Goal: Transaction & Acquisition: Book appointment/travel/reservation

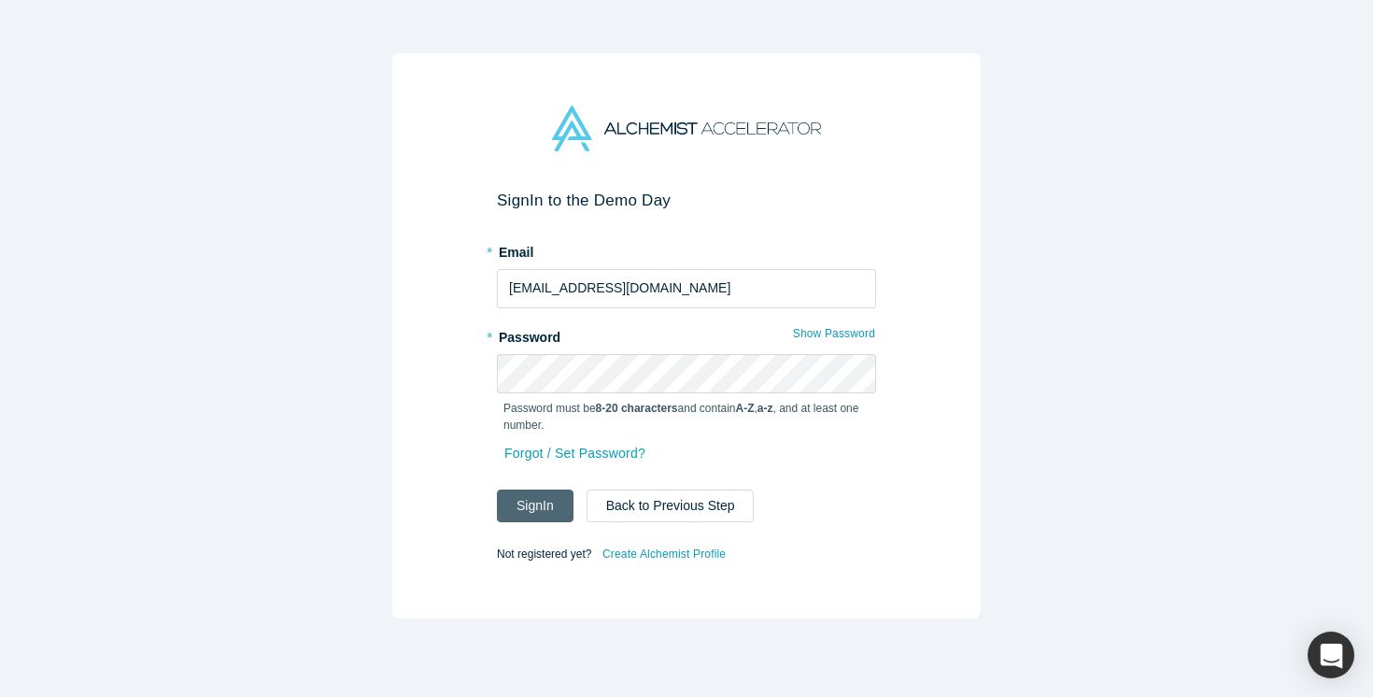
click at [548, 513] on button "Sign In" at bounding box center [535, 505] width 77 height 33
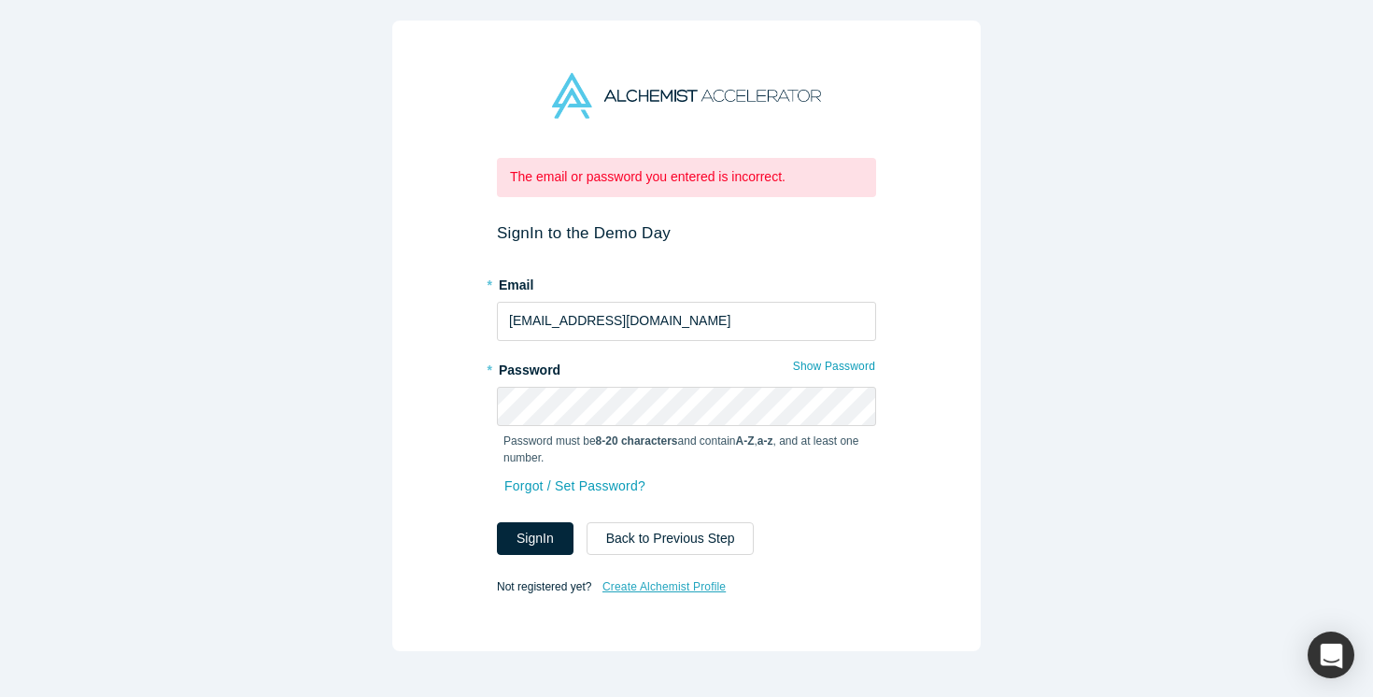
click at [676, 575] on link "Create Alchemist Profile" at bounding box center [663, 586] width 125 height 24
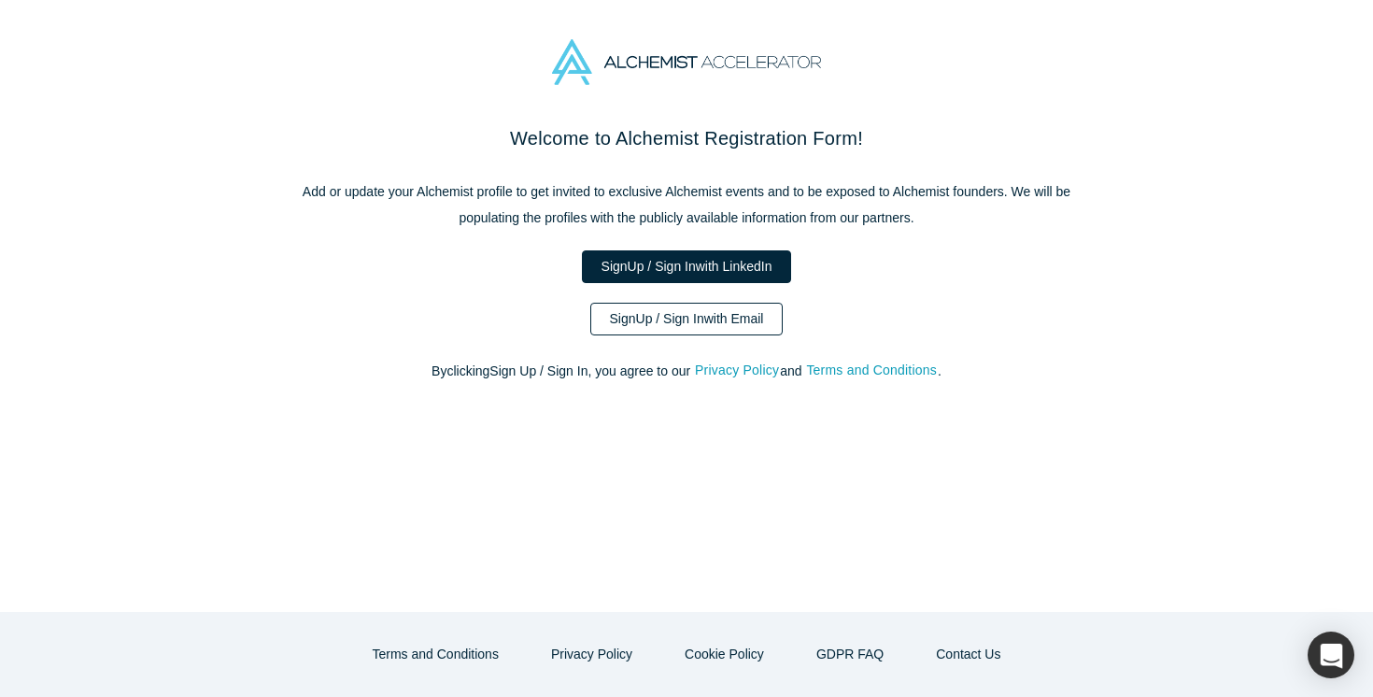
click at [713, 321] on link "Sign Up / Sign In with Email" at bounding box center [686, 319] width 193 height 33
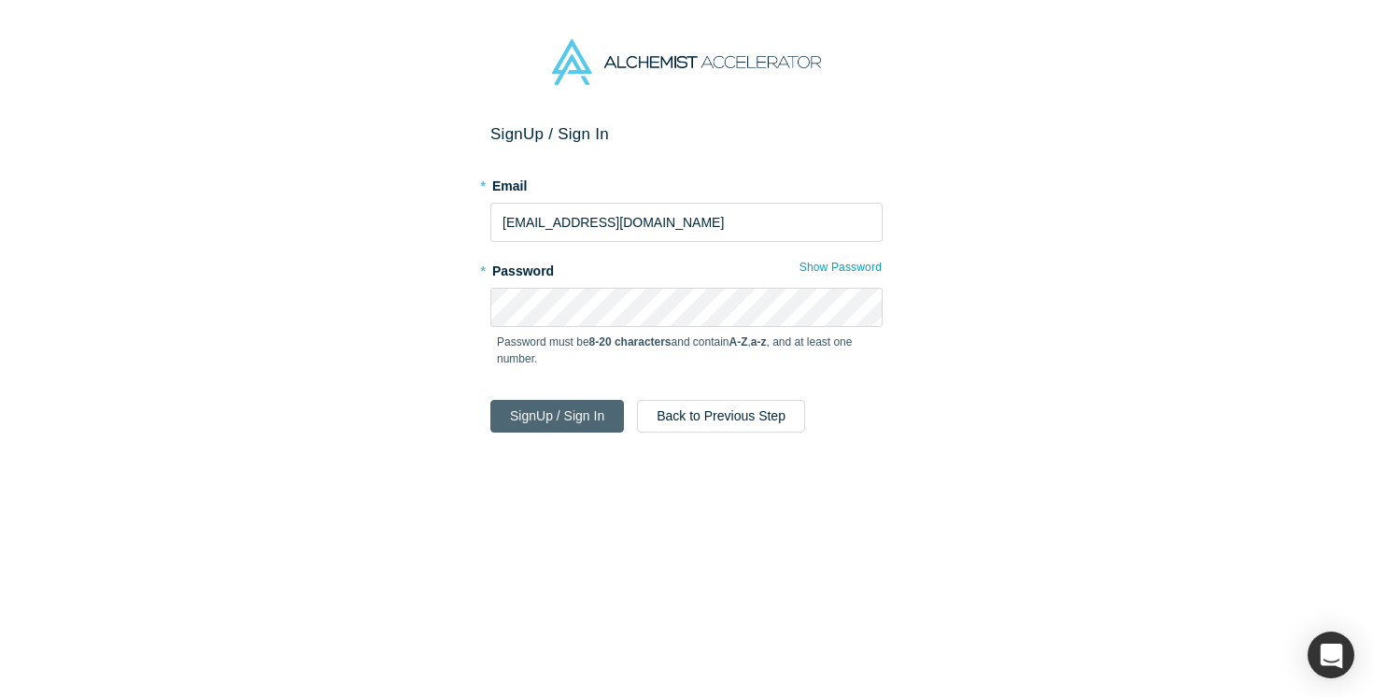
click at [577, 425] on button "Sign Up / Sign In" at bounding box center [557, 416] width 134 height 33
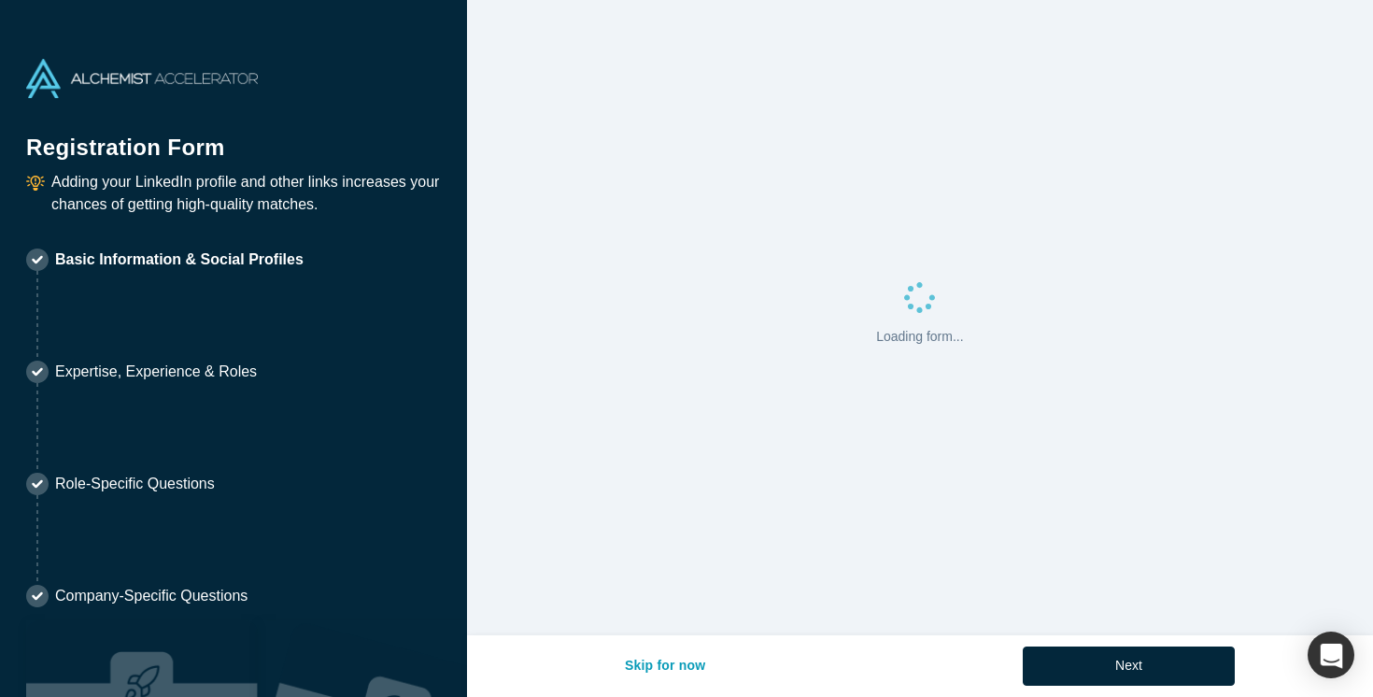
select select "US"
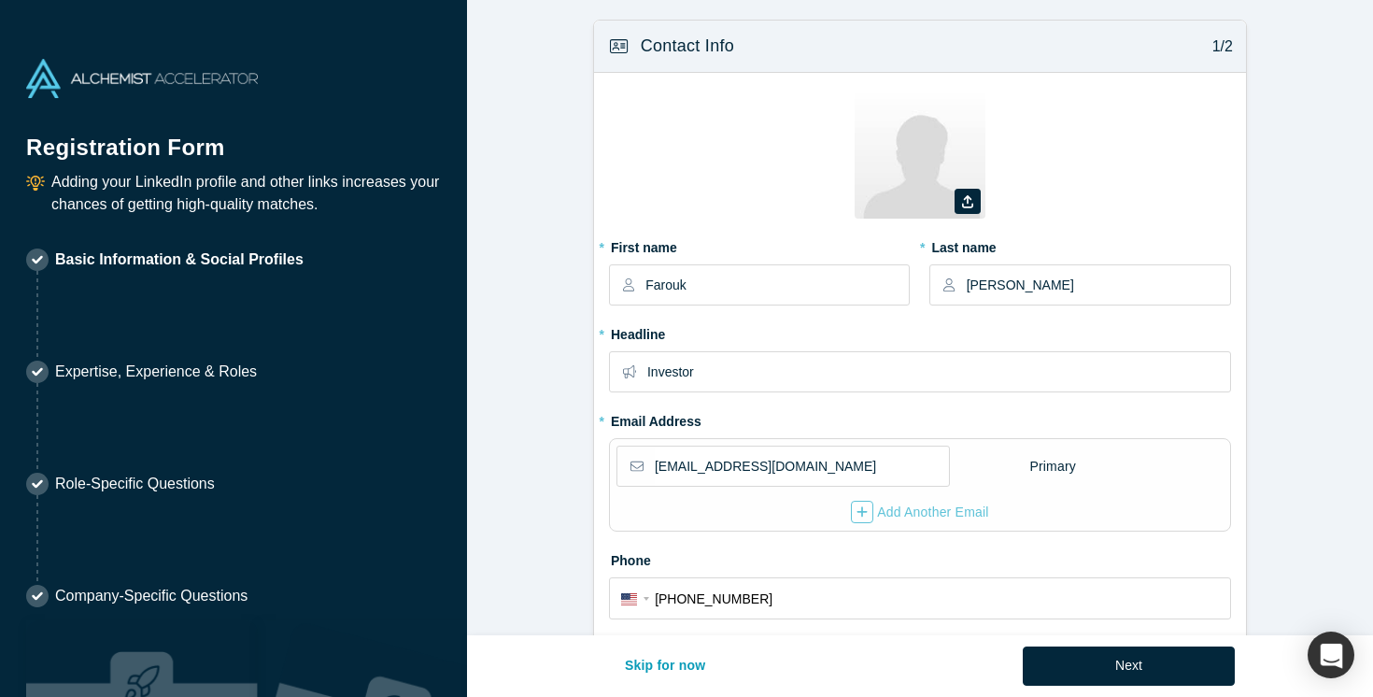
type input "[GEOGRAPHIC_DATA], [GEOGRAPHIC_DATA], [GEOGRAPHIC_DATA]"
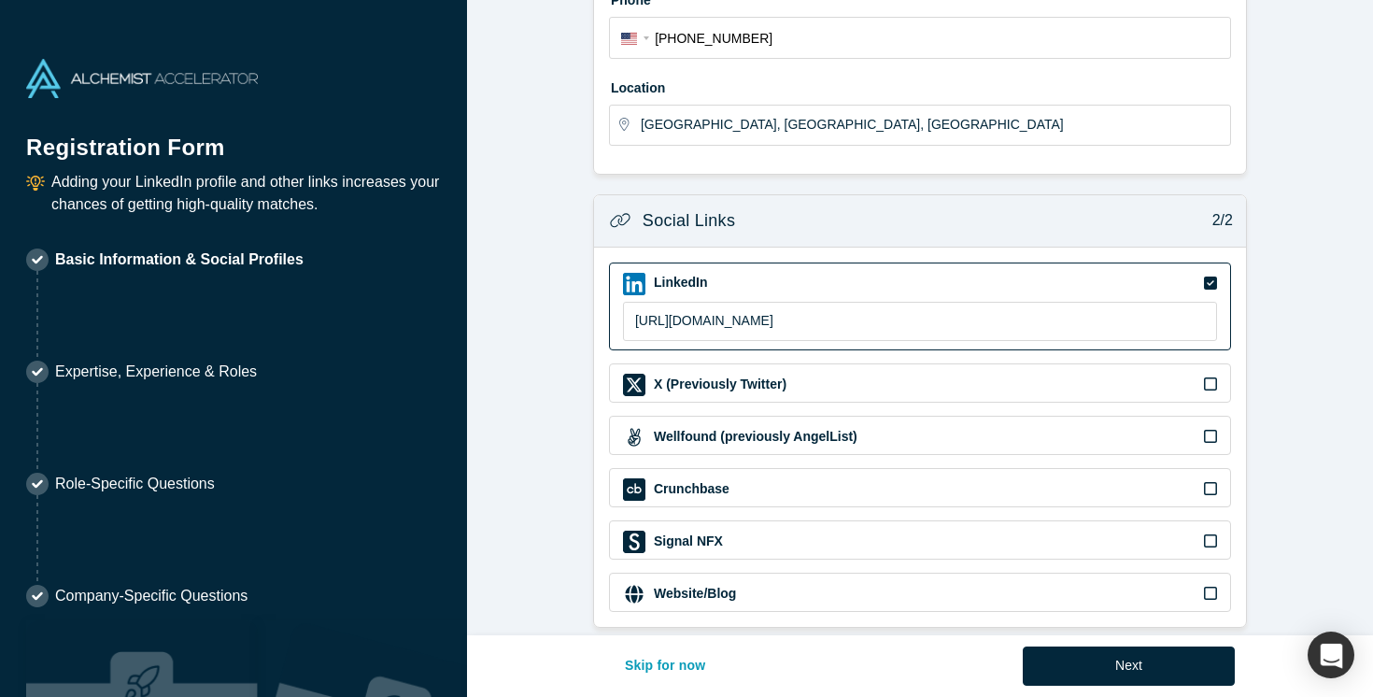
scroll to position [580, 0]
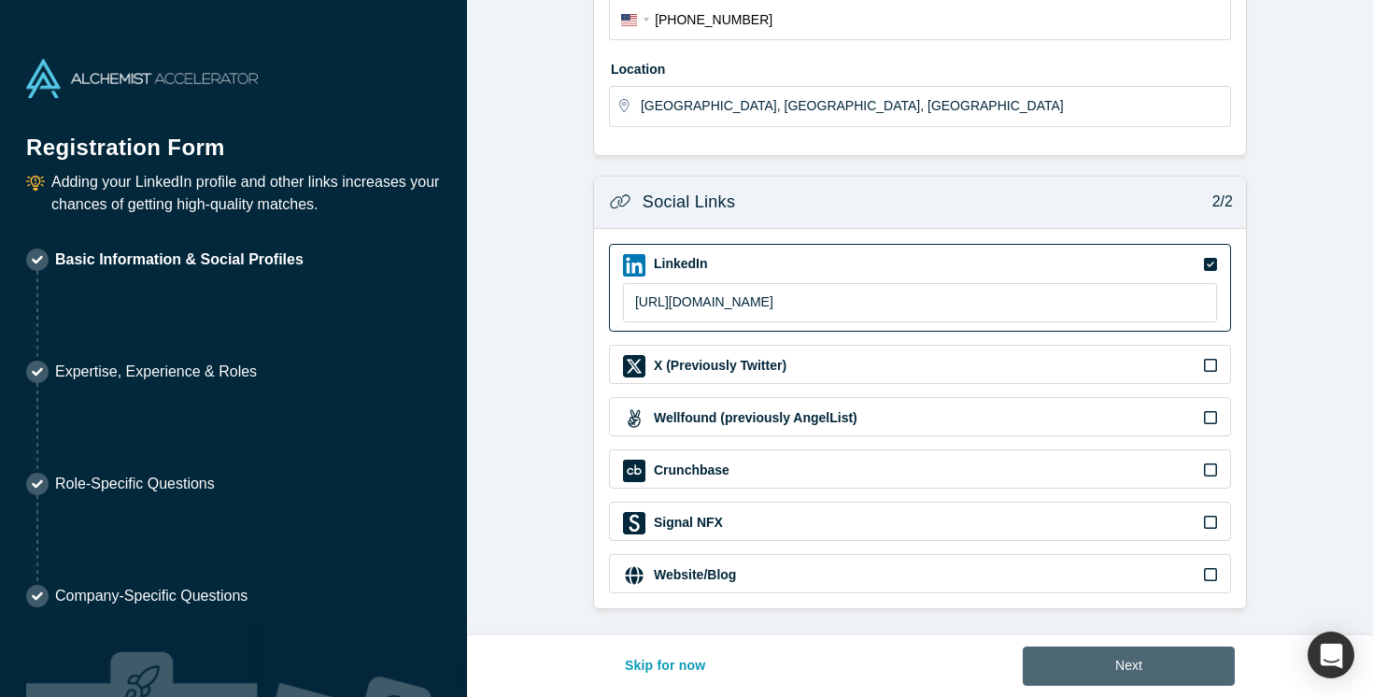
click at [1138, 660] on button "Next" at bounding box center [1129, 665] width 212 height 39
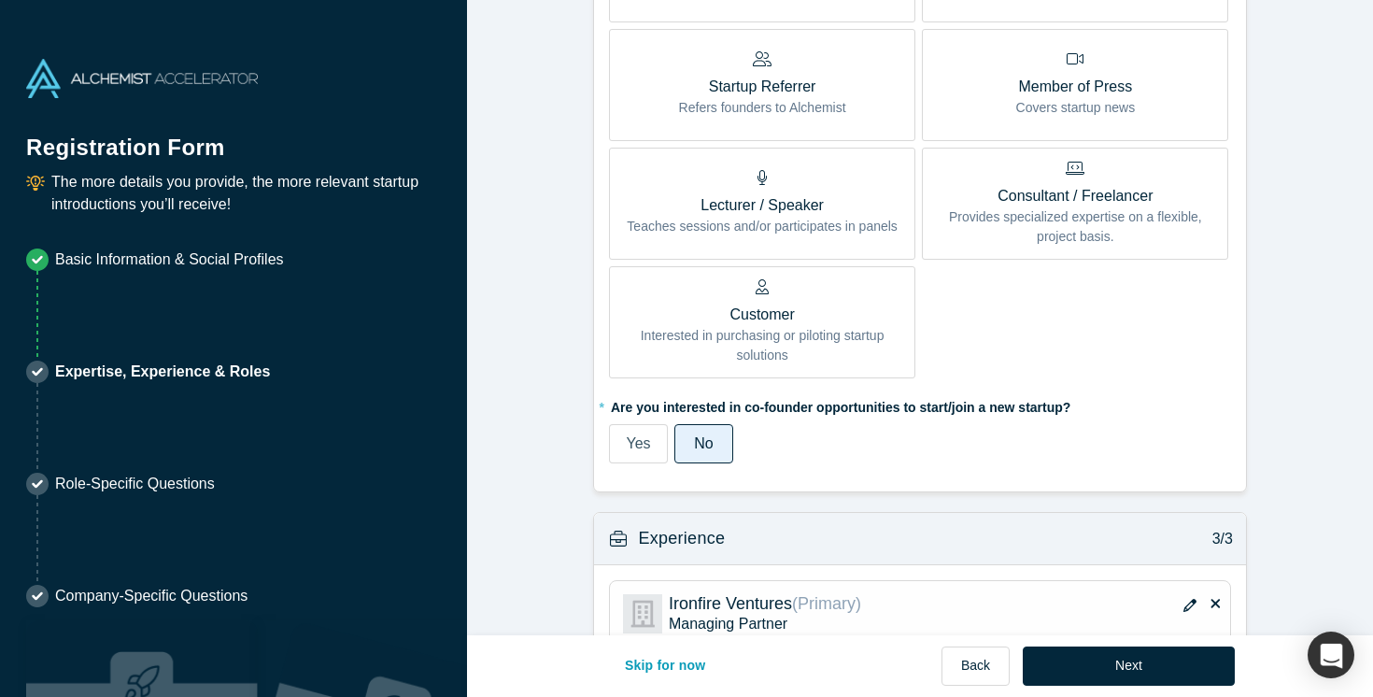
scroll to position [1095, 0]
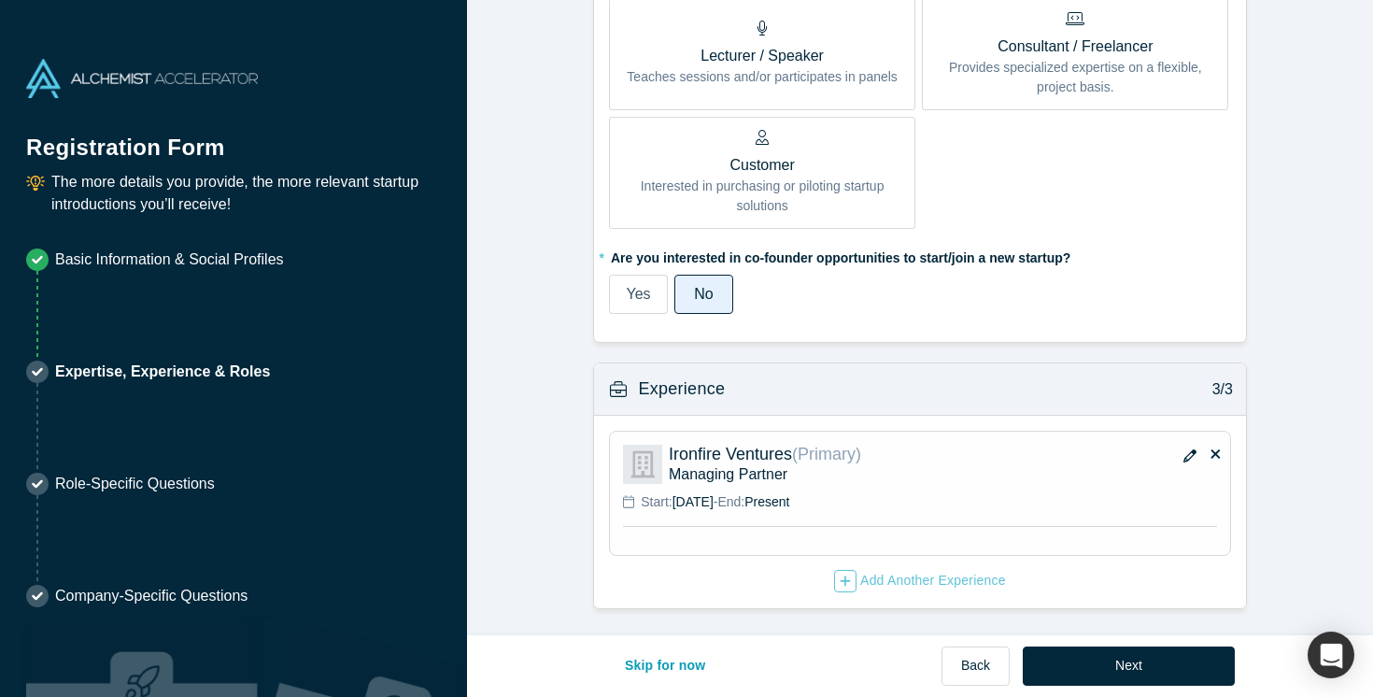
click at [1190, 456] on icon "button" at bounding box center [1189, 455] width 13 height 13
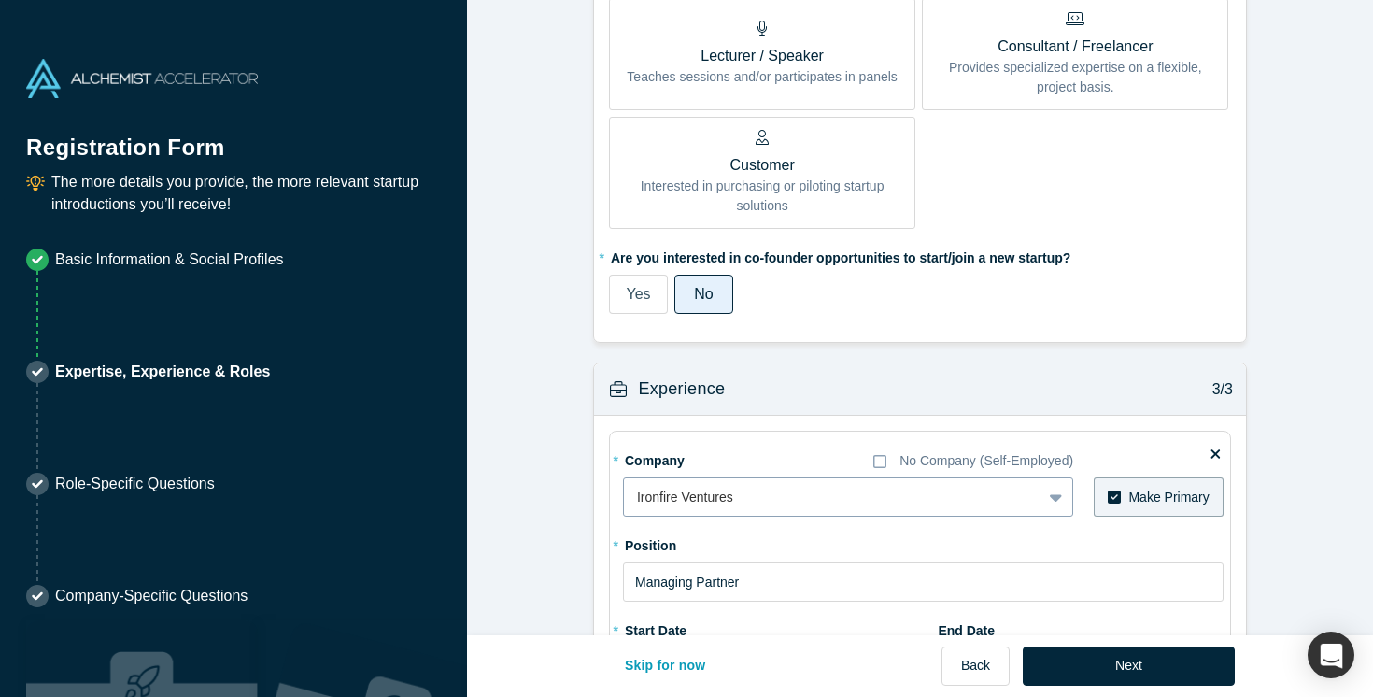
scroll to position [1186, 0]
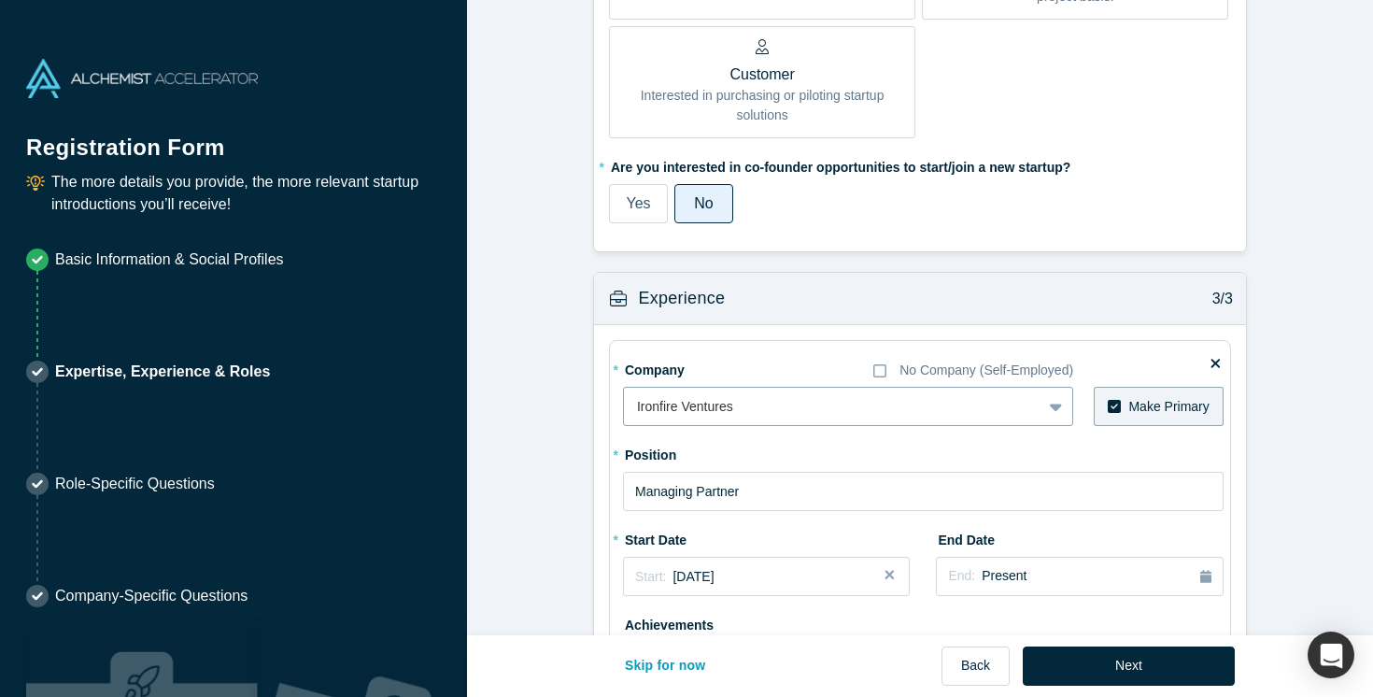
click at [829, 419] on div "Ironfire Ventures" at bounding box center [832, 406] width 417 height 31
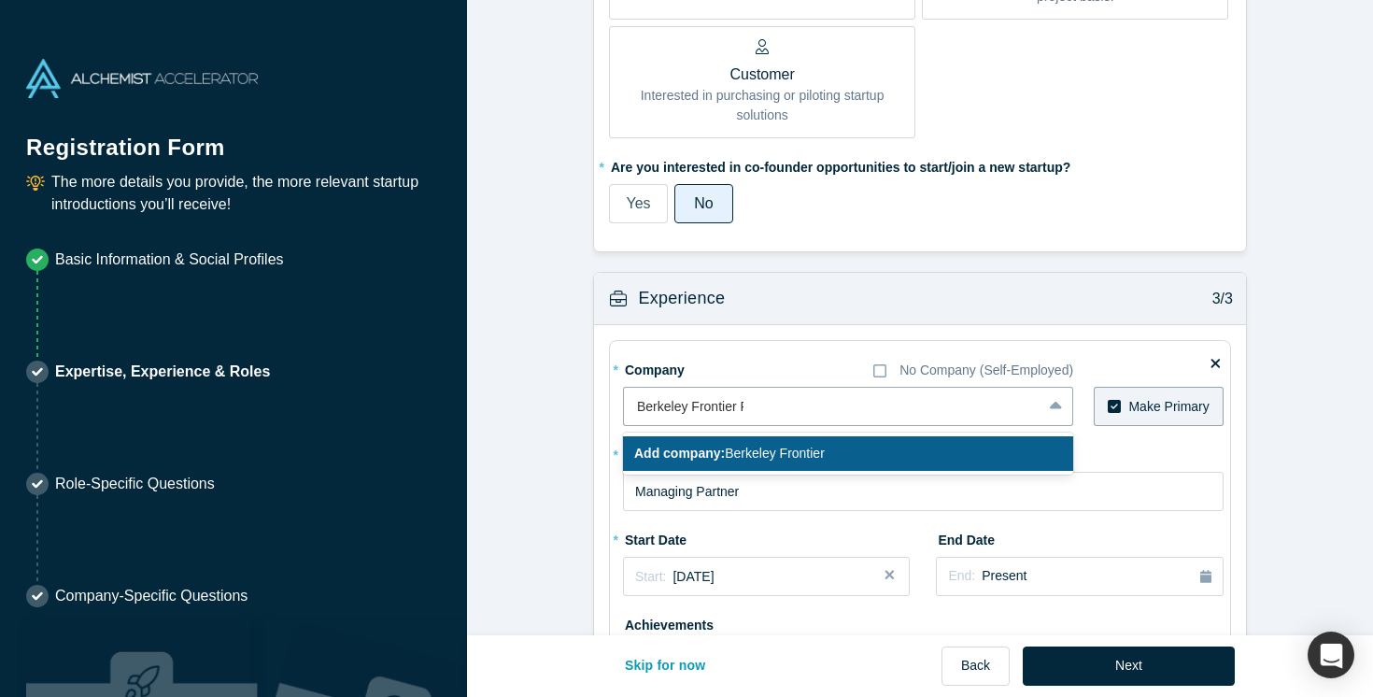
type input "Berkeley Frontier Fund"
click at [820, 457] on span "Add company: Berkeley Frontier Fund" at bounding box center [746, 452] width 224 height 15
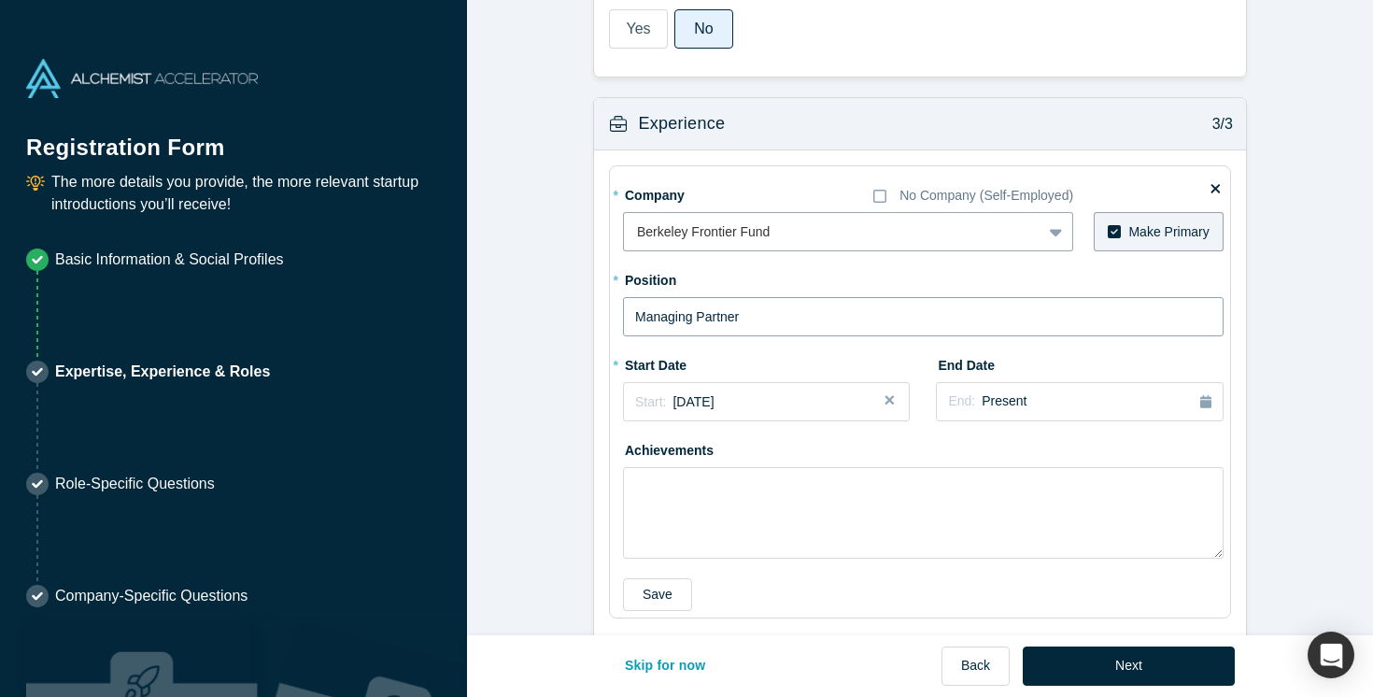
scroll to position [1362, 0]
click at [801, 313] on input "Managing Partner" at bounding box center [923, 314] width 600 height 39
click at [1241, 264] on div "* Company No Company (Self-Employed) Berkeley Frontier Fund To pick up a dragga…" at bounding box center [920, 415] width 652 height 535
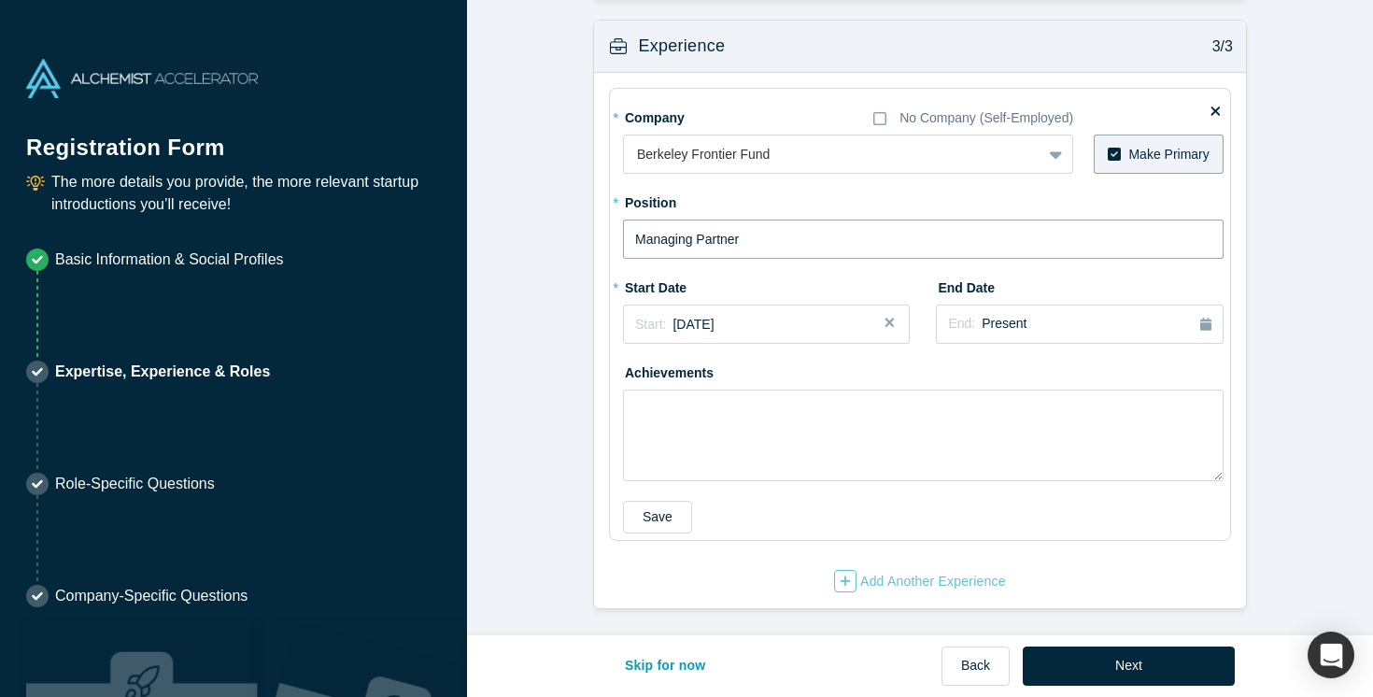
click at [911, 226] on input "Managing Partner" at bounding box center [923, 238] width 600 height 39
type input "Investor"
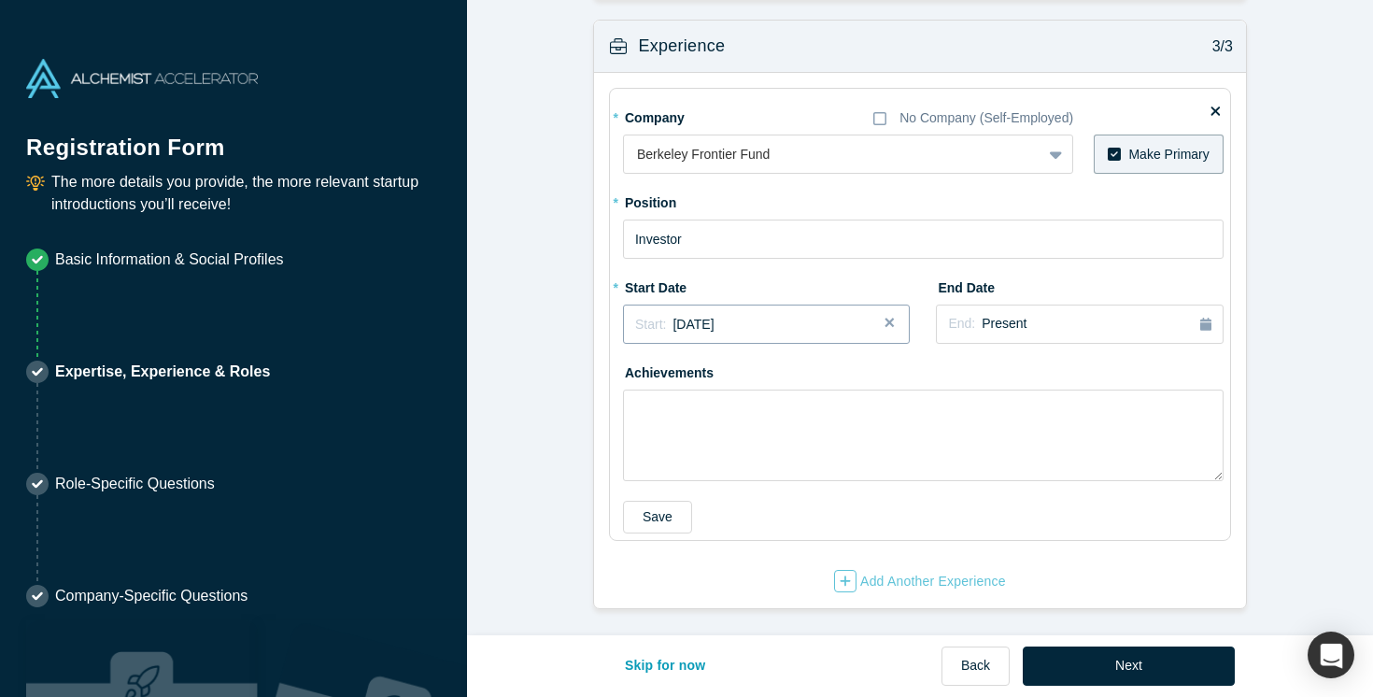
click at [778, 331] on div "Start: September 2017" at bounding box center [766, 325] width 262 height 20
click at [817, 370] on button "Next Year" at bounding box center [824, 376] width 19 height 19
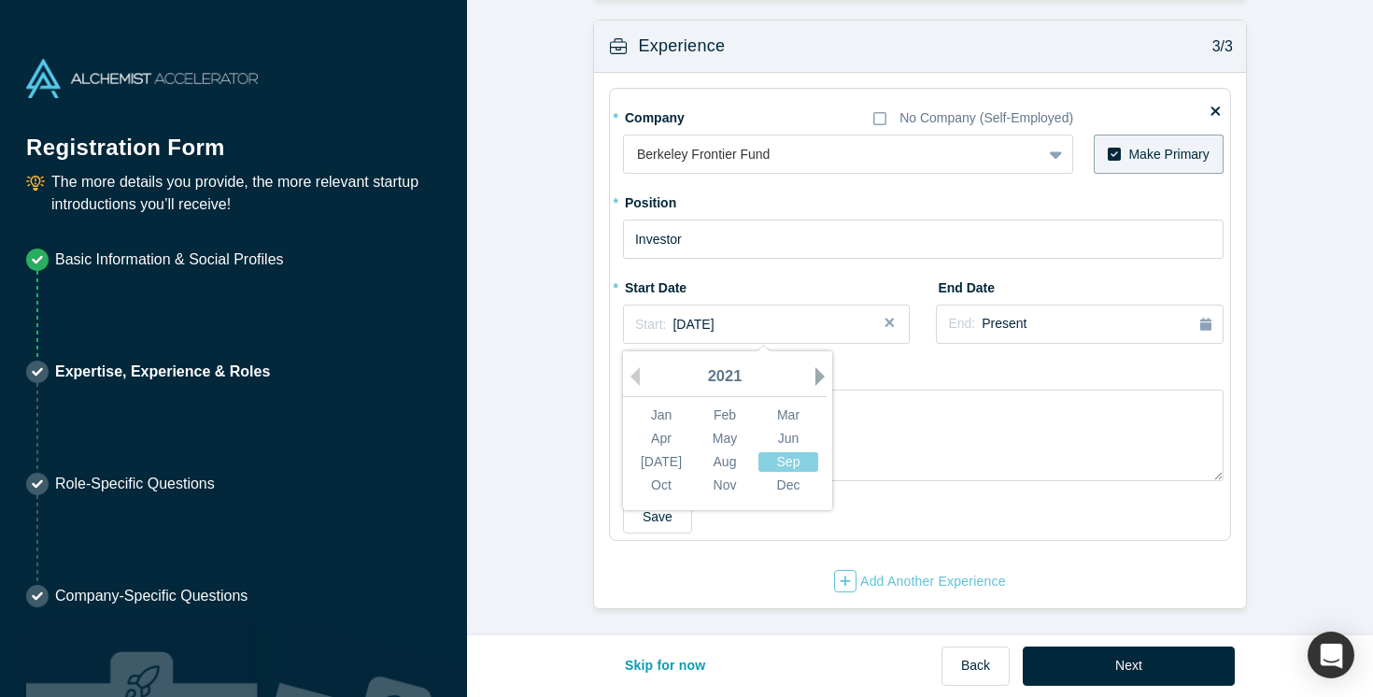
click at [817, 370] on button "Next Year" at bounding box center [824, 376] width 19 height 19
click at [820, 370] on button "Next Year" at bounding box center [824, 376] width 19 height 19
click at [638, 378] on button "Previous Year" at bounding box center [630, 376] width 19 height 19
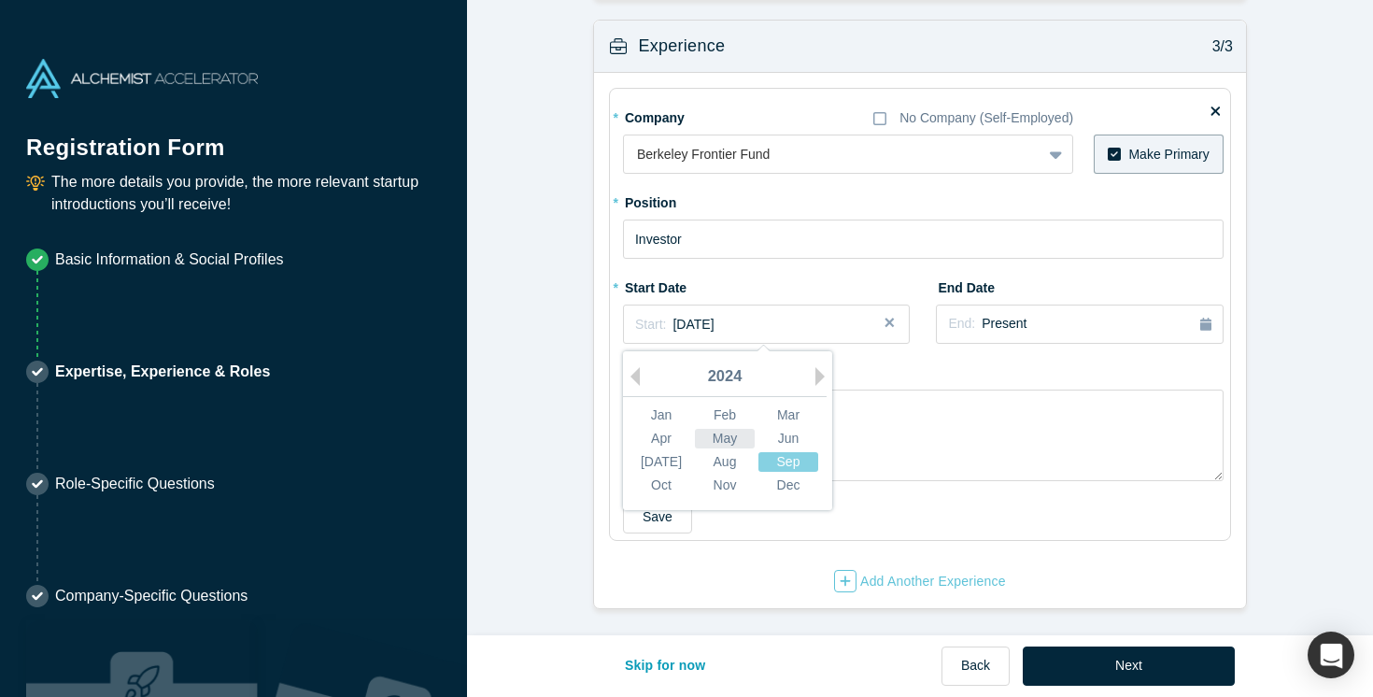
click at [727, 443] on div "May" at bounding box center [725, 439] width 60 height 20
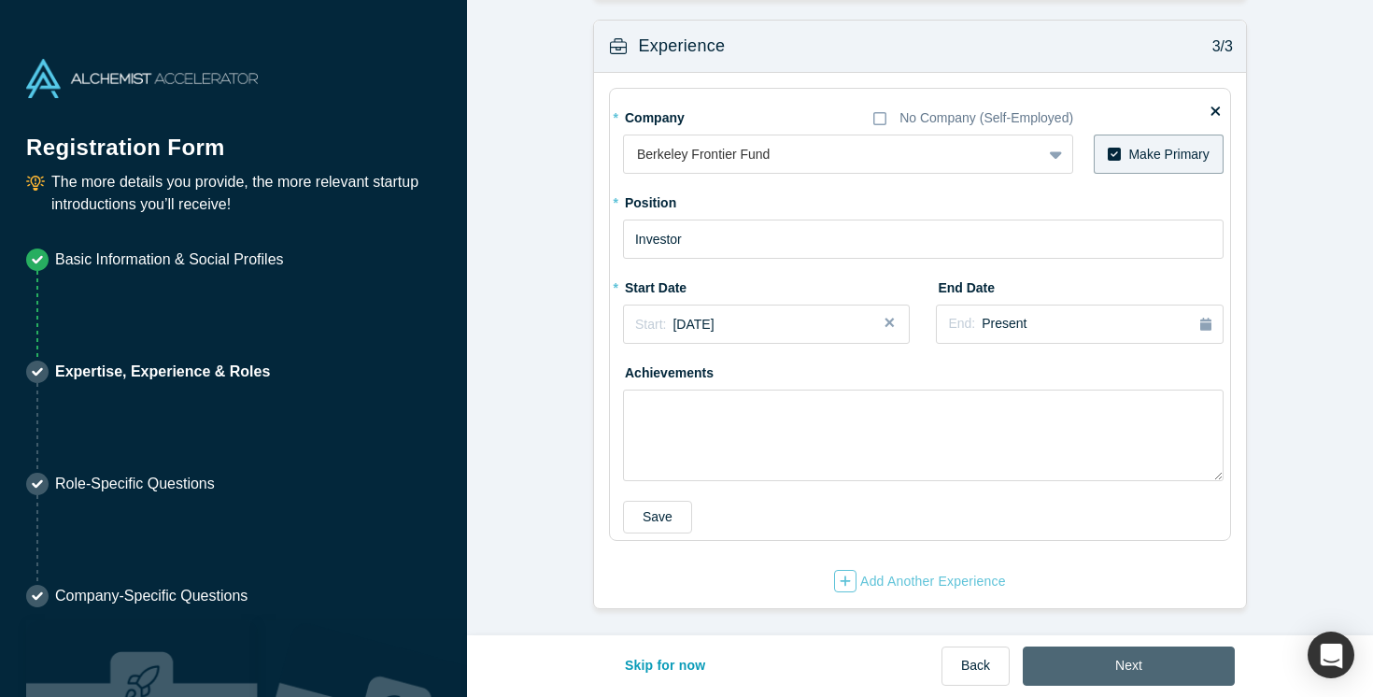
click at [1105, 668] on button "Next" at bounding box center [1129, 665] width 212 height 39
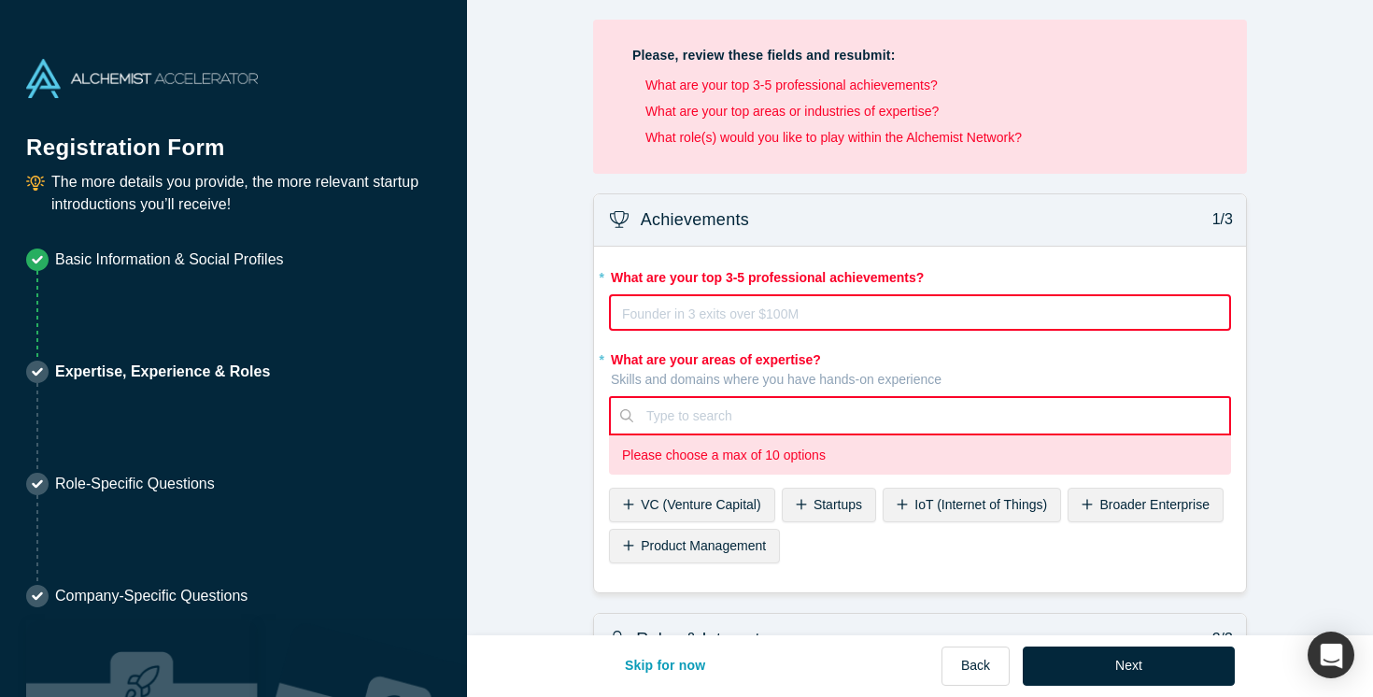
click at [821, 313] on div "rdw-editor" at bounding box center [920, 314] width 595 height 22
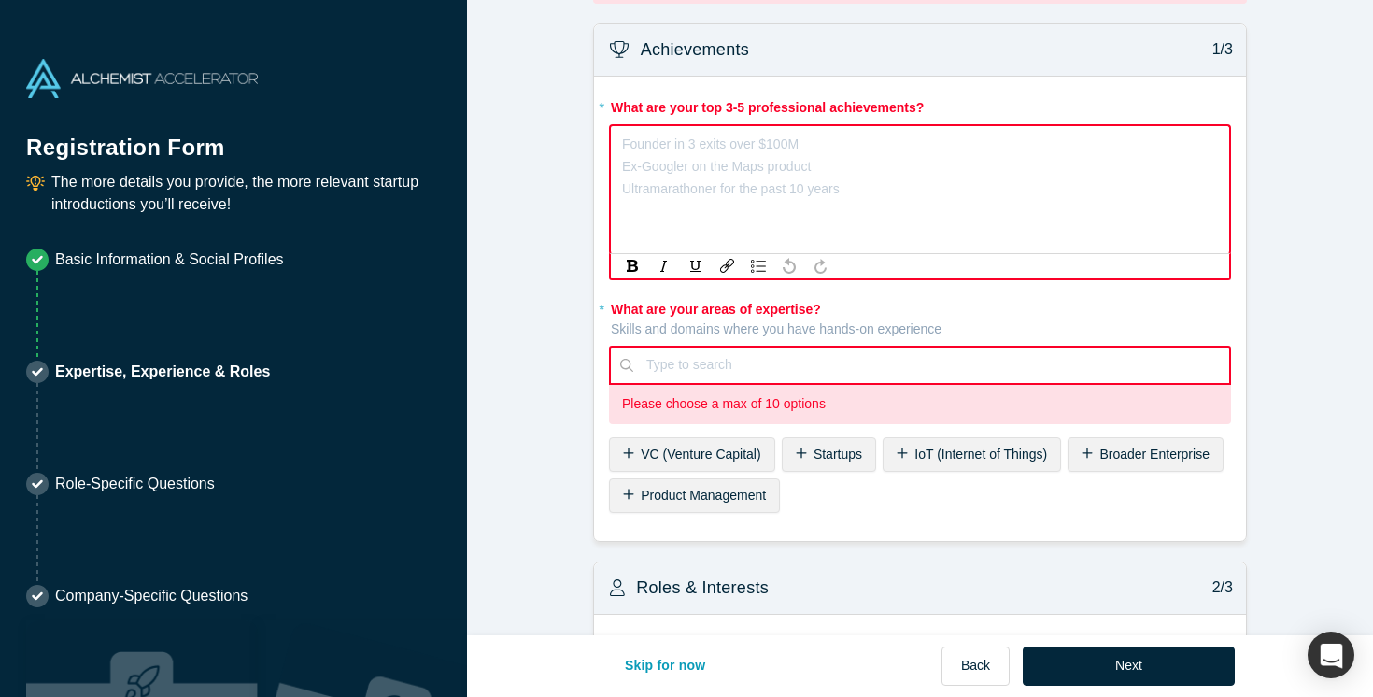
scroll to position [190, 0]
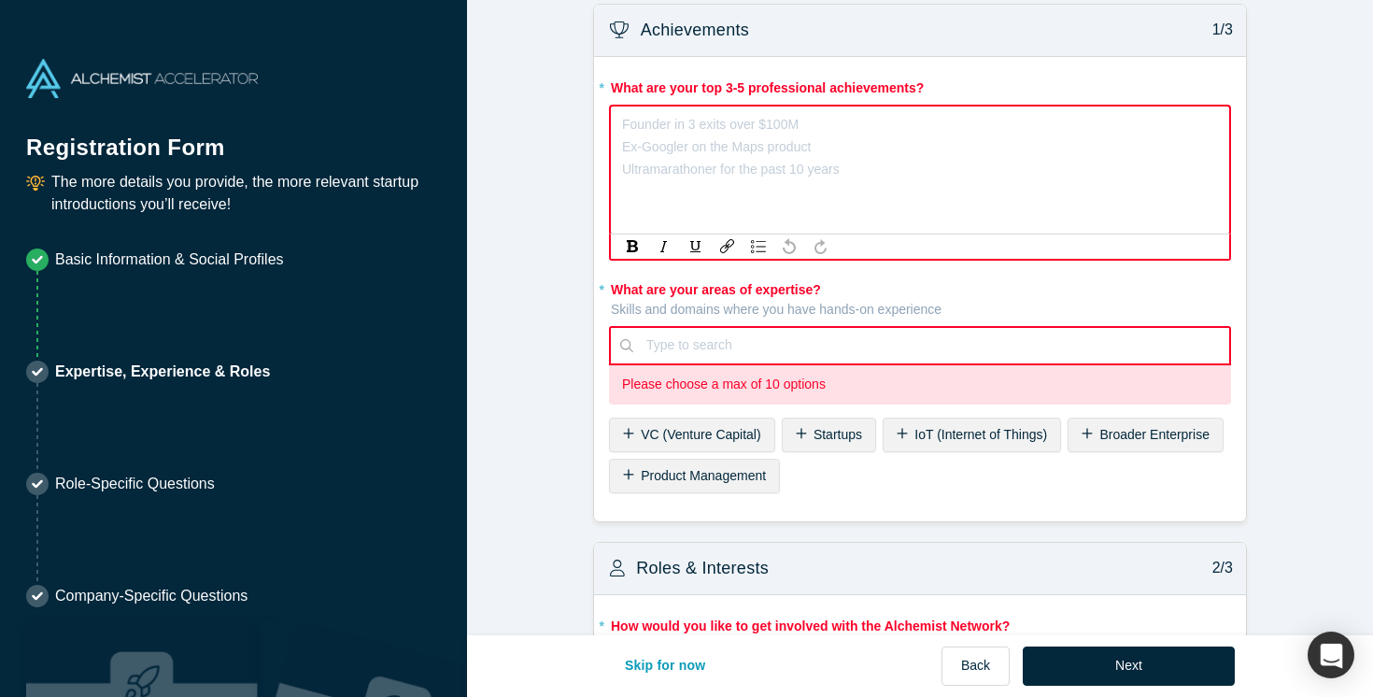
click at [736, 344] on div "Type to search" at bounding box center [920, 345] width 622 height 39
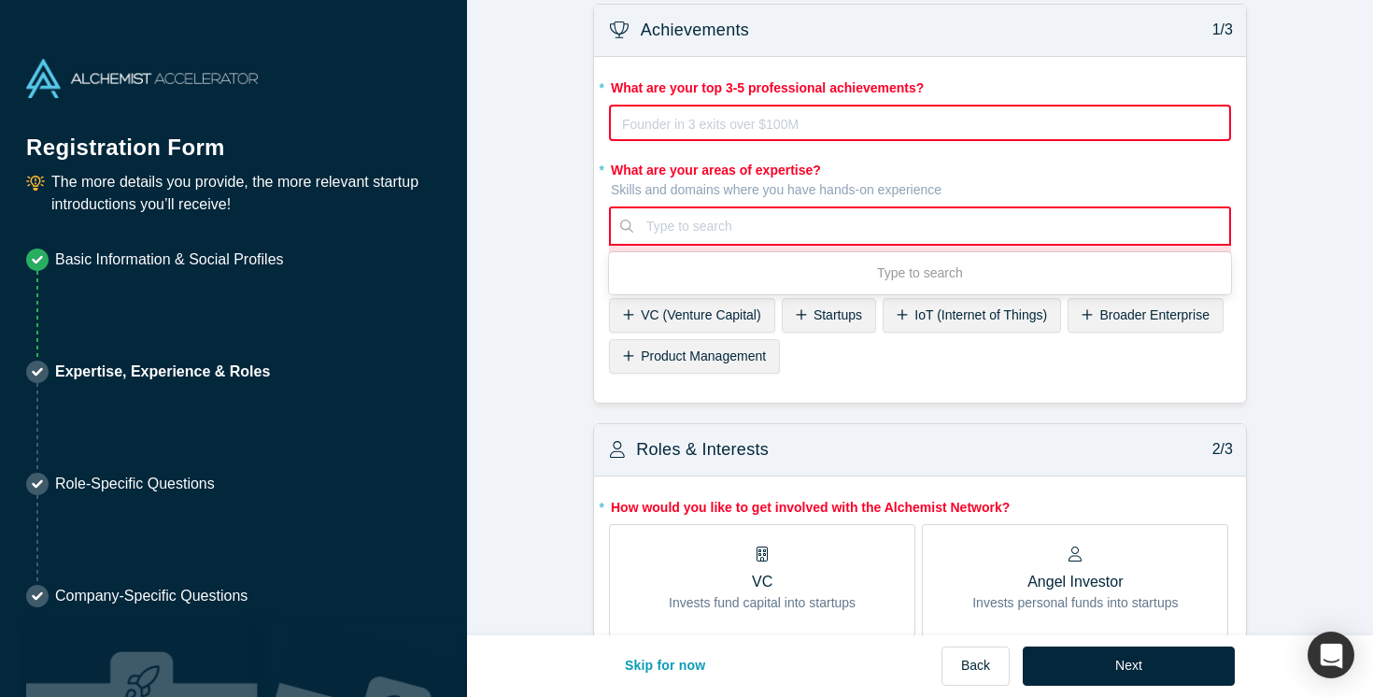
click at [712, 320] on span "VC (Venture Capital)" at bounding box center [701, 314] width 120 height 15
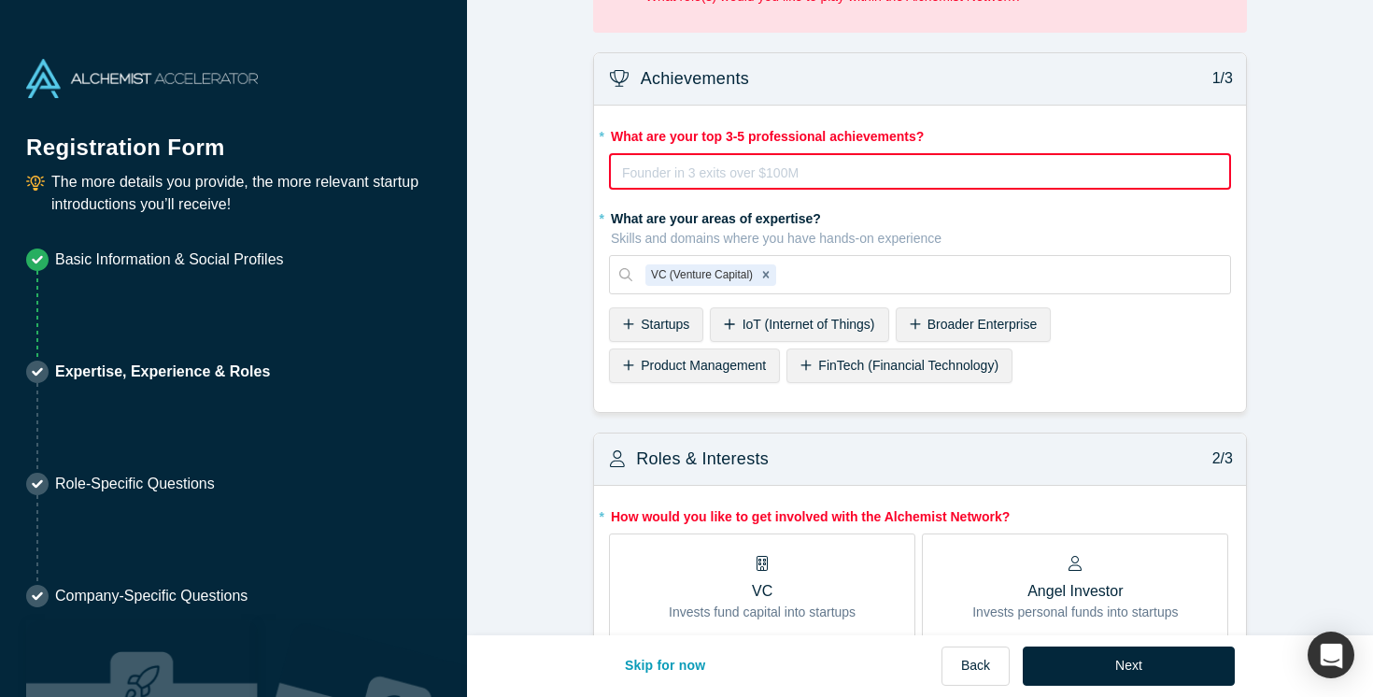
scroll to position [0, 0]
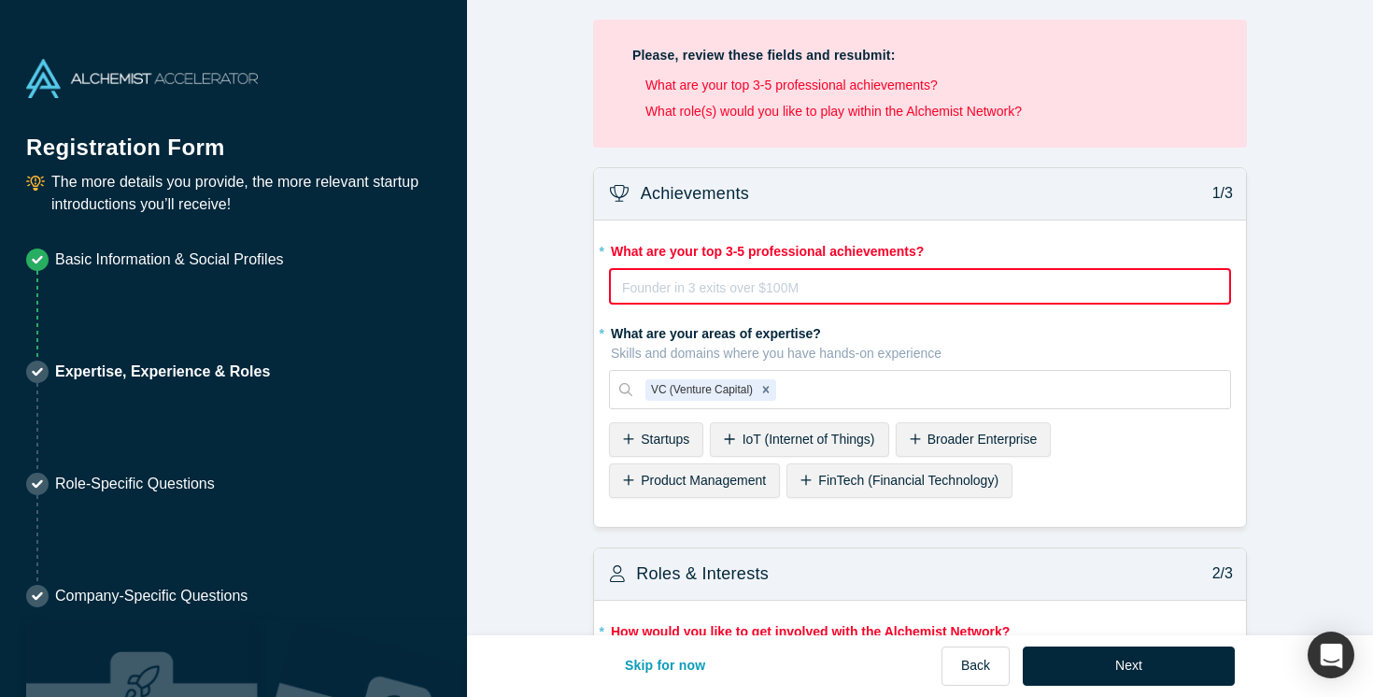
click at [768, 287] on div "rdw-editor" at bounding box center [920, 287] width 595 height 22
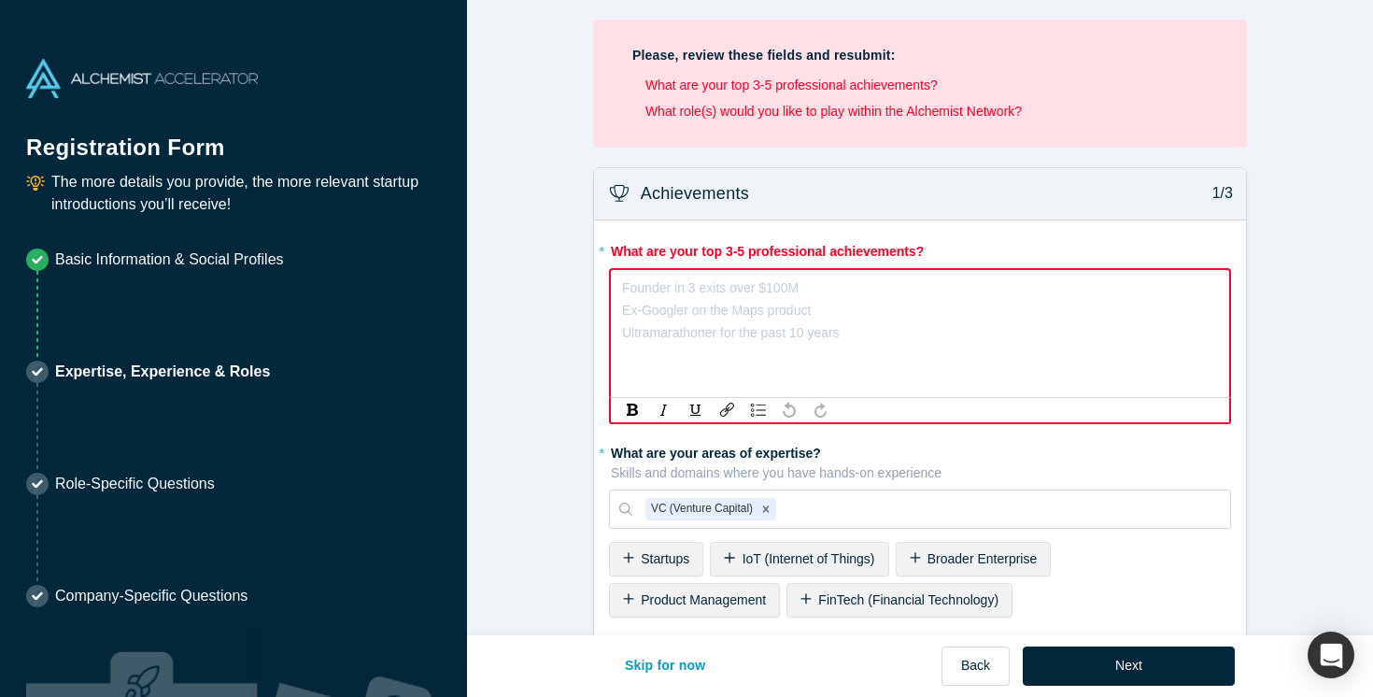
click at [846, 318] on div "Founder in 3 exits over $100M Ex-Googler on the Maps product Ultramarathoner fo…" at bounding box center [920, 333] width 622 height 131
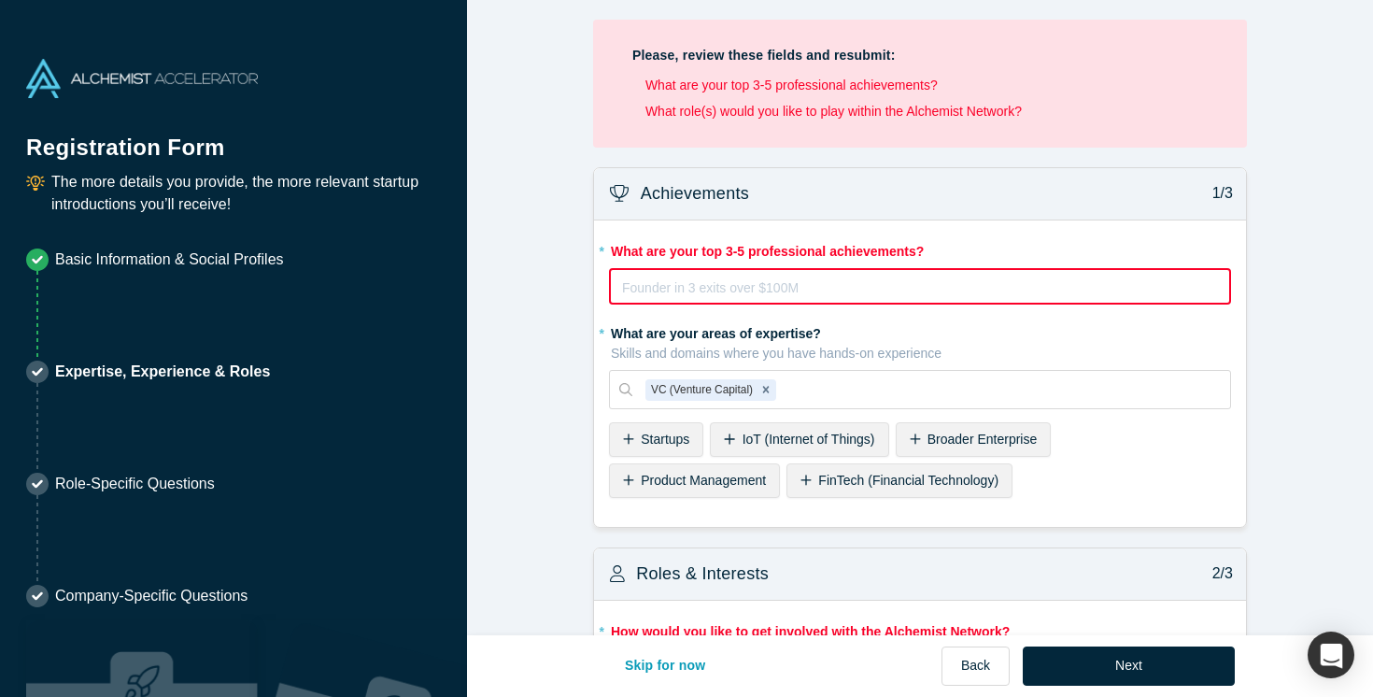
click at [1129, 284] on div "rdw-editor" at bounding box center [920, 287] width 595 height 22
click at [1184, 305] on div "Founder in 3 exits over $100M Ex-Googler on the Maps product Ultramarathoner fo…" at bounding box center [920, 286] width 622 height 37
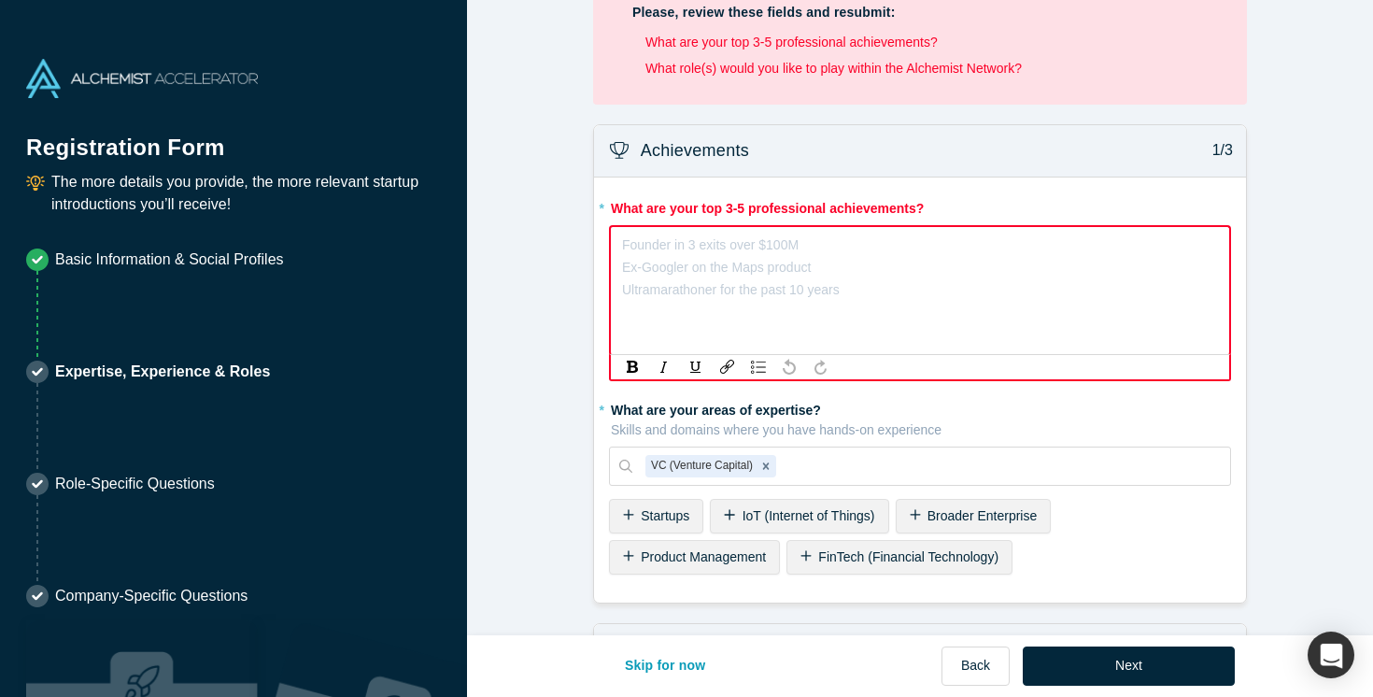
scroll to position [46, 0]
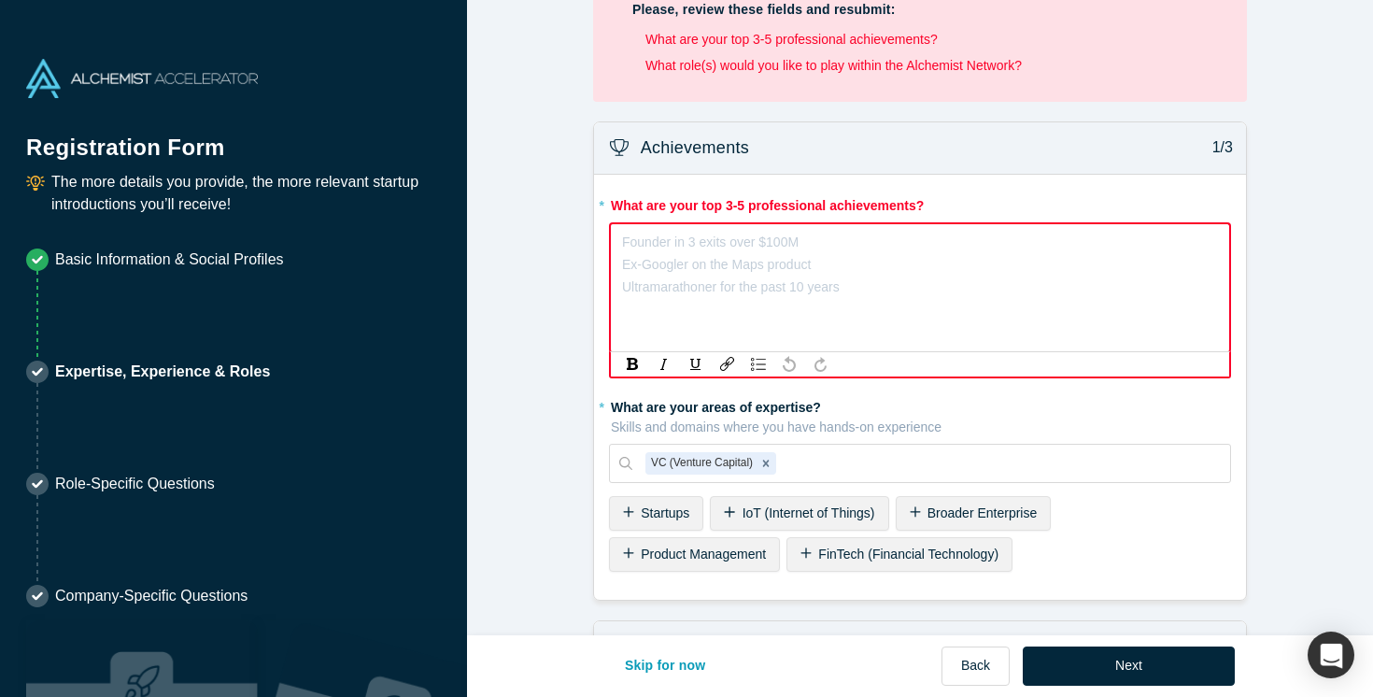
click at [843, 286] on div "Founder in 3 exits over $100M Ex-Googler on the Maps product Ultramarathoner fo…" at bounding box center [920, 287] width 622 height 131
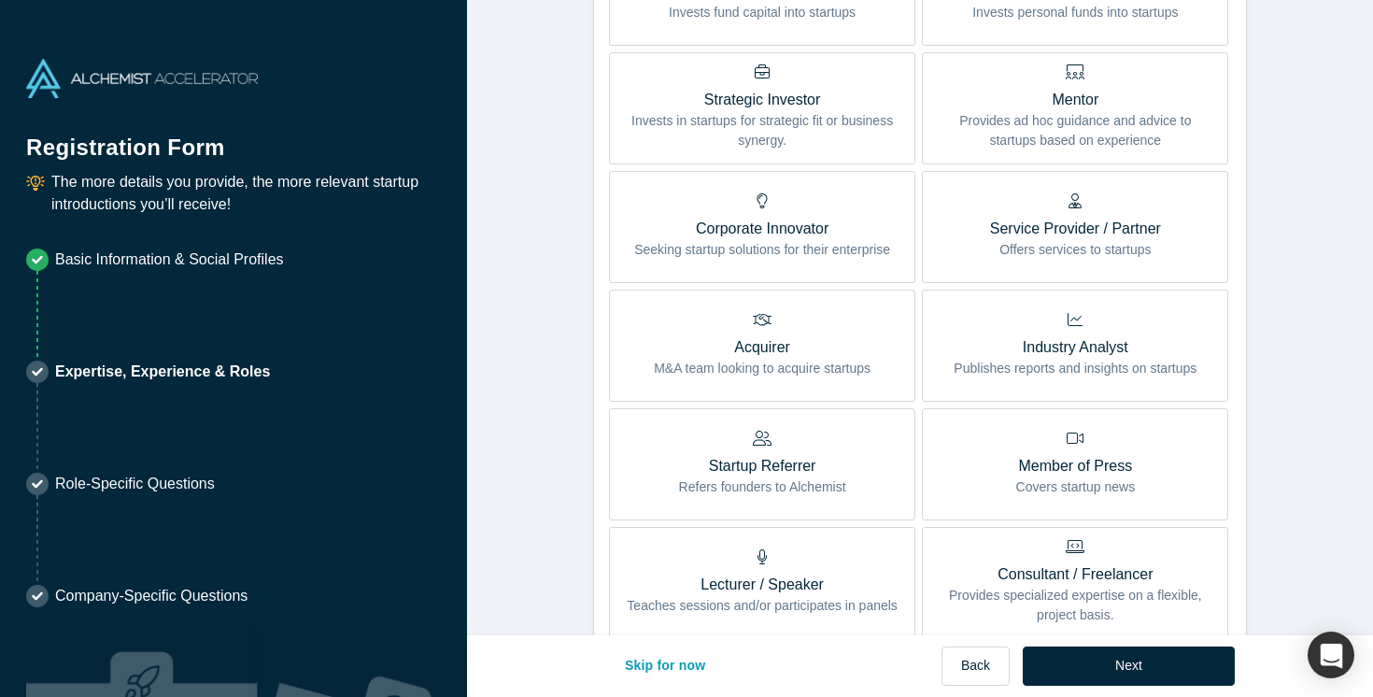
scroll to position [0, 0]
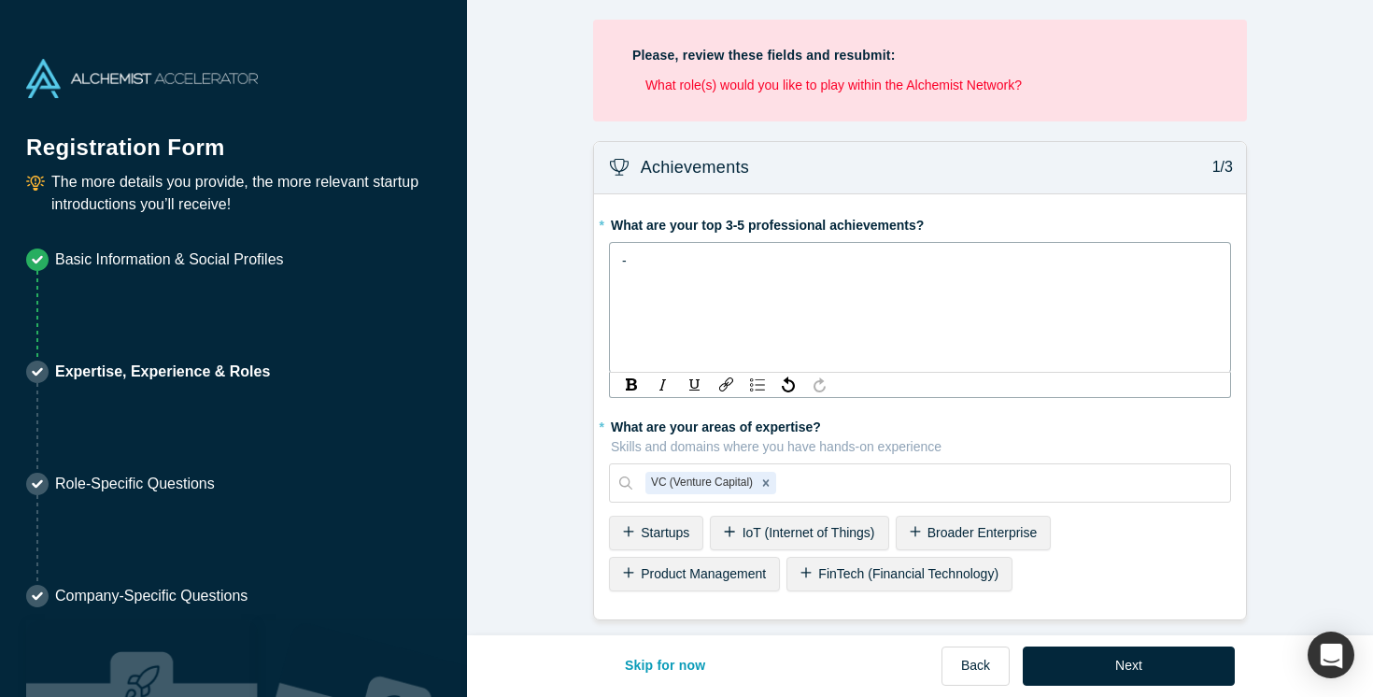
click at [795, 259] on div "-" at bounding box center [920, 260] width 597 height 22
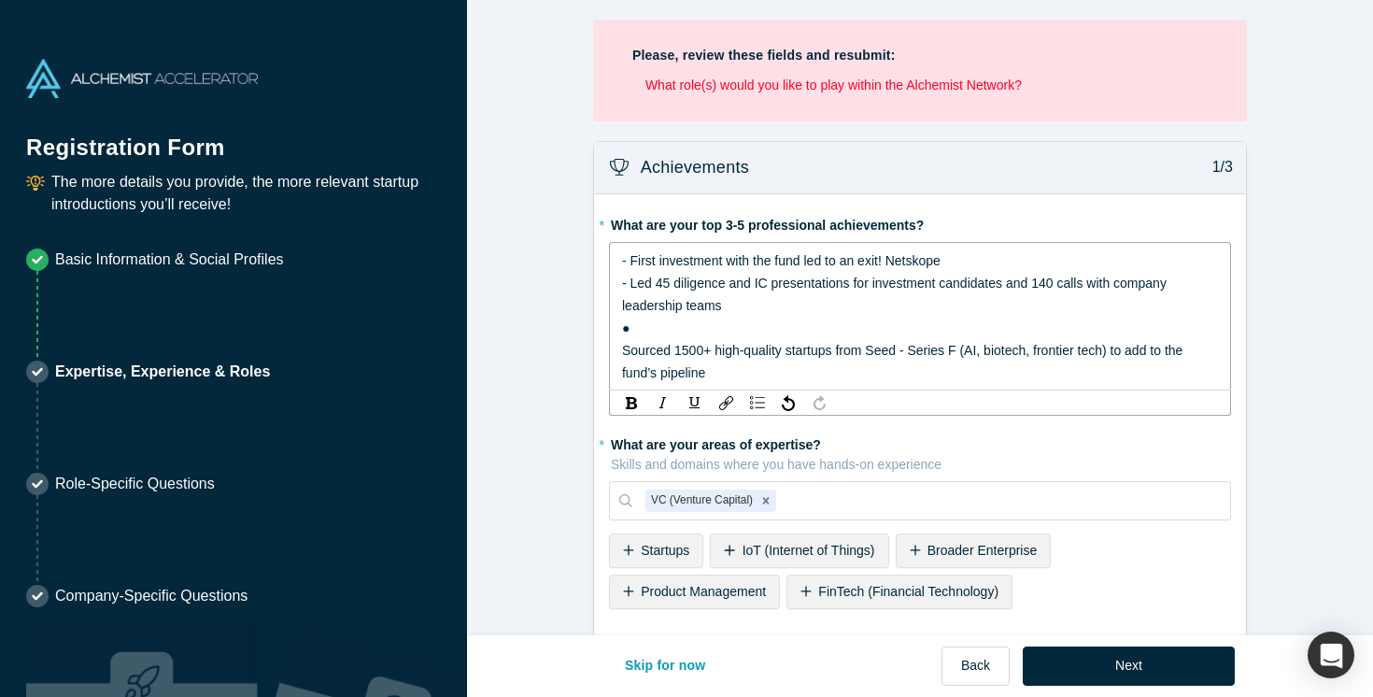
click at [639, 330] on div "●" at bounding box center [920, 328] width 597 height 22
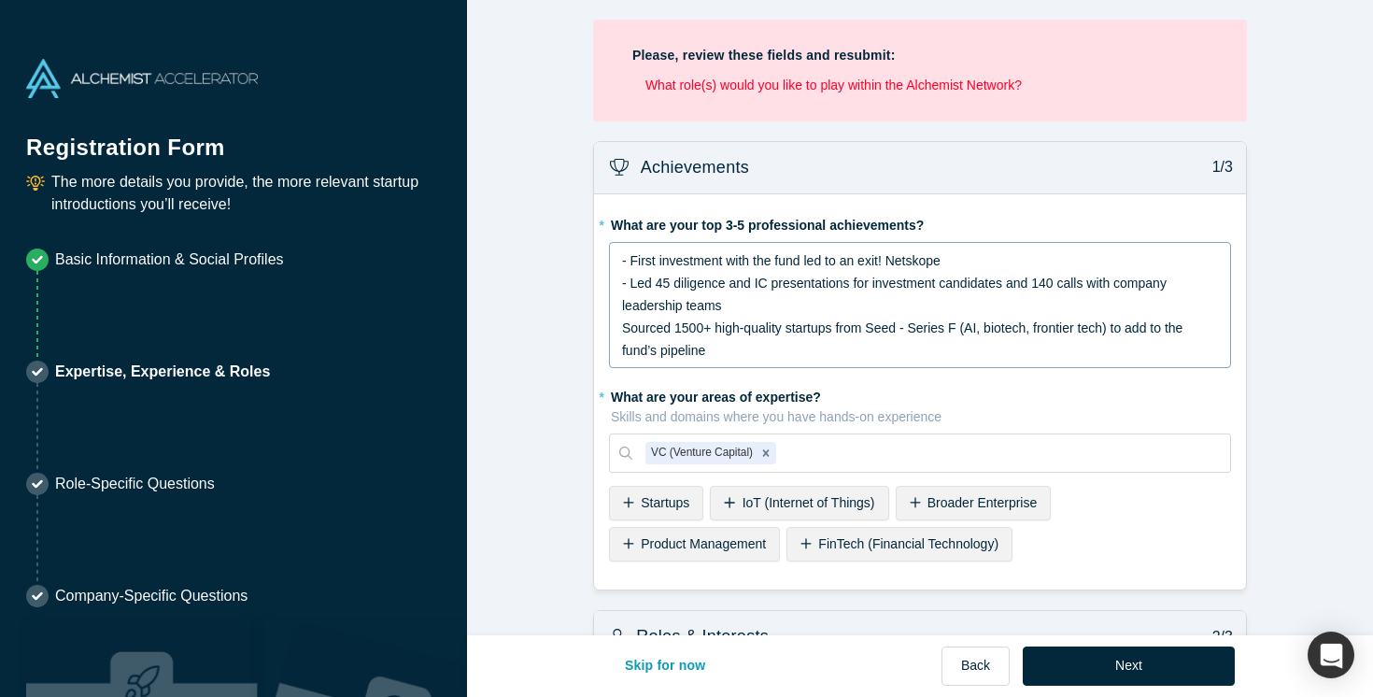
click at [621, 325] on div "- First investment with the fund led to an exit! Netskope - Led 45 diligence an…" at bounding box center [920, 305] width 598 height 112
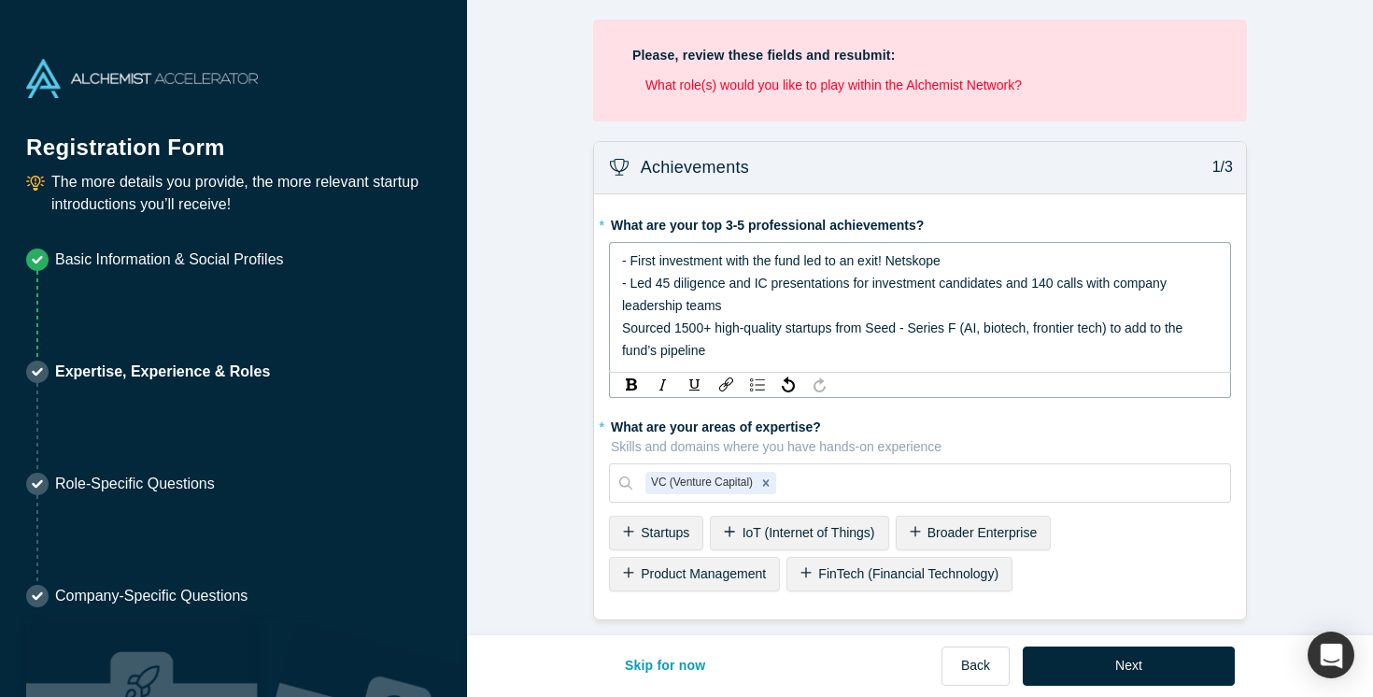
click at [622, 333] on span "Sourced 1500+ high-quality startups from Seed - Series F (AI, biotech, frontier…" at bounding box center [904, 338] width 564 height 37
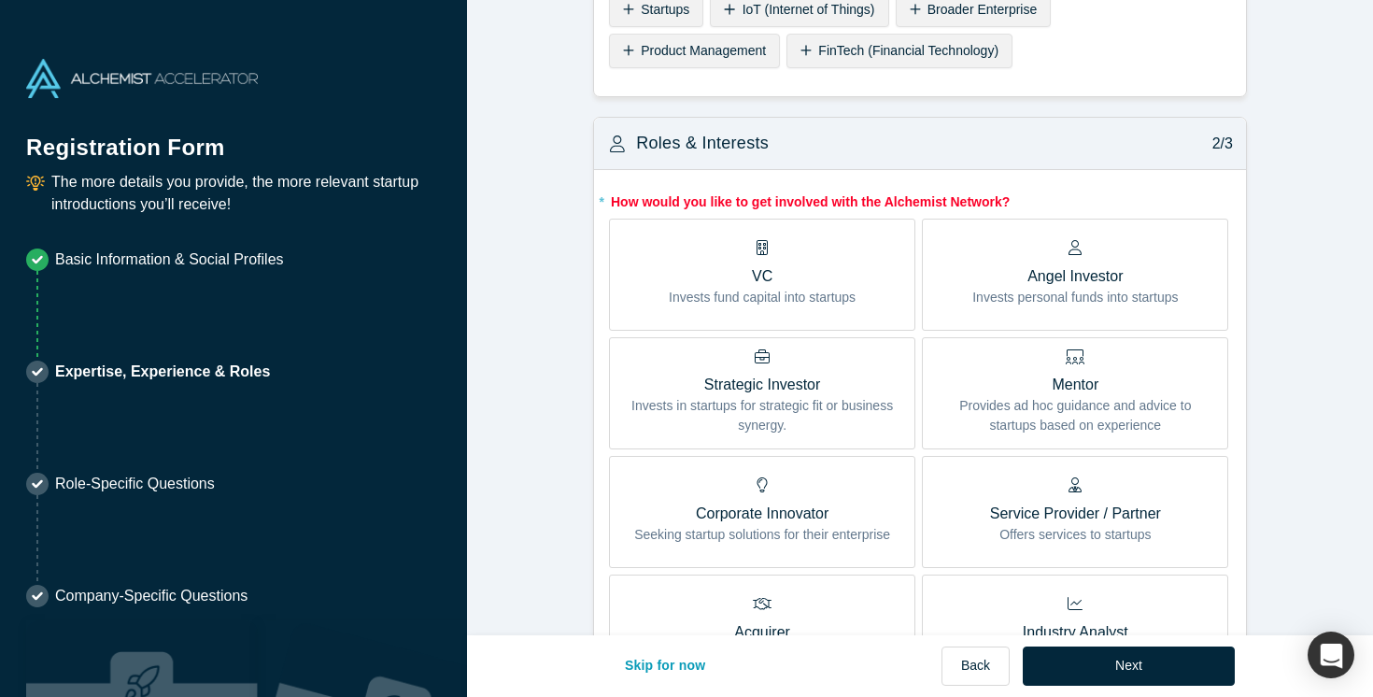
click at [806, 288] on p "VC" at bounding box center [762, 276] width 187 height 22
click at [0, 0] on input "VC Invests fund capital into startups" at bounding box center [0, 0] width 0 height 0
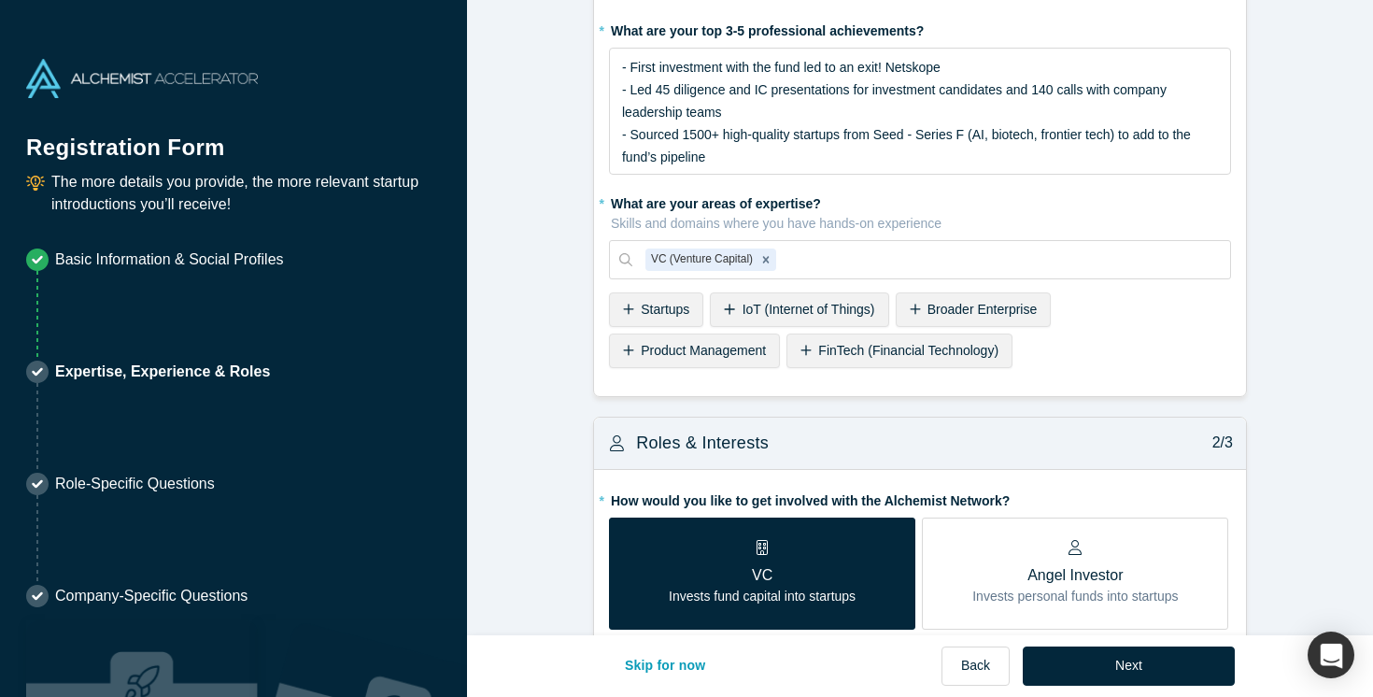
scroll to position [42, 0]
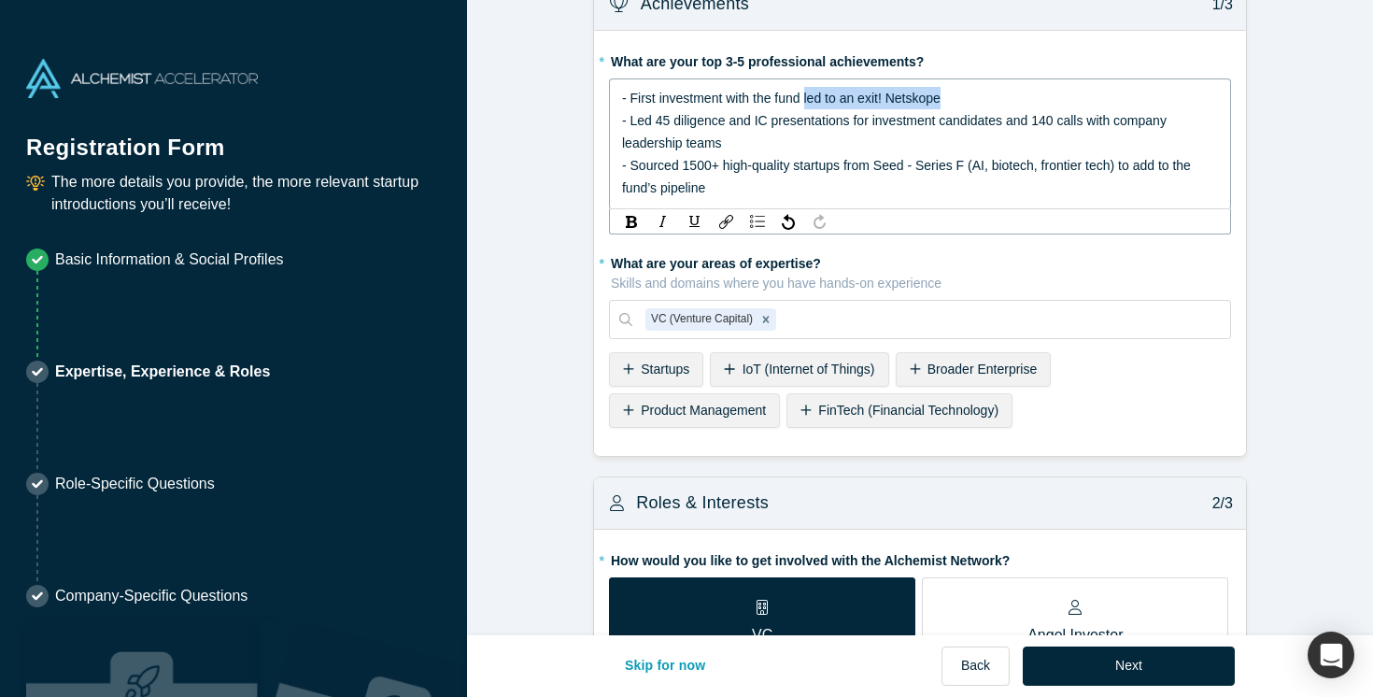
drag, startPoint x: 973, startPoint y: 96, endPoint x: 807, endPoint y: 94, distance: 166.2
click at [807, 94] on div "- First investment with the fund led to an exit! Netskope" at bounding box center [920, 98] width 597 height 22
click at [733, 92] on span "- First investment with the fund exited in" at bounding box center [737, 98] width 231 height 15
click at [899, 98] on div "- First investment sourced the fund exited in" at bounding box center [920, 98] width 597 height 22
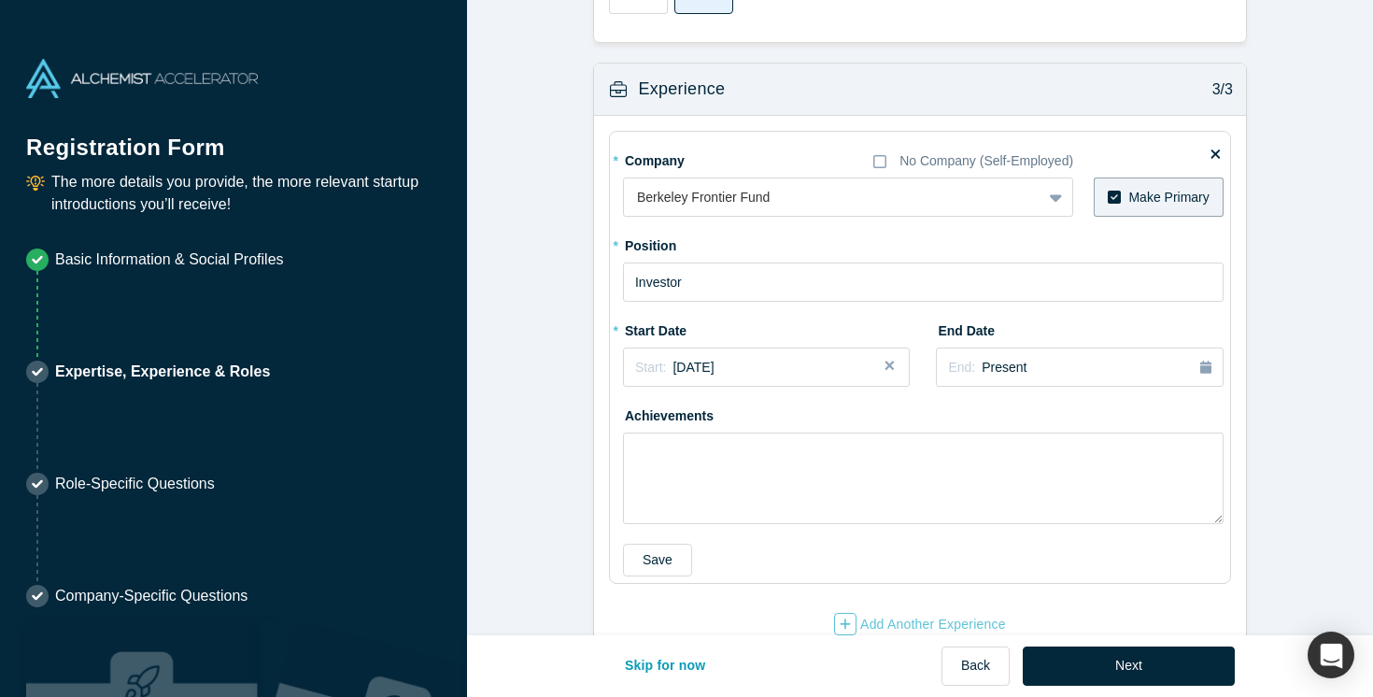
scroll to position [1535, 0]
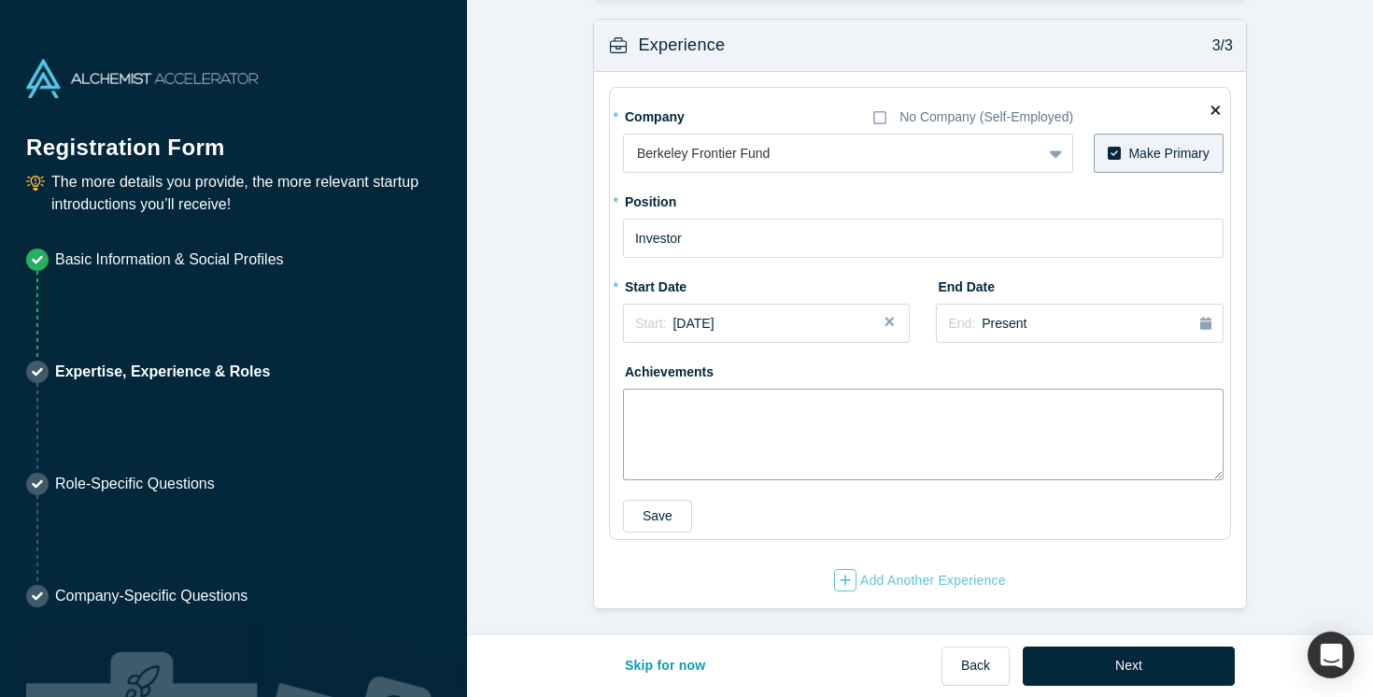
click at [858, 398] on textarea at bounding box center [923, 434] width 600 height 92
click at [1140, 656] on button "Next" at bounding box center [1129, 665] width 212 height 39
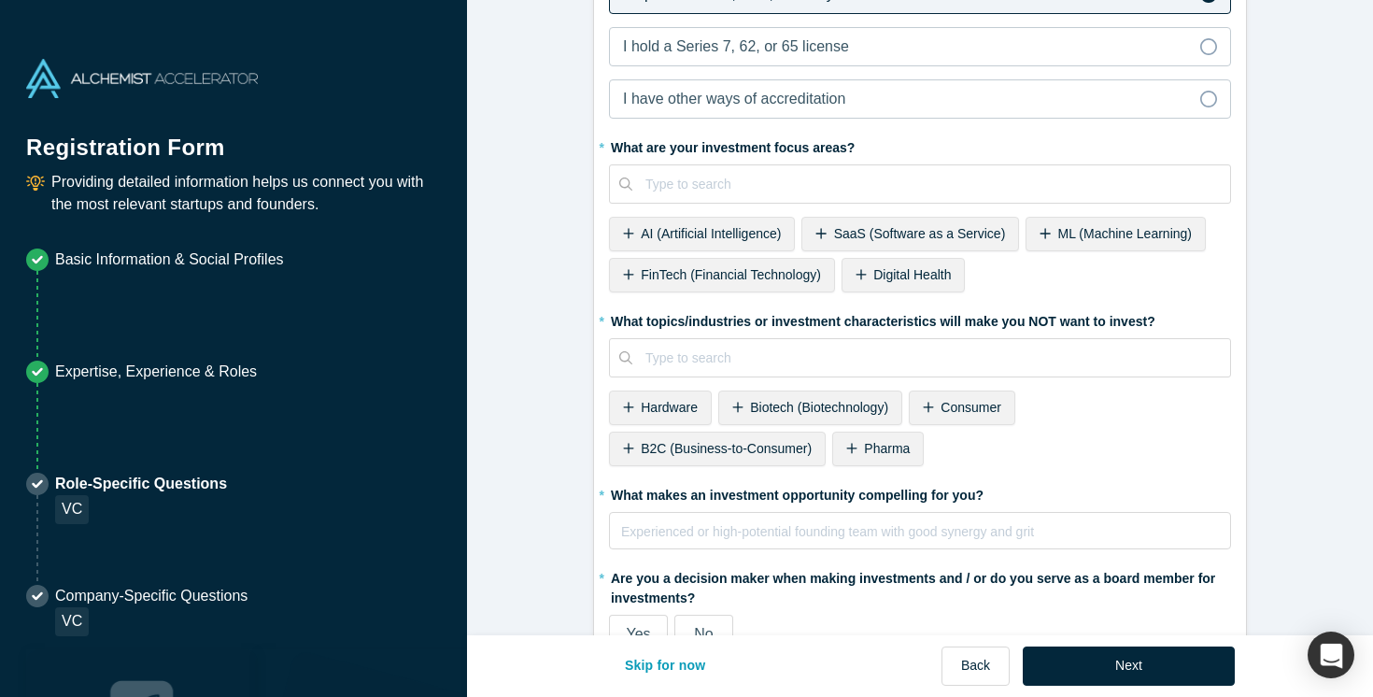
scroll to position [681, 0]
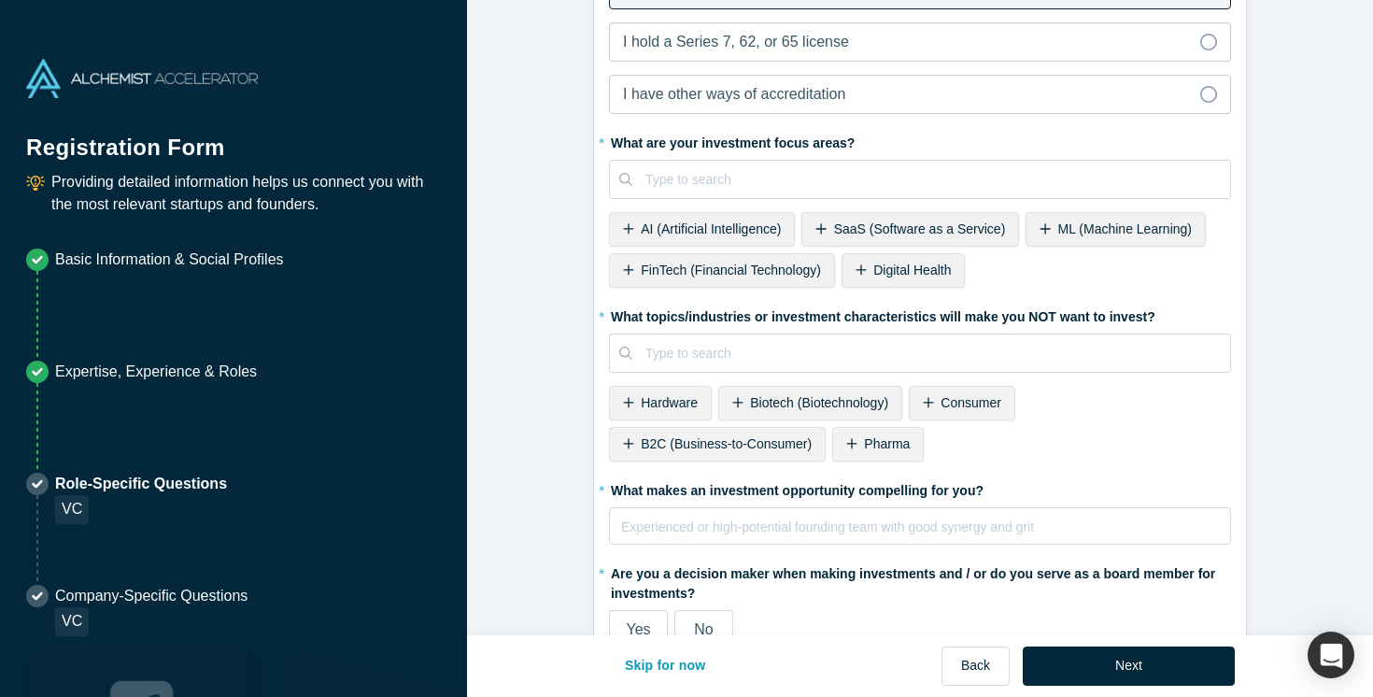
click at [694, 231] on span "AI (Artificial Intelligence)" at bounding box center [711, 228] width 140 height 15
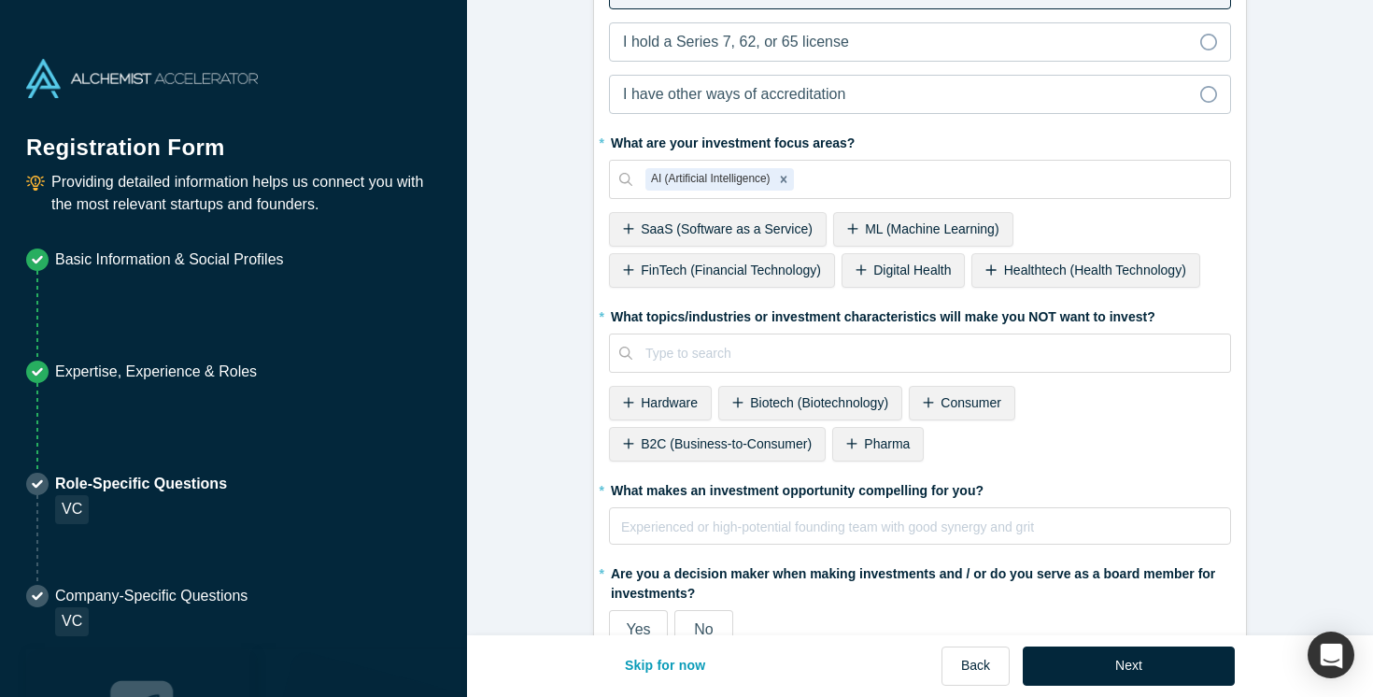
click at [1085, 275] on span "Healthtech (Health Technology)" at bounding box center [1095, 269] width 182 height 15
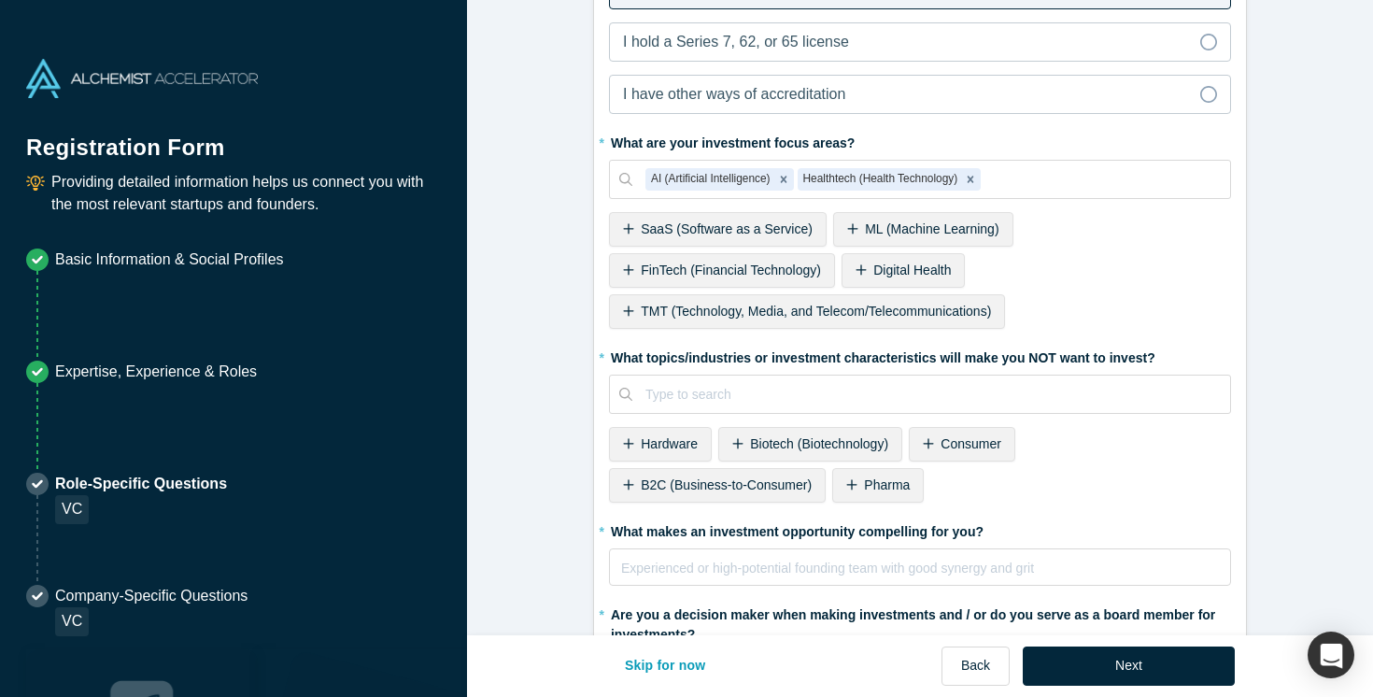
click at [702, 232] on span "SaaS (Software as a Service)" at bounding box center [727, 228] width 172 height 15
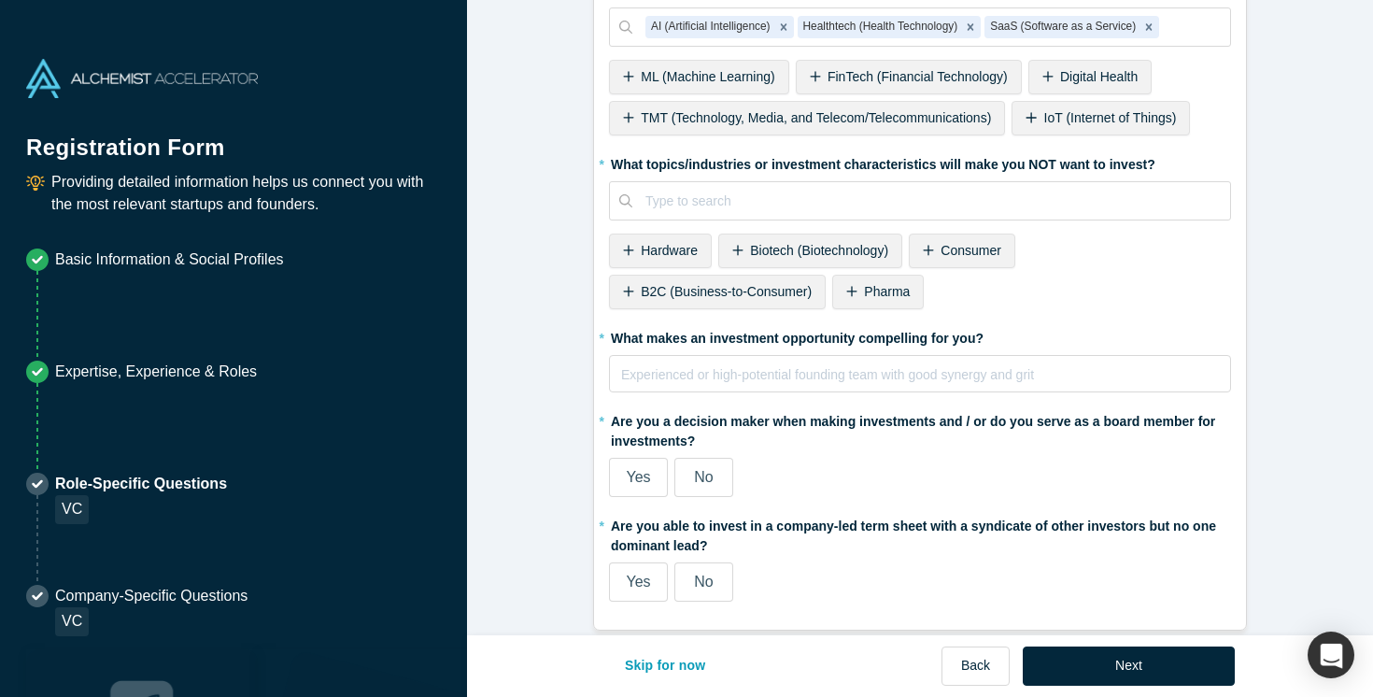
scroll to position [835, 0]
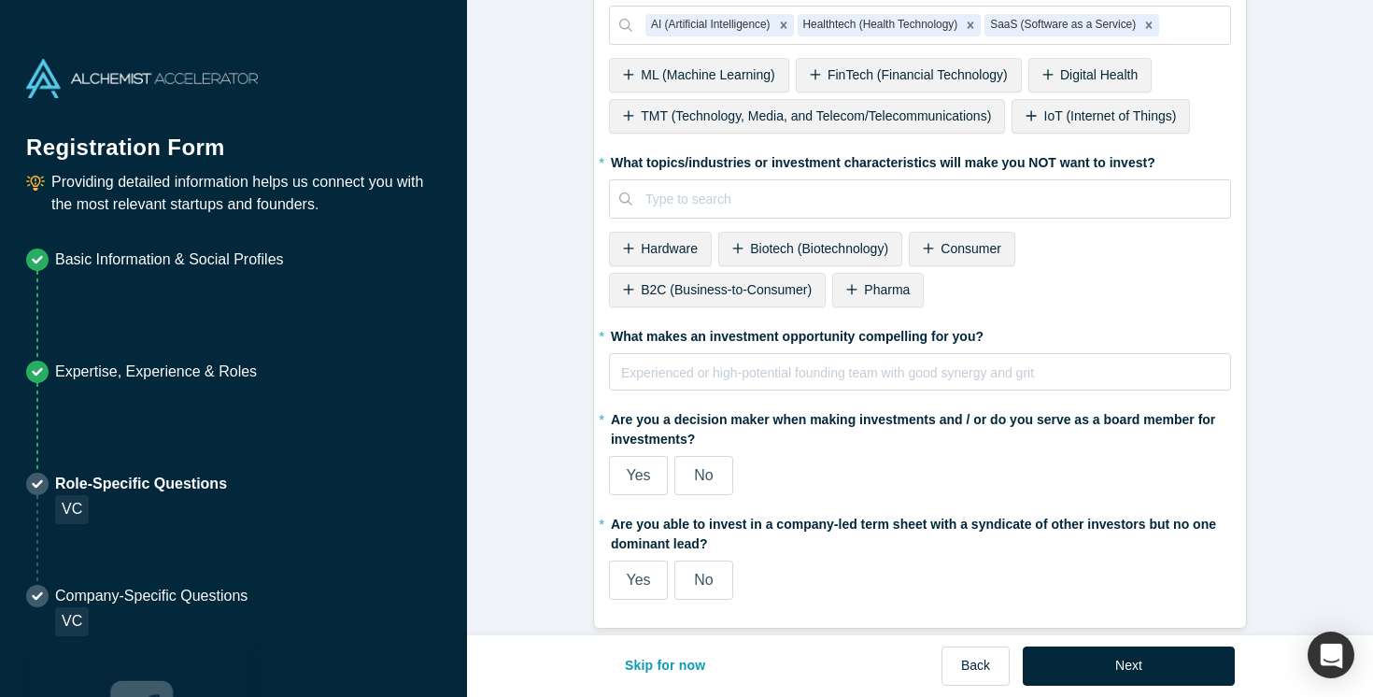
click at [846, 243] on span "Biotech (Biotechnology)" at bounding box center [819, 248] width 138 height 15
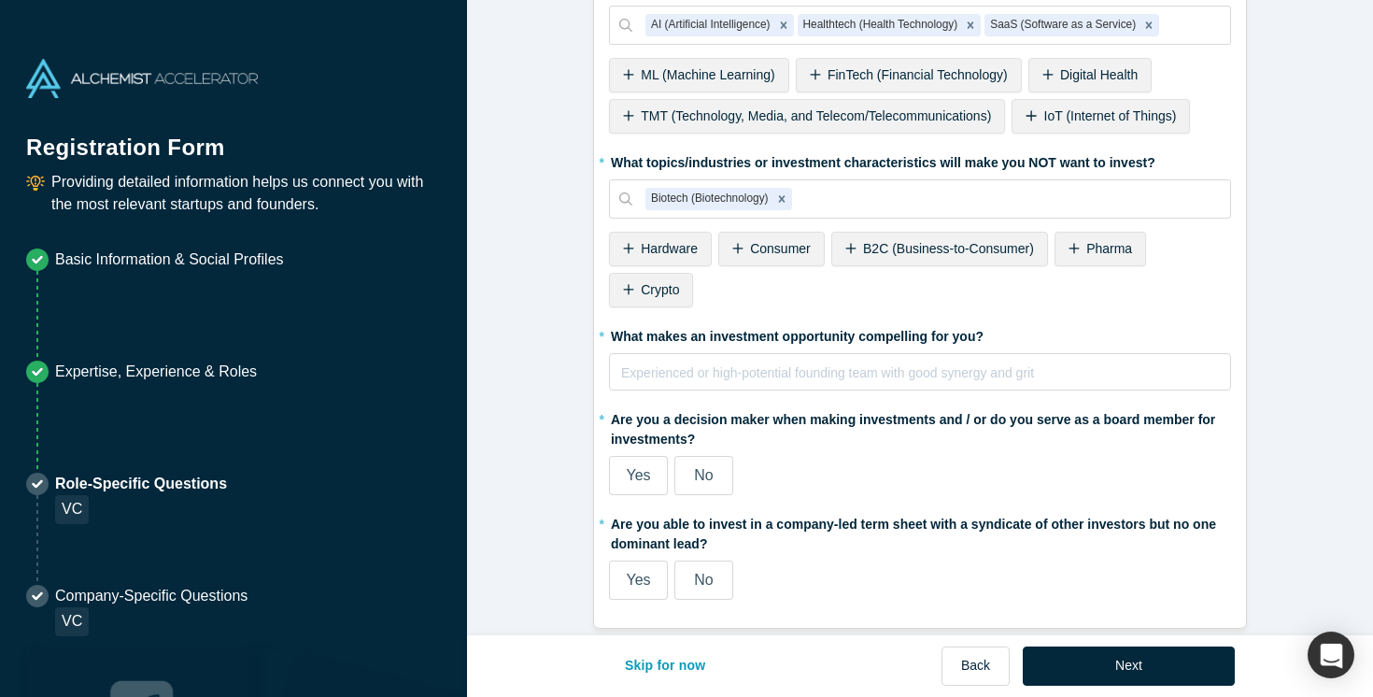
click at [641, 286] on span "Crypto" at bounding box center [660, 289] width 38 height 15
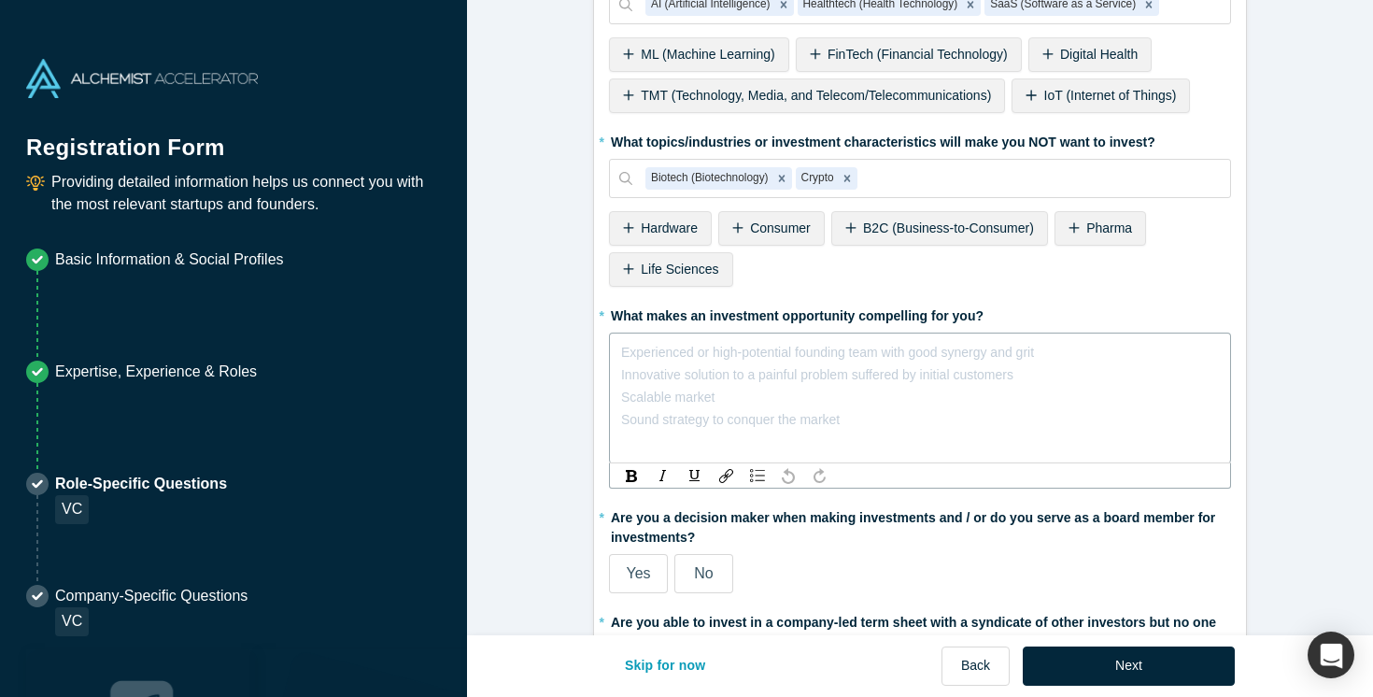
click at [840, 356] on div "rdw-editor" at bounding box center [920, 352] width 597 height 22
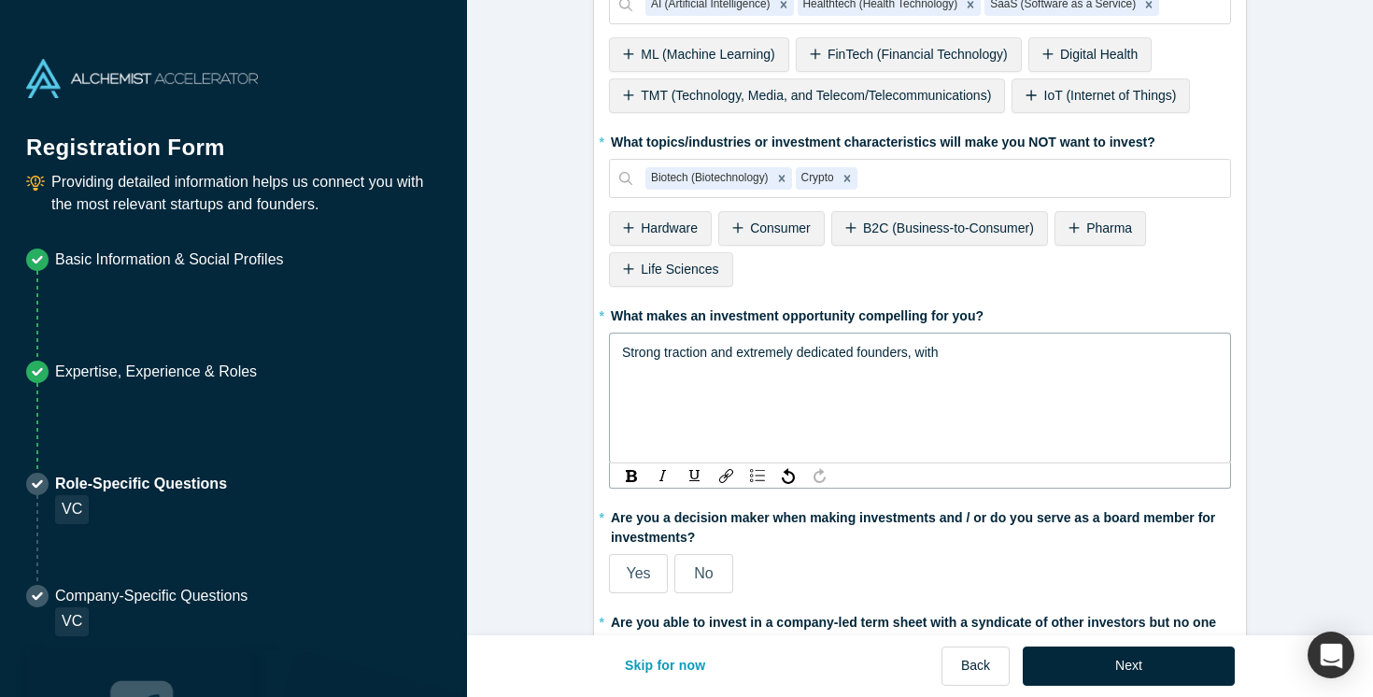
drag, startPoint x: 979, startPoint y: 356, endPoint x: 740, endPoint y: 349, distance: 239.2
click at [740, 349] on div "Strong traction and extremely dedicated founders, with" at bounding box center [920, 352] width 597 height 22
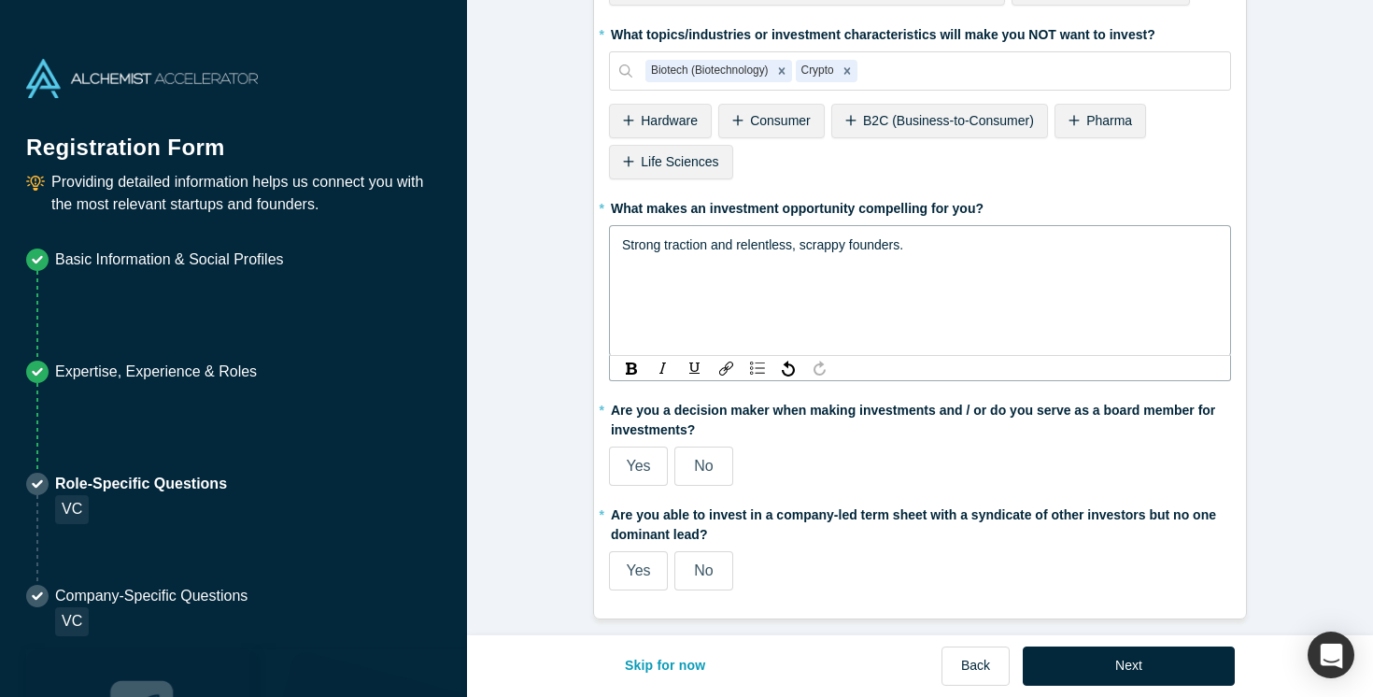
scroll to position [974, 0]
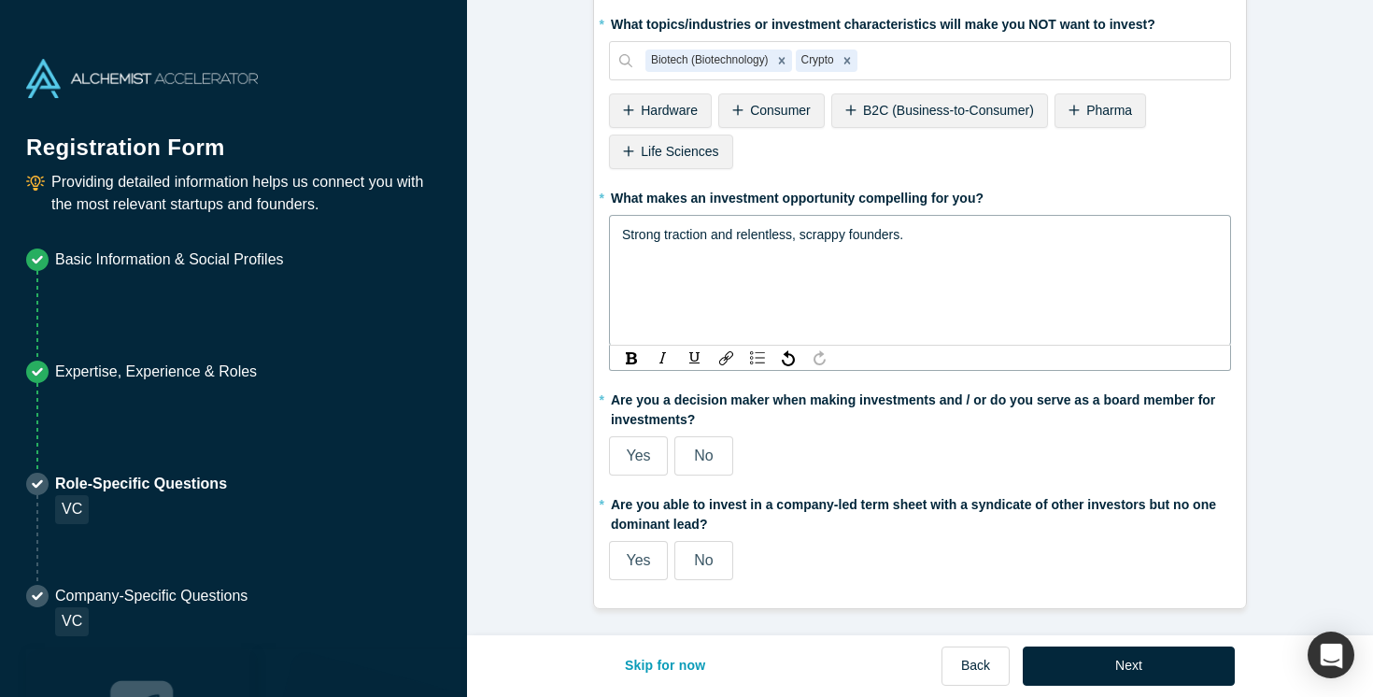
click at [638, 447] on span "Yes" at bounding box center [638, 455] width 24 height 16
click at [0, 0] on input "Yes" at bounding box center [0, 0] width 0 height 0
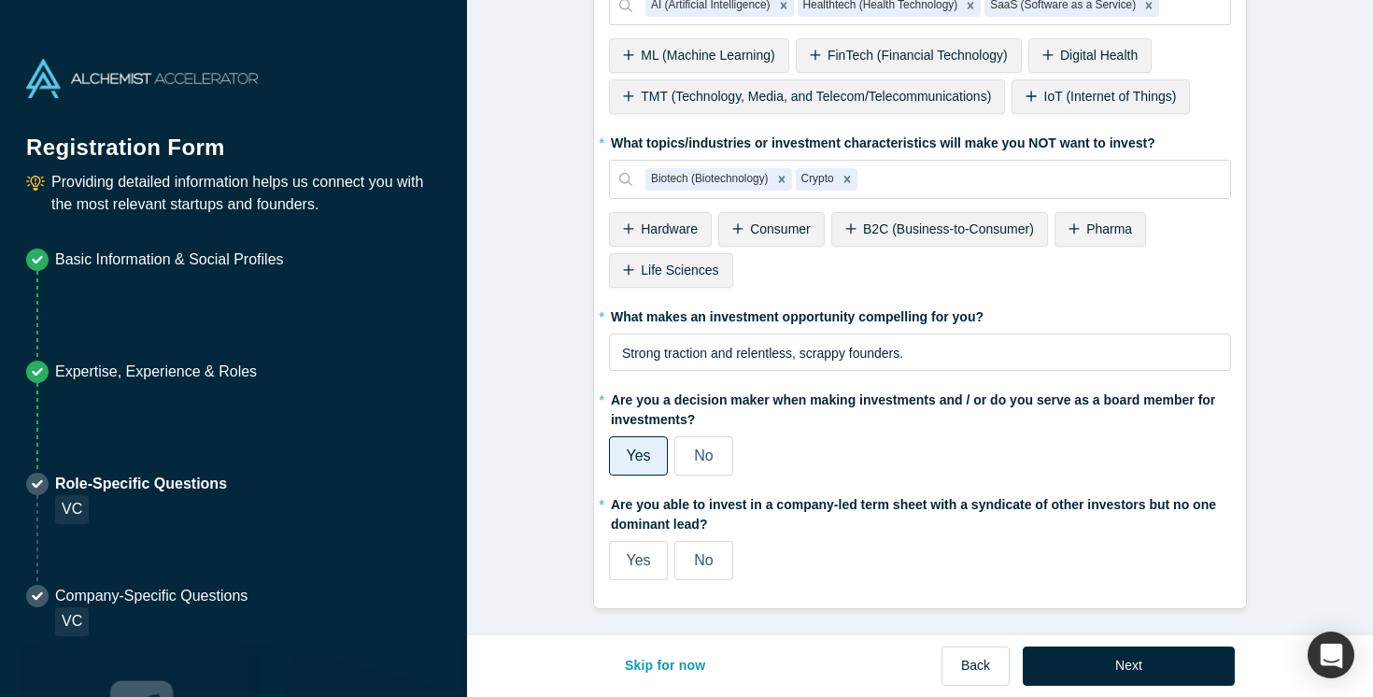
scroll to position [854, 0]
click at [723, 444] on label "No" at bounding box center [703, 455] width 59 height 39
click at [0, 0] on input "No" at bounding box center [0, 0] width 0 height 0
click at [626, 562] on span "Yes" at bounding box center [638, 560] width 24 height 16
click at [0, 0] on input "Yes" at bounding box center [0, 0] width 0 height 0
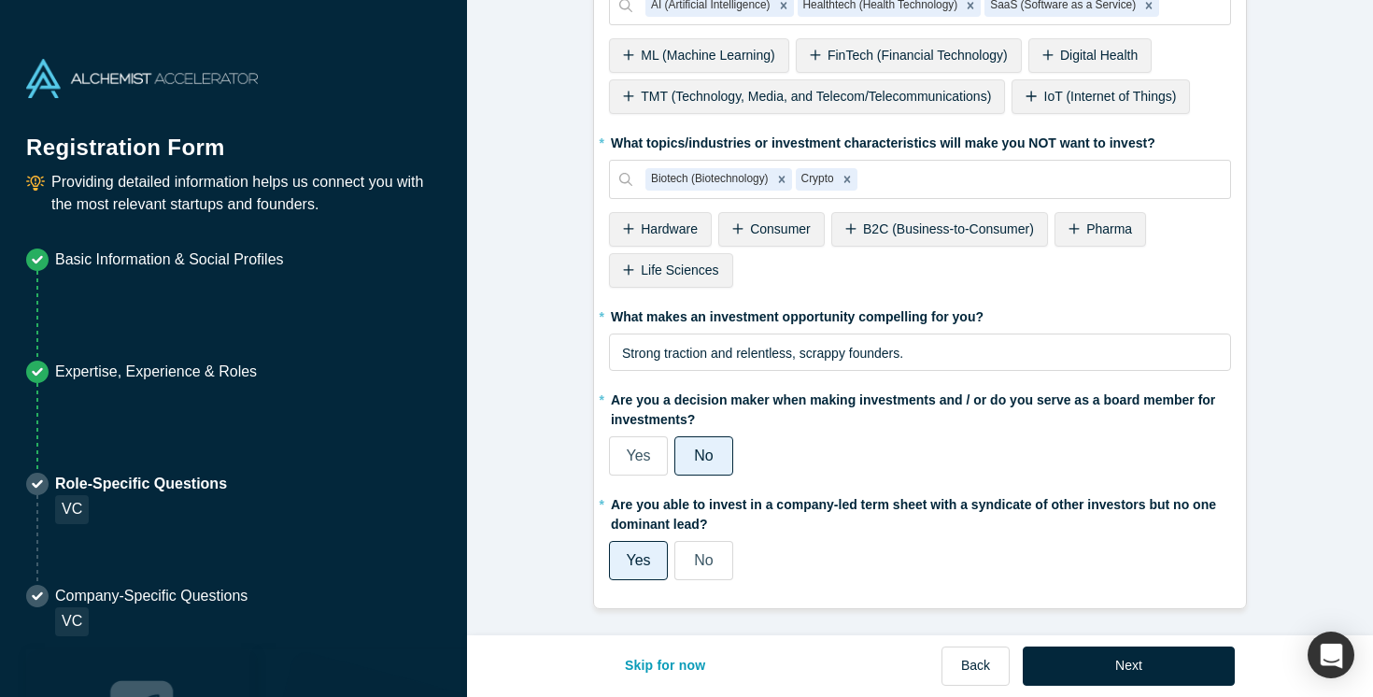
click at [647, 442] on label "Yes" at bounding box center [638, 455] width 59 height 39
click at [0, 0] on input "Yes" at bounding box center [0, 0] width 0 height 0
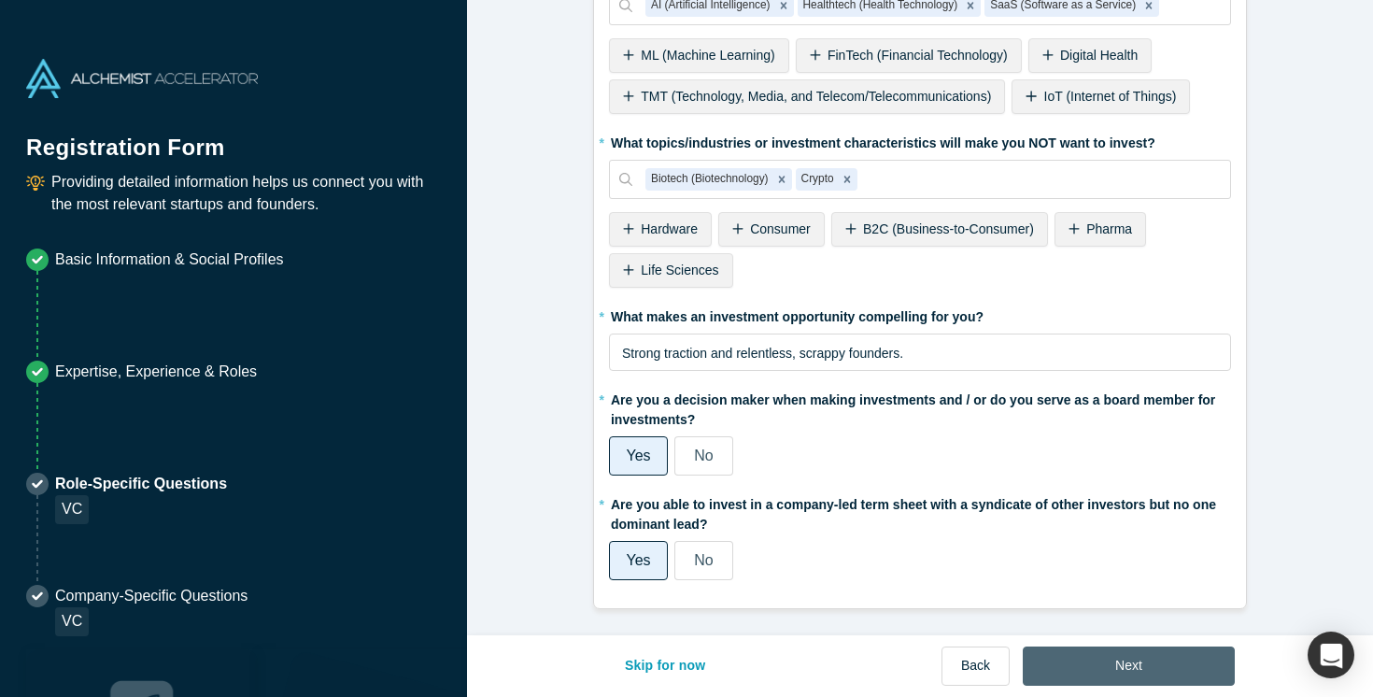
click at [1087, 663] on button "Next" at bounding box center [1129, 665] width 212 height 39
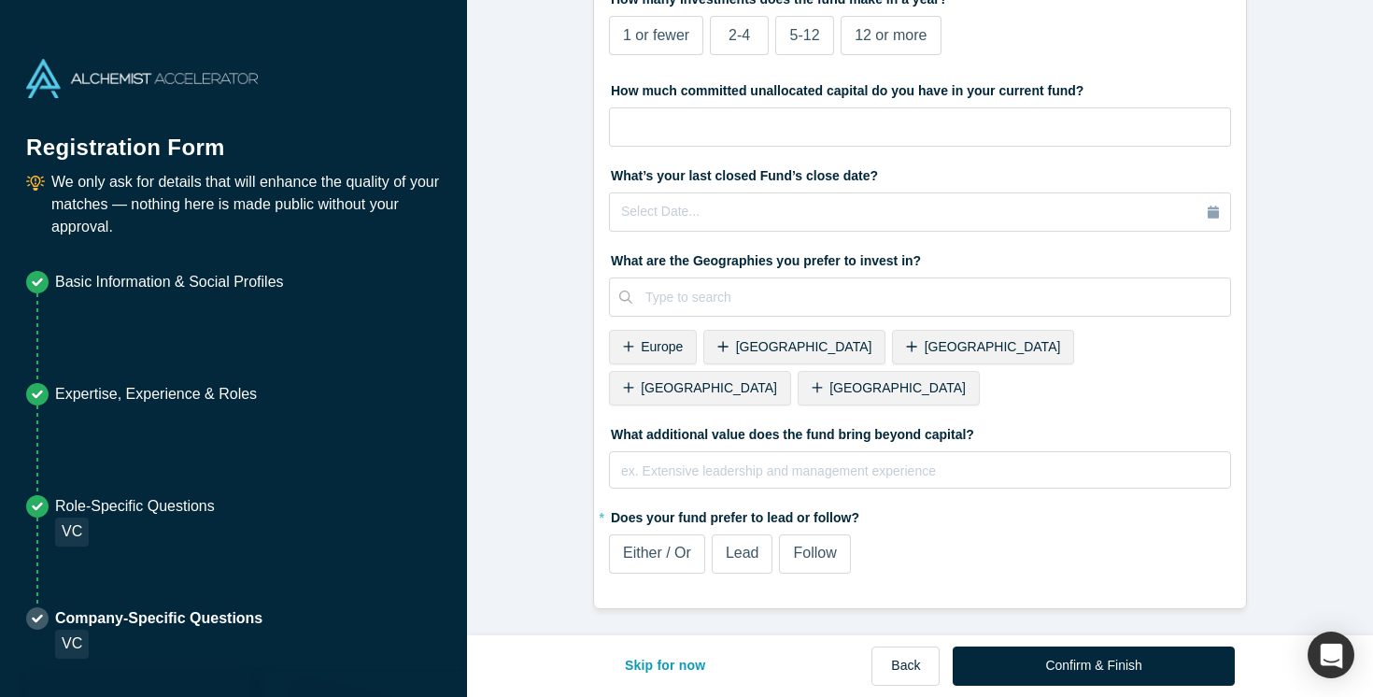
scroll to position [0, 0]
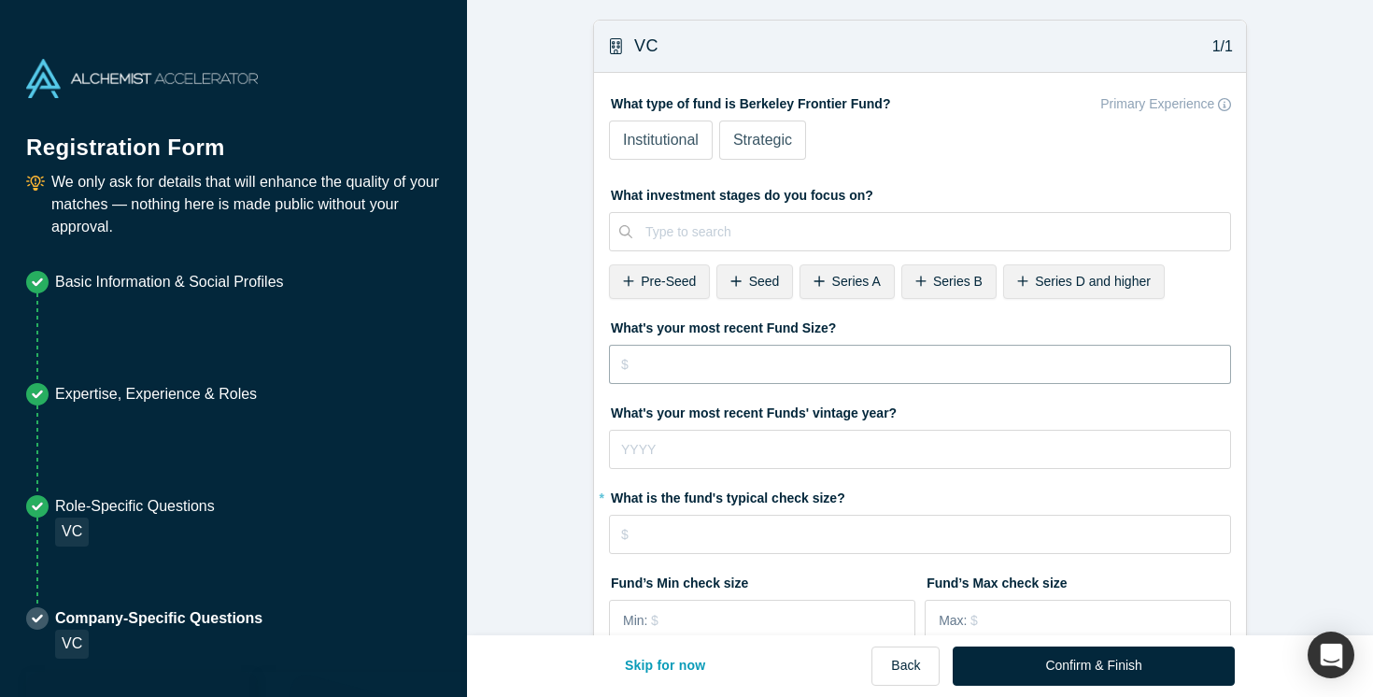
click at [783, 354] on input "tel" at bounding box center [920, 364] width 622 height 39
type input "$50,000,000"
click at [728, 450] on input "tel" at bounding box center [920, 449] width 622 height 39
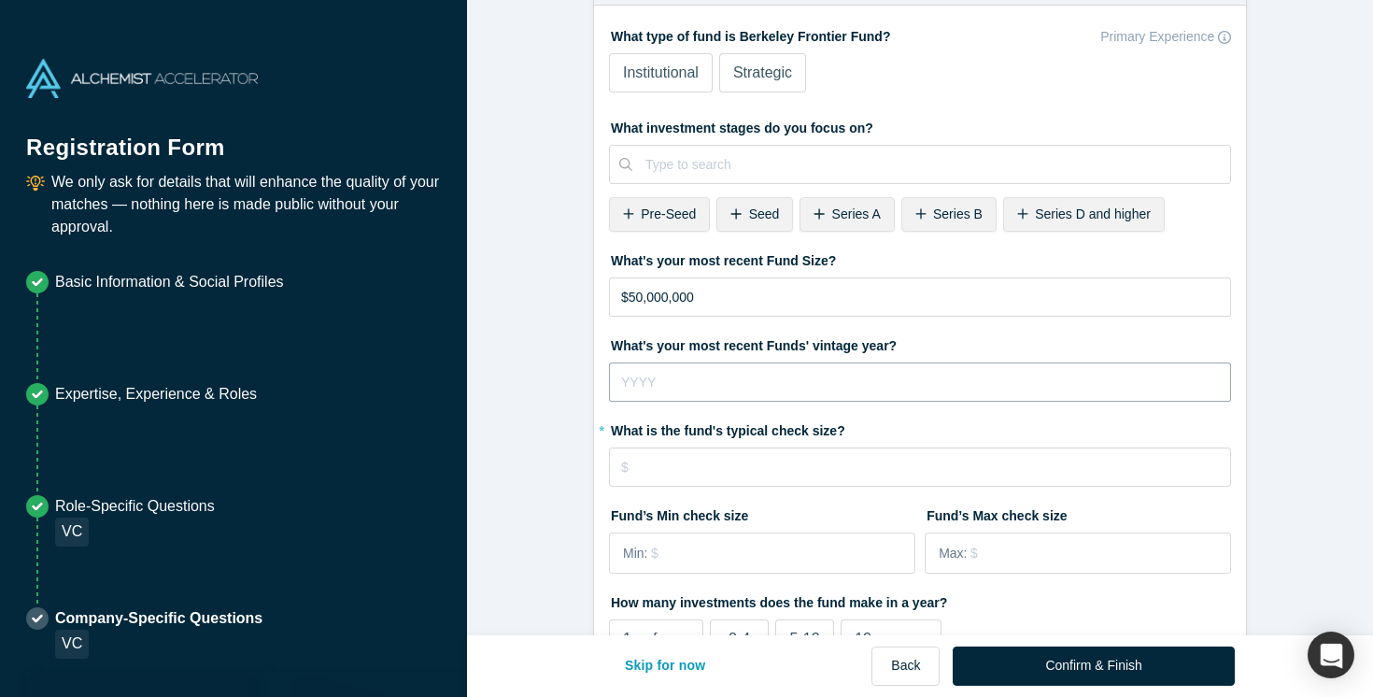
scroll to position [75, 0]
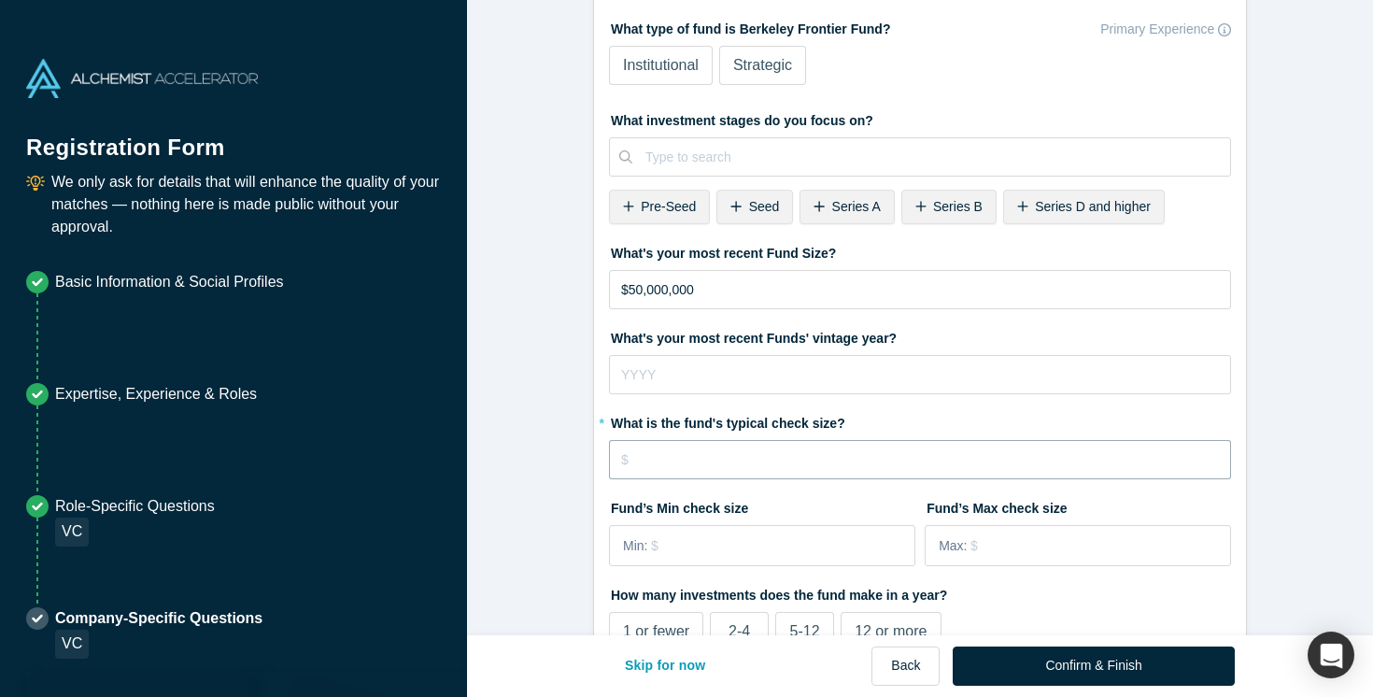
click at [717, 459] on input "tel" at bounding box center [920, 459] width 622 height 39
type input "$2,000,000"
click at [667, 374] on input "tel" at bounding box center [920, 374] width 622 height 39
type input "2022"
click at [743, 542] on input "tel" at bounding box center [782, 545] width 262 height 39
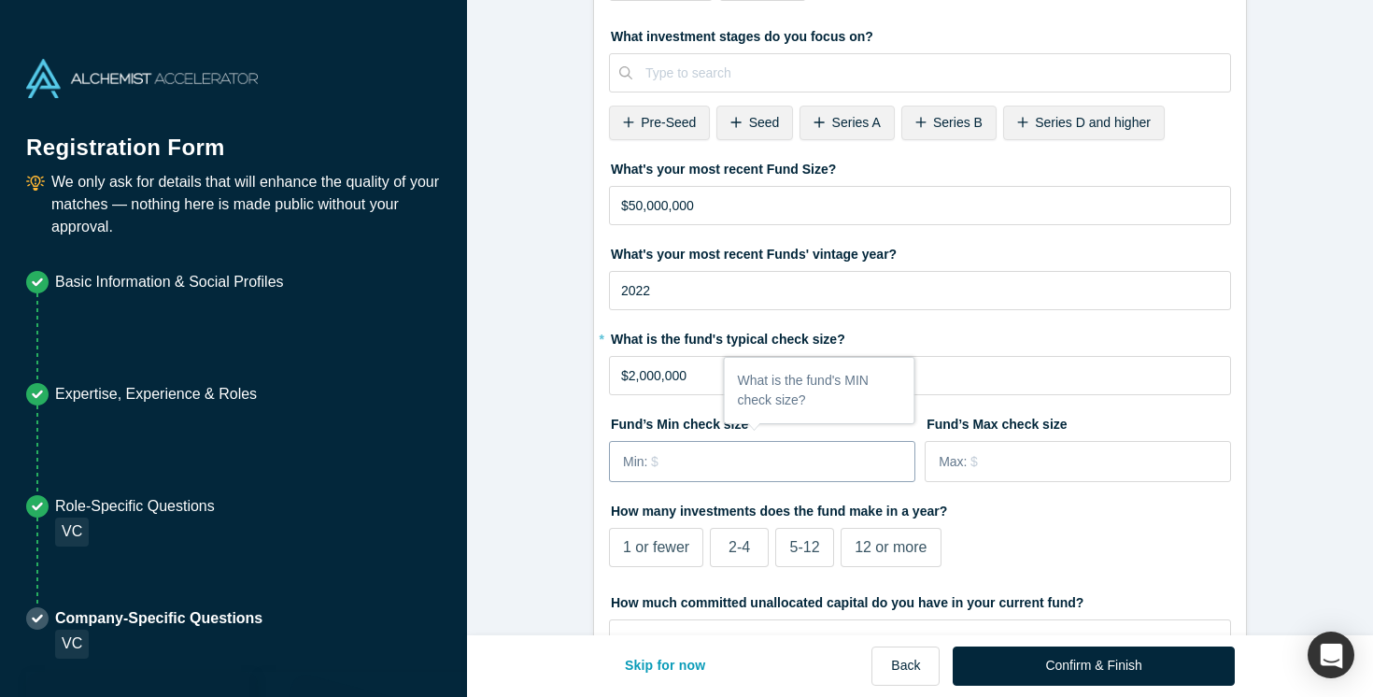
scroll to position [162, 0]
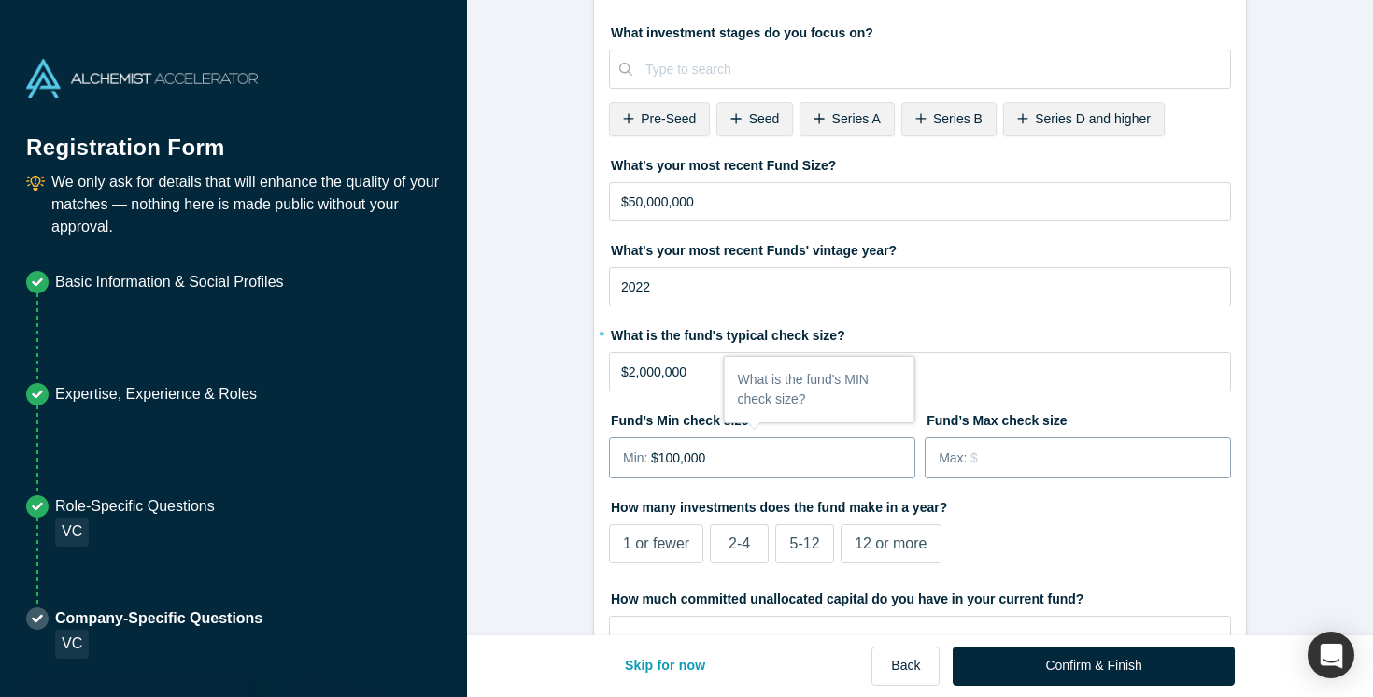
type input "$100,000"
click at [1010, 461] on input "tel" at bounding box center [1099, 457] width 259 height 39
type input "$5,000,000"
click at [1175, 546] on div "How many investments does the fund make in a year? 1 or fewer 2-4 5-12 12 or mo…" at bounding box center [920, 530] width 622 height 78
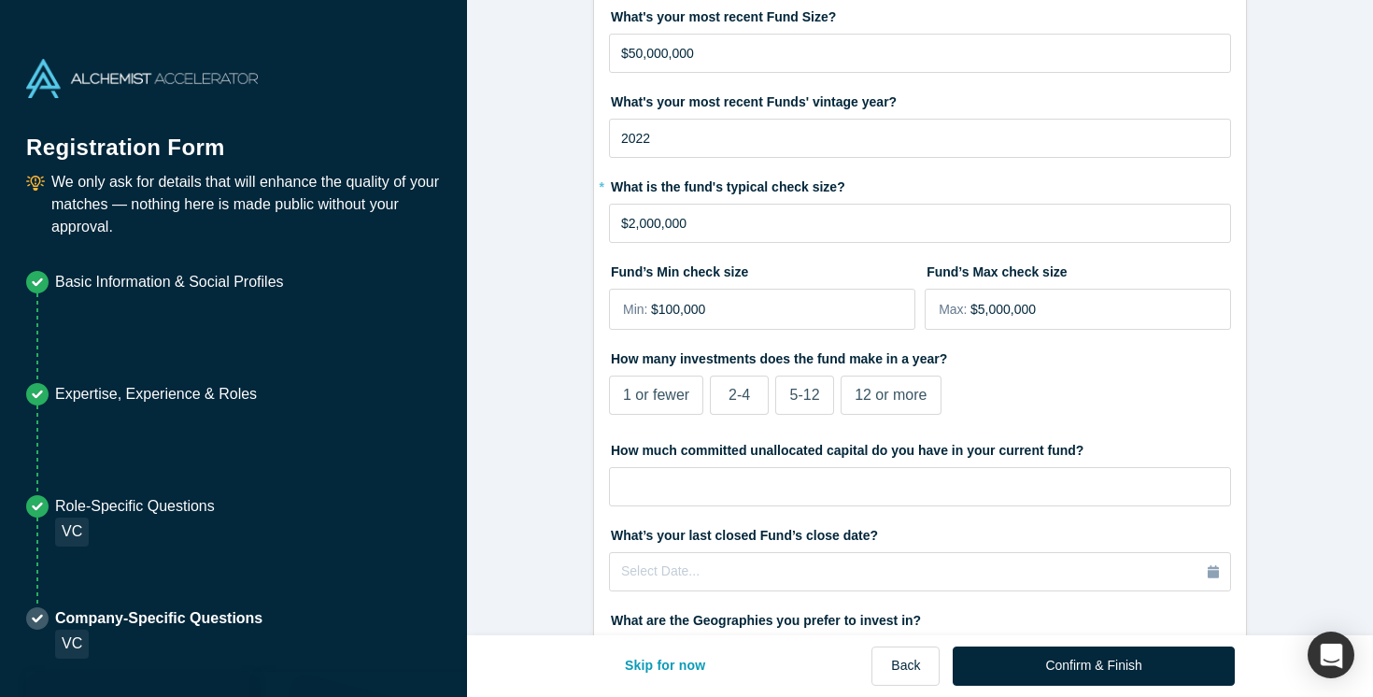
scroll to position [332, 0]
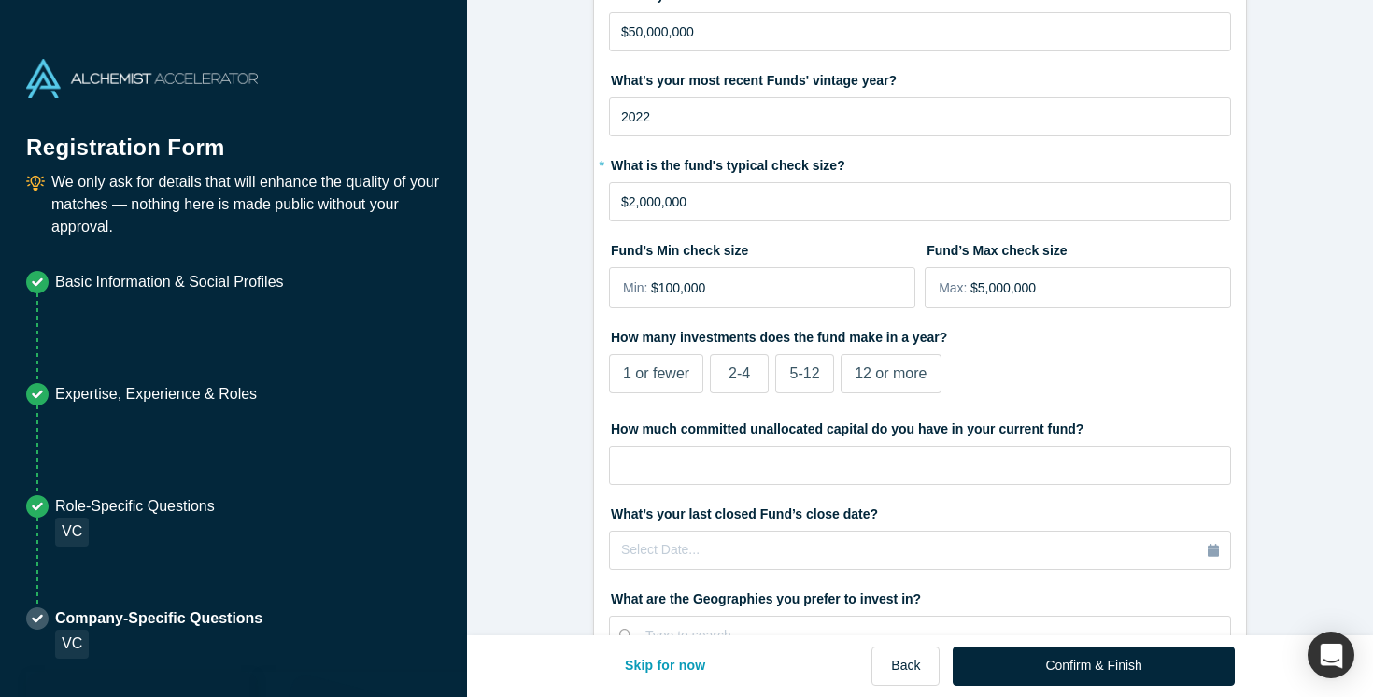
click at [807, 370] on span "5-12" at bounding box center [805, 373] width 30 height 16
click at [0, 0] on input "5-12" at bounding box center [0, 0] width 0 height 0
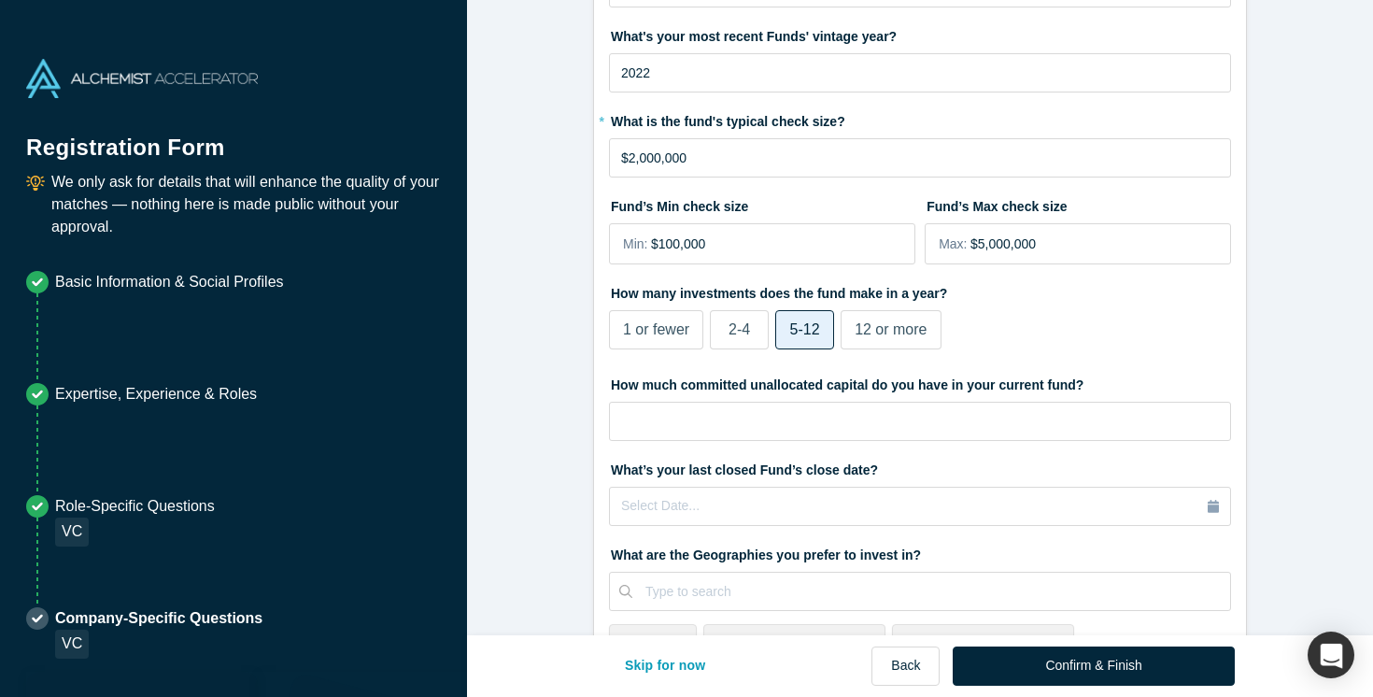
scroll to position [387, 0]
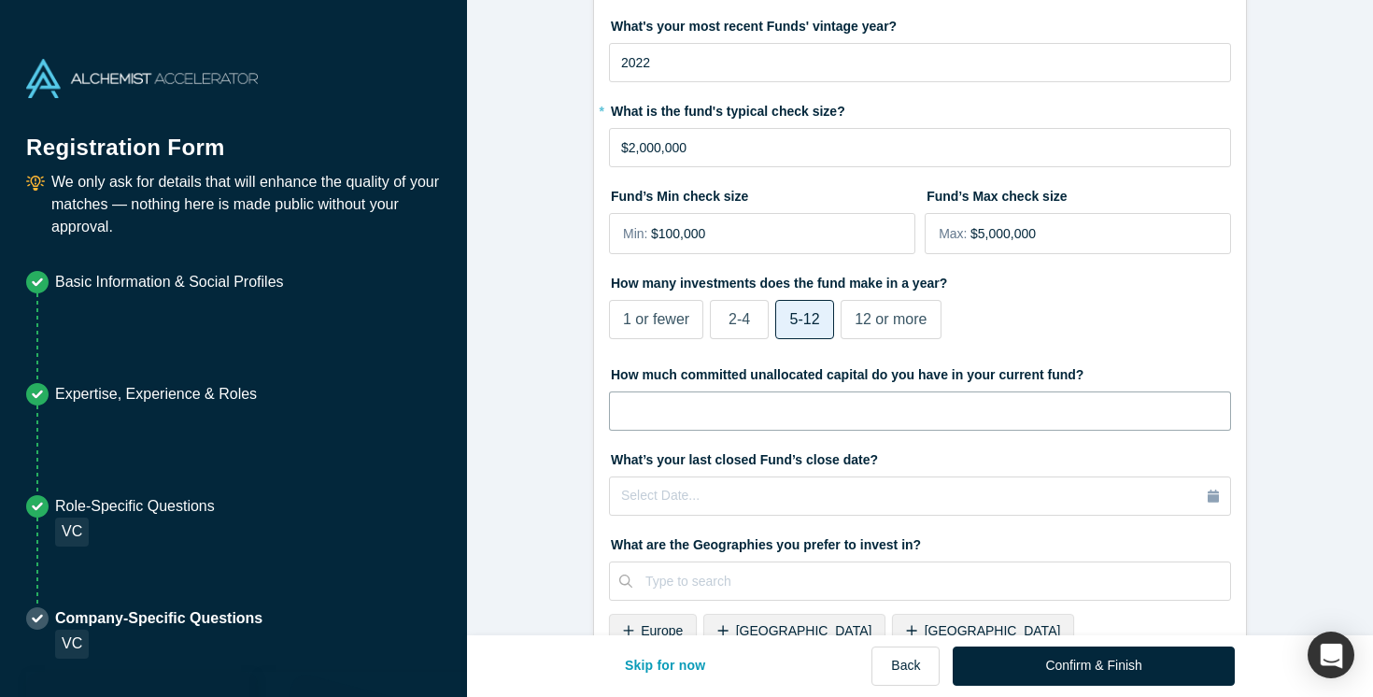
click at [857, 406] on input "tel" at bounding box center [920, 410] width 622 height 39
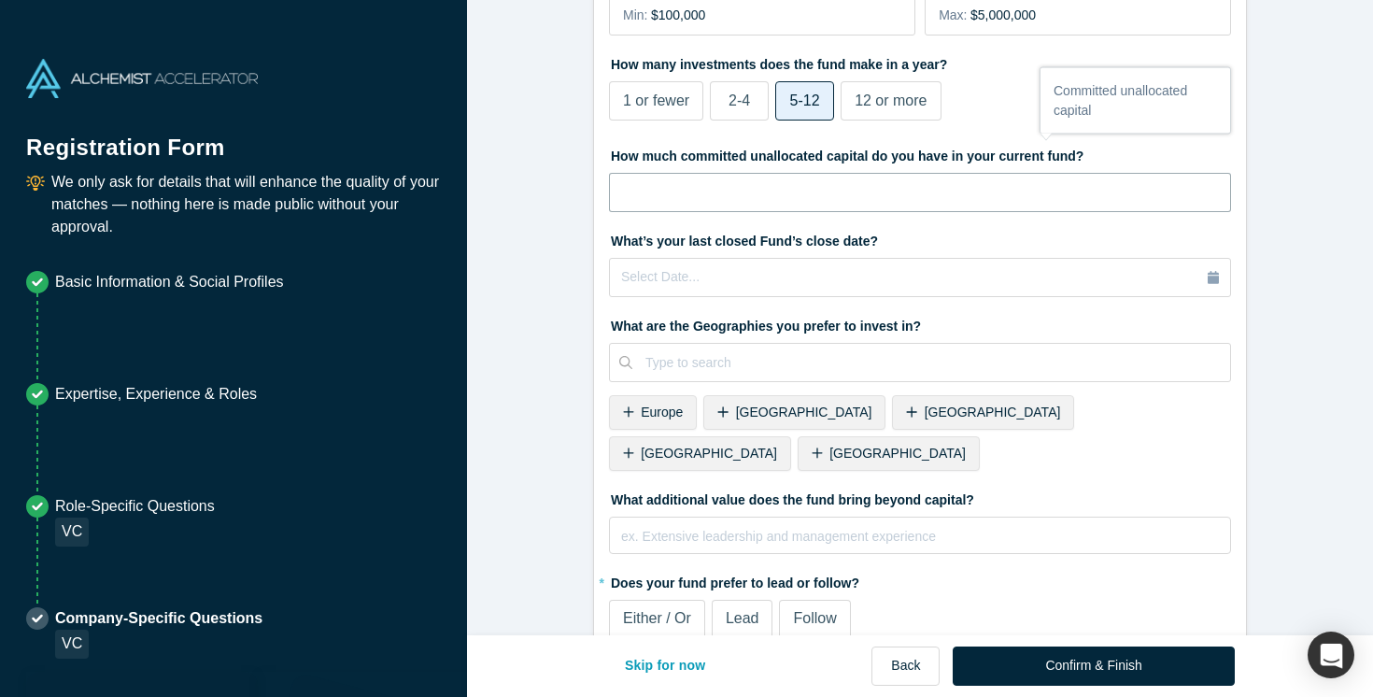
scroll to position [629, 0]
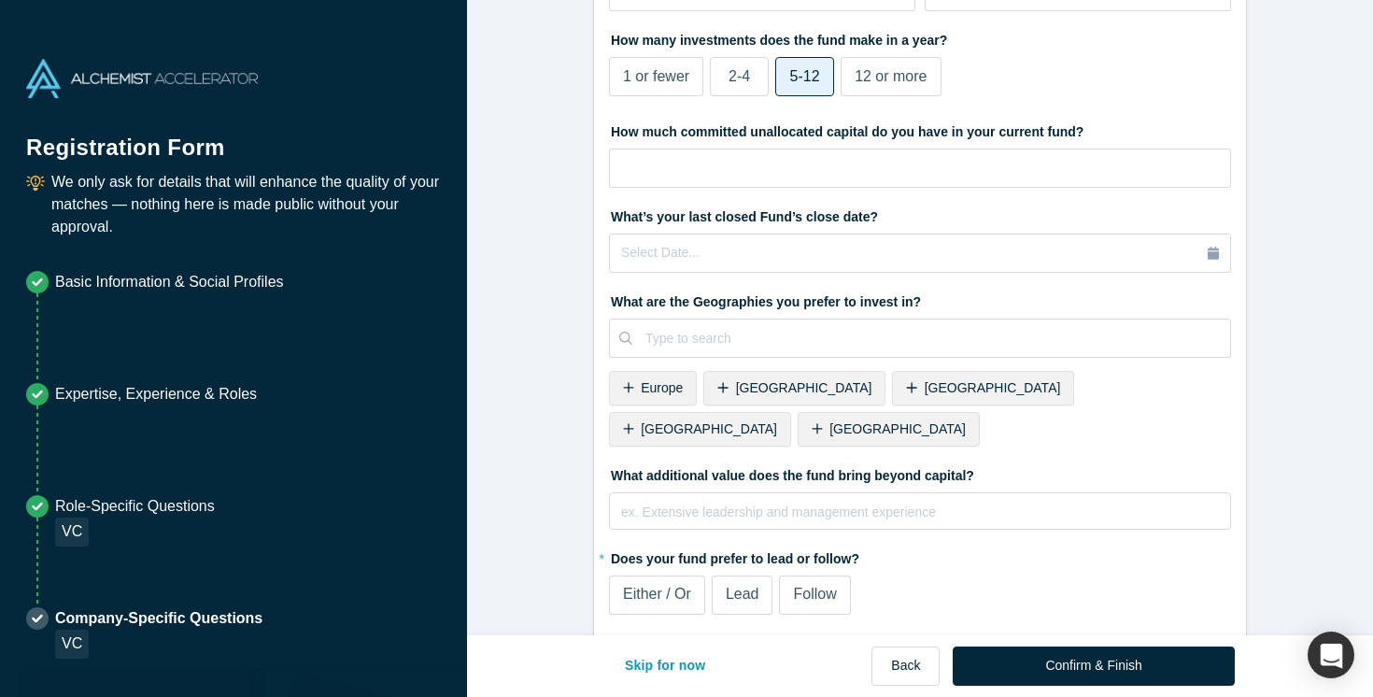
click at [777, 421] on span "[GEOGRAPHIC_DATA]" at bounding box center [709, 428] width 136 height 15
click at [815, 586] on span "Follow" at bounding box center [814, 594] width 43 height 16
click at [0, 0] on input "Follow" at bounding box center [0, 0] width 0 height 0
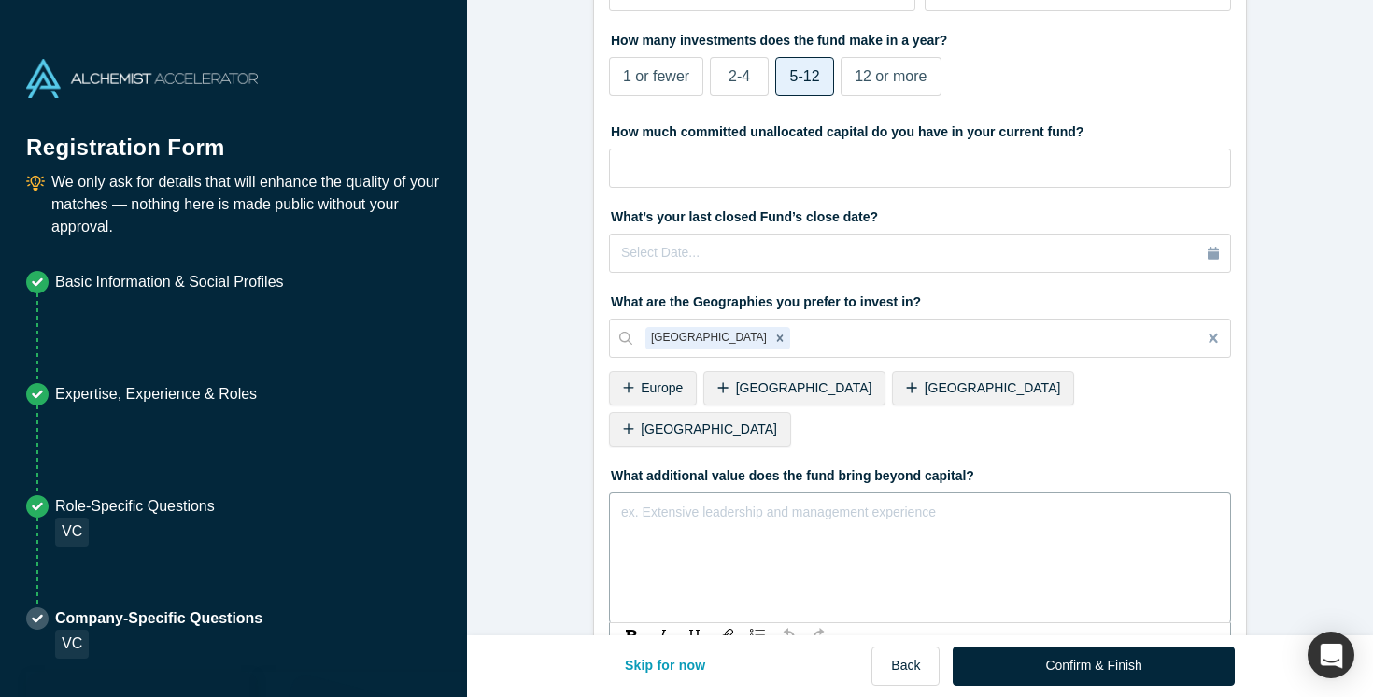
click at [717, 501] on div "rdw-editor" at bounding box center [920, 512] width 597 height 22
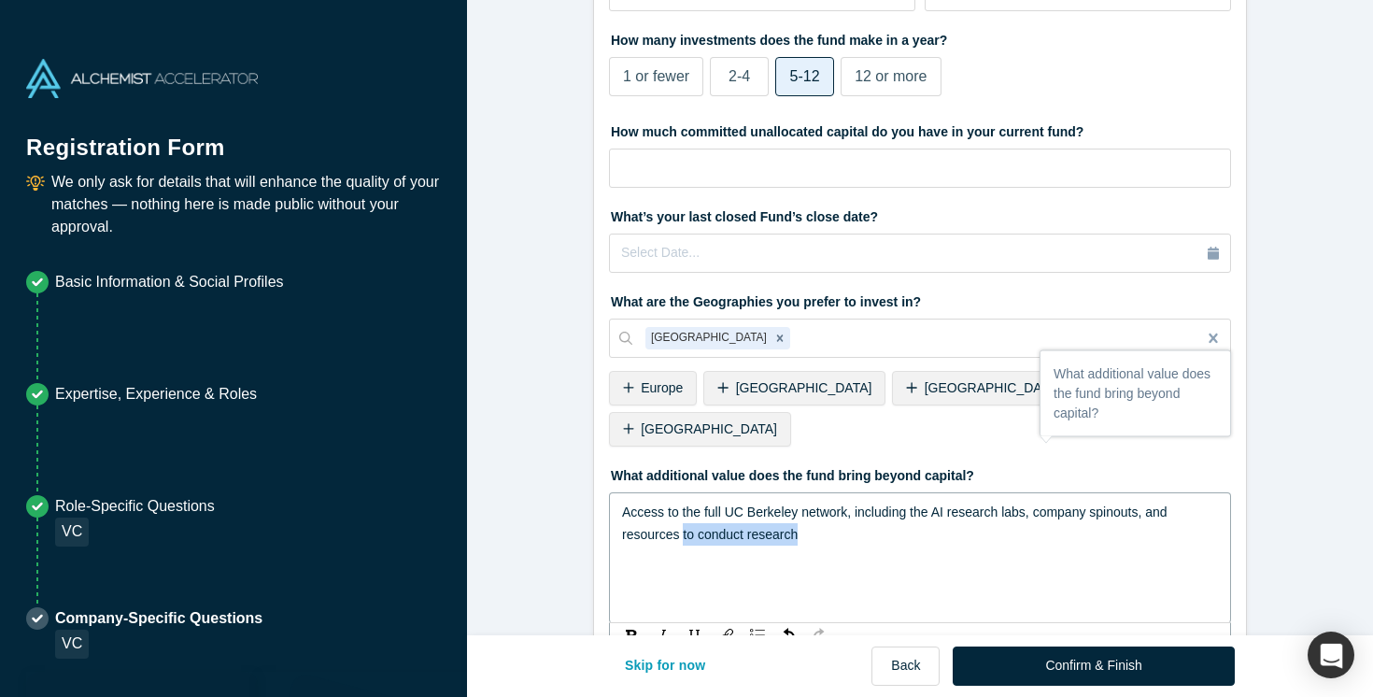
drag, startPoint x: 830, startPoint y: 485, endPoint x: 683, endPoint y: 485, distance: 147.5
click at [683, 501] on div "Access to the full UC Berkeley network, including the AI research labs, company…" at bounding box center [920, 523] width 597 height 45
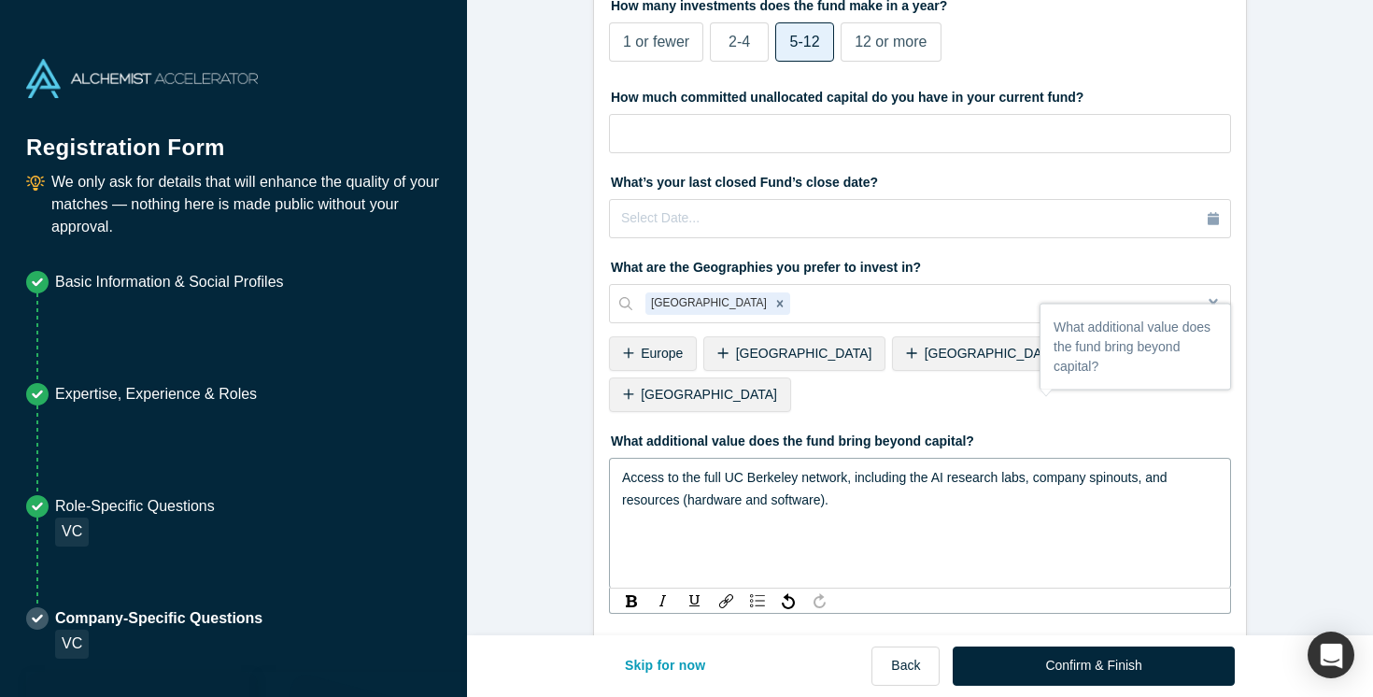
scroll to position [676, 0]
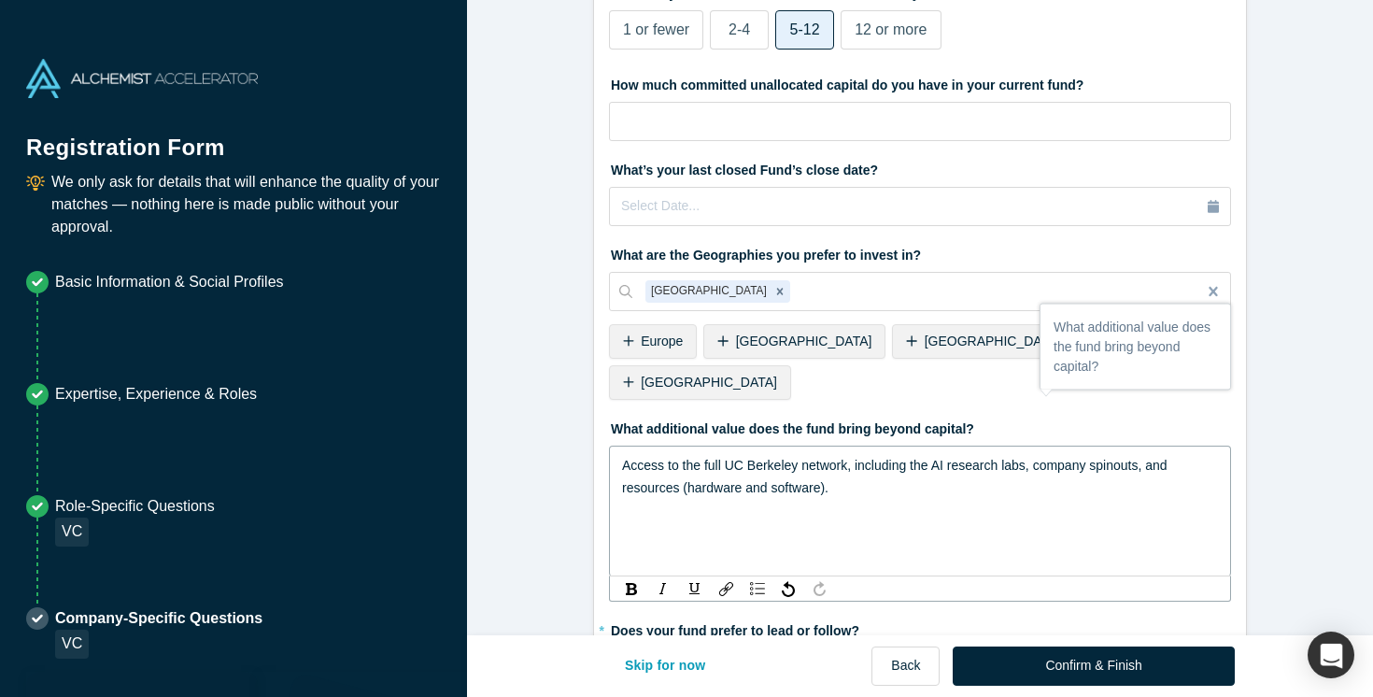
click at [1151, 454] on div "Access to the full UC Berkeley network, including the AI research labs, company…" at bounding box center [920, 476] width 597 height 45
click at [983, 468] on div "Access to the full UC Berkeley network, including the AI research labs, company…" at bounding box center [920, 510] width 622 height 131
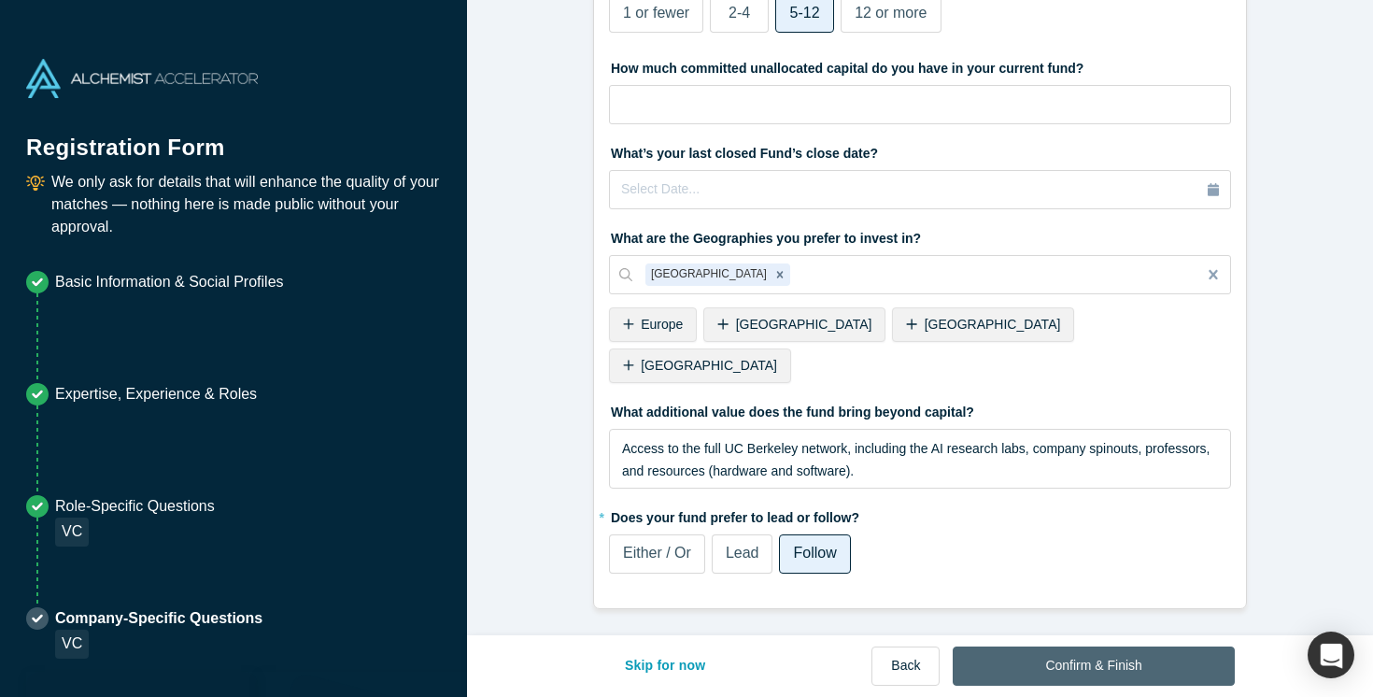
click at [1066, 669] on button "Confirm & Finish" at bounding box center [1093, 665] width 281 height 39
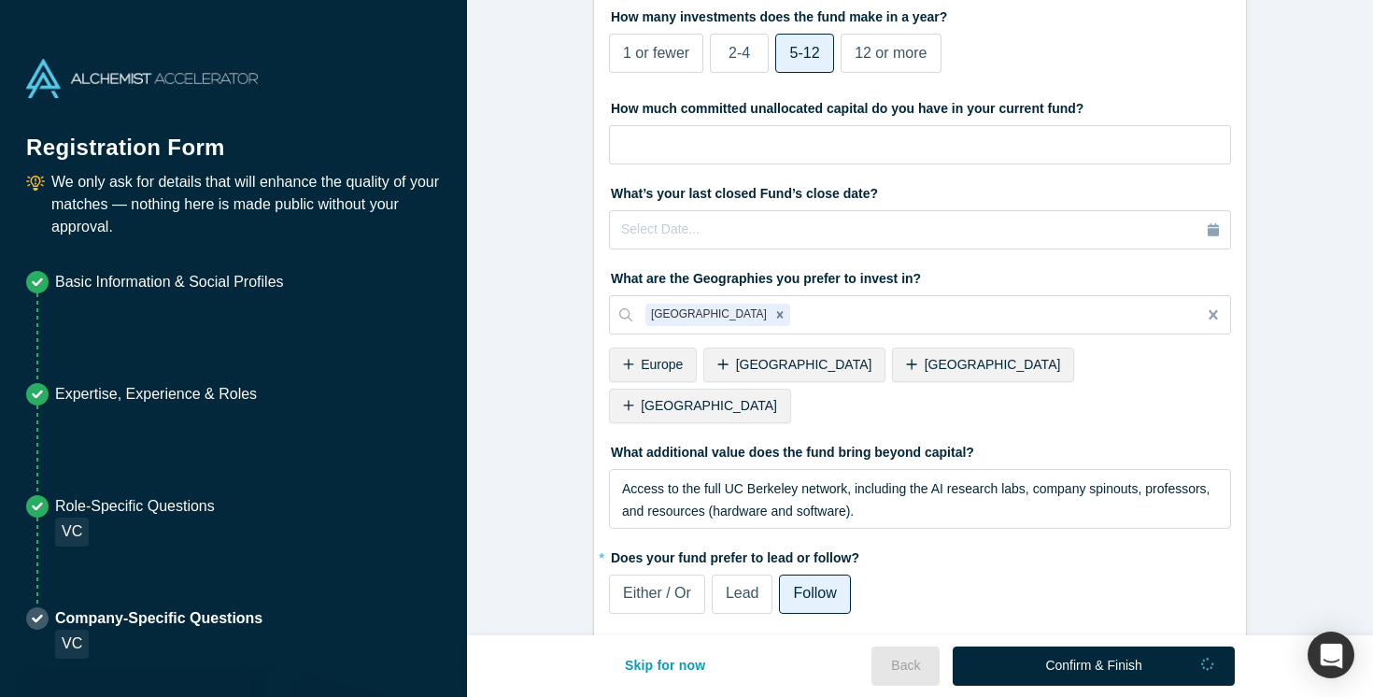
scroll to position [652, 0]
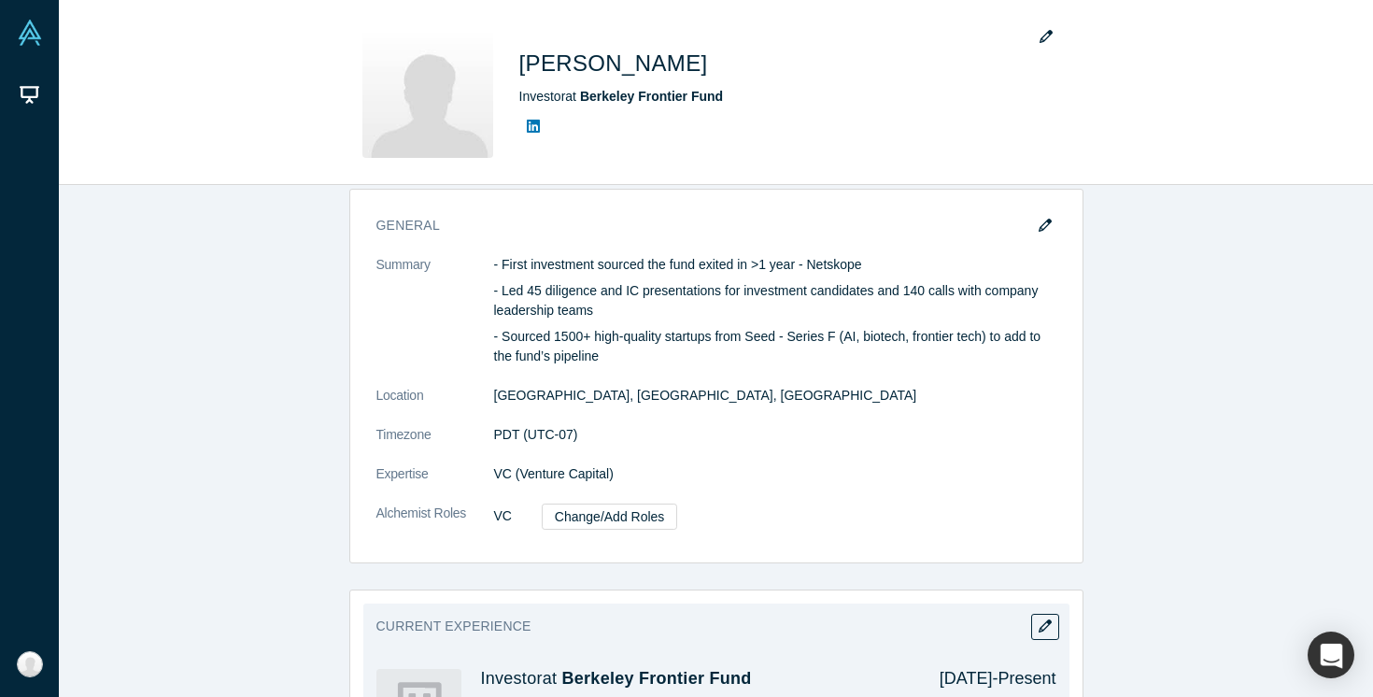
scroll to position [270, 0]
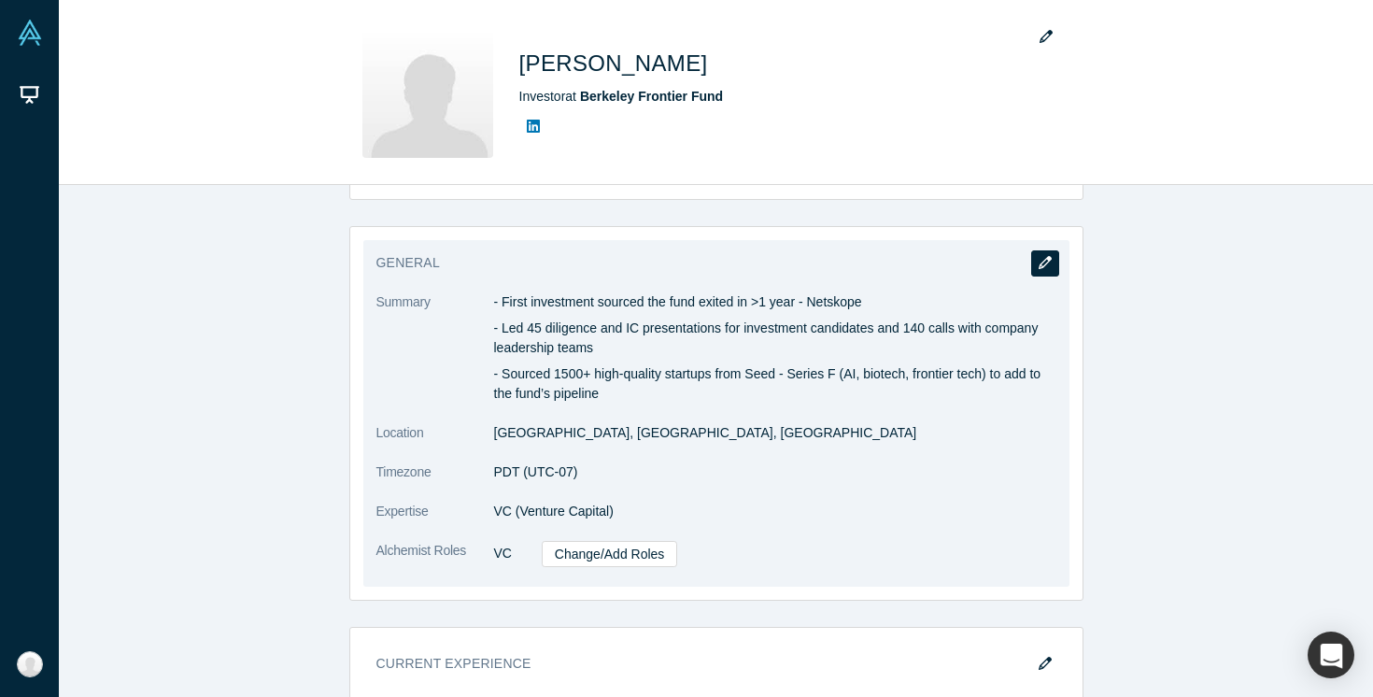
click at [1053, 262] on button "button" at bounding box center [1045, 263] width 28 height 26
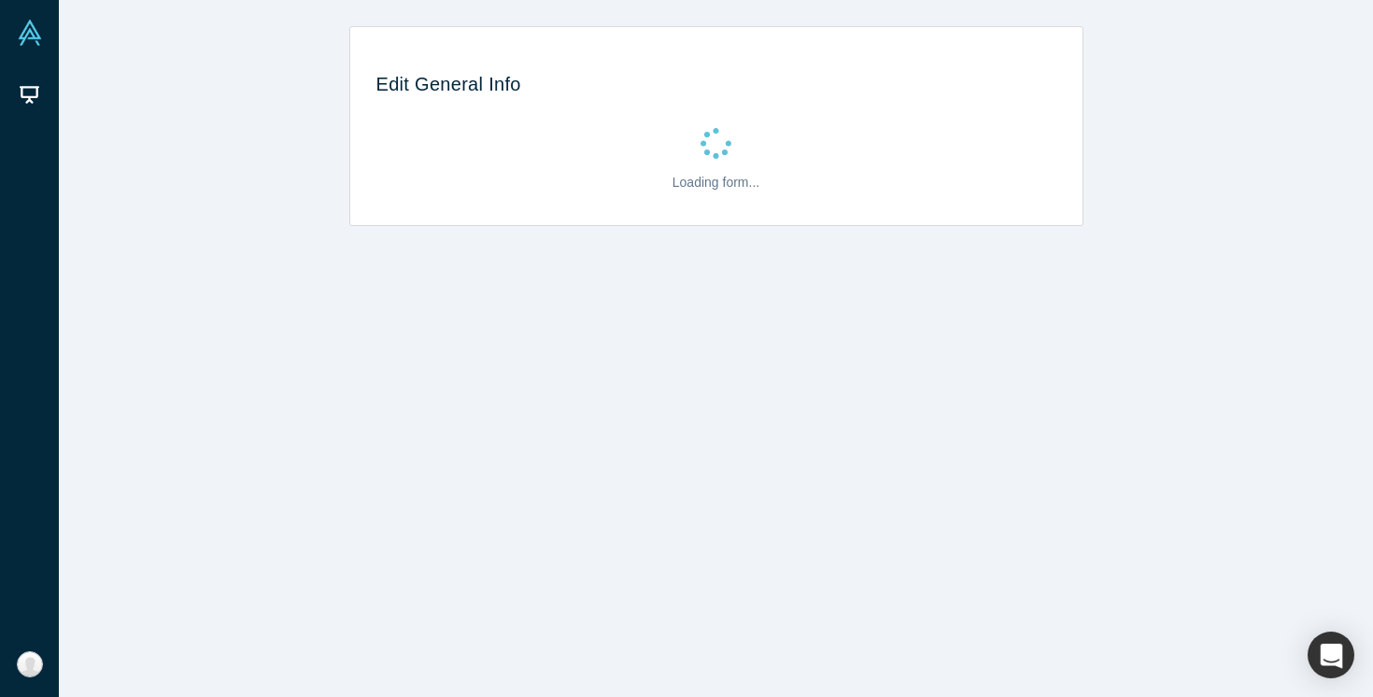
scroll to position [0, 0]
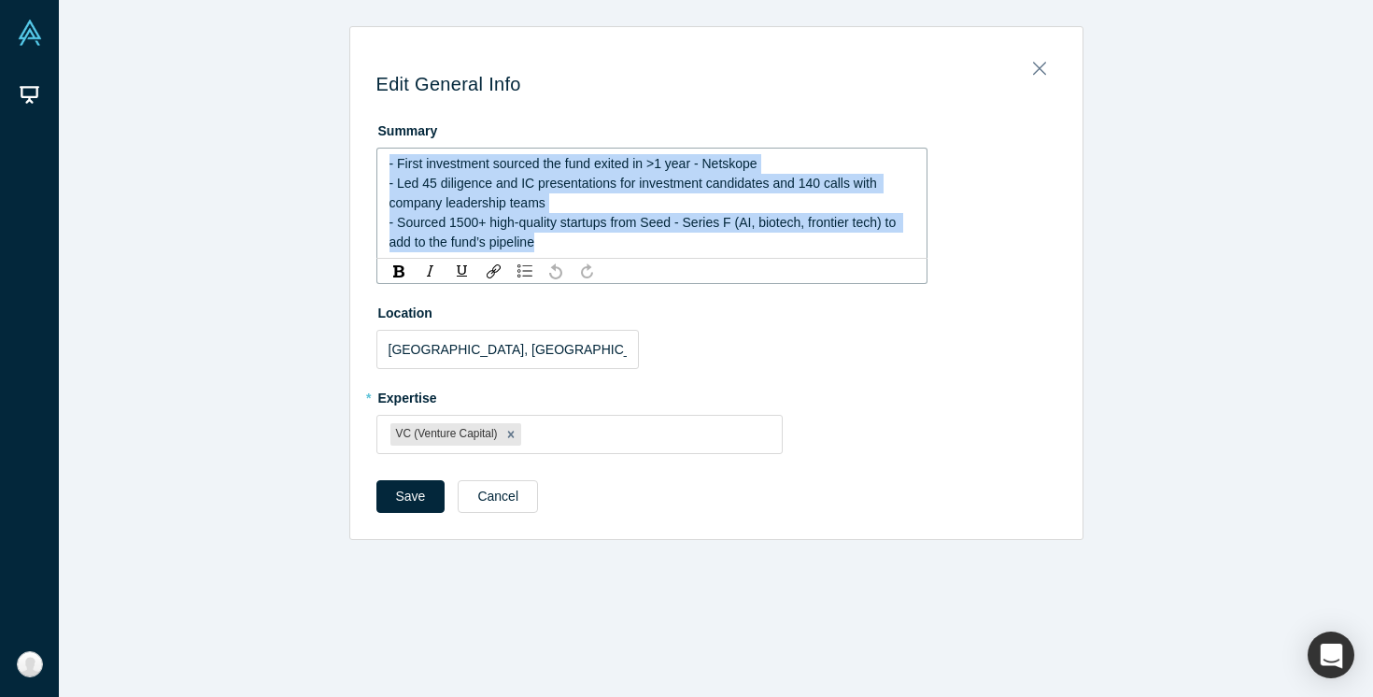
drag, startPoint x: 573, startPoint y: 243, endPoint x: 374, endPoint y: 163, distance: 215.0
click at [374, 163] on div "Edit General Info Summary - First investment sourced the fund exited in >1 year…" at bounding box center [716, 289] width 732 height 499
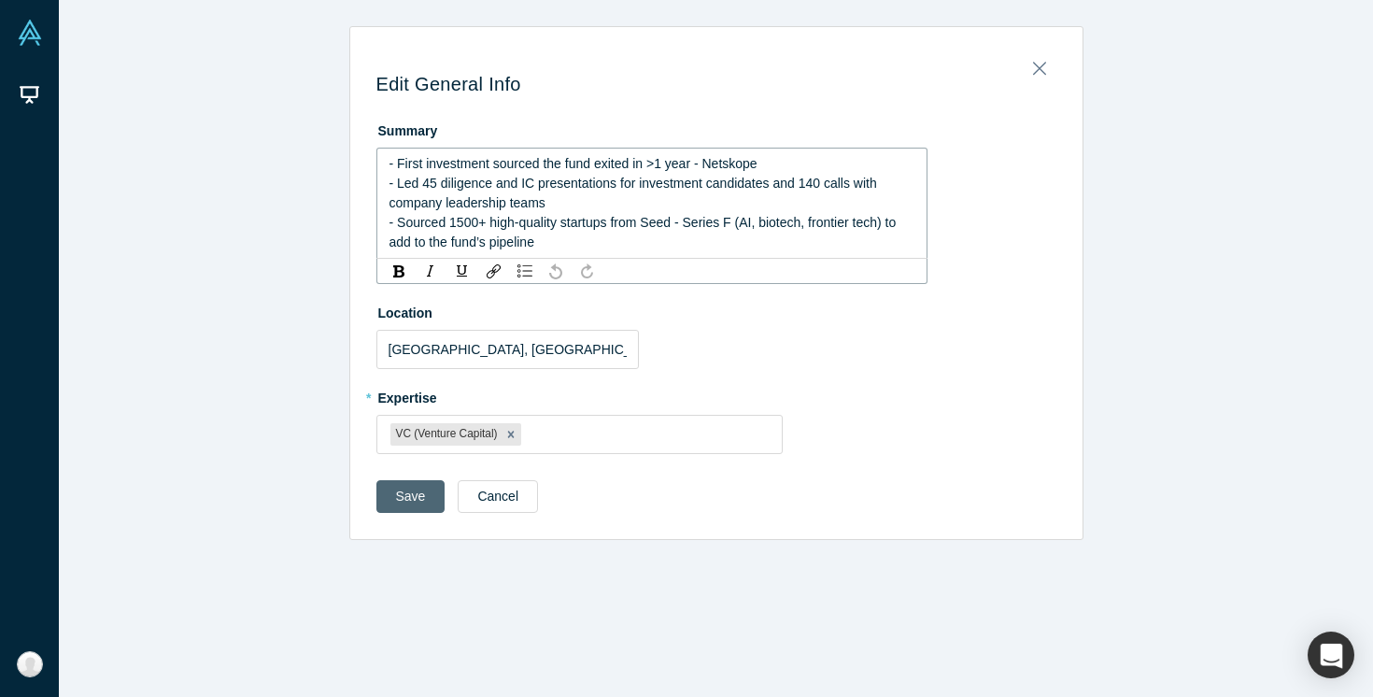
click at [413, 501] on button "Save" at bounding box center [410, 496] width 69 height 33
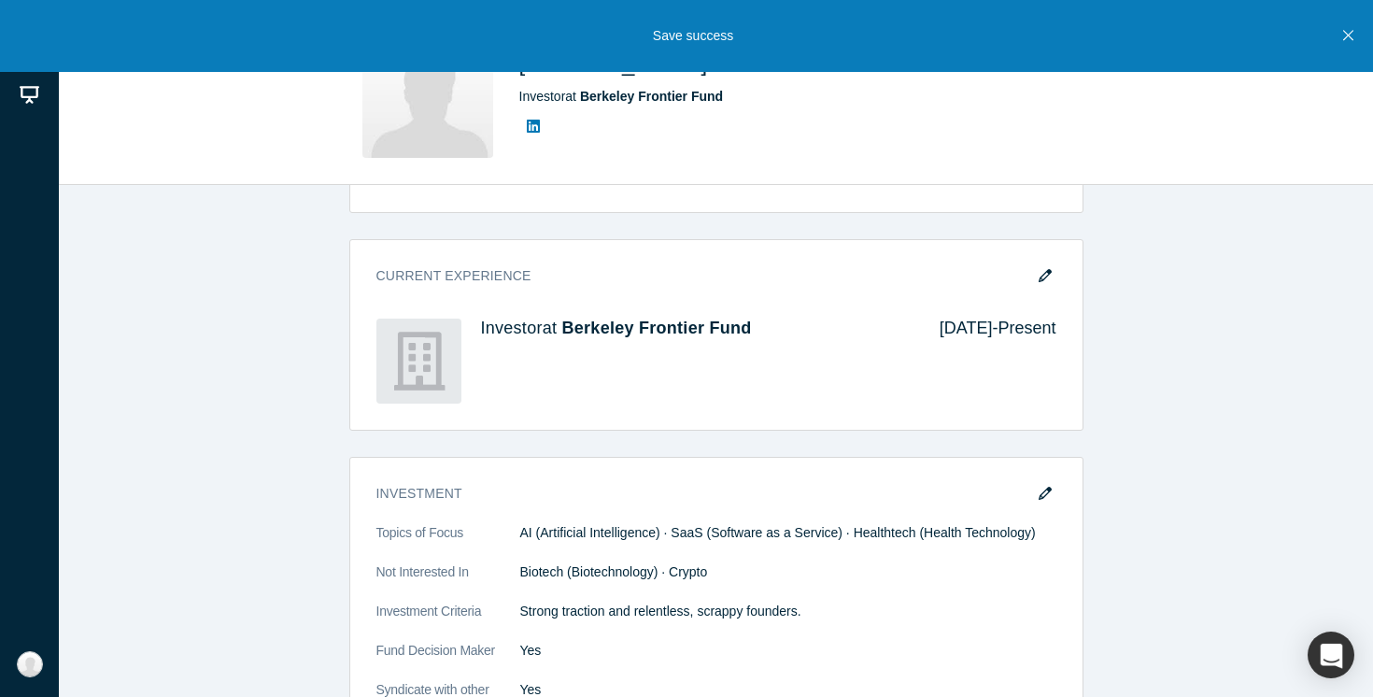
scroll to position [603, 0]
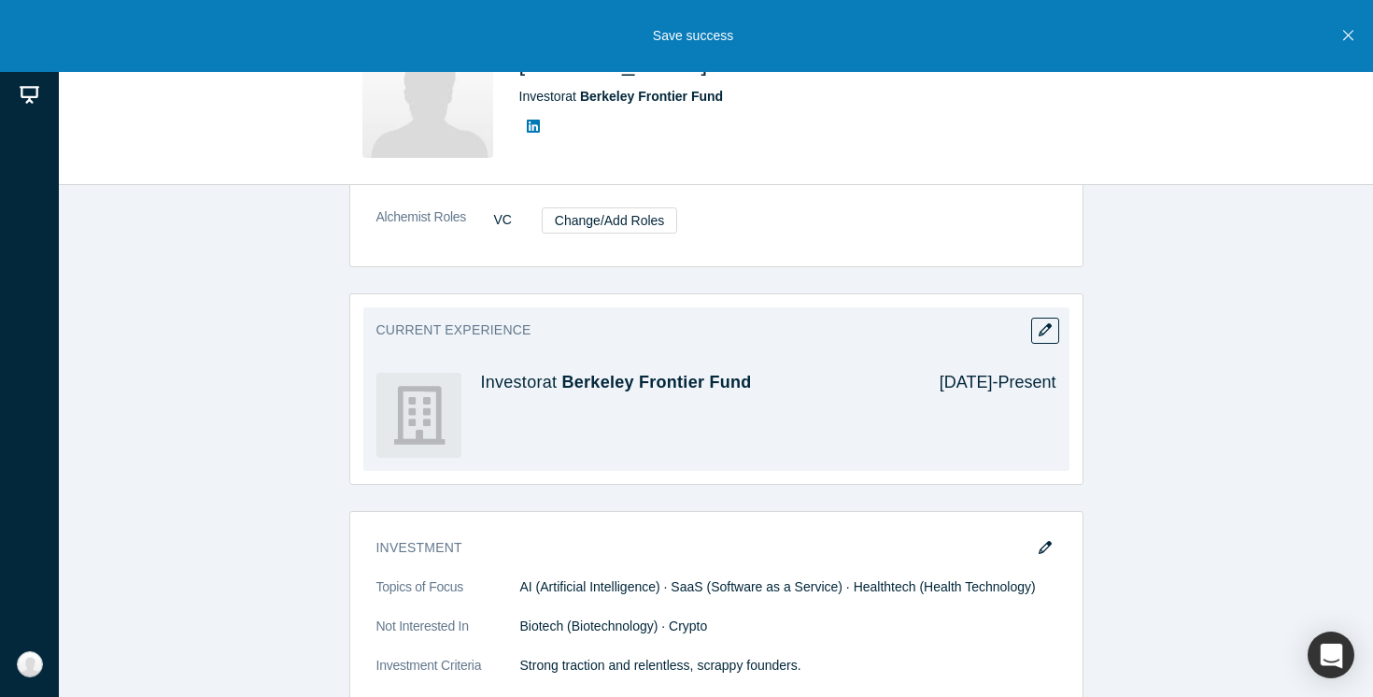
click at [776, 417] on div "Investor at Berkeley Frontier Fund" at bounding box center [697, 415] width 432 height 85
click at [1052, 330] on button "button" at bounding box center [1045, 331] width 28 height 26
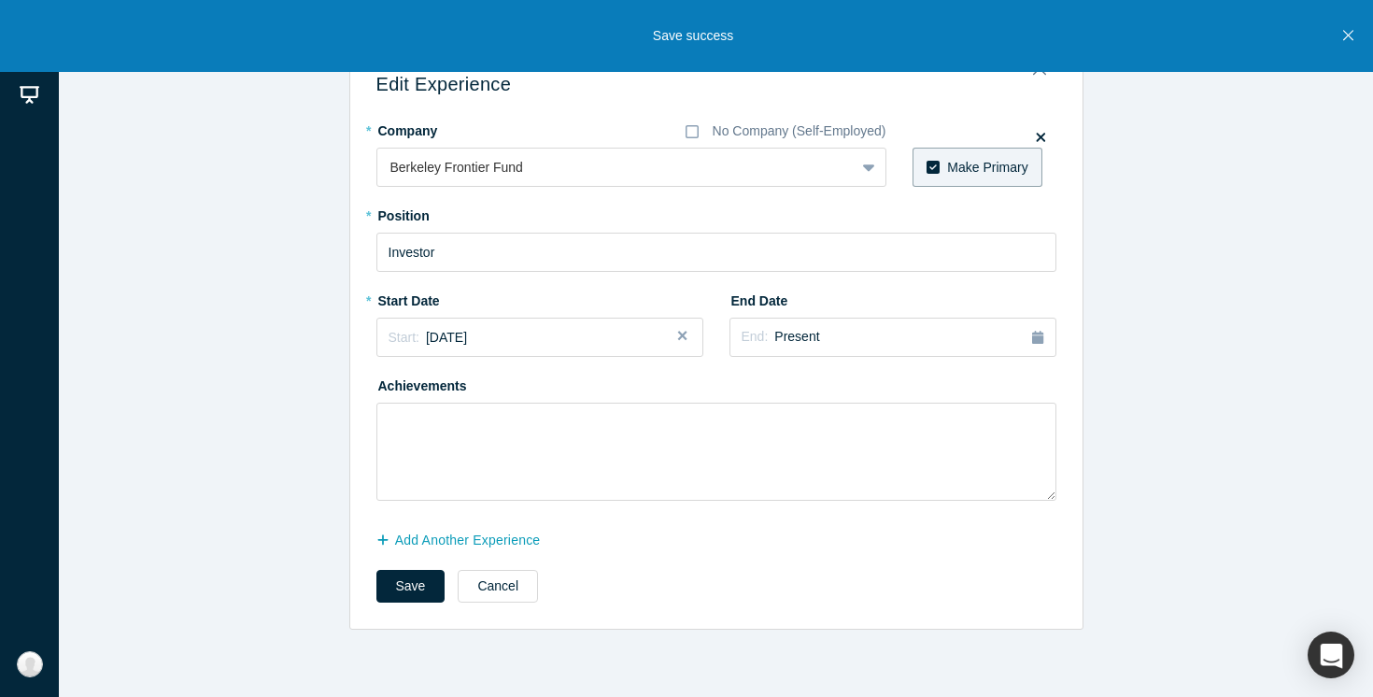
scroll to position [0, 0]
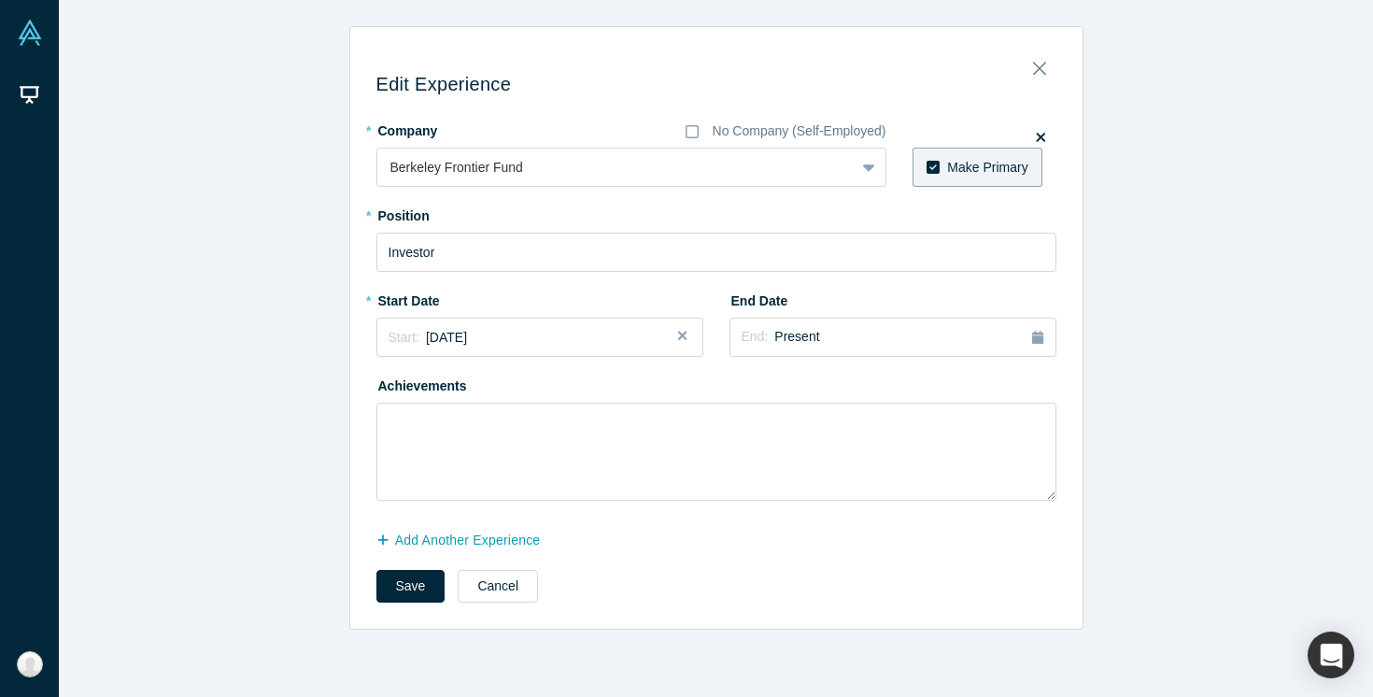
click at [1045, 81] on h3 "Edit Experience" at bounding box center [716, 84] width 680 height 22
click at [1044, 72] on icon "Close" at bounding box center [1039, 68] width 13 height 21
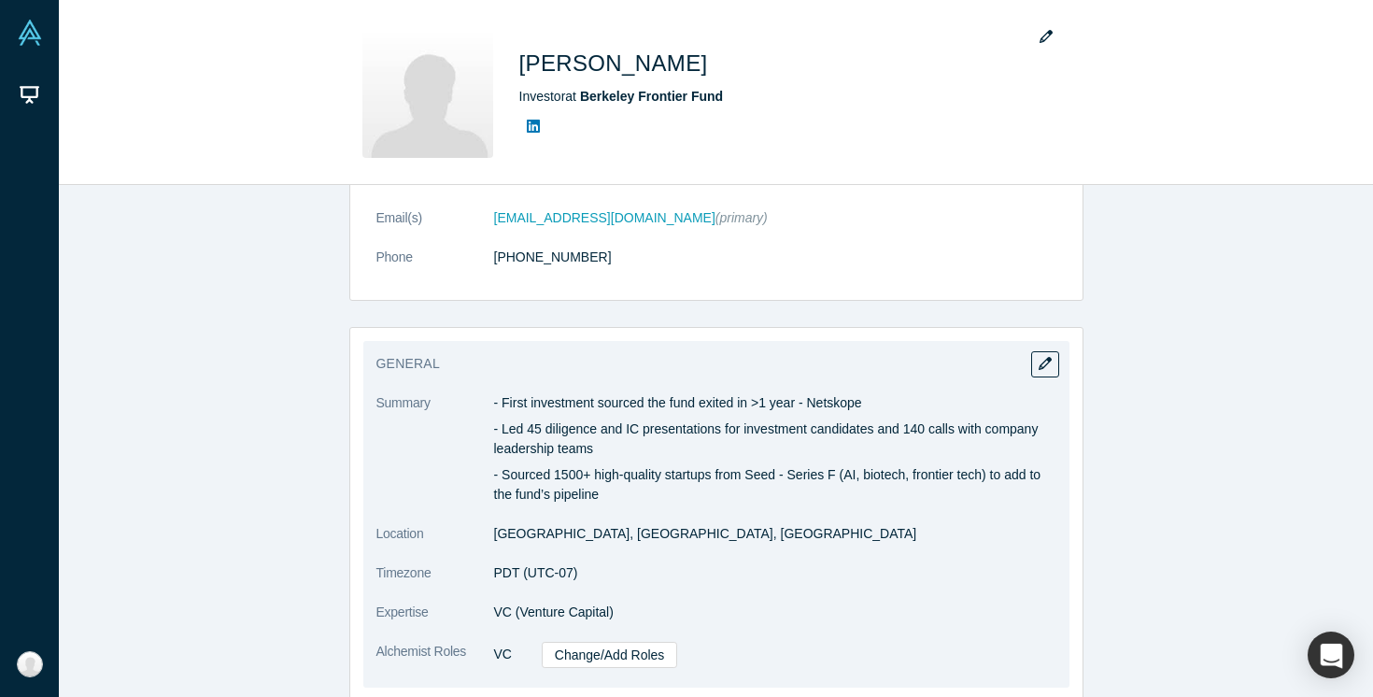
scroll to position [183, 0]
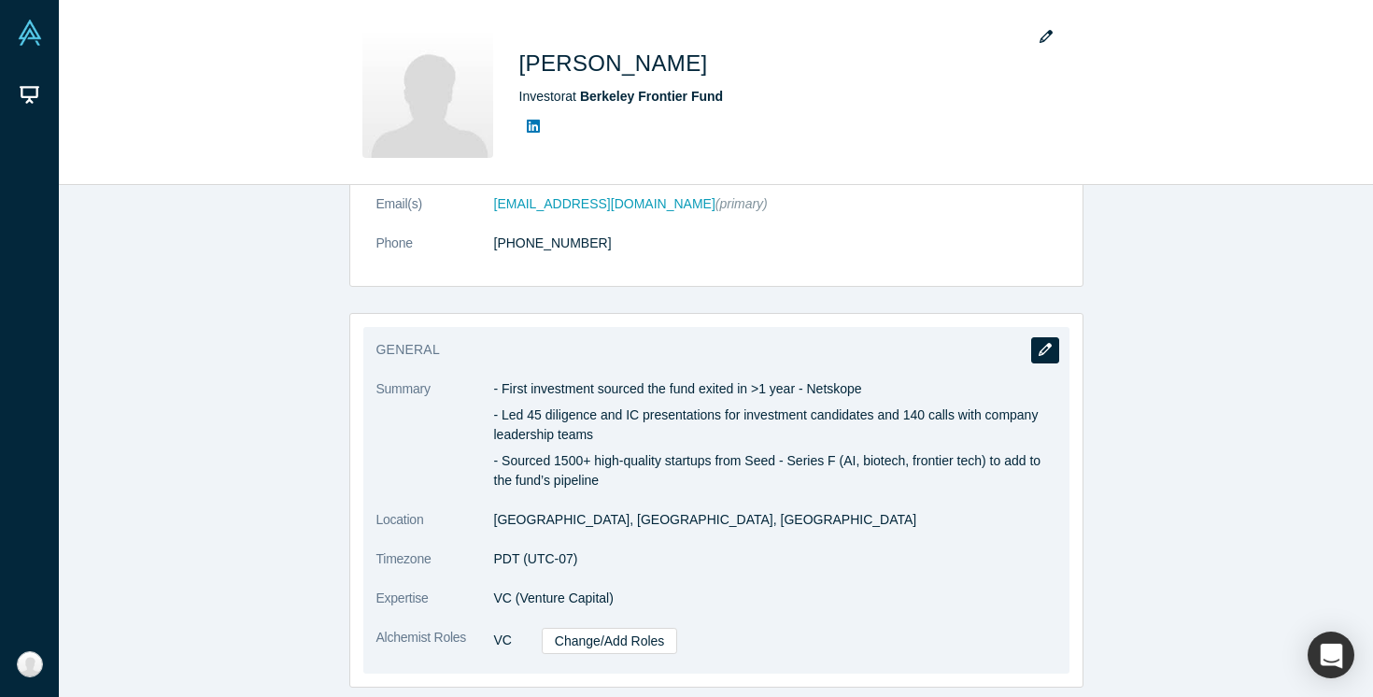
click at [1048, 347] on icon "button" at bounding box center [1044, 349] width 13 height 13
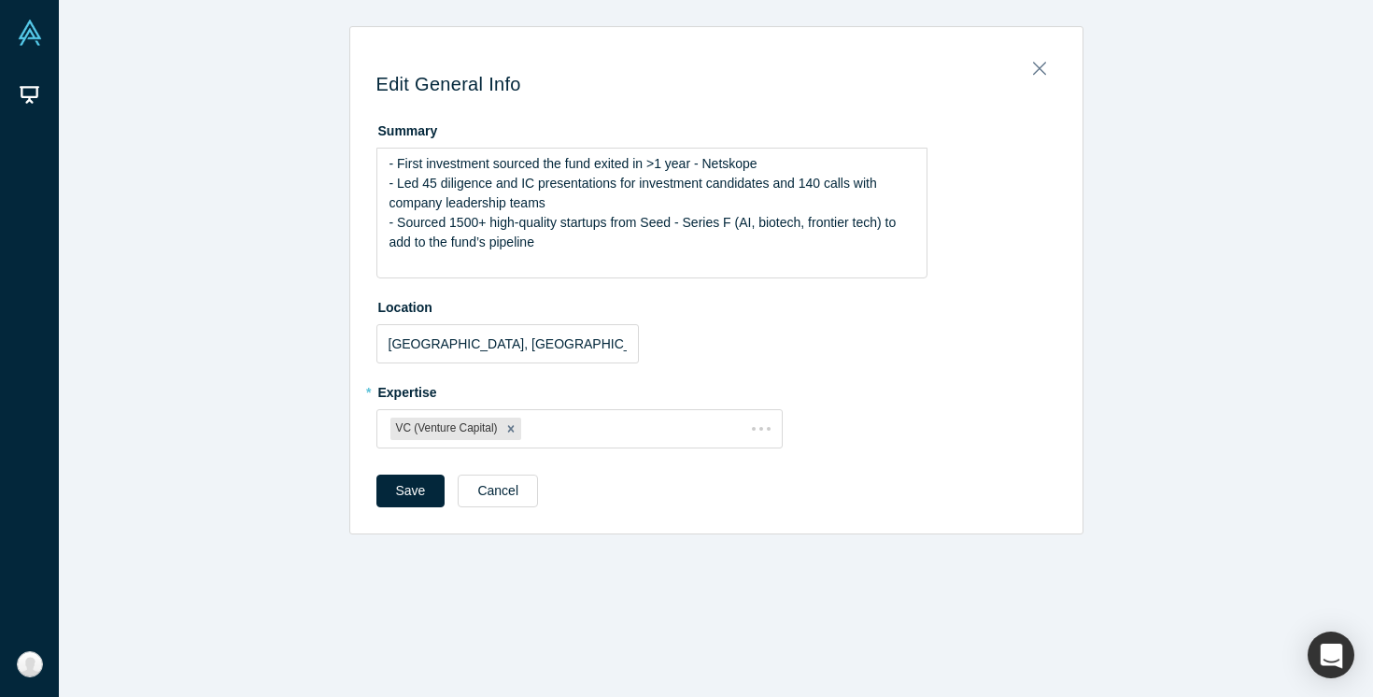
scroll to position [0, 0]
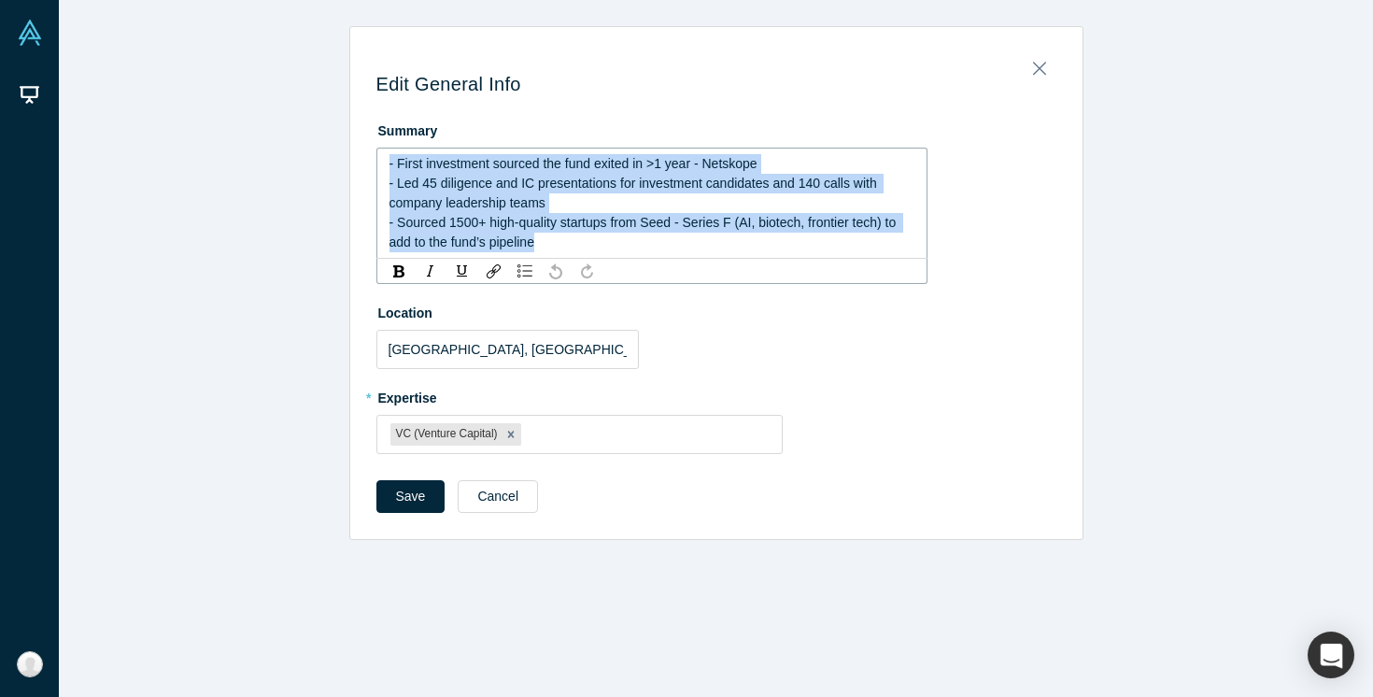
drag, startPoint x: 559, startPoint y: 243, endPoint x: 372, endPoint y: 157, distance: 206.4
click at [372, 157] on div "Edit General Info Summary - First investment sourced the fund exited in >1 year…" at bounding box center [716, 289] width 732 height 499
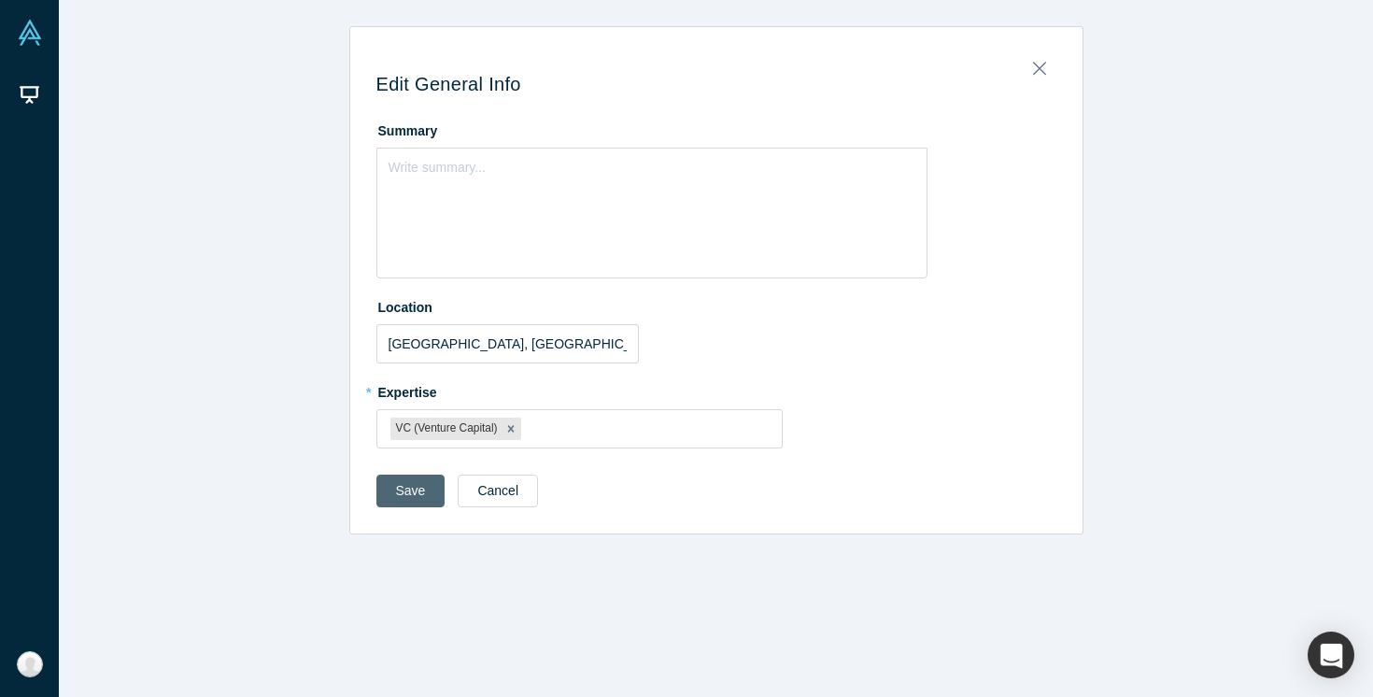
click at [394, 488] on button "Save" at bounding box center [410, 490] width 69 height 33
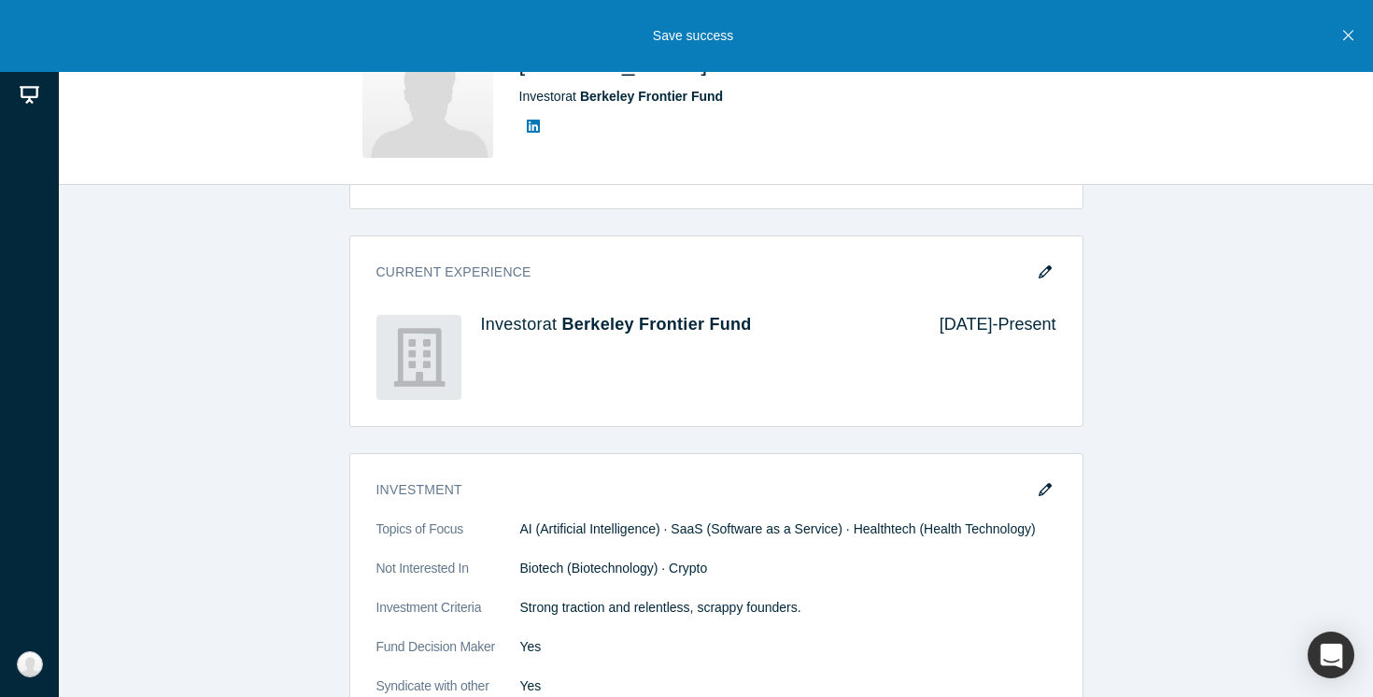
scroll to position [531, 0]
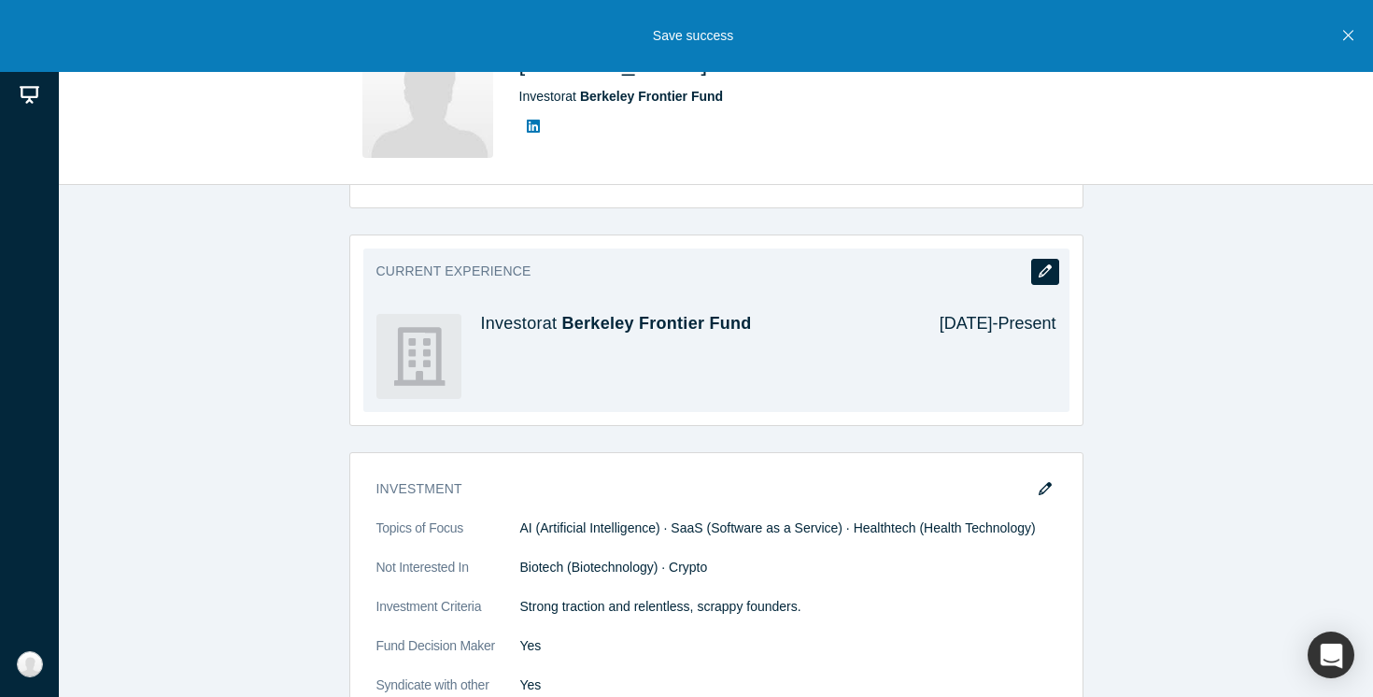
click at [1047, 267] on icon "button" at bounding box center [1044, 270] width 13 height 13
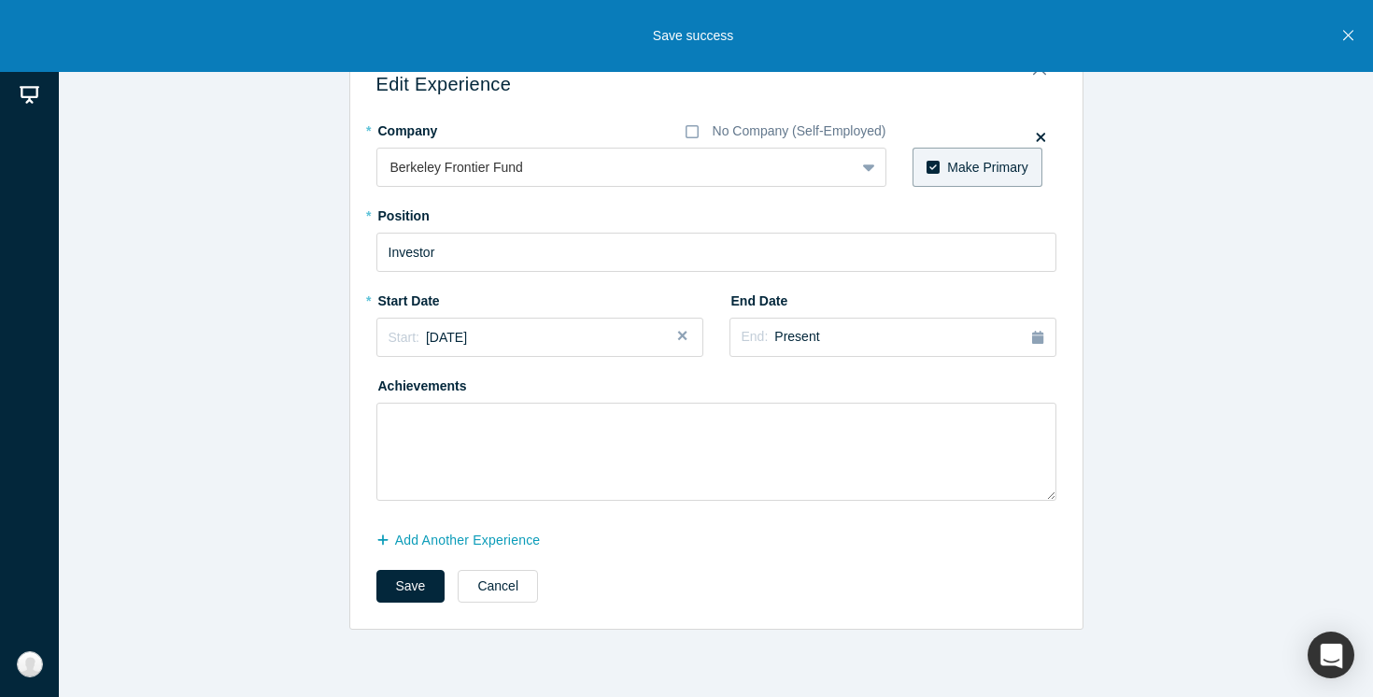
scroll to position [0, 0]
click at [484, 427] on textarea at bounding box center [716, 451] width 680 height 98
paste textarea "- First investment sourced the fund exited in >1 year - Netskope - Led 45 dilig…"
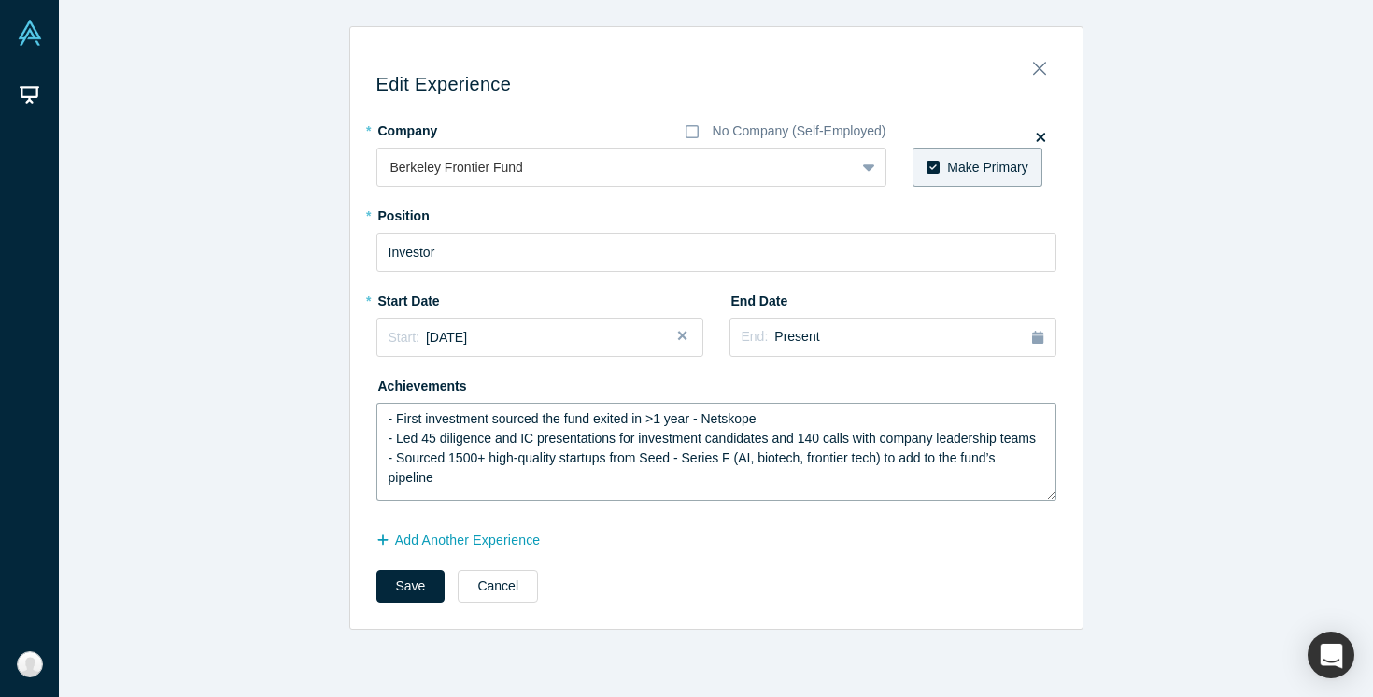
click at [543, 416] on textarea "- First investment sourced the fund exited in >1 year - Netskope - Led 45 dilig…" at bounding box center [716, 451] width 680 height 98
click at [666, 462] on textarea "- First investment sourced with the fund exited in >1 year - Netskope - Led 45 …" at bounding box center [716, 451] width 680 height 98
click at [683, 416] on textarea "- First investment sourced with the fund exited in >1 year - Netskope - Led 45 …" at bounding box center [716, 451] width 680 height 98
click at [680, 461] on textarea "- First investment sourced with the fund exited in <1 year - Netskope - Led 45 …" at bounding box center [716, 451] width 680 height 98
drag, startPoint x: 452, startPoint y: 474, endPoint x: 395, endPoint y: 463, distance: 58.1
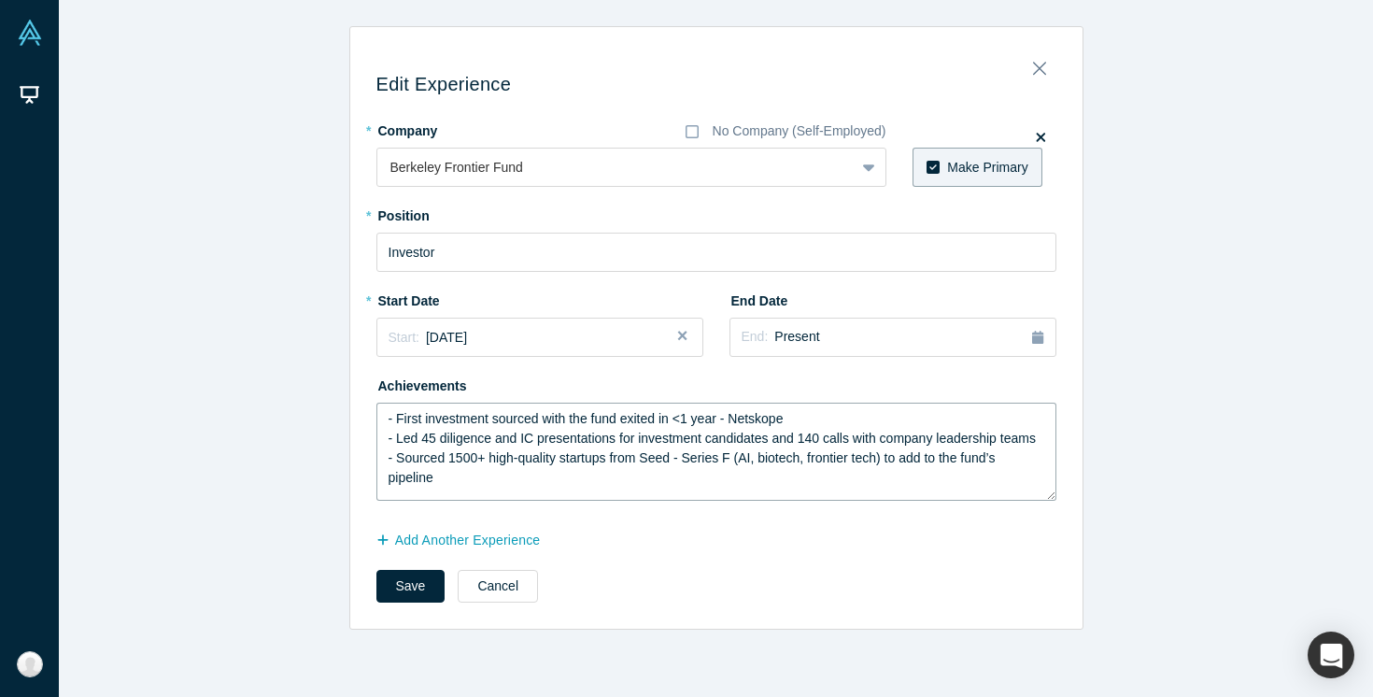
click at [395, 463] on textarea "- First investment sourced with the fund exited in <1 year - Netskope - Led 45 …" at bounding box center [716, 451] width 680 height 98
type textarea "- First investment sourced with the fund exited in <1 year - Netskope - Led 45 …"
click at [412, 583] on button "Save" at bounding box center [410, 586] width 69 height 33
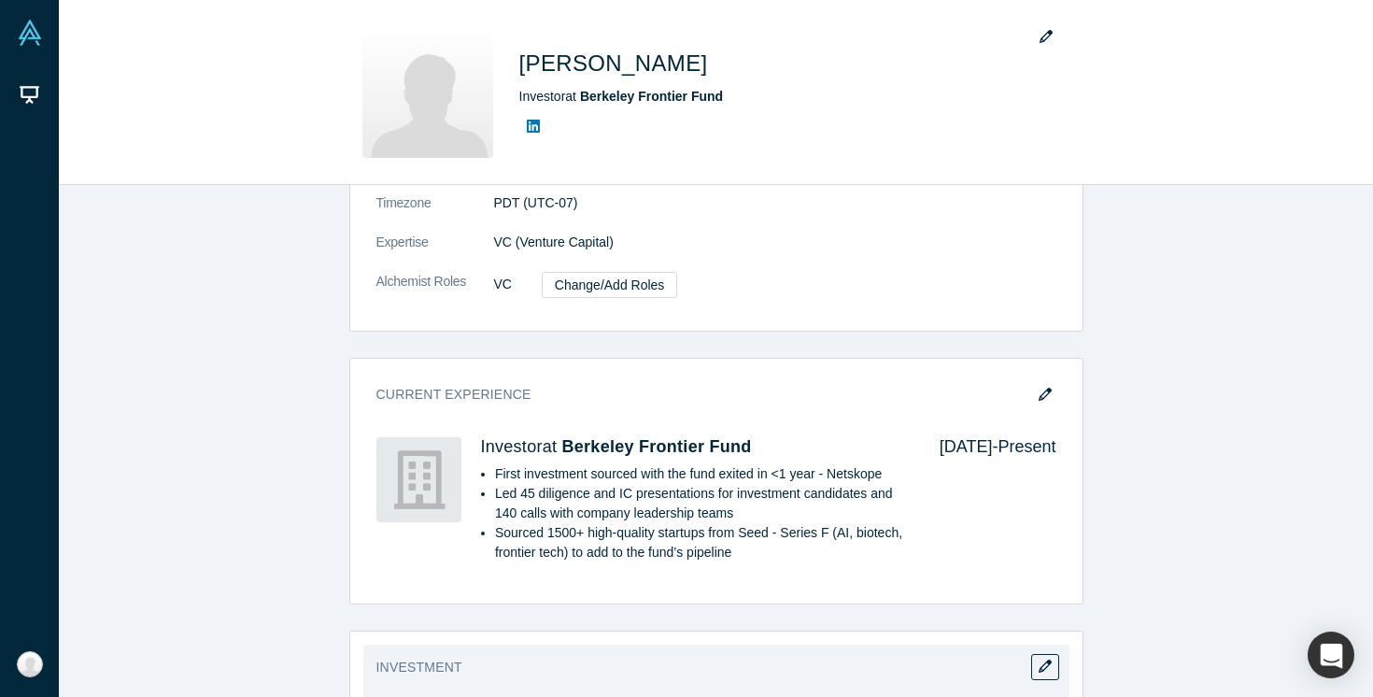
scroll to position [376, 0]
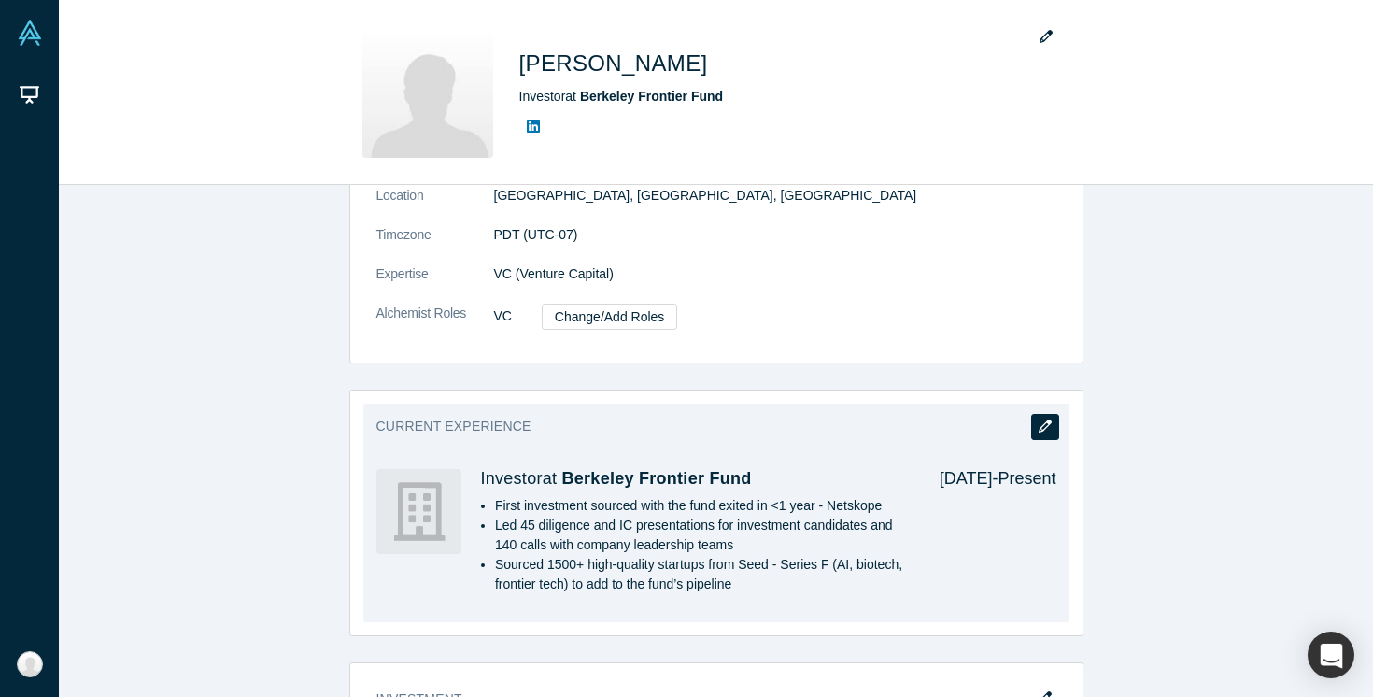
click at [1048, 426] on icon "button" at bounding box center [1044, 425] width 13 height 13
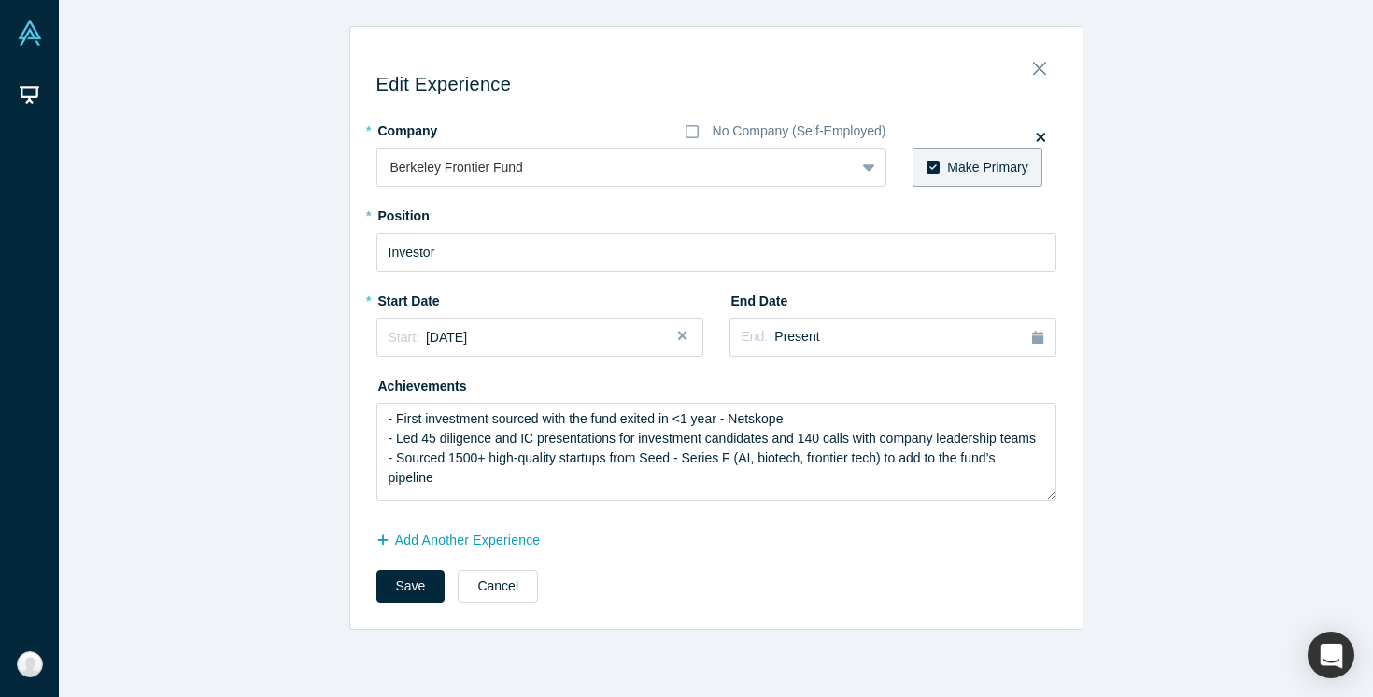
scroll to position [0, 0]
drag, startPoint x: 481, startPoint y: 487, endPoint x: 387, endPoint y: 444, distance: 104.0
click at [387, 444] on textarea "- First investment sourced with the fund exited in <1 year - Netskope - Led 45 …" at bounding box center [716, 451] width 680 height 98
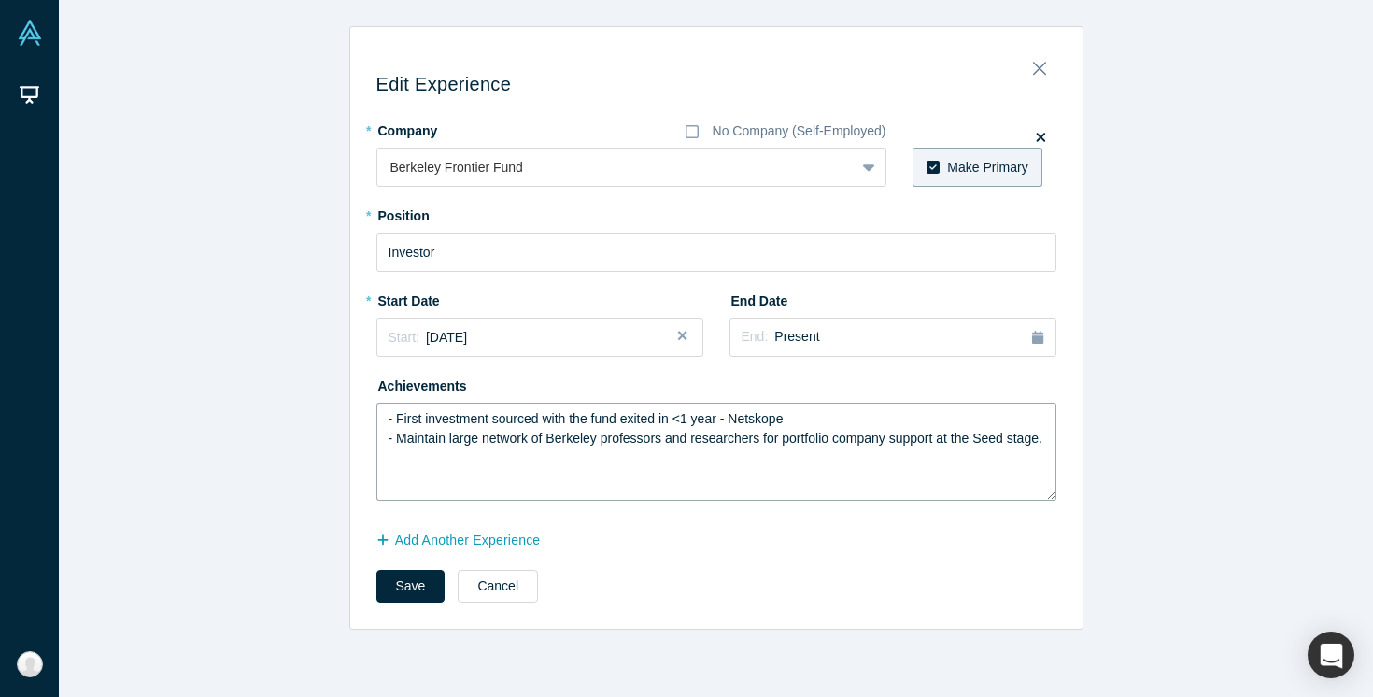
drag, startPoint x: 688, startPoint y: 438, endPoint x: 603, endPoint y: 432, distance: 85.2
click at [603, 432] on textarea "- First investment sourced with the fund exited in <1 year - Netskope - Maintai…" at bounding box center [716, 451] width 680 height 98
click at [725, 449] on textarea "- First investment sourced with the fund exited in <1 year - Netskope - Maintai…" at bounding box center [716, 451] width 680 height 98
type textarea "- First investment sourced with the fund exited in <1 year - Netskope - Maintai…"
click at [392, 592] on button "Save" at bounding box center [410, 586] width 69 height 33
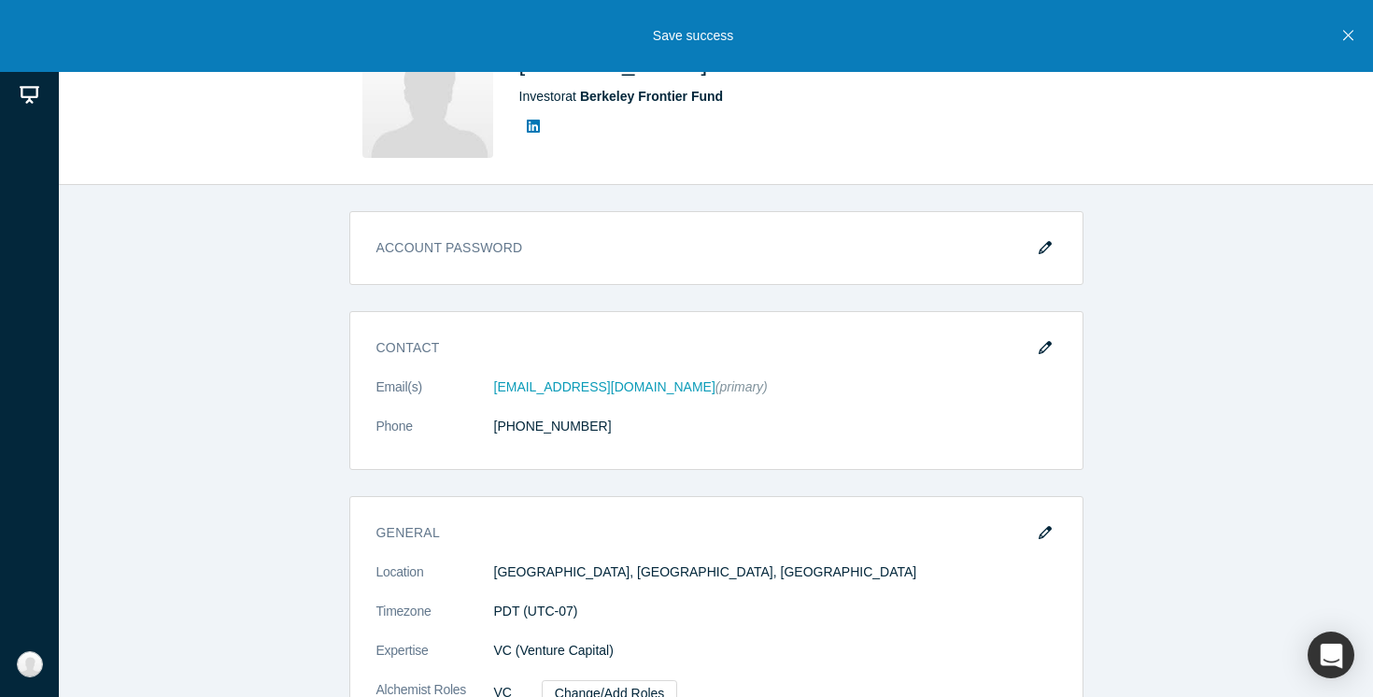
scroll to position [1532, 0]
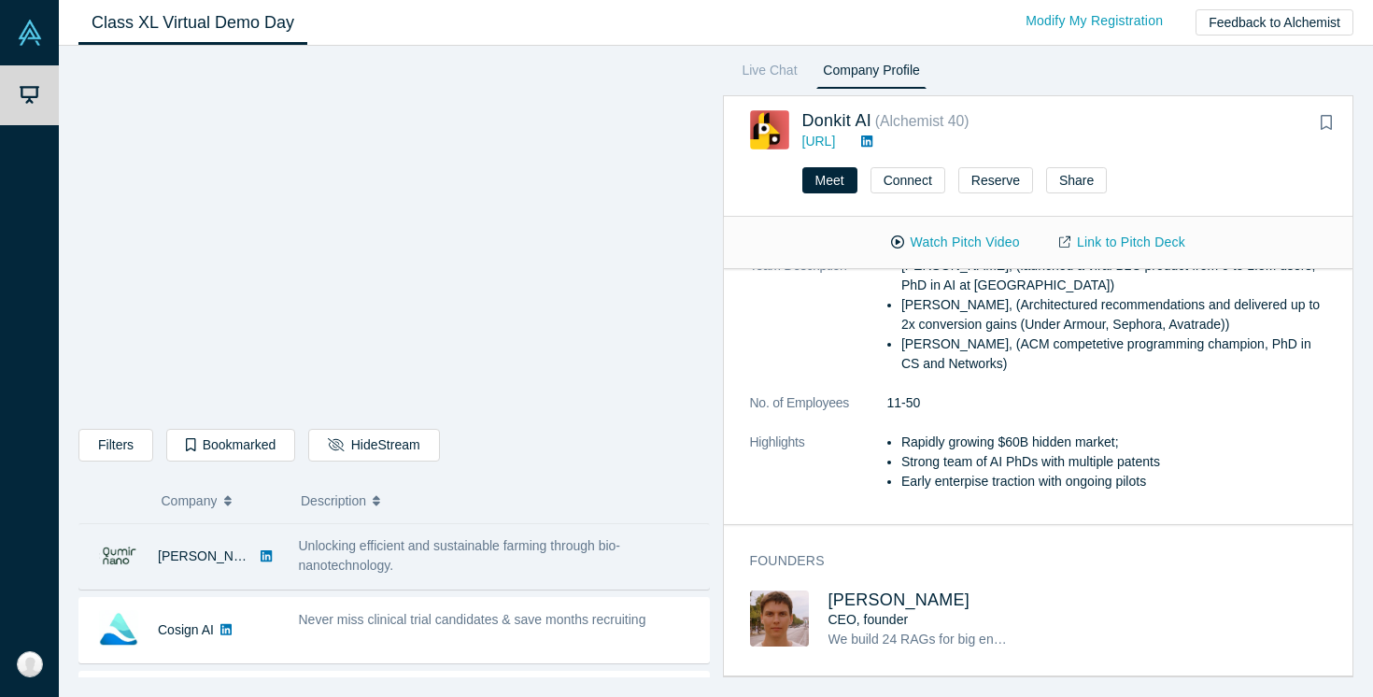
scroll to position [987, 0]
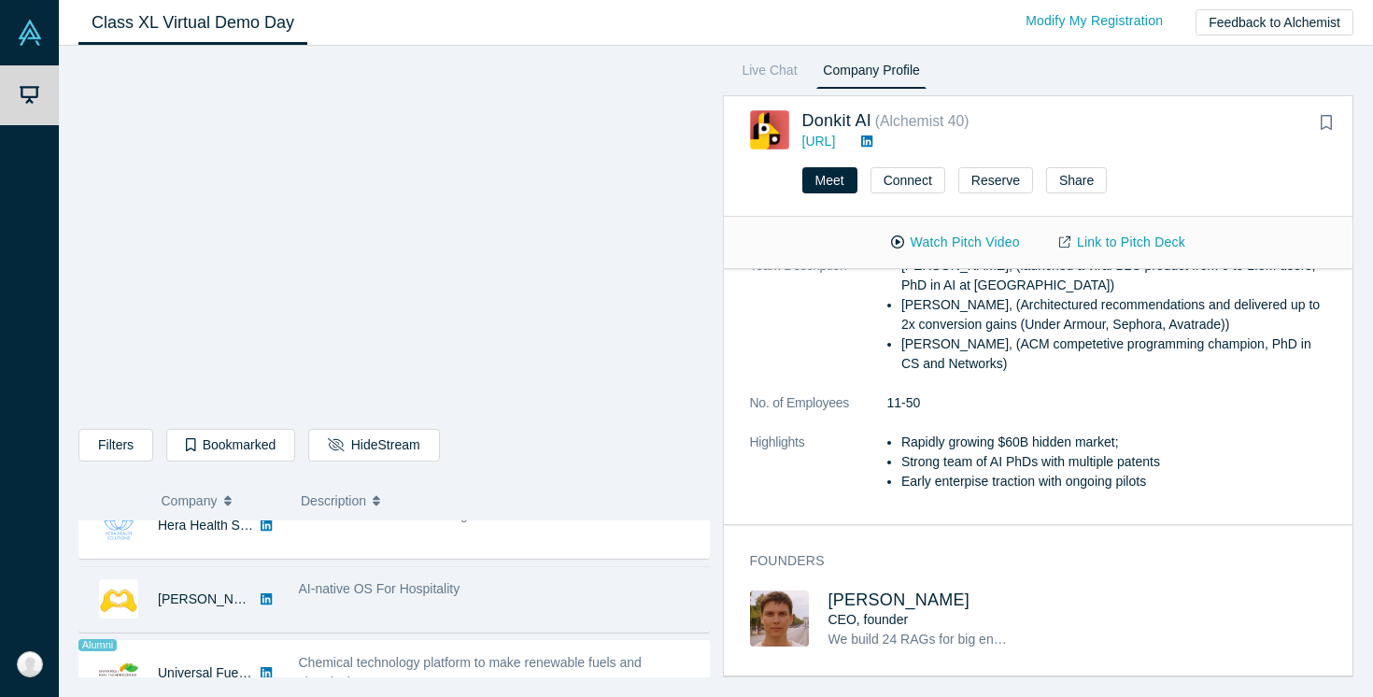
click at [429, 594] on span "AI-native OS For Hospitality" at bounding box center [380, 588] width 162 height 15
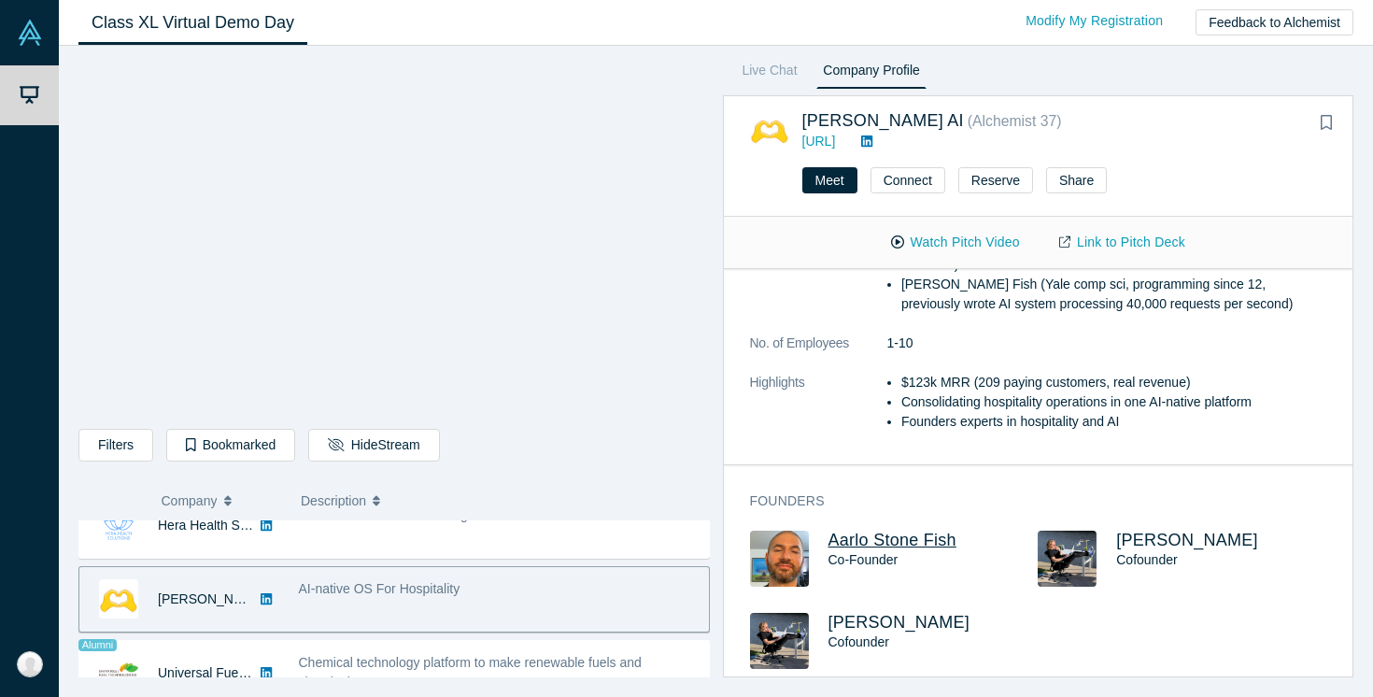
scroll to position [150, 0]
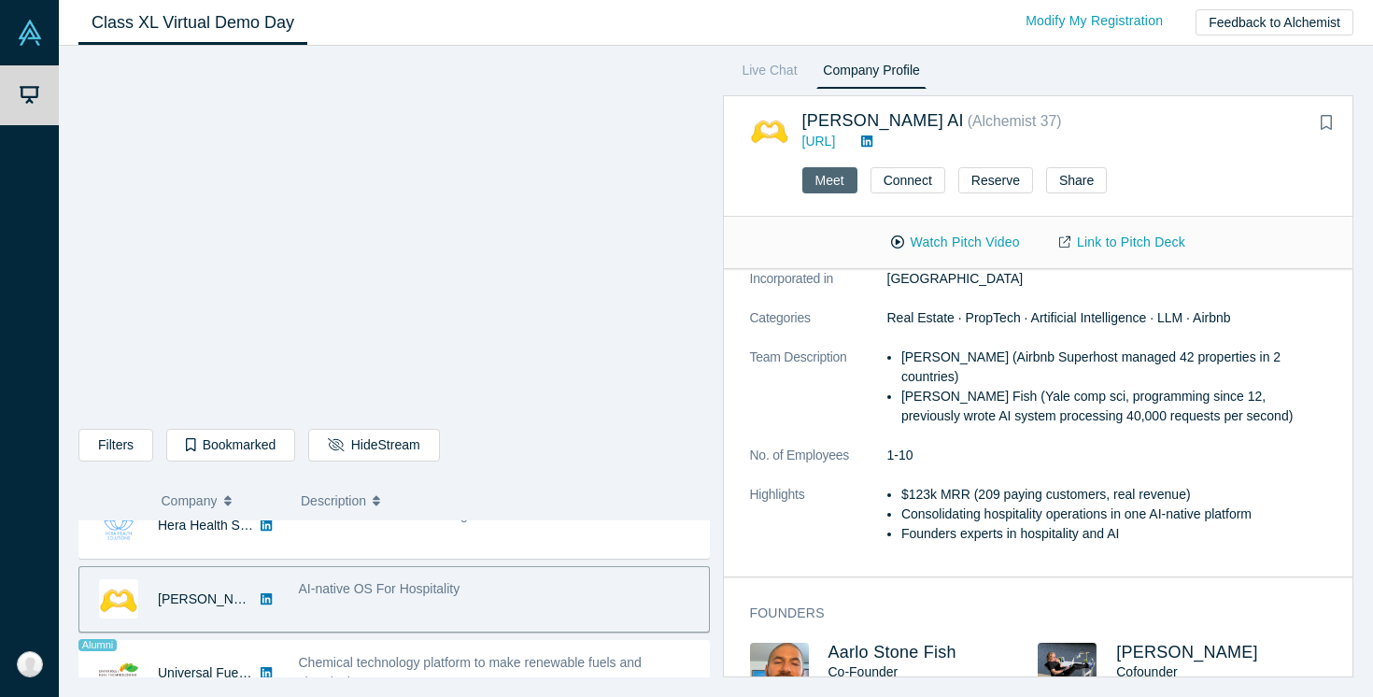
click at [834, 181] on button "Meet" at bounding box center [829, 180] width 55 height 26
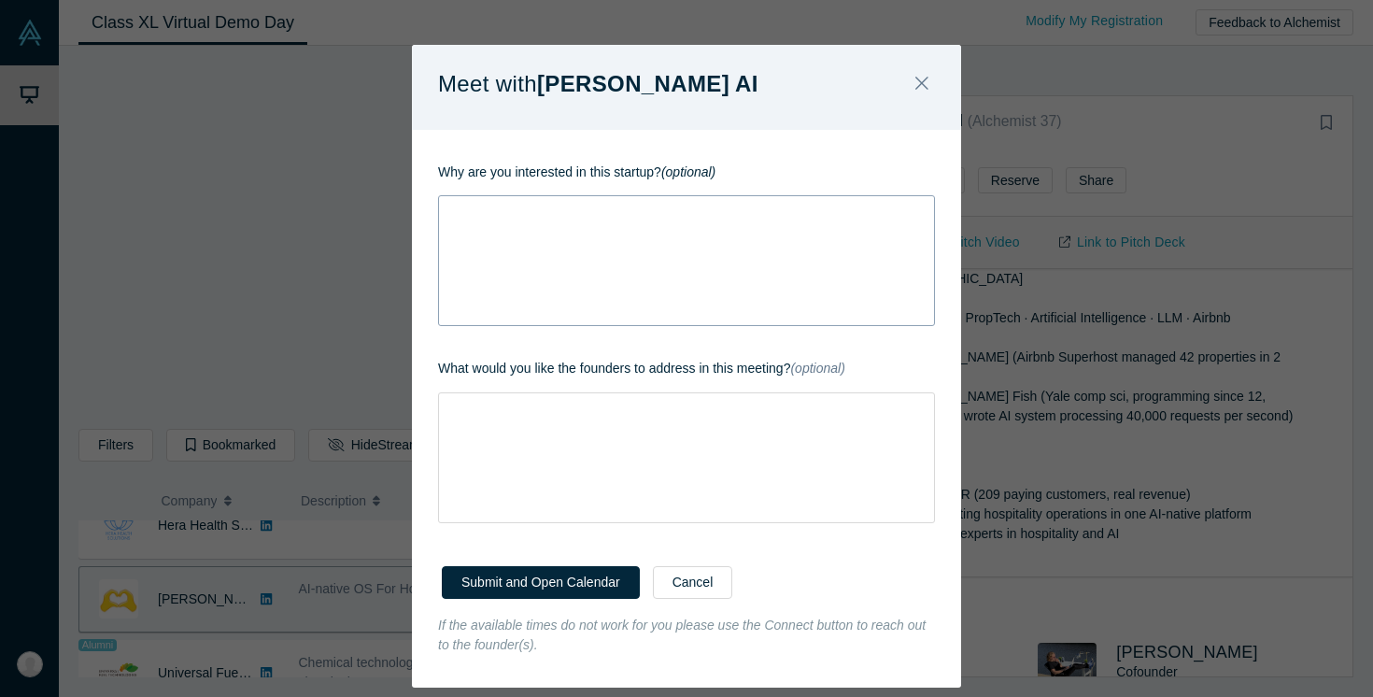
click at [755, 232] on div "rdw-wrapper" at bounding box center [686, 260] width 497 height 131
click at [801, 470] on div "rdw-wrapper" at bounding box center [686, 457] width 497 height 131
click at [822, 224] on div "rdw-wrapper" at bounding box center [686, 260] width 497 height 131
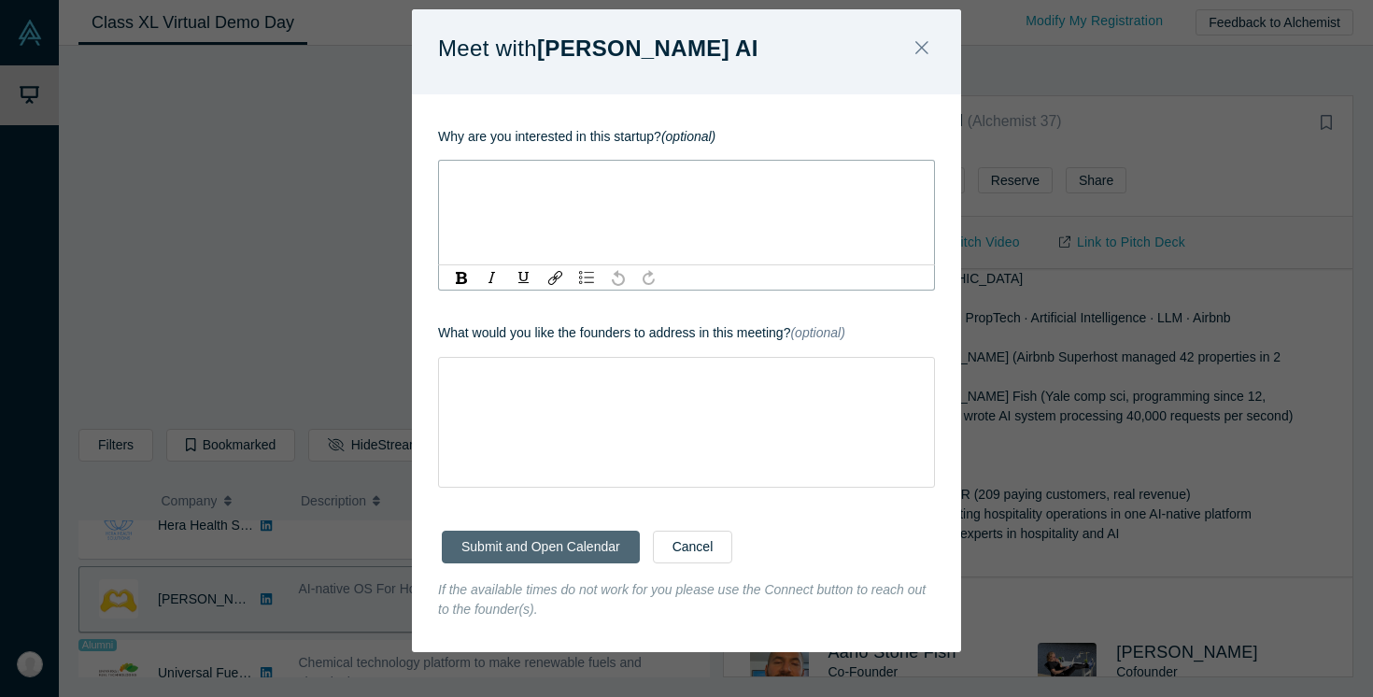
click at [542, 547] on button "Submit and Open Calendar" at bounding box center [541, 546] width 198 height 33
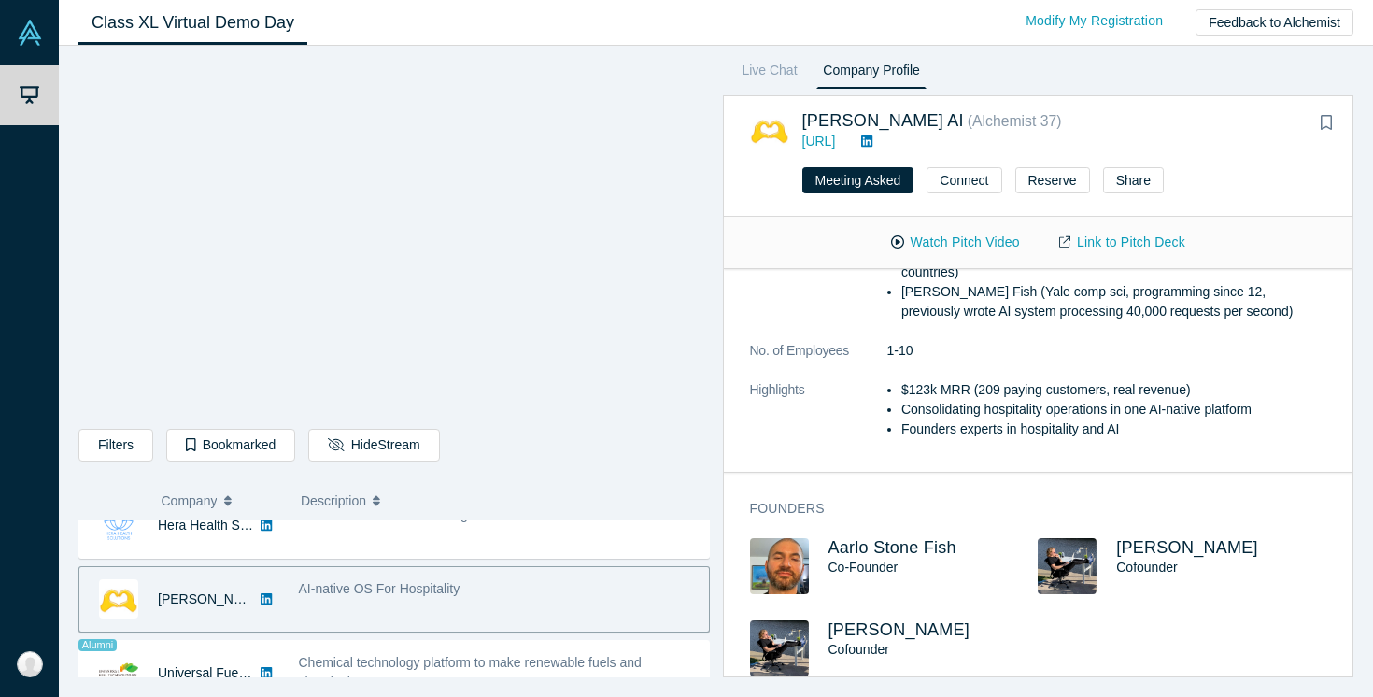
scroll to position [262, 0]
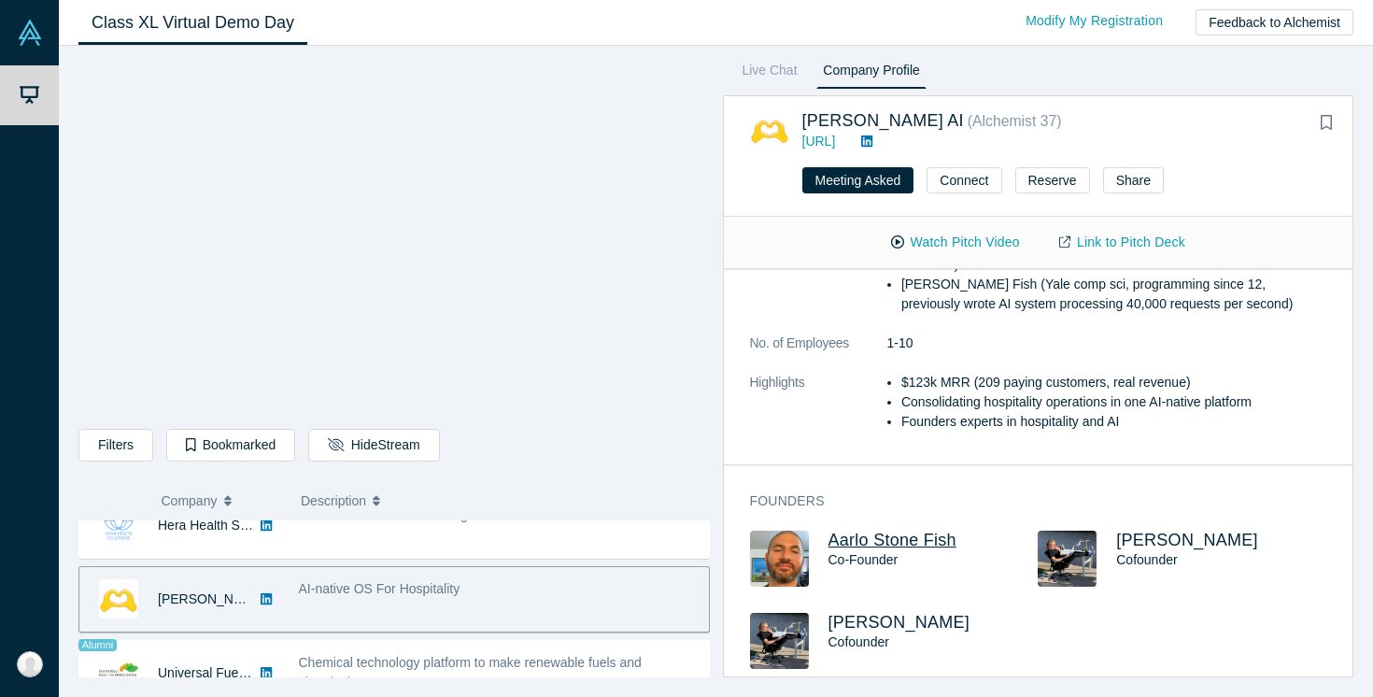
click at [883, 530] on span "Aarlo Stone Fish" at bounding box center [892, 539] width 128 height 19
click at [1159, 530] on span "Sam Dundas" at bounding box center [1187, 539] width 142 height 19
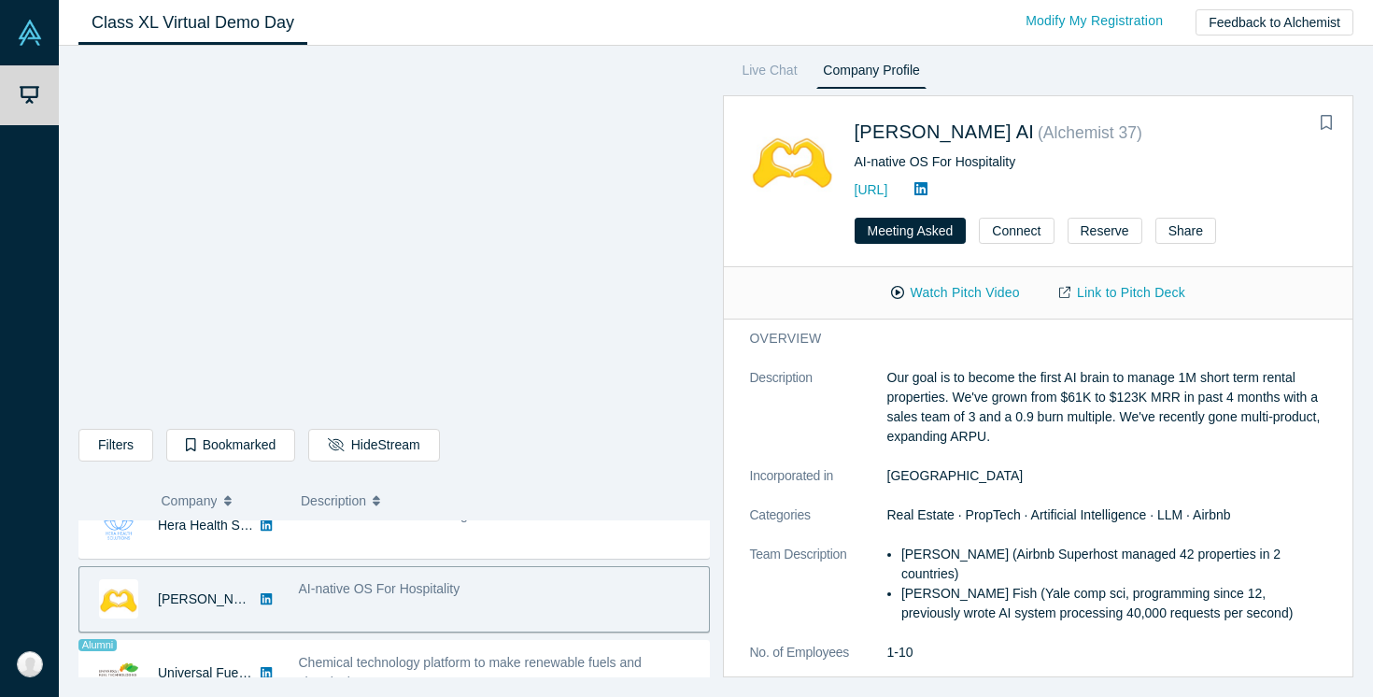
scroll to position [0, 0]
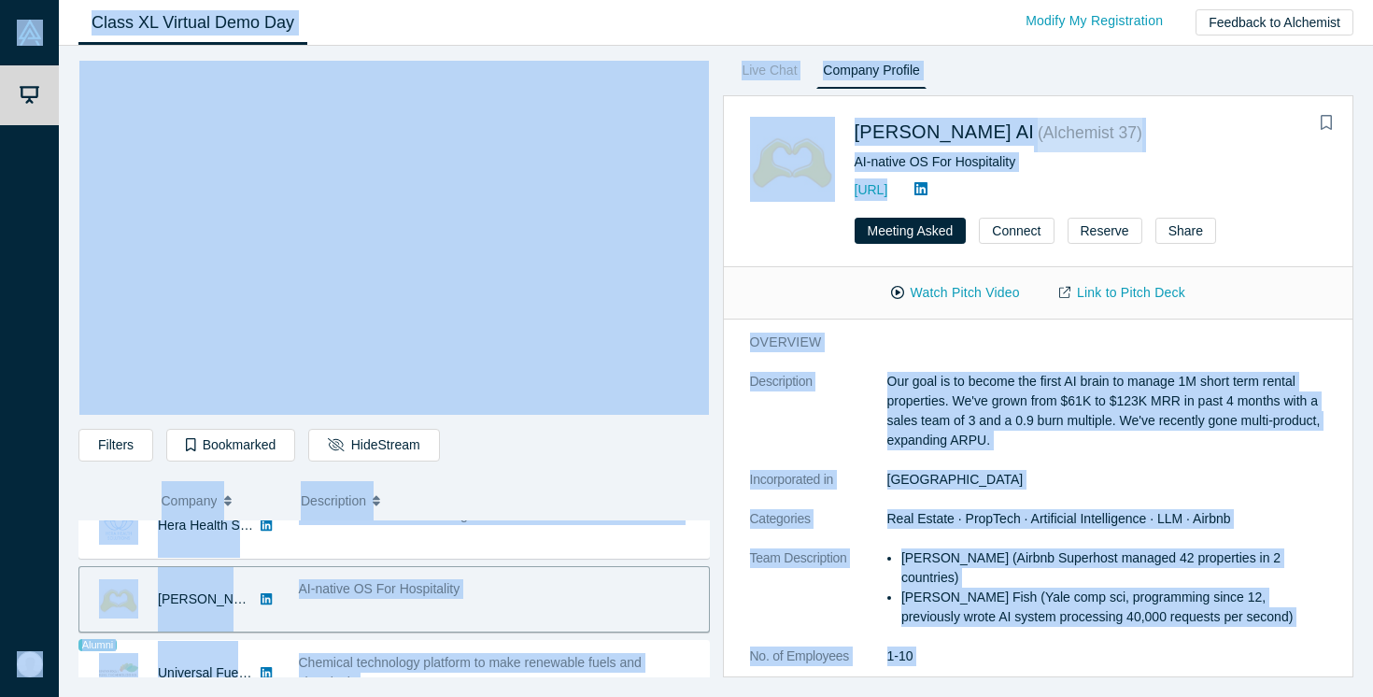
click at [1000, 434] on p "Our goal is to become the first AI brain to manage 1M short term rental propert…" at bounding box center [1107, 411] width 440 height 78
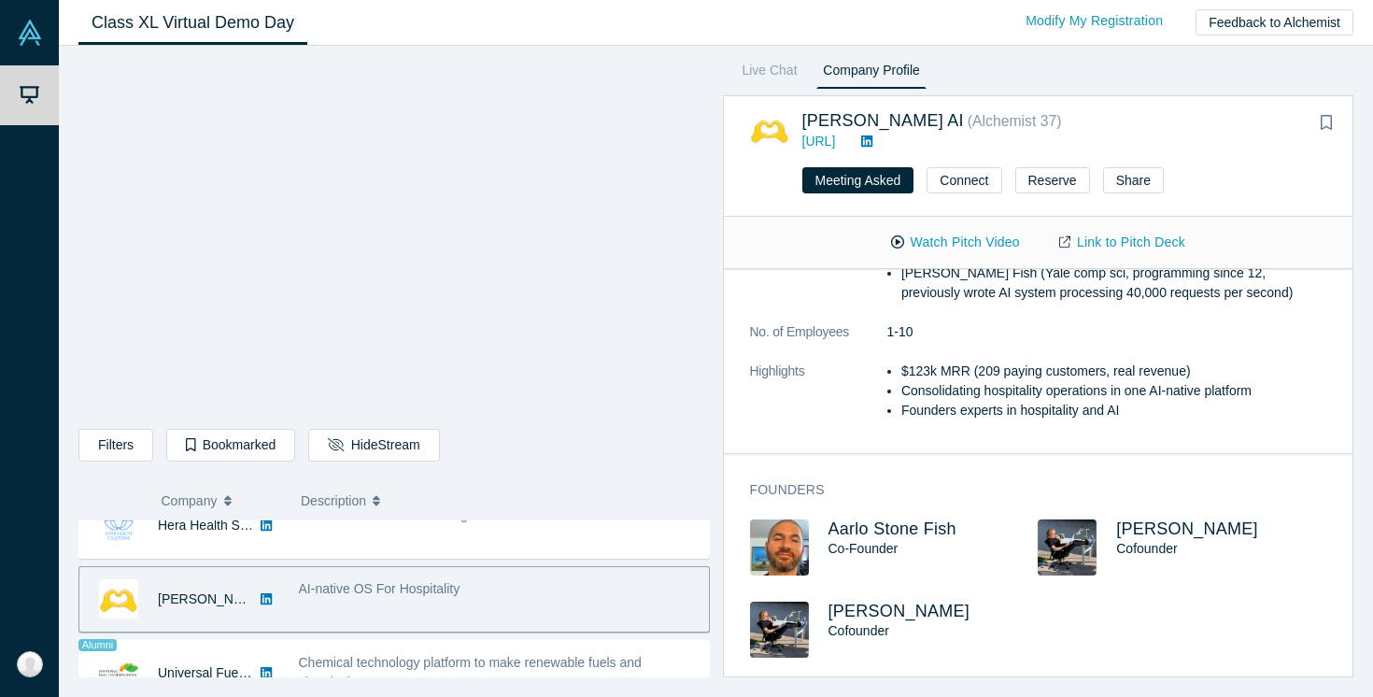
scroll to position [262, 0]
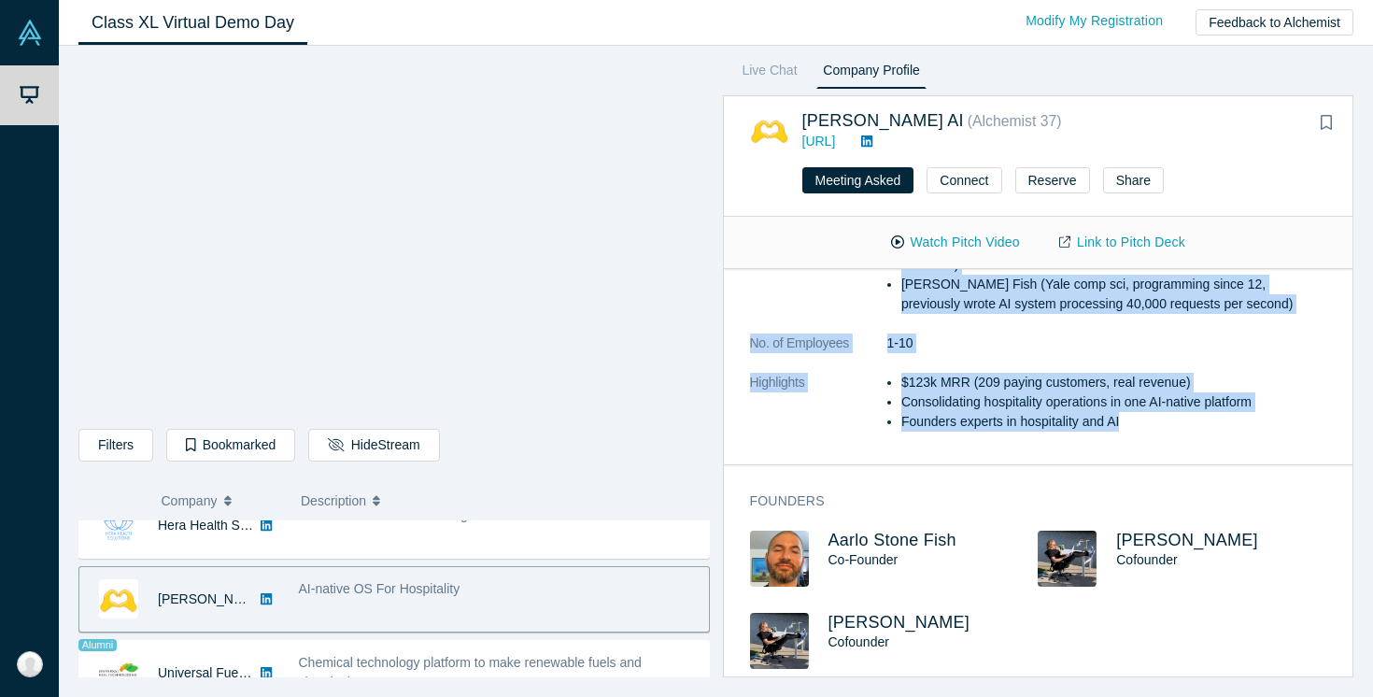
drag, startPoint x: 750, startPoint y: 344, endPoint x: 1219, endPoint y: 422, distance: 475.3
click at [1220, 422] on div "overview Description Our goal is to become the first AI brain to manage 1M shor…" at bounding box center [1038, 236] width 629 height 458
copy div "overview Description Our goal is to become the first AI brain to manage 1M shor…"
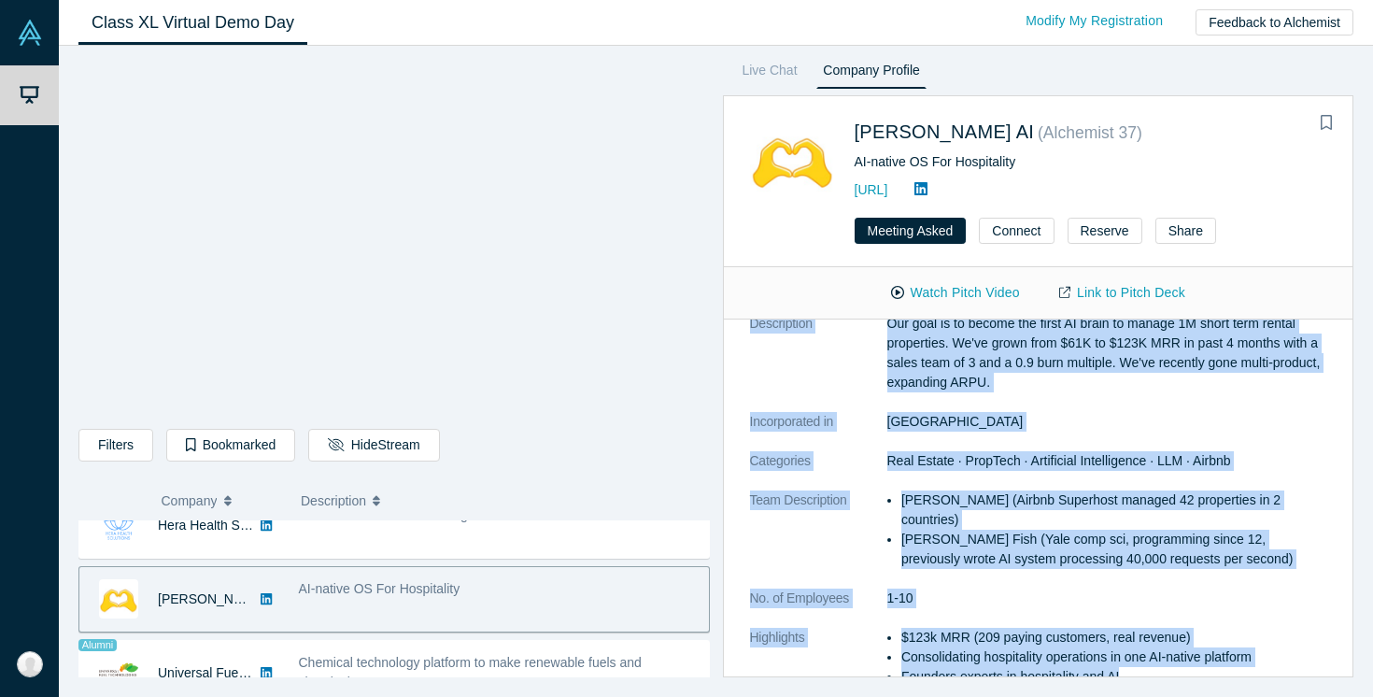
scroll to position [0, 0]
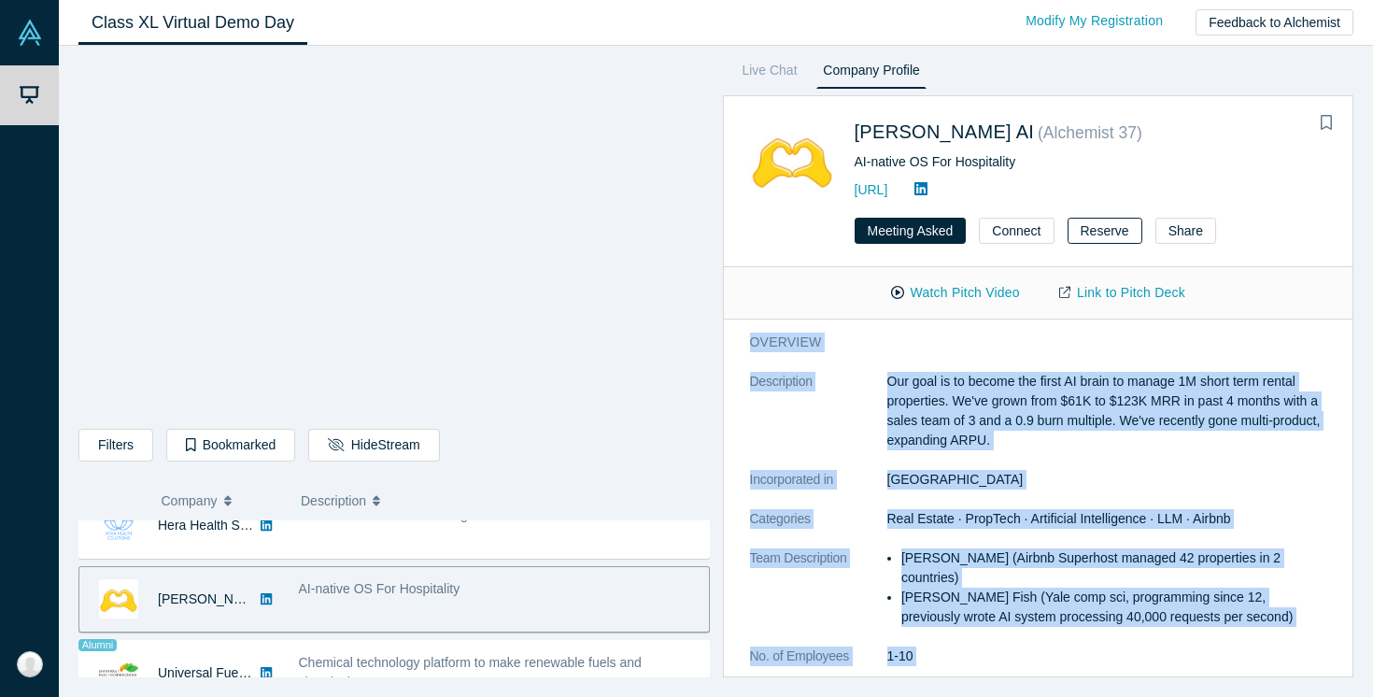
click at [1104, 232] on button "Reserve" at bounding box center [1104, 231] width 75 height 26
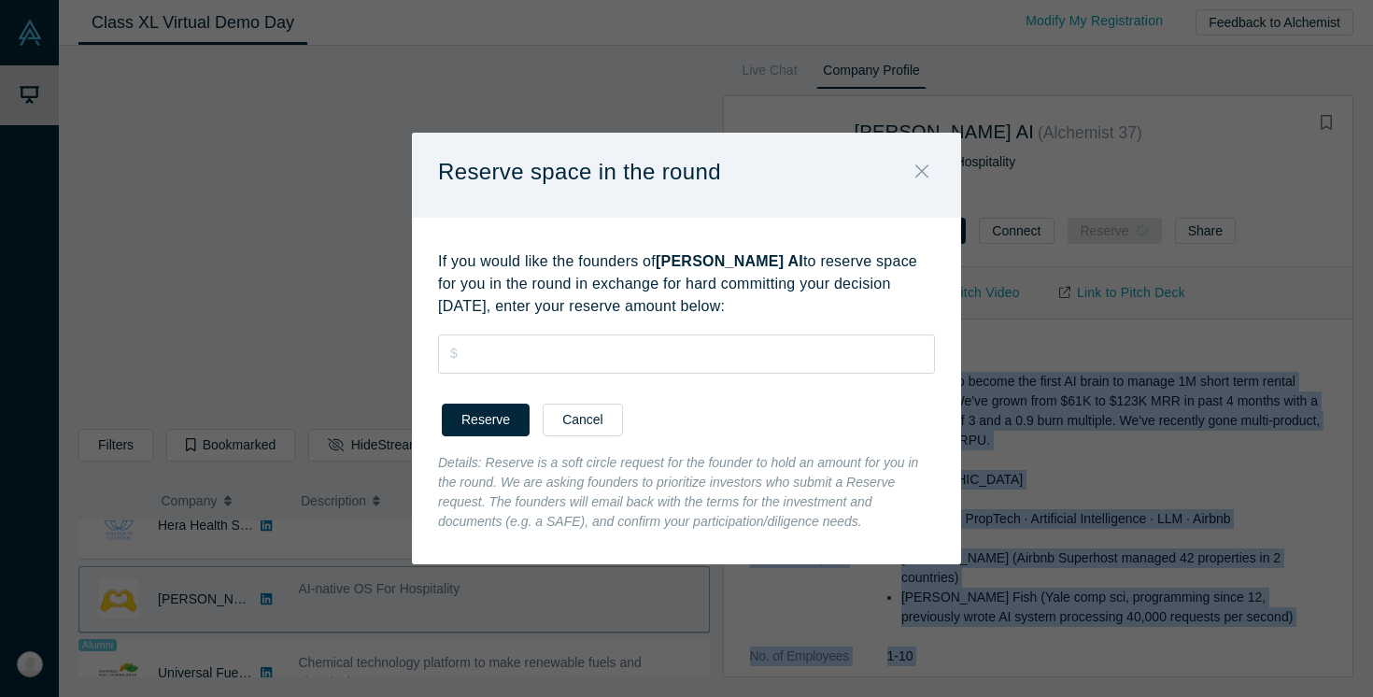
click at [925, 169] on icon "Close" at bounding box center [921, 171] width 13 height 21
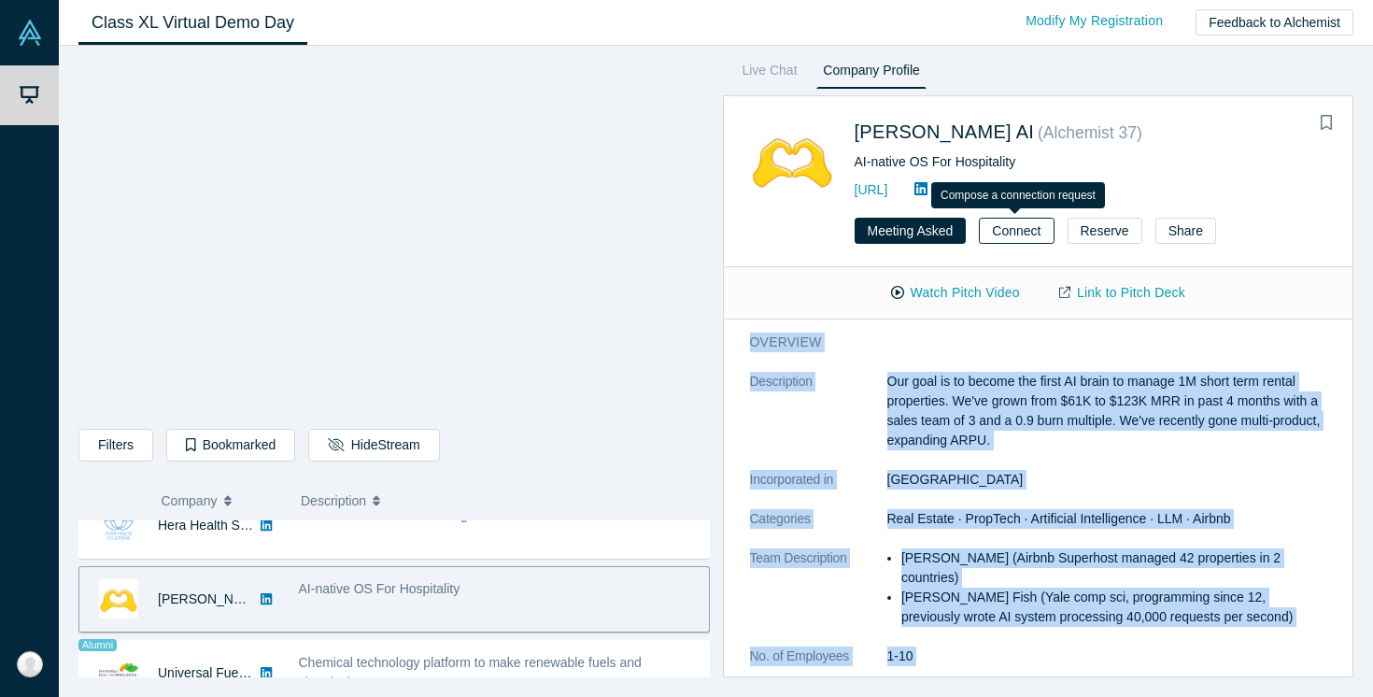
click at [1024, 231] on button "Connect" at bounding box center [1016, 231] width 75 height 26
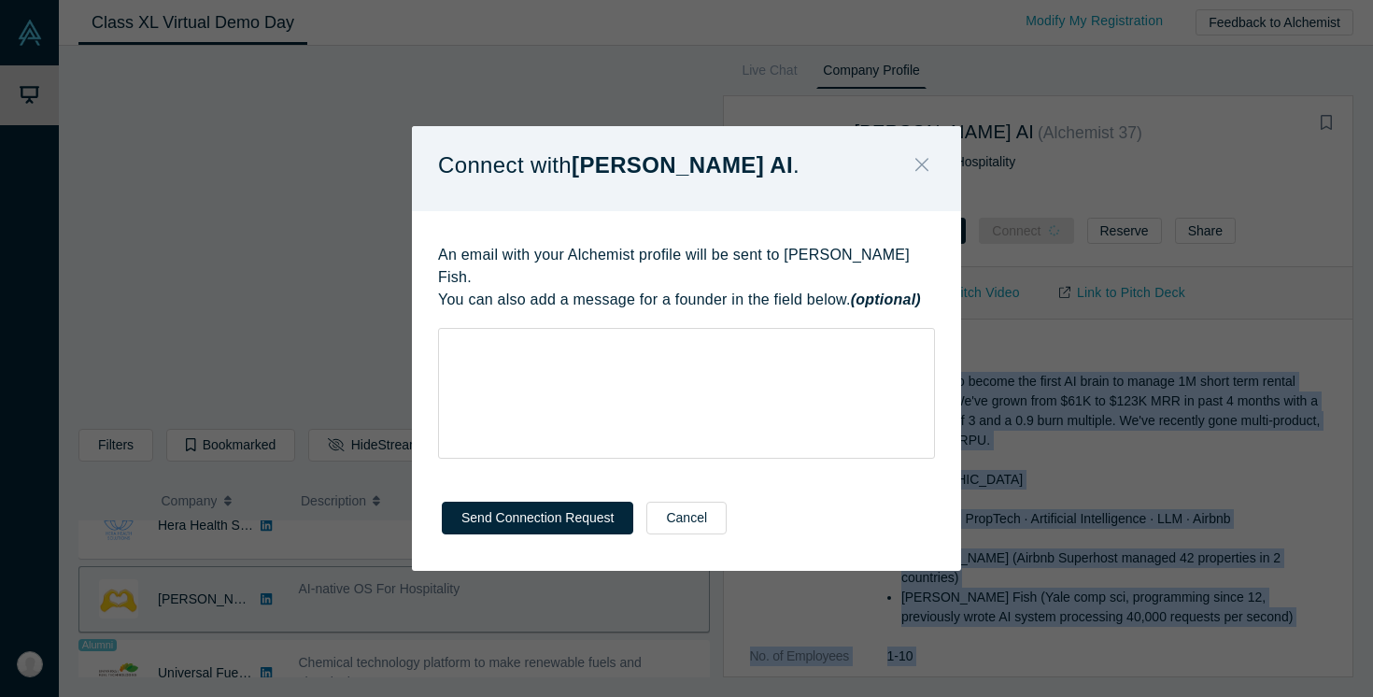
click at [922, 172] on icon "Close" at bounding box center [921, 164] width 13 height 21
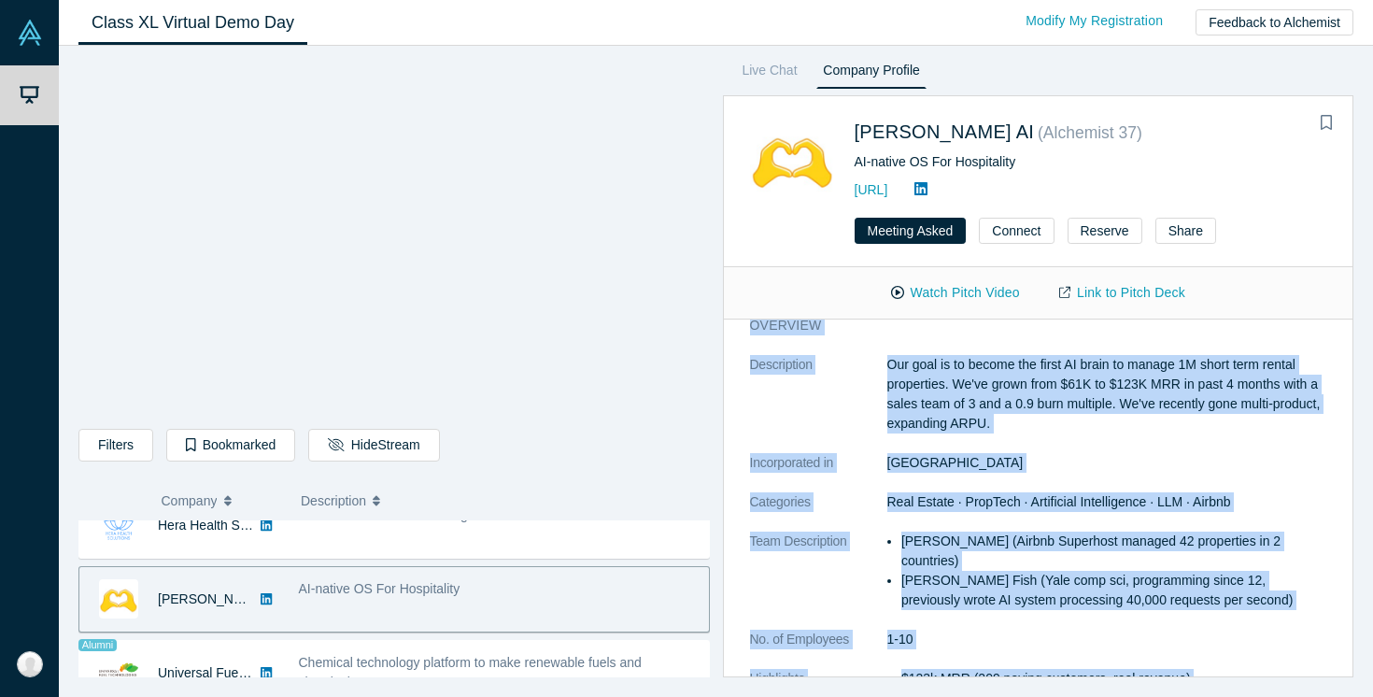
scroll to position [262, 0]
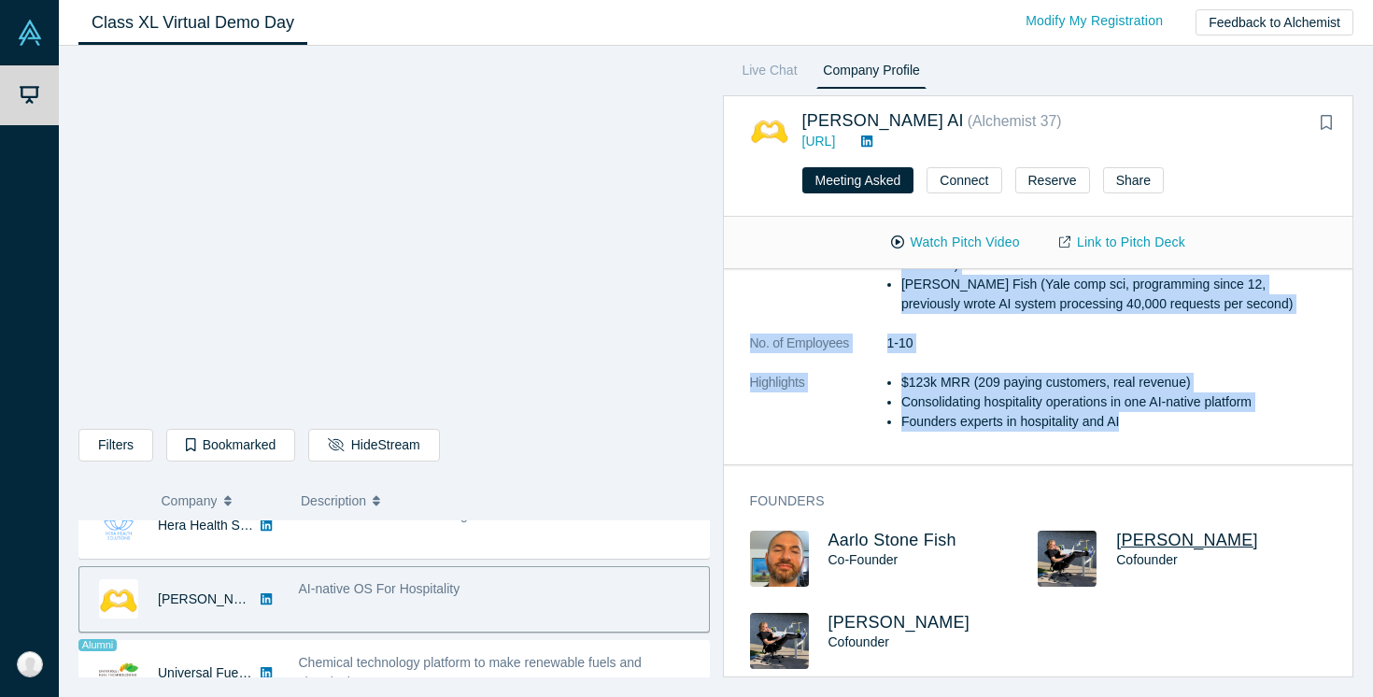
click at [1166, 530] on span "Sam Dundas" at bounding box center [1187, 539] width 142 height 19
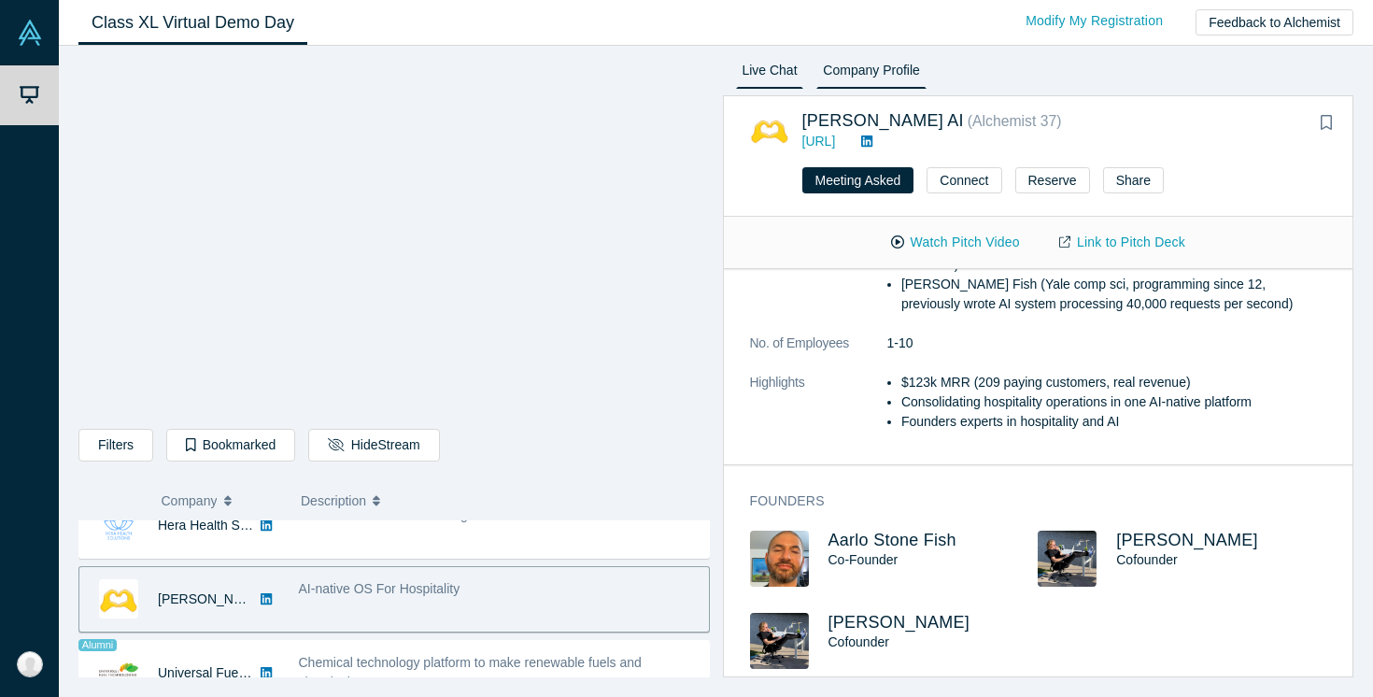
click at [770, 72] on link "Live Chat" at bounding box center [770, 74] width 68 height 30
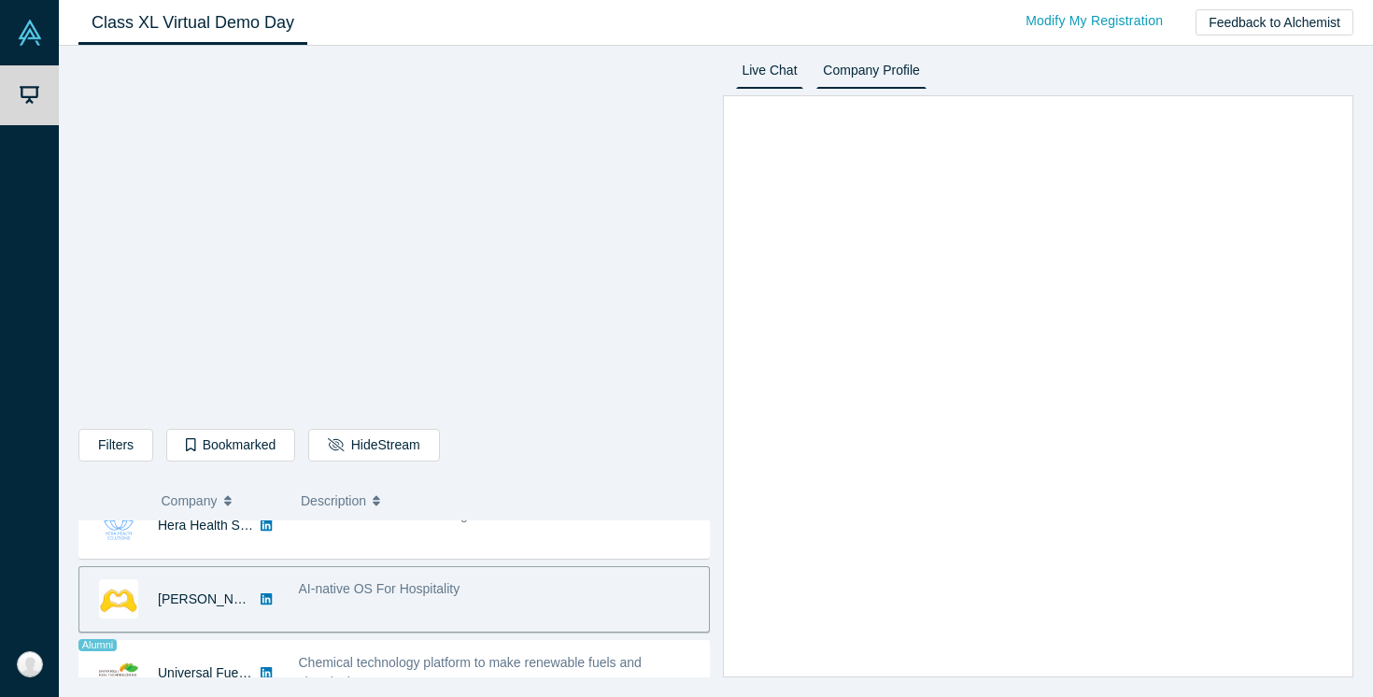
click at [839, 66] on link "Company Profile" at bounding box center [870, 74] width 109 height 30
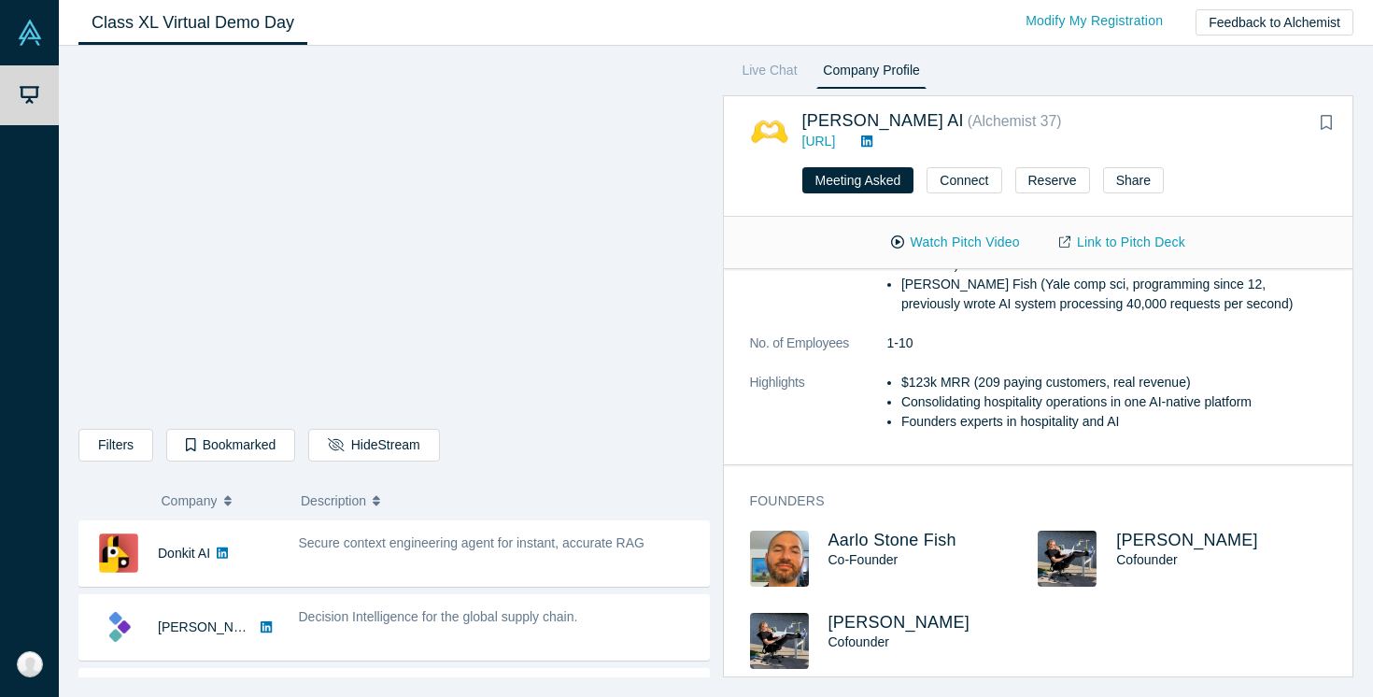
scroll to position [1614, 0]
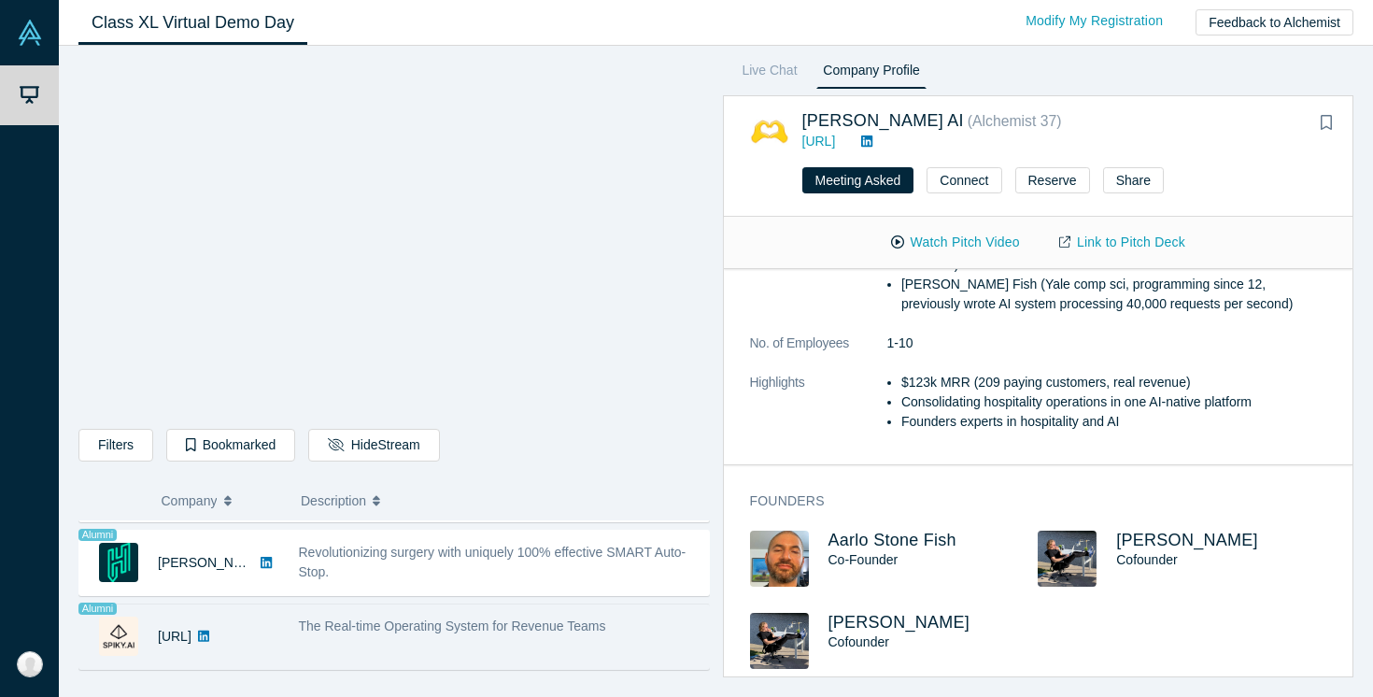
click at [369, 637] on div "The Real-time Operating System for Revenue Teams" at bounding box center [499, 636] width 420 height 59
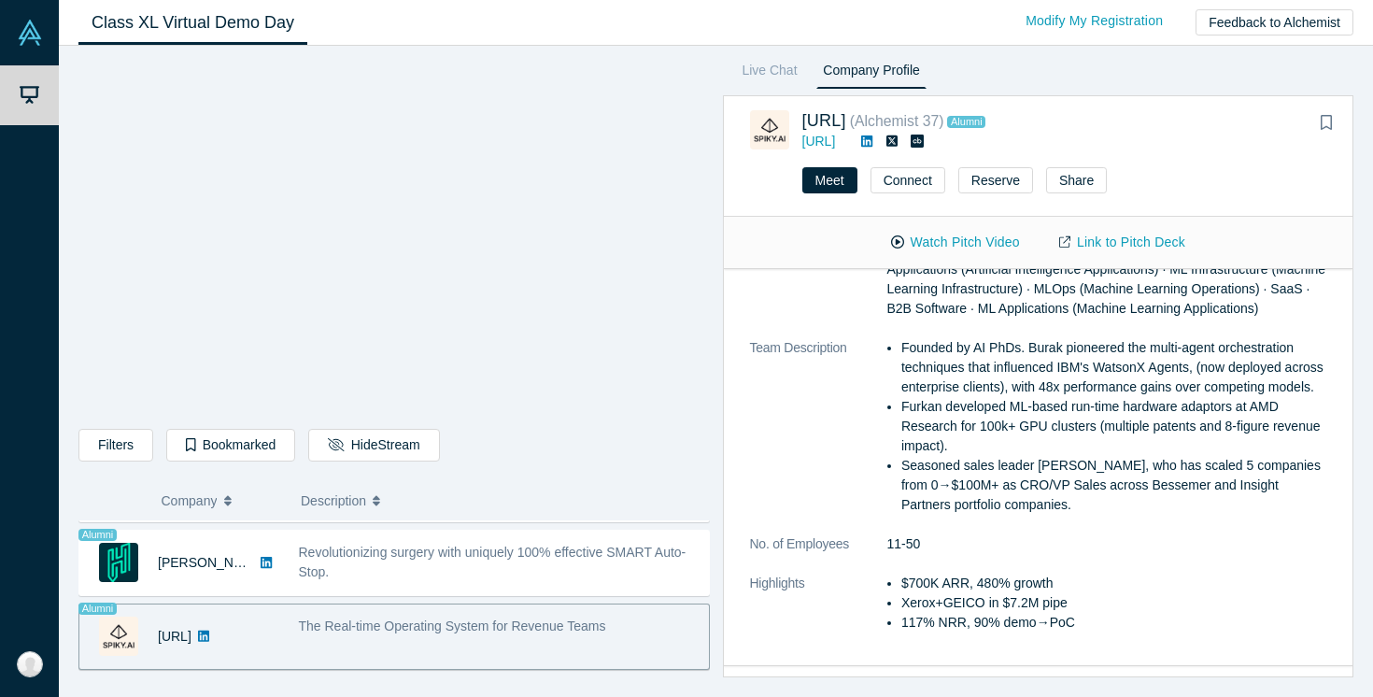
scroll to position [0, 0]
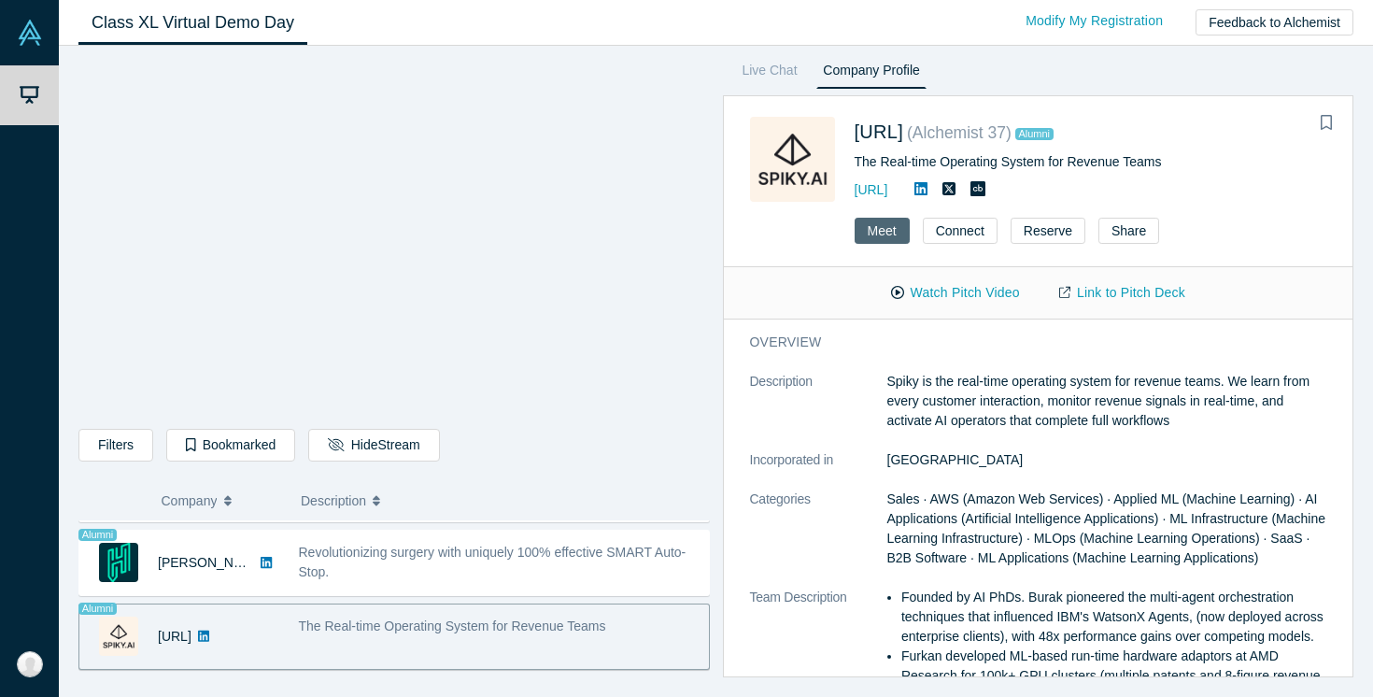
click at [879, 235] on button "Meet" at bounding box center [881, 231] width 55 height 26
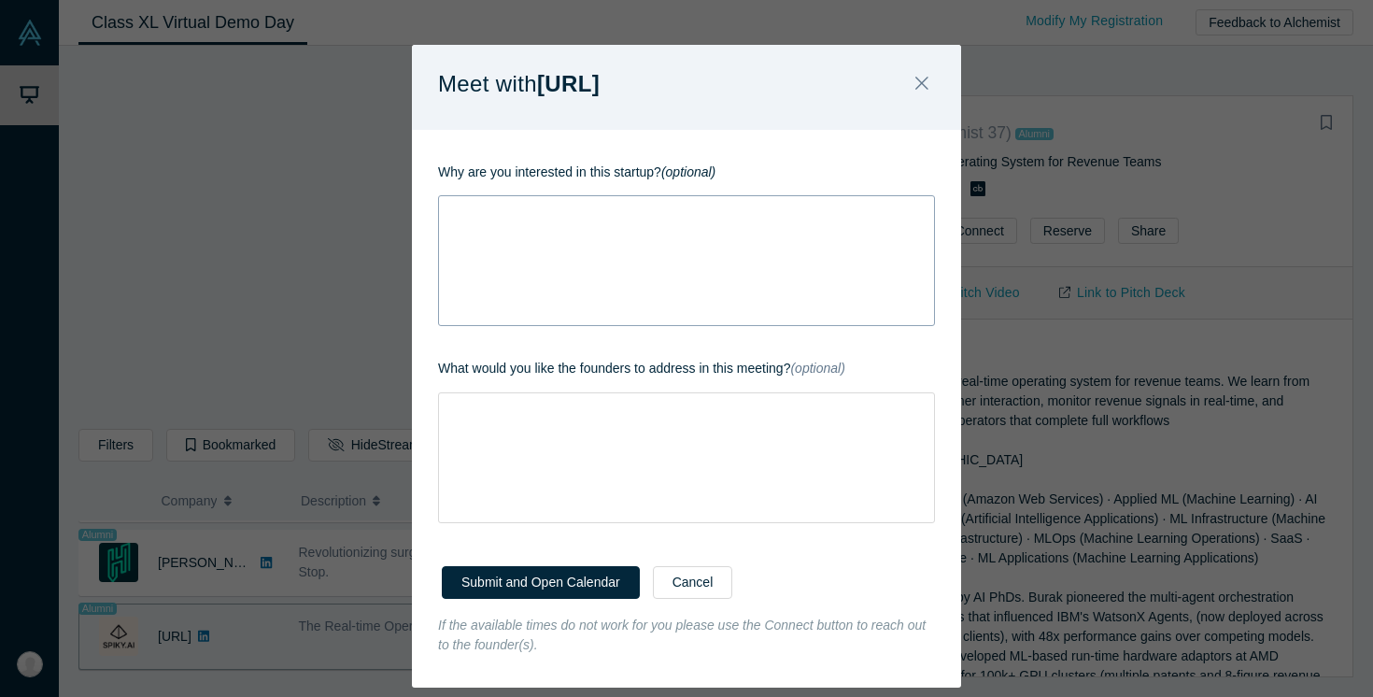
click at [746, 233] on div "rdw-wrapper" at bounding box center [686, 260] width 497 height 131
click at [825, 607] on div "Submit and Open Calendar Cancel" at bounding box center [686, 579] width 549 height 73
drag, startPoint x: 569, startPoint y: 582, endPoint x: 552, endPoint y: 527, distance: 57.6
click at [552, 527] on div "Meet with Spiky.ai Why are you interested in this startup? (optional) What woul…" at bounding box center [686, 366] width 549 height 642
click at [543, 574] on button "Submit and Open Calendar" at bounding box center [541, 582] width 198 height 33
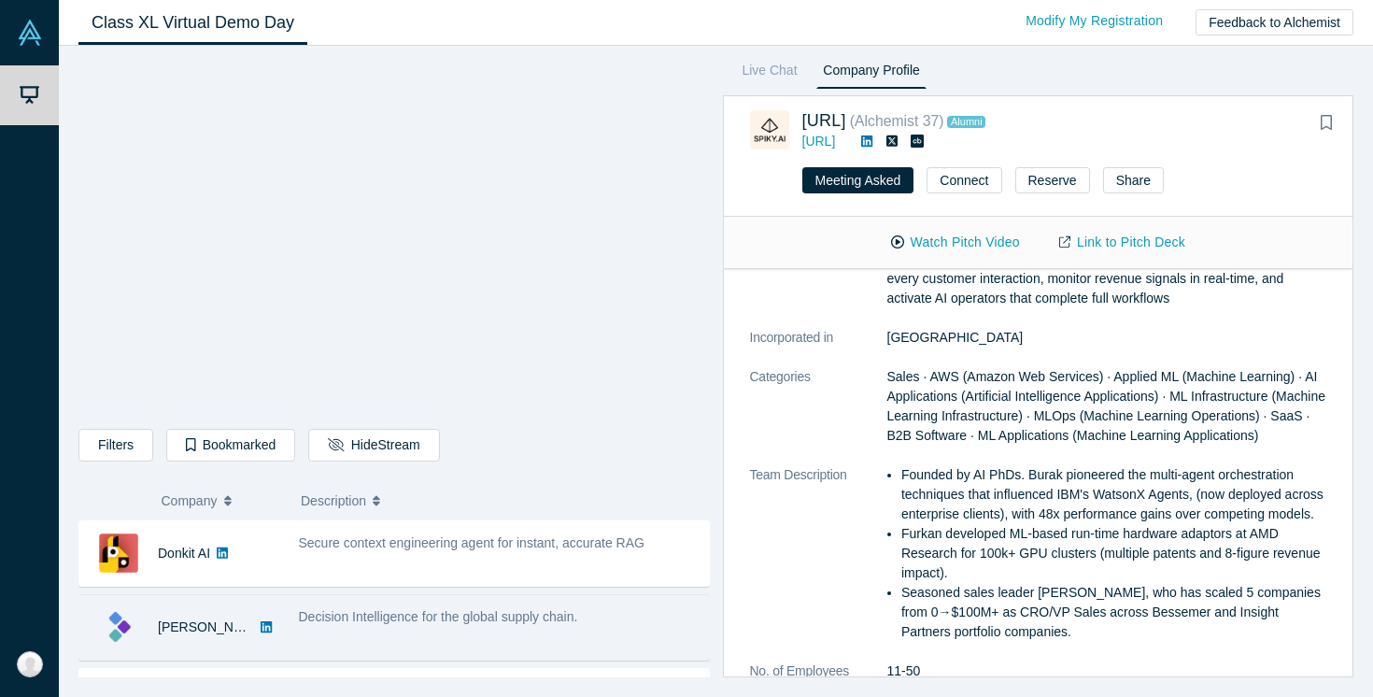
click at [495, 614] on span "Decision Intelligence for the global supply chain." at bounding box center [438, 616] width 279 height 15
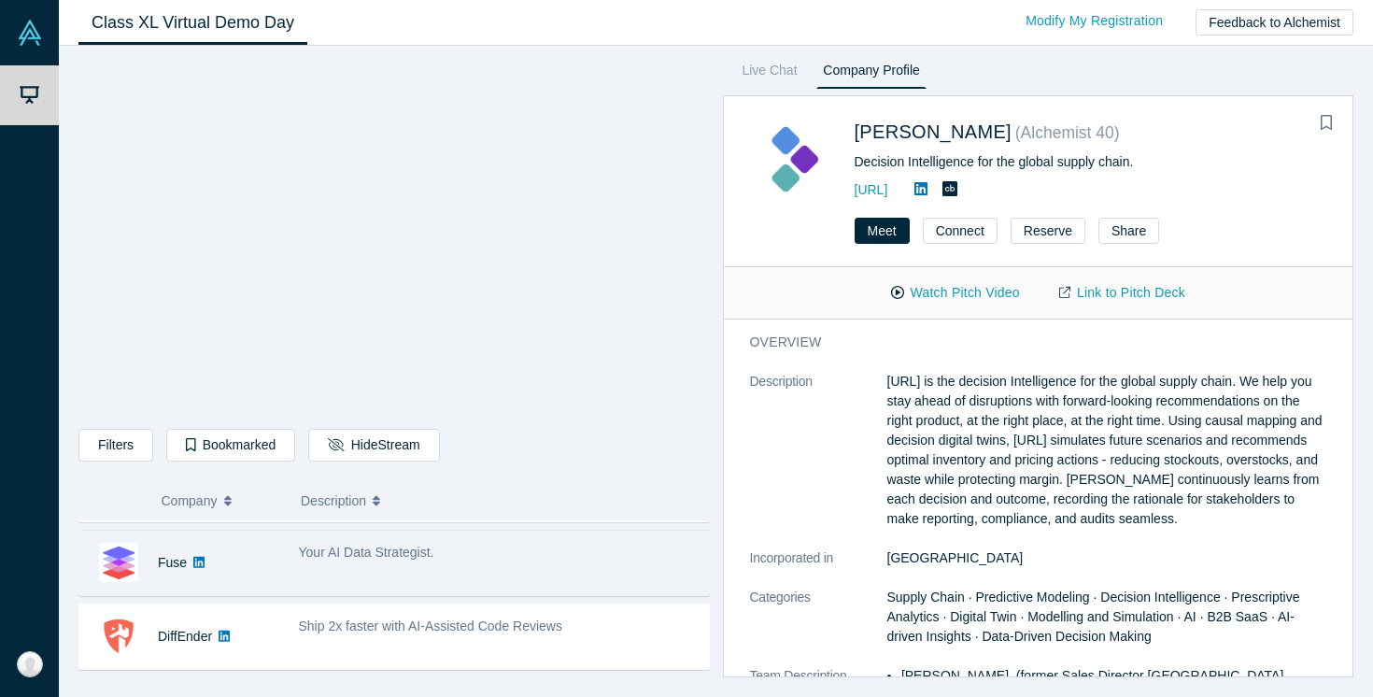
scroll to position [1614, 0]
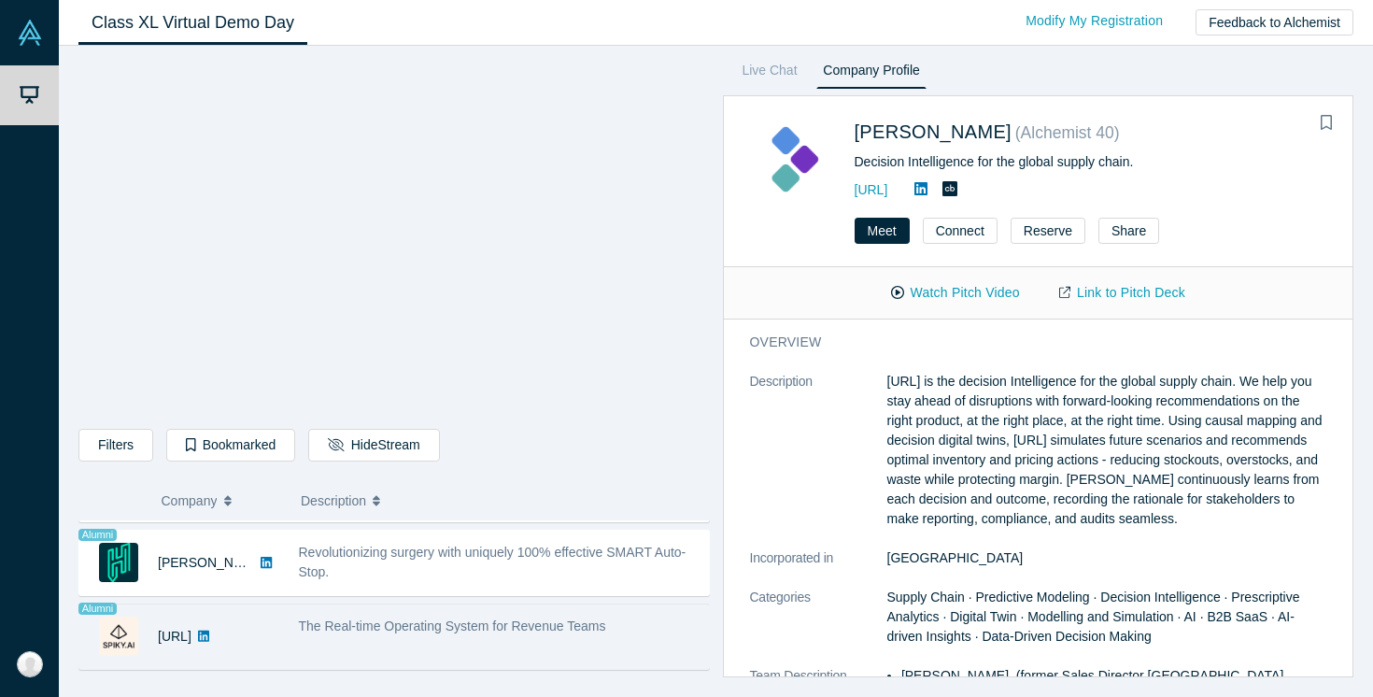
click at [335, 632] on span "The Real-time Operating System for Revenue Teams" at bounding box center [452, 625] width 307 height 15
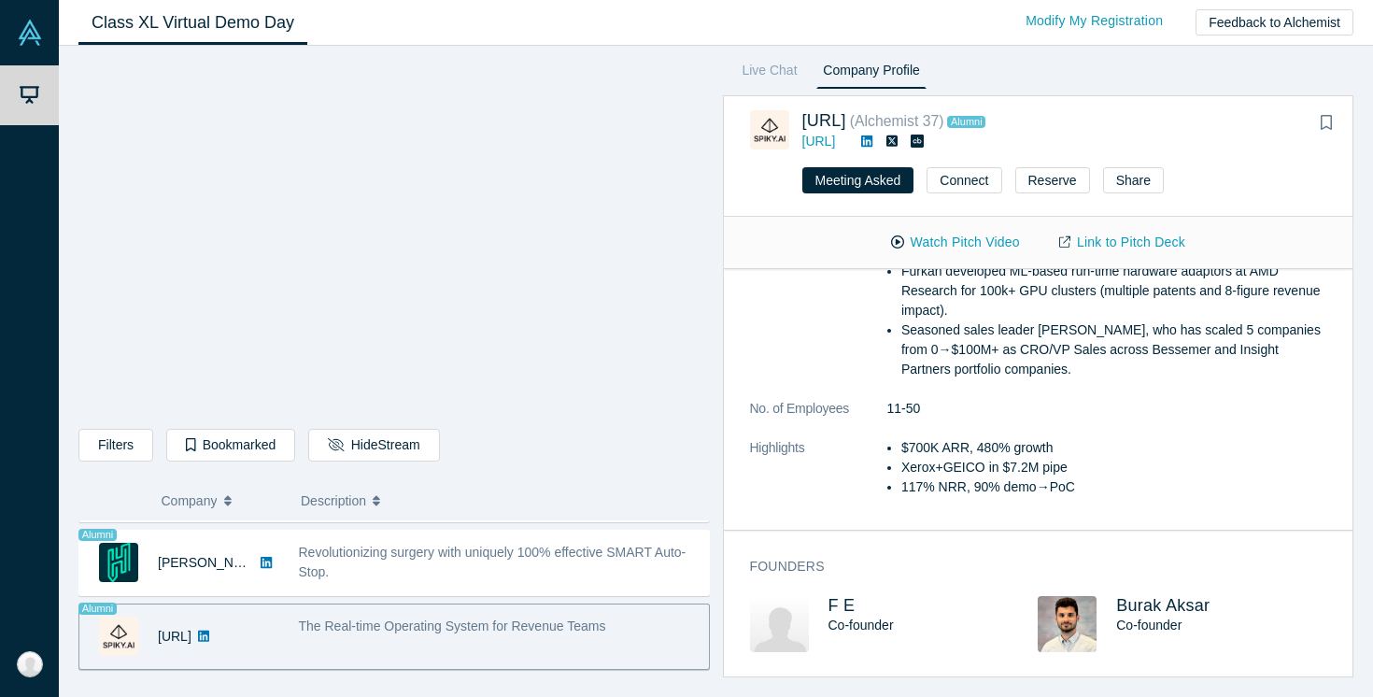
scroll to position [357, 0]
click at [845, 600] on span "F E" at bounding box center [841, 602] width 27 height 19
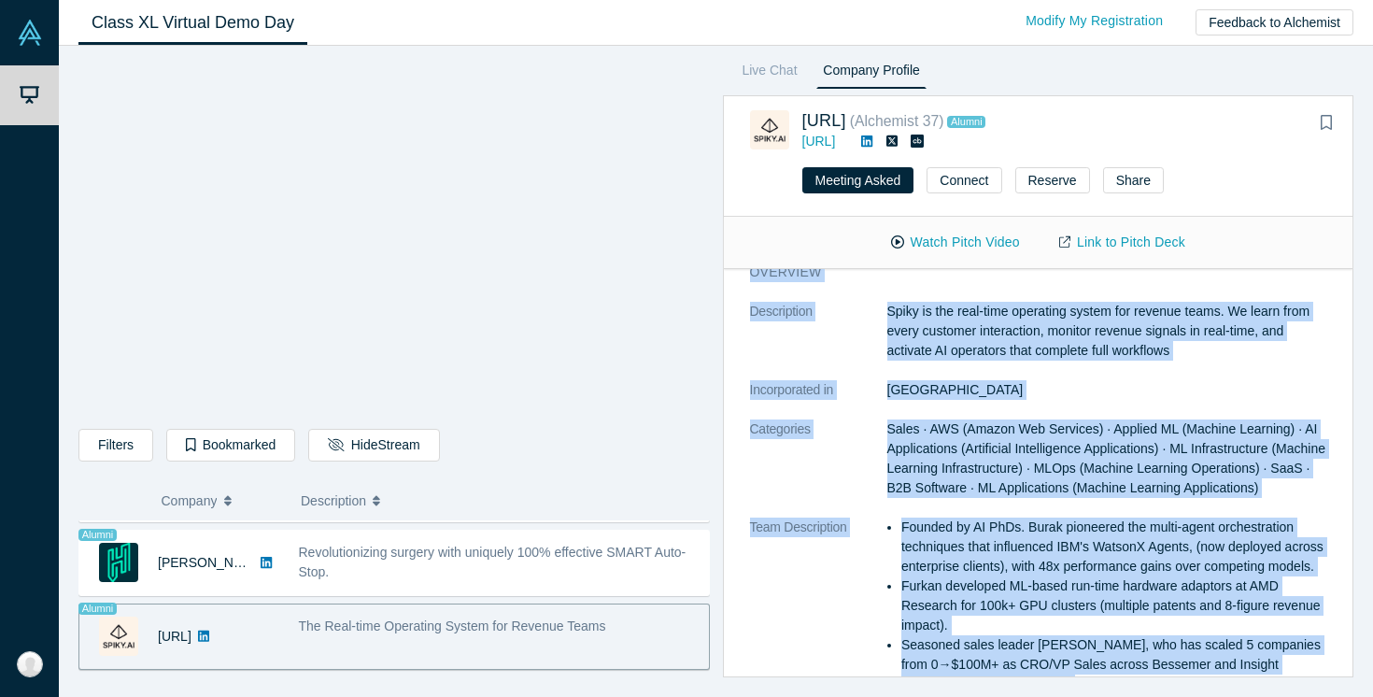
scroll to position [0, 0]
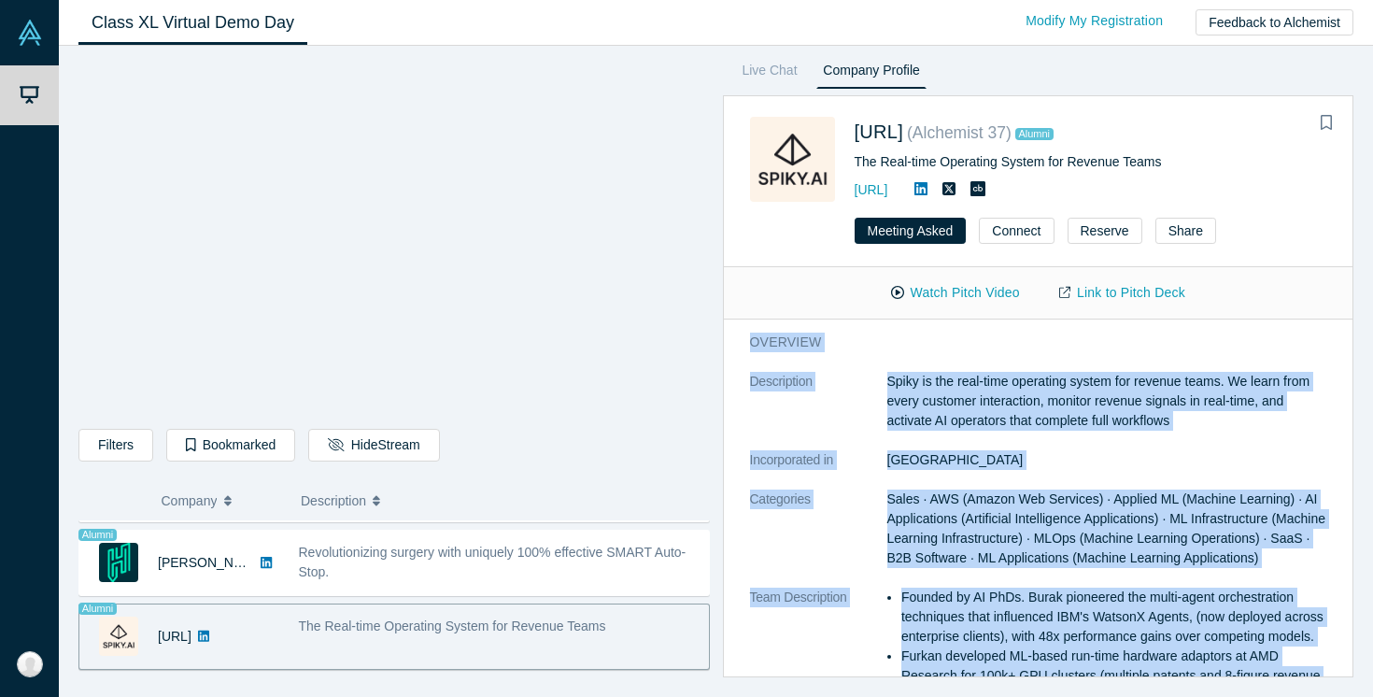
drag, startPoint x: 1087, startPoint y: 476, endPoint x: 747, endPoint y: 337, distance: 367.3
click at [747, 337] on div "overview Description Spiky is the real-time operating system for revenue teams.…" at bounding box center [1038, 616] width 629 height 595
copy div "overview Description Spiky is the real-time operating system for revenue teams.…"
drag, startPoint x: 952, startPoint y: 191, endPoint x: 850, endPoint y: 195, distance: 101.9
click at [850, 195] on div "Spiky.ai ( Alchemist 37 ) Alumni The Real-time Operating System for Revenue Tea…" at bounding box center [1042, 159] width 584 height 85
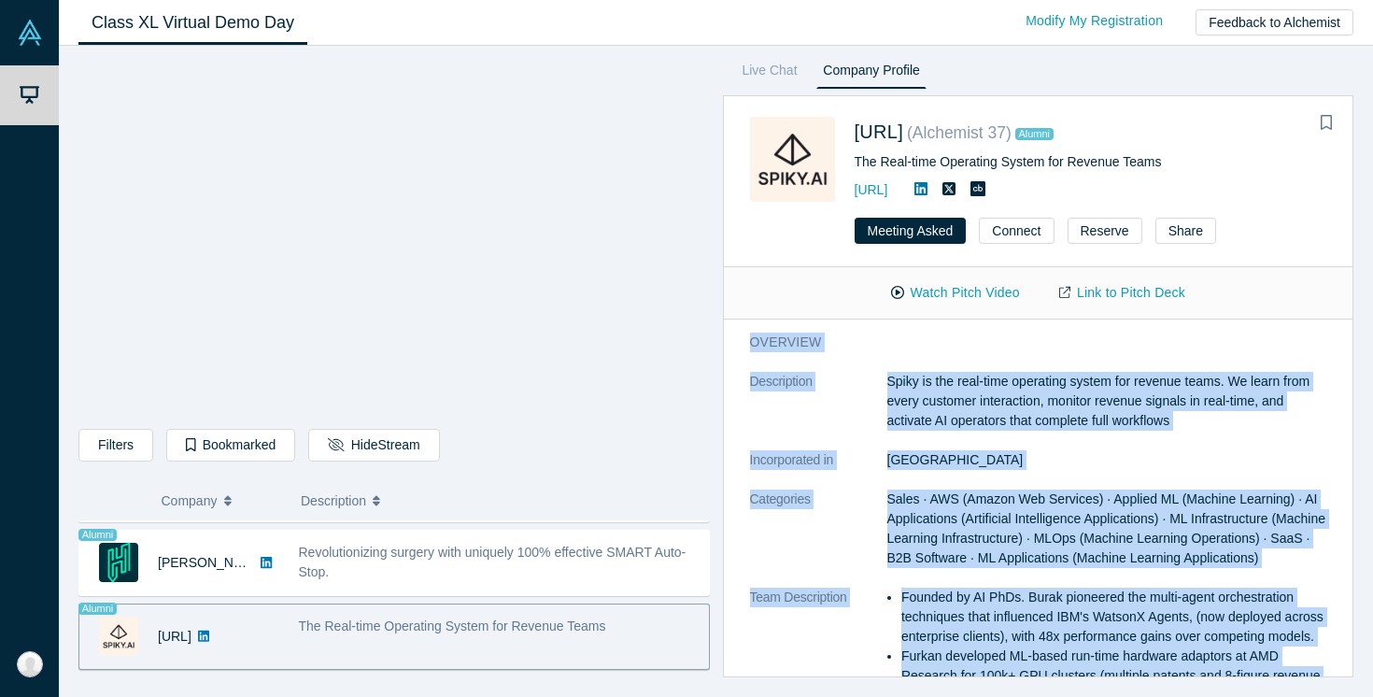
copy link "https://spiky.ai/"
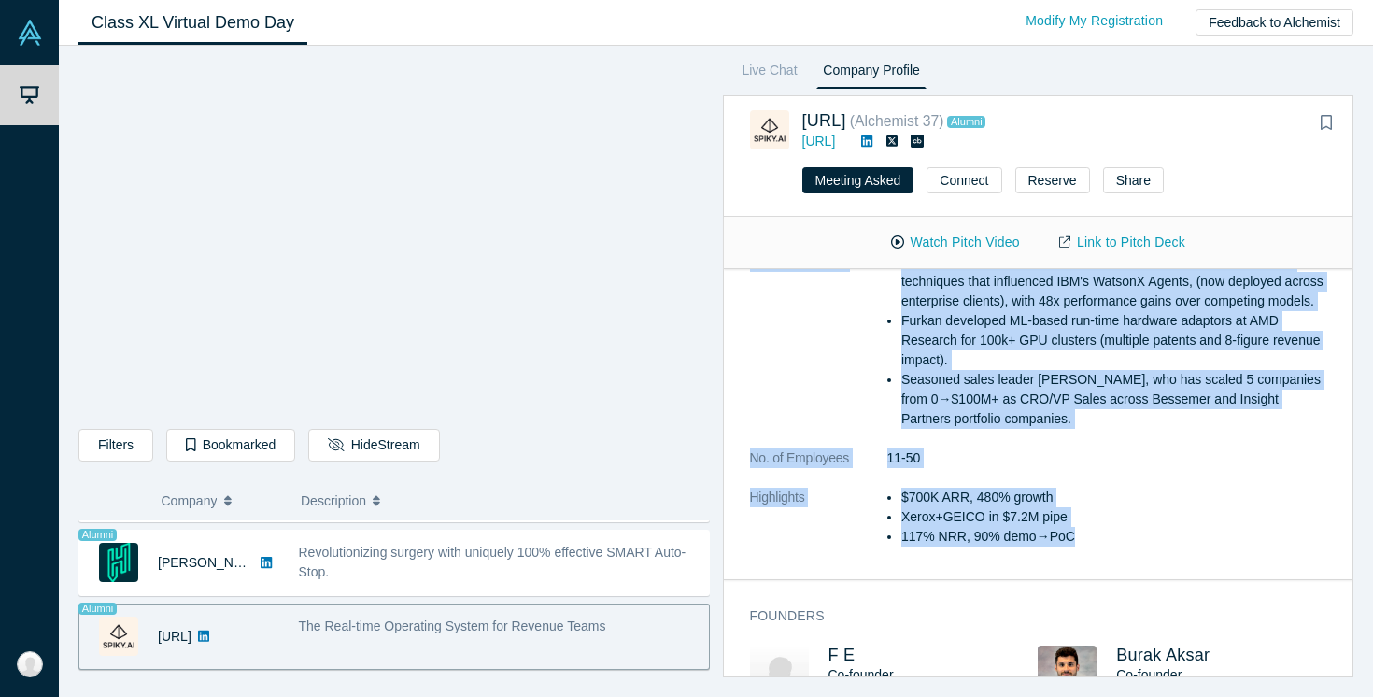
scroll to position [357, 0]
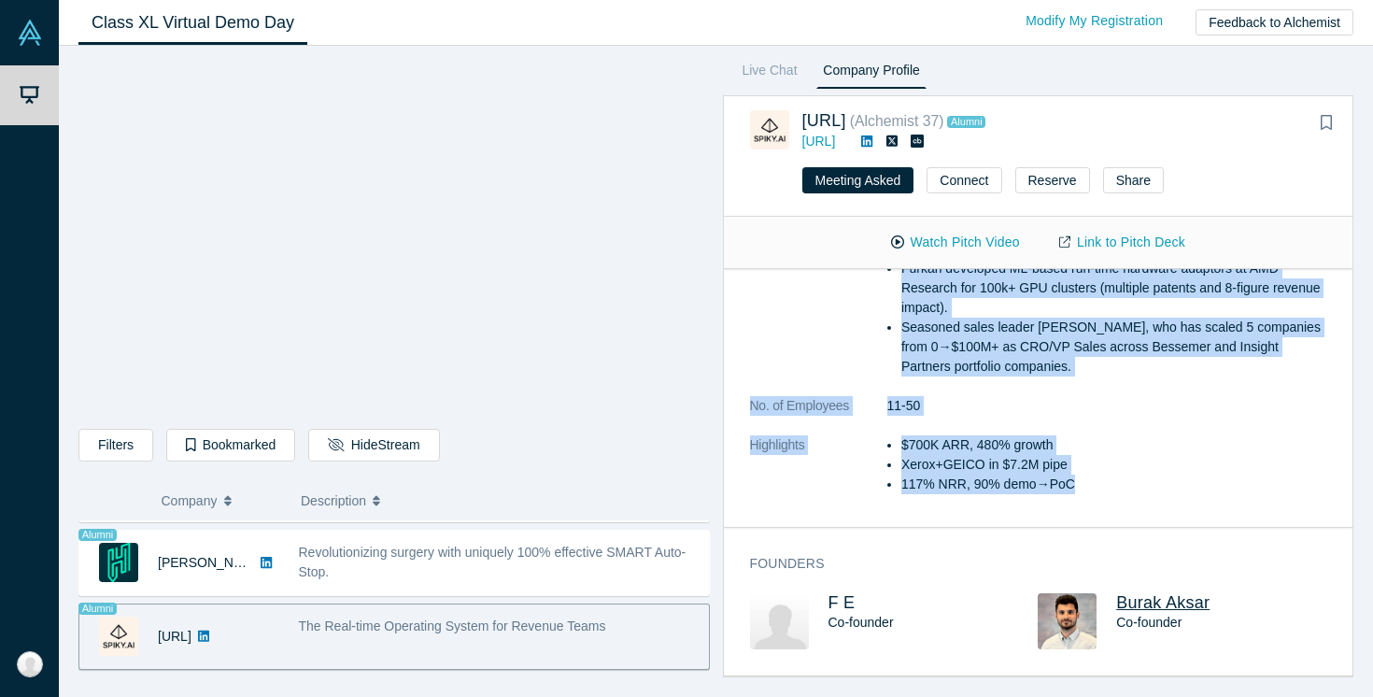
click at [1146, 600] on span "Burak Aksar" at bounding box center [1162, 602] width 93 height 19
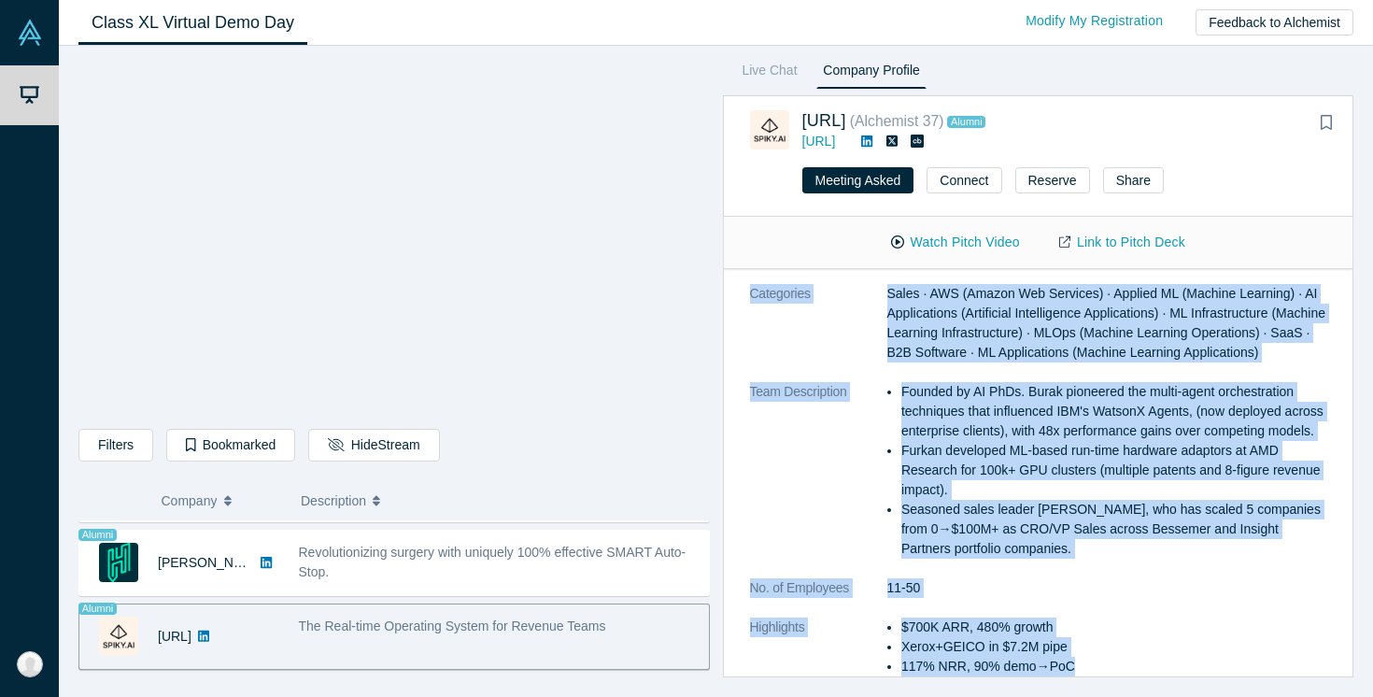
scroll to position [152, 0]
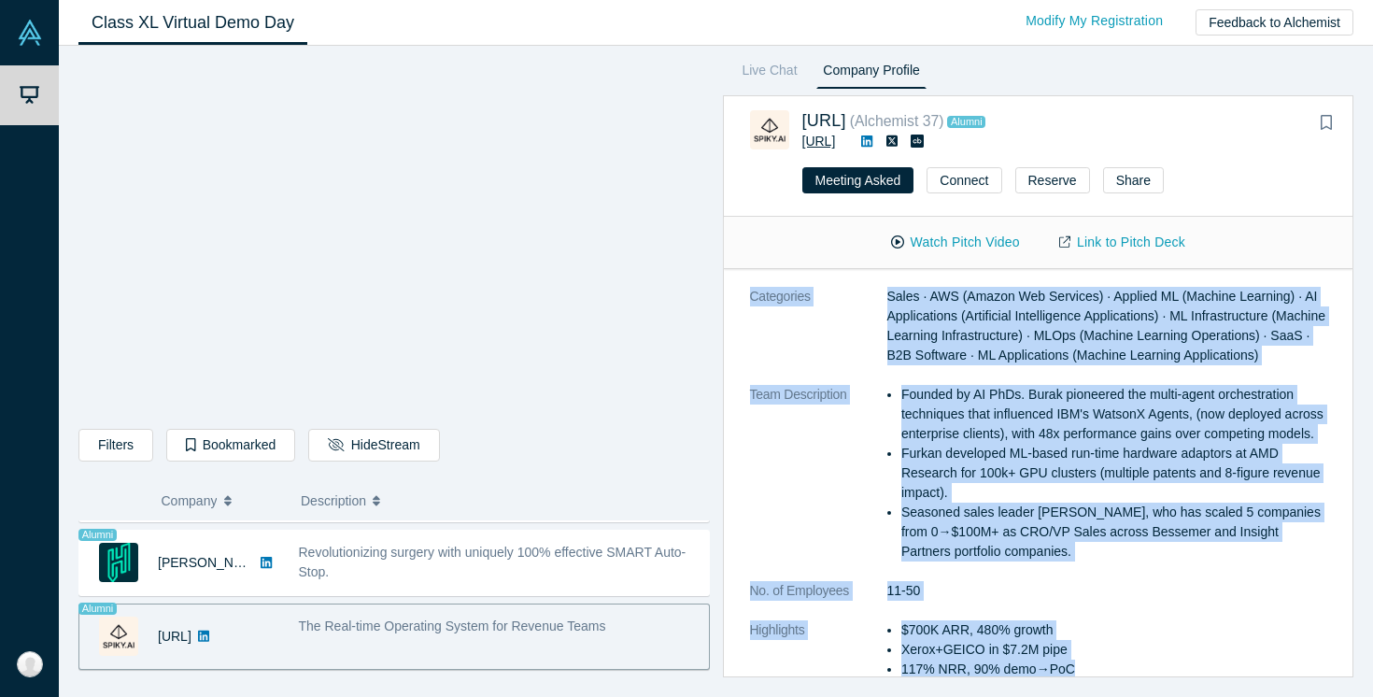
click at [836, 143] on link "https://spiky.ai/" at bounding box center [819, 141] width 34 height 15
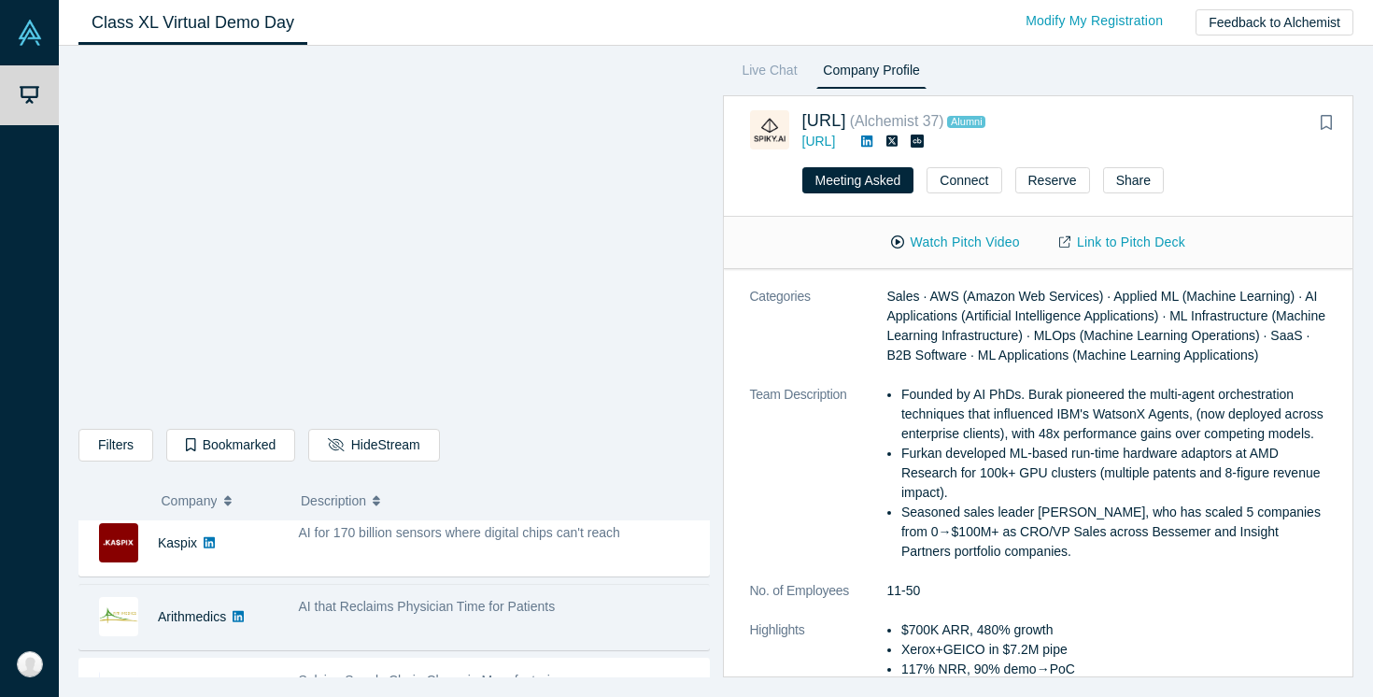
scroll to position [603, 0]
click at [343, 608] on span "AI that Reclaims Physician Time for Patients" at bounding box center [427, 603] width 257 height 15
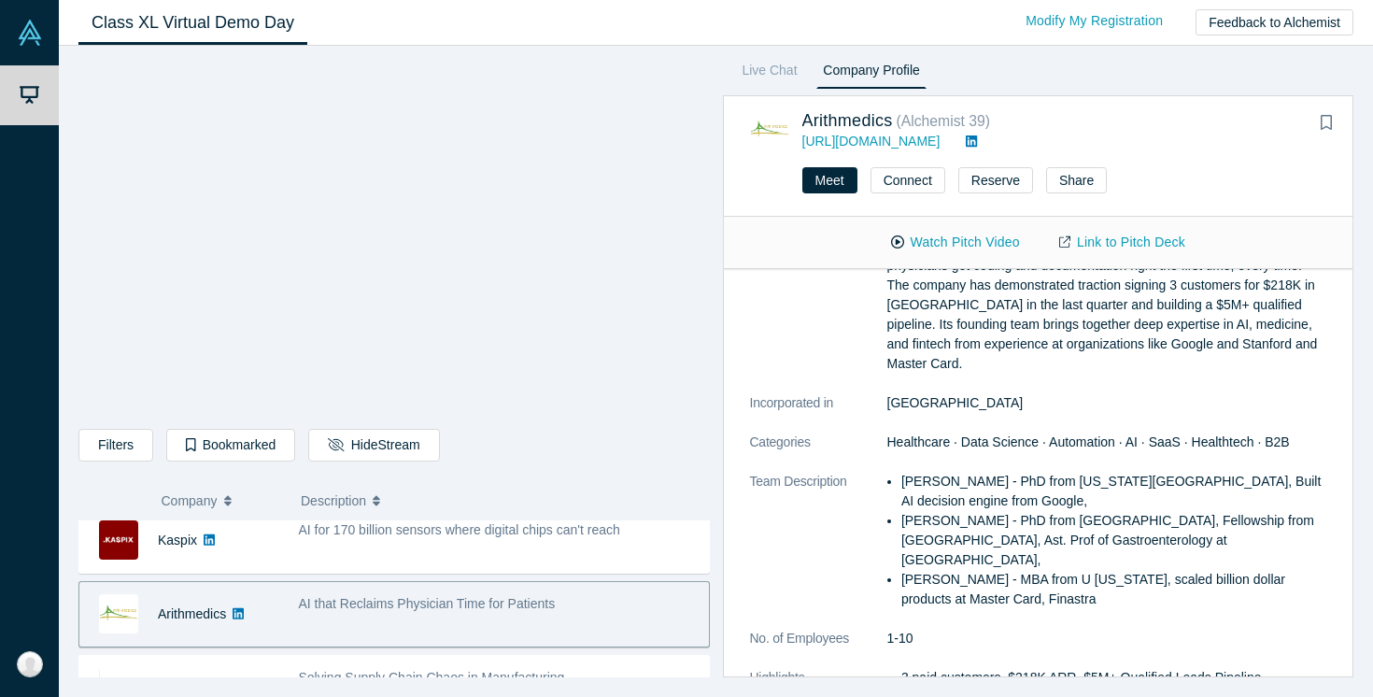
scroll to position [323, 0]
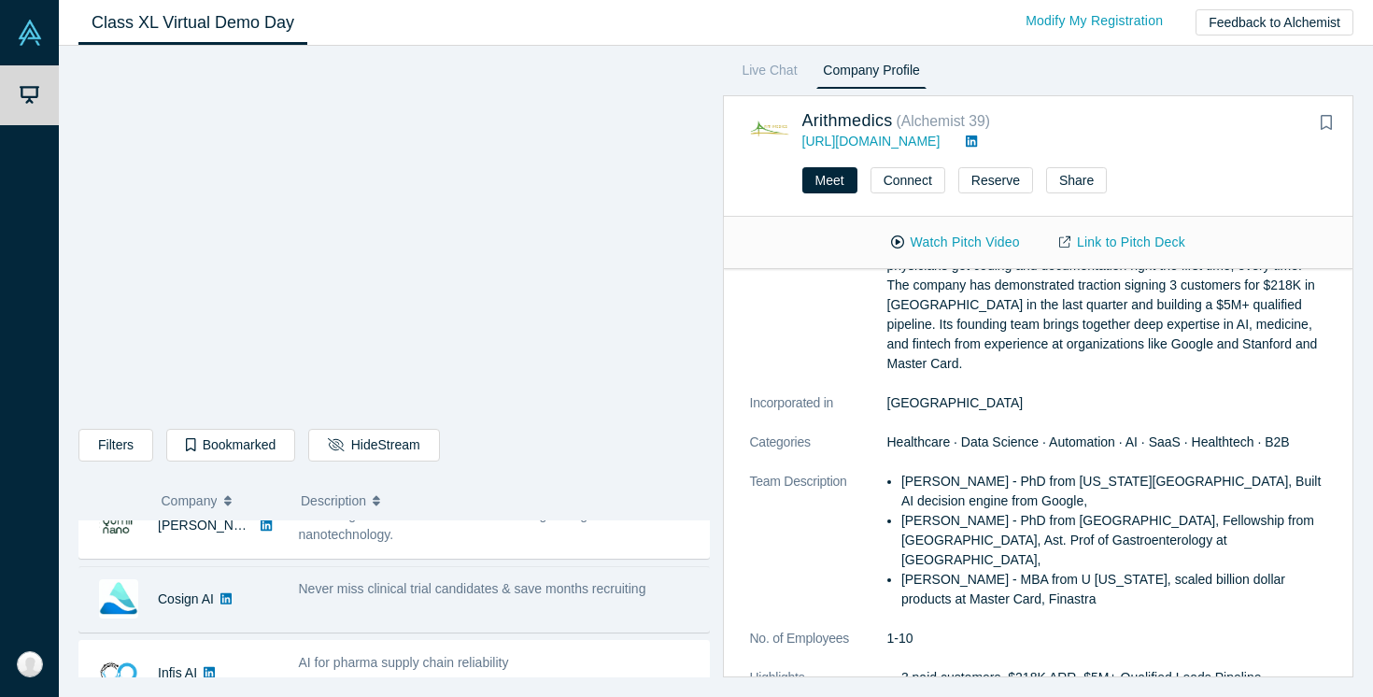
click at [505, 605] on div "Never miss clinical trial candidates & save months recruiting" at bounding box center [499, 599] width 420 height 59
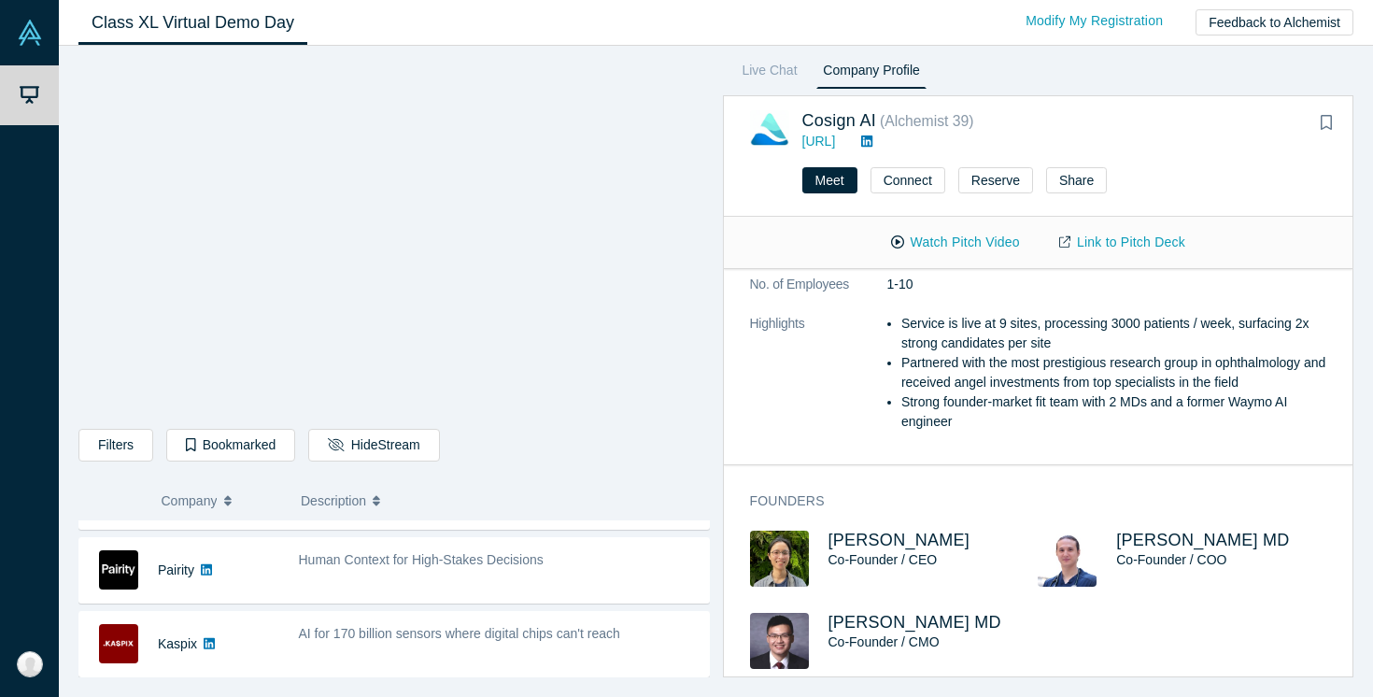
scroll to position [618, 0]
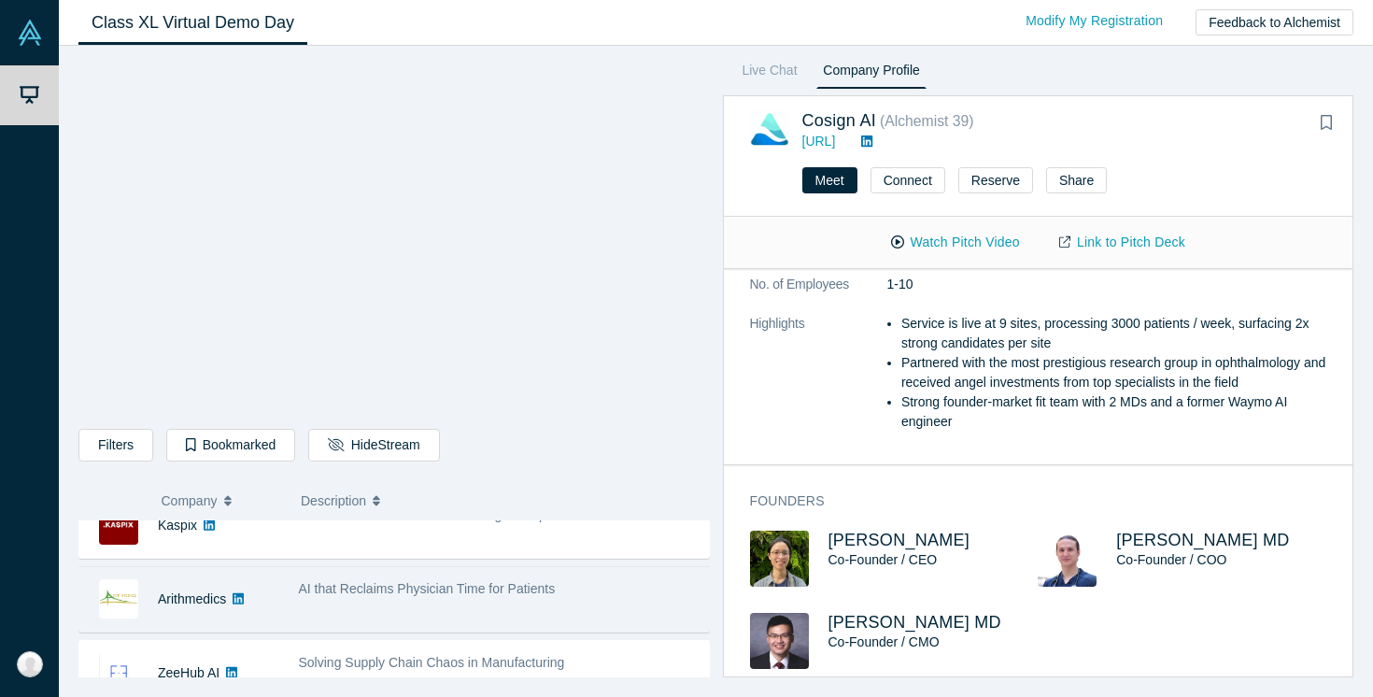
click at [473, 598] on div "AI that Reclaims Physician Time for Patients" at bounding box center [499, 589] width 401 height 20
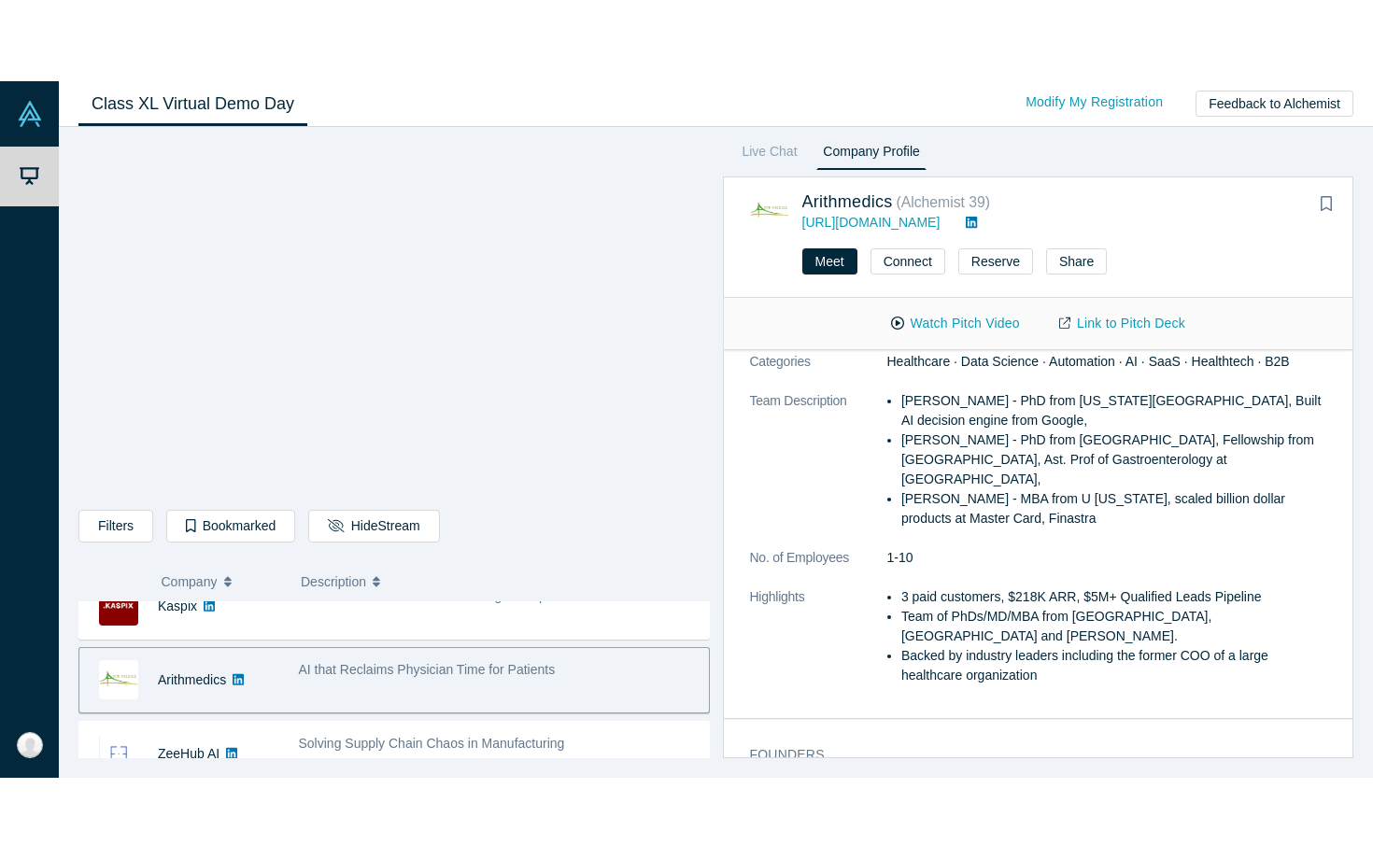
scroll to position [425, 0]
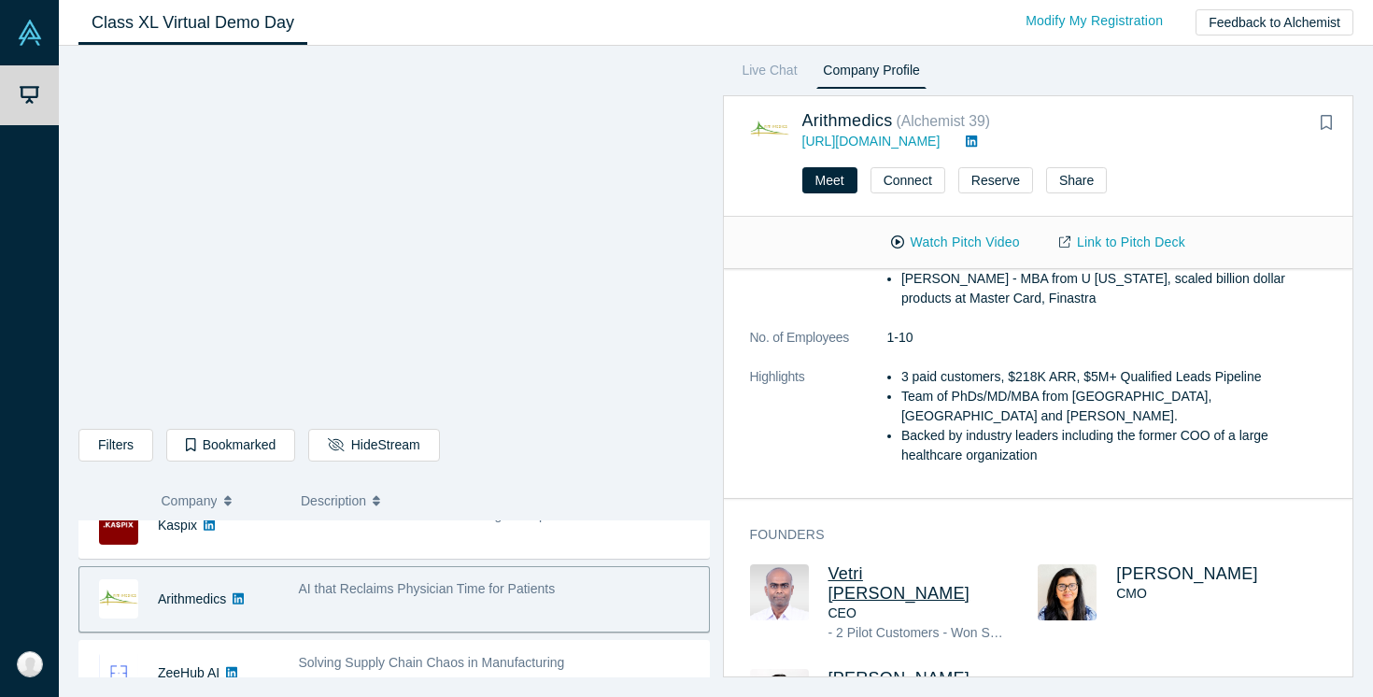
click at [878, 564] on span "Vetri Venthan Elango" at bounding box center [899, 583] width 142 height 38
click at [881, 669] on span "Venu Appana" at bounding box center [899, 678] width 142 height 19
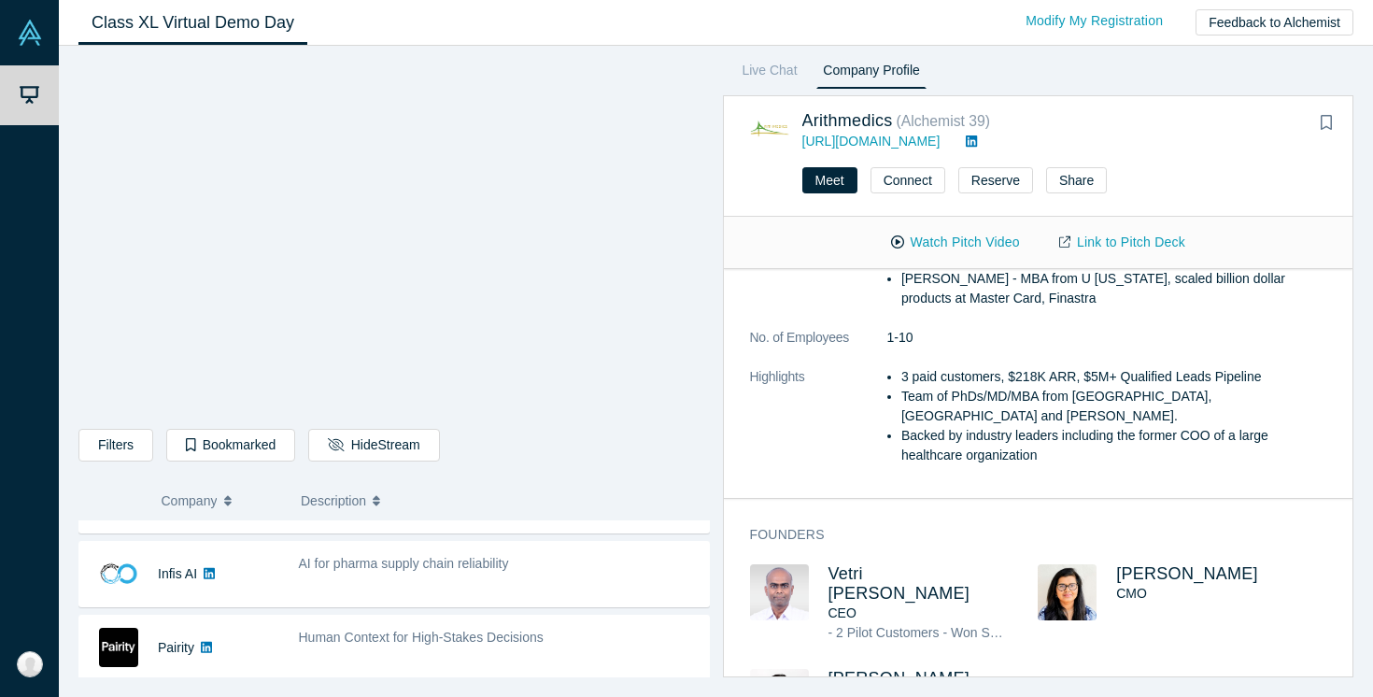
scroll to position [435, 0]
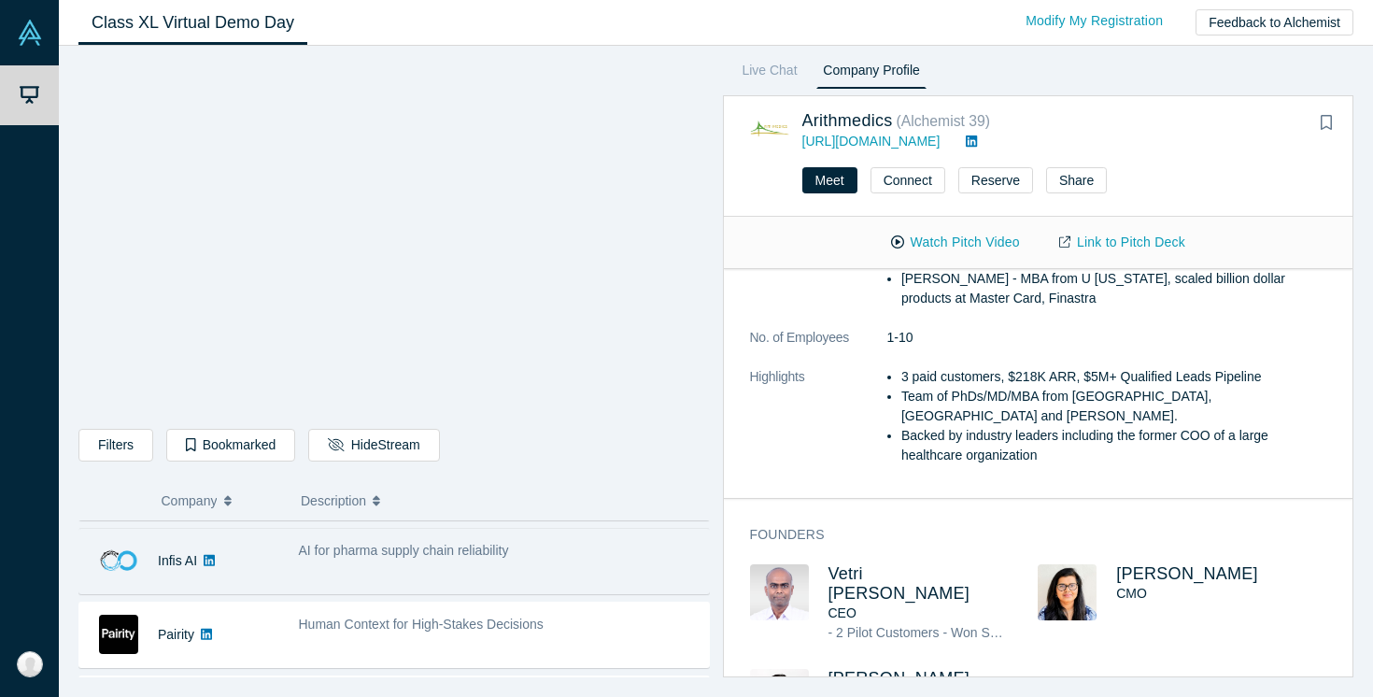
click at [307, 567] on div "AI for pharma supply chain reliability" at bounding box center [499, 560] width 420 height 59
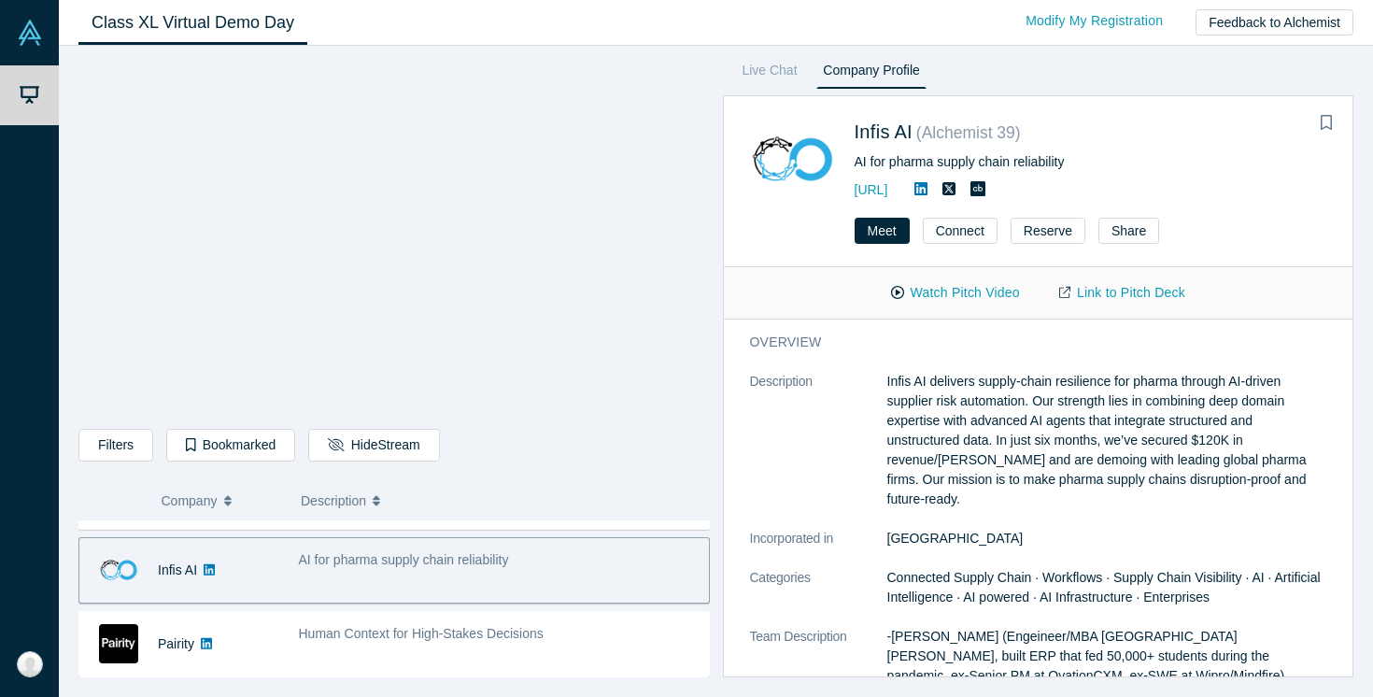
scroll to position [488, 0]
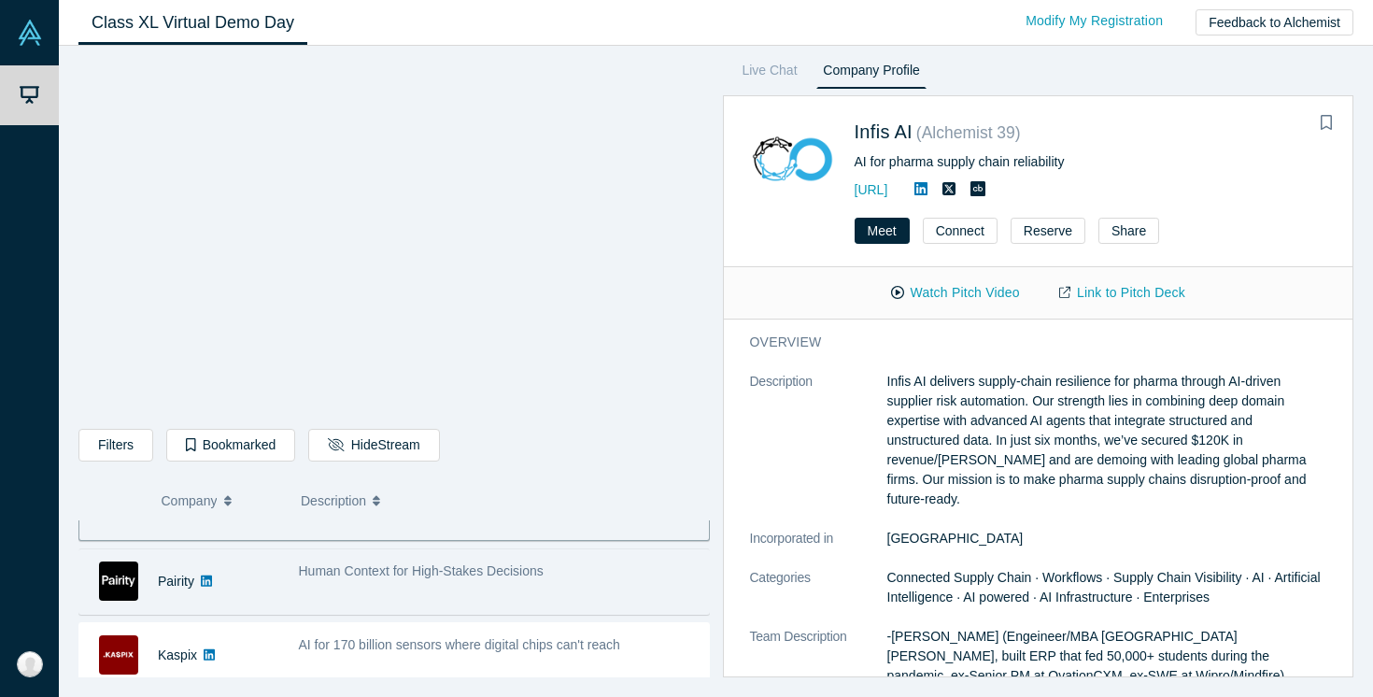
click at [416, 596] on div "Human Context for High-Stakes Decisions" at bounding box center [499, 581] width 420 height 59
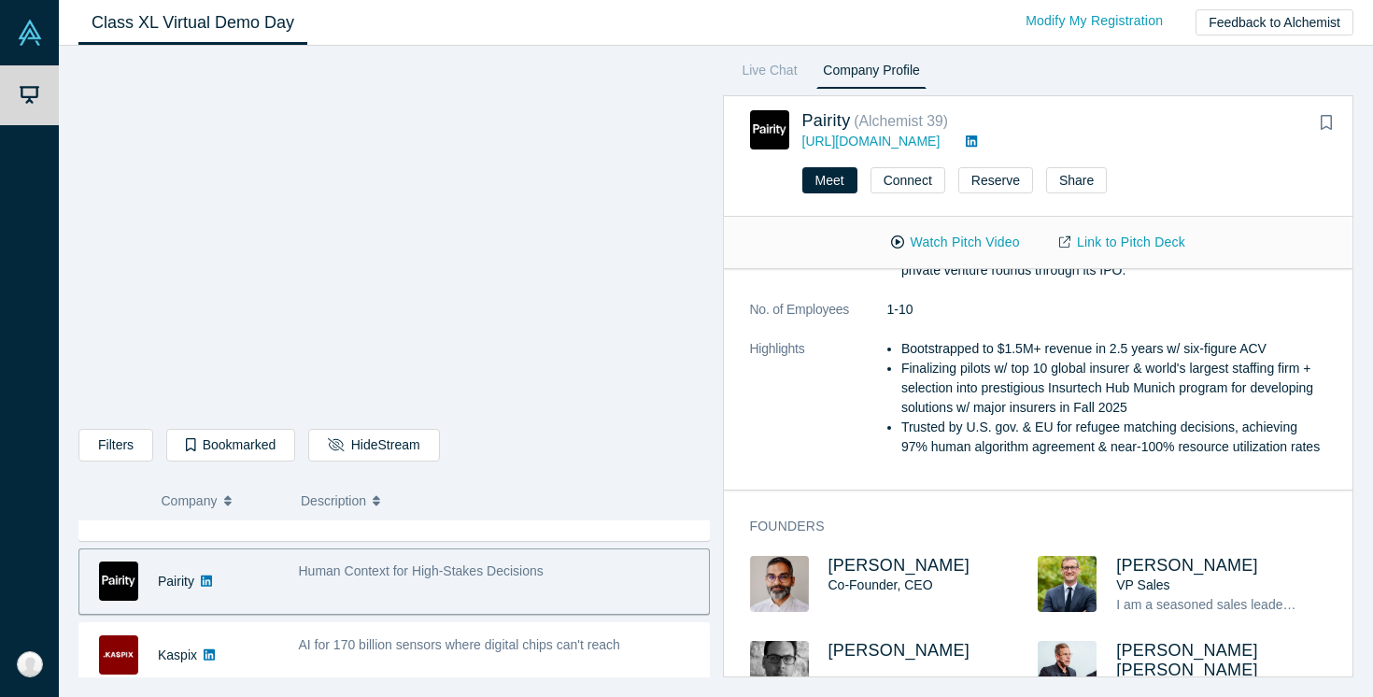
scroll to position [710, 0]
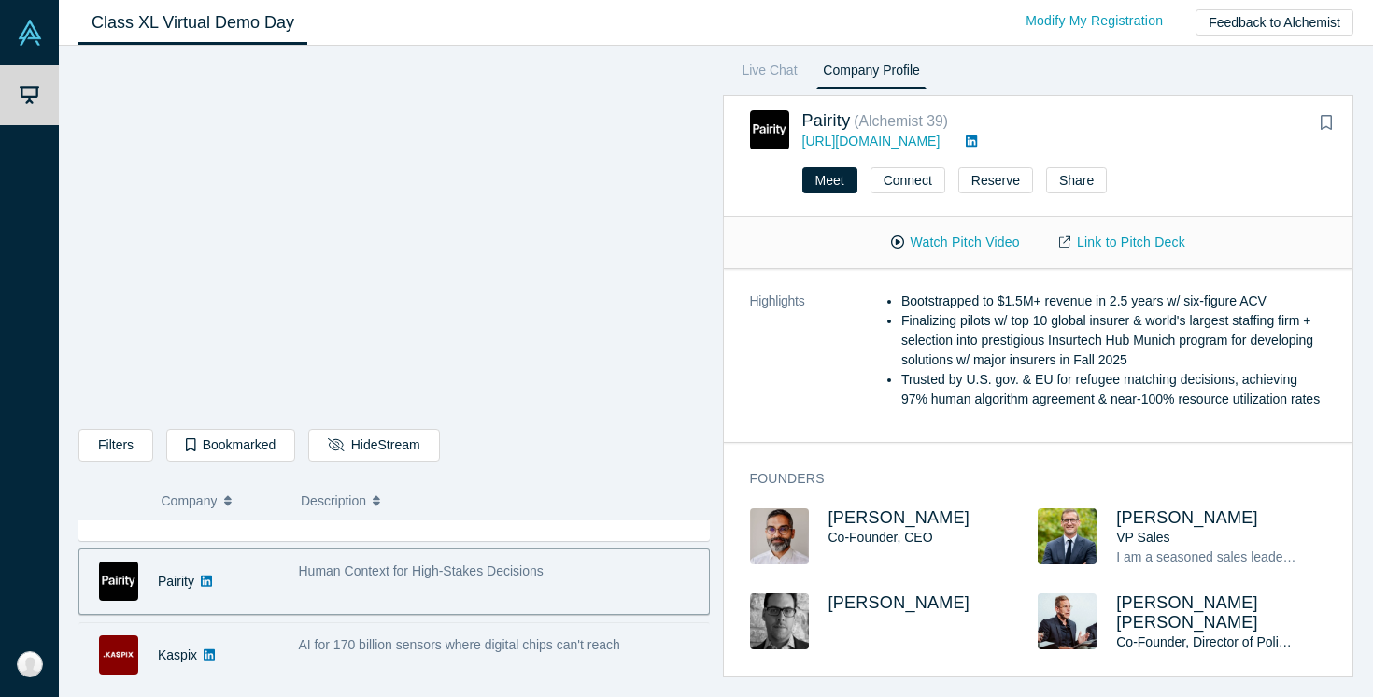
click at [509, 641] on span "AI for 170 billion sensors where digital chips can't reach" at bounding box center [459, 644] width 321 height 15
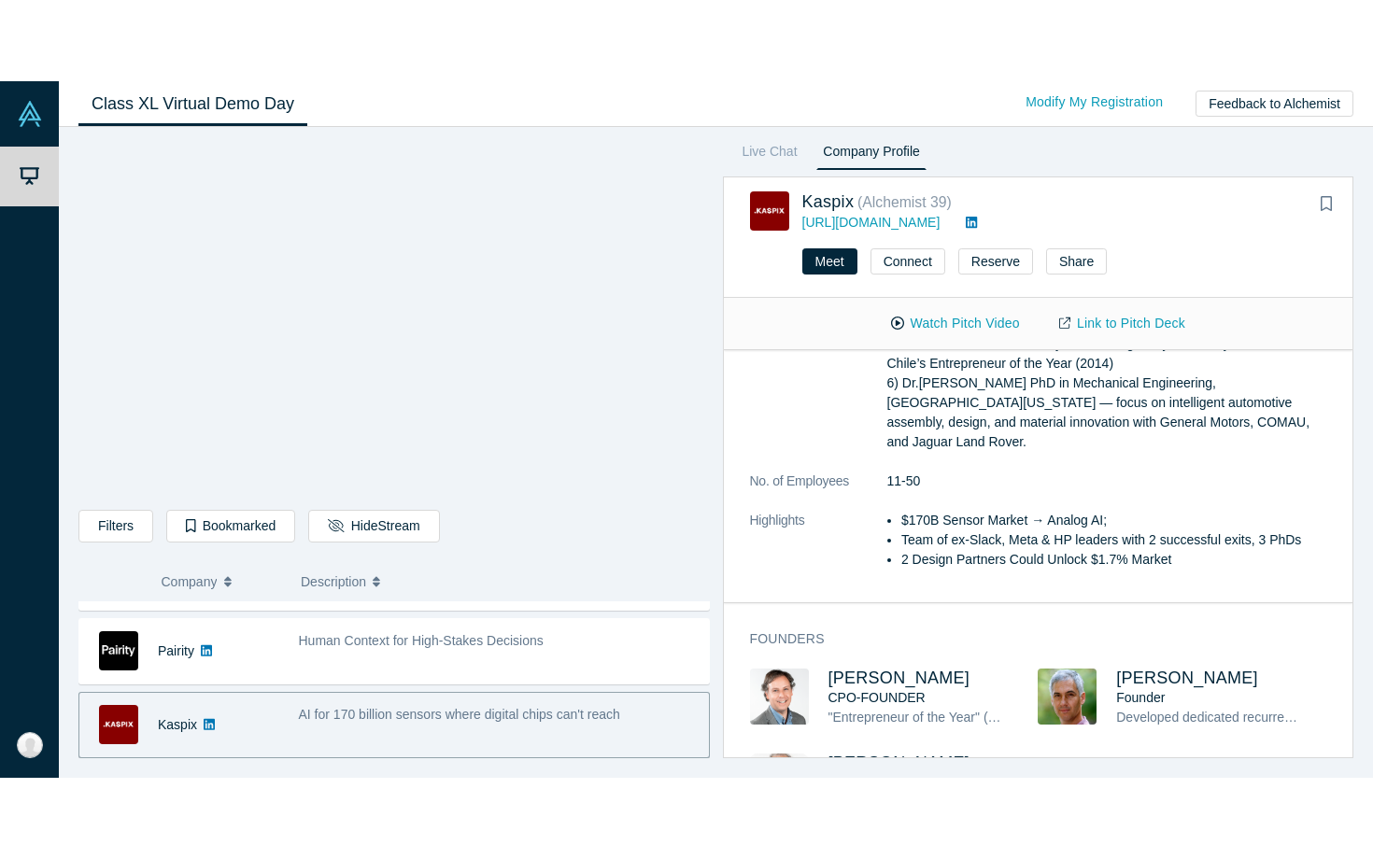
scroll to position [677, 0]
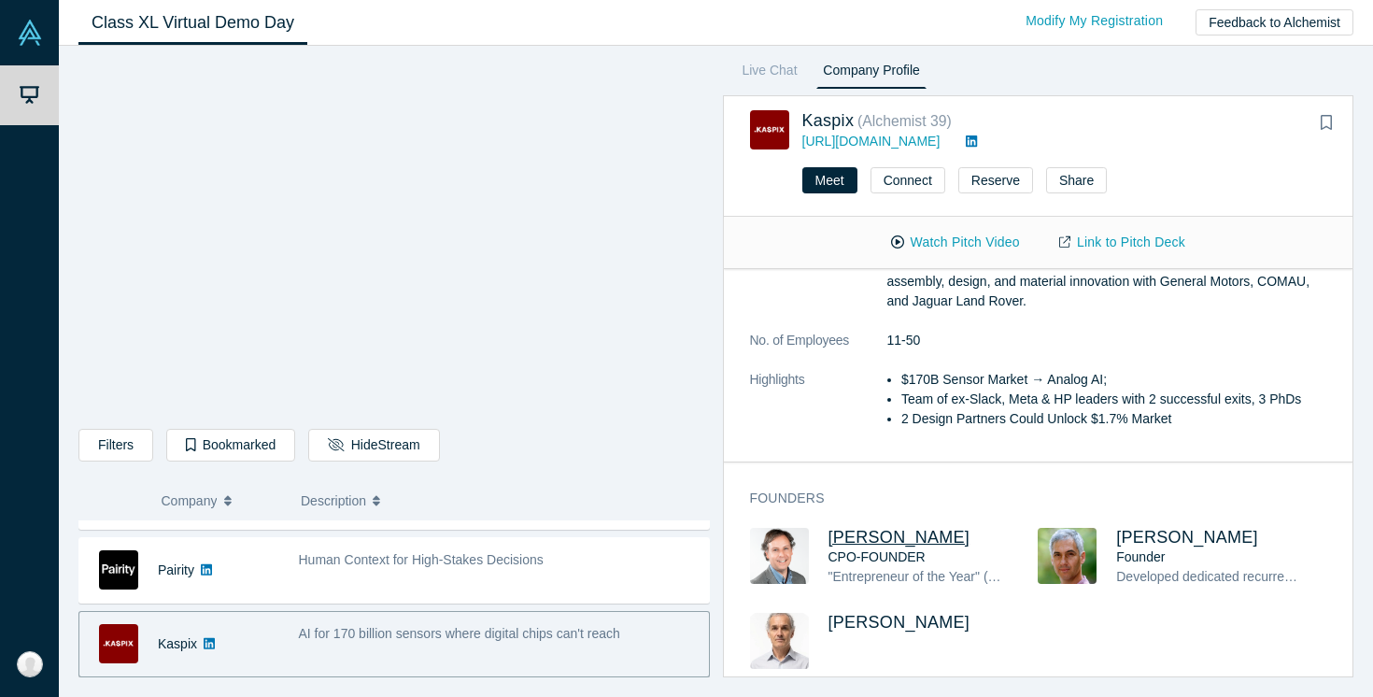
click at [892, 528] on span "Andres Valdivieso" at bounding box center [899, 537] width 142 height 19
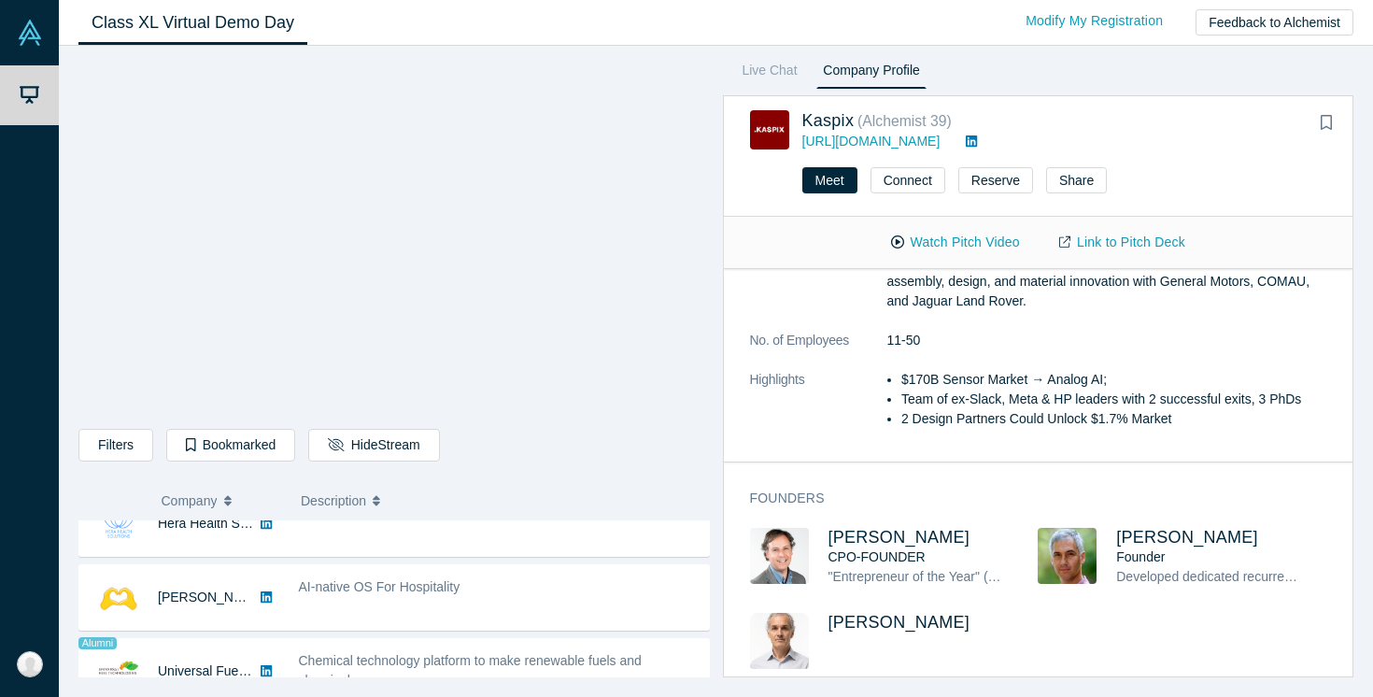
scroll to position [990, 0]
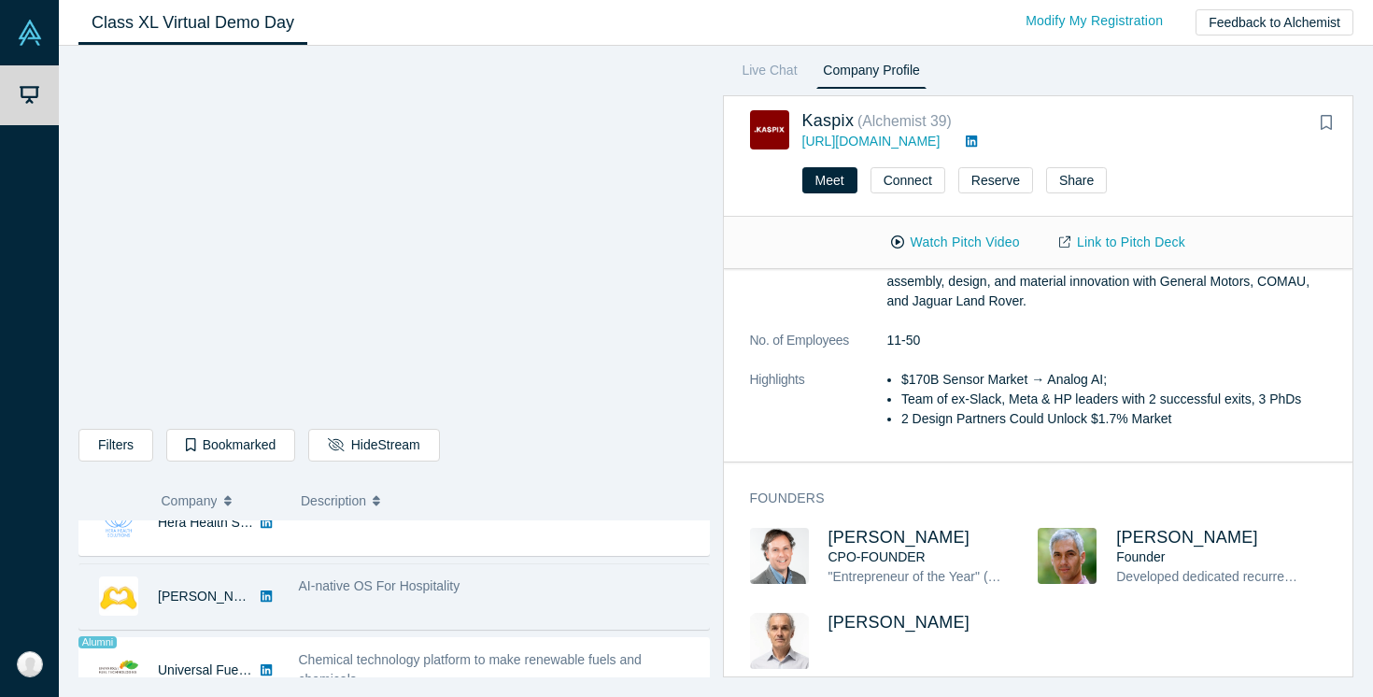
click at [407, 598] on div "AI-native OS For Hospitality" at bounding box center [499, 596] width 420 height 59
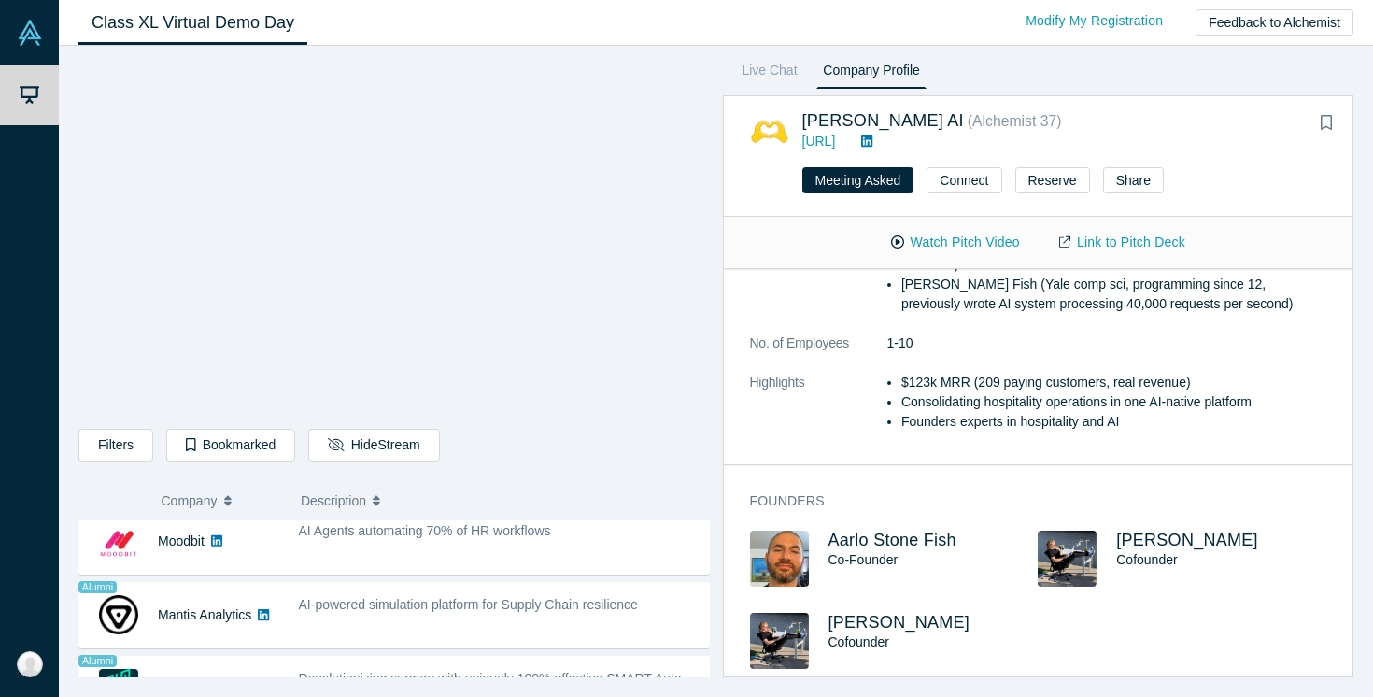
scroll to position [1614, 0]
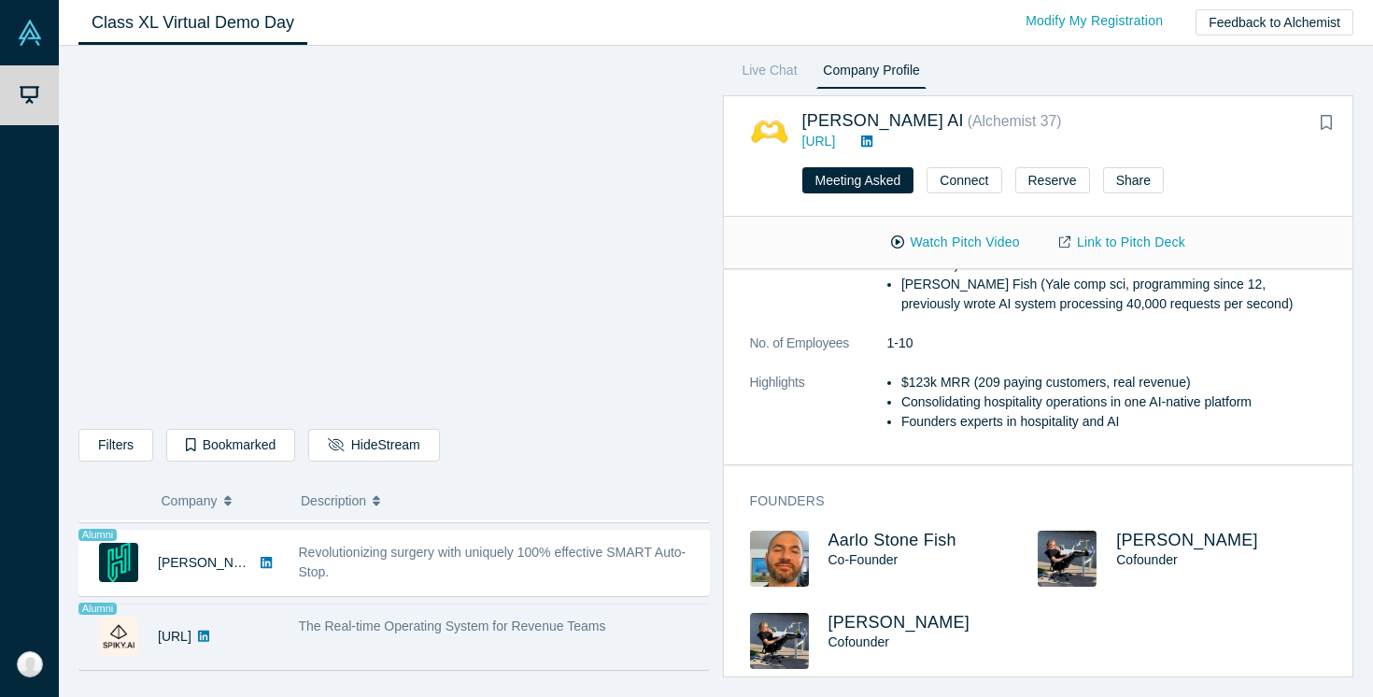
click at [512, 640] on div "The Real-time Operating System for Revenue Teams" at bounding box center [499, 636] width 420 height 59
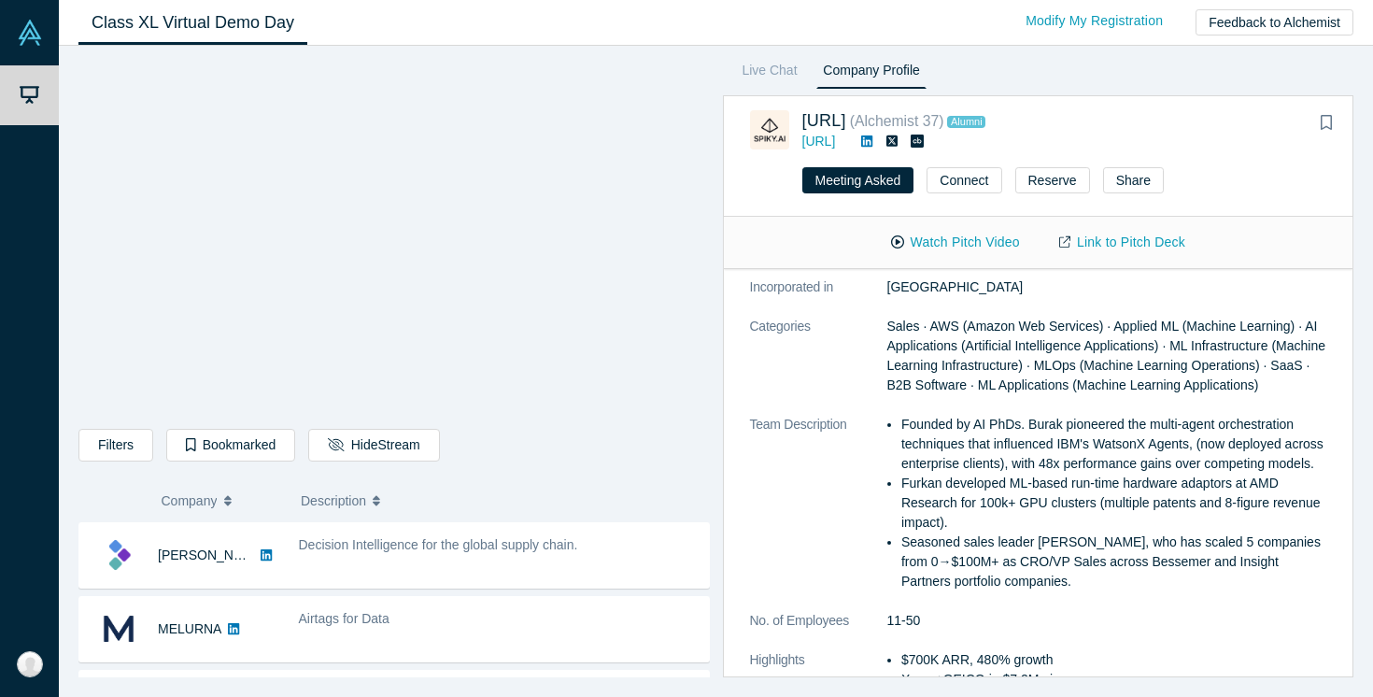
scroll to position [0, 0]
click at [352, 497] on span "Description" at bounding box center [333, 500] width 65 height 39
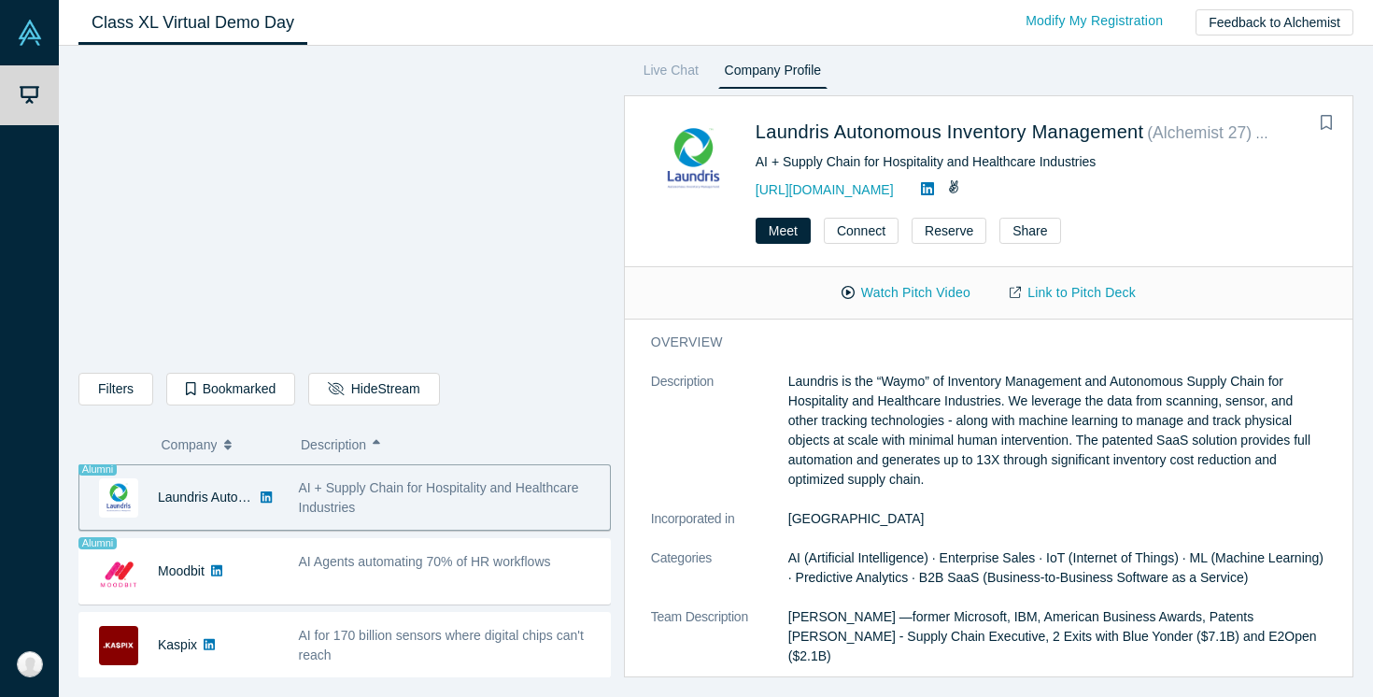
click at [333, 432] on span "Description" at bounding box center [333, 444] width 65 height 39
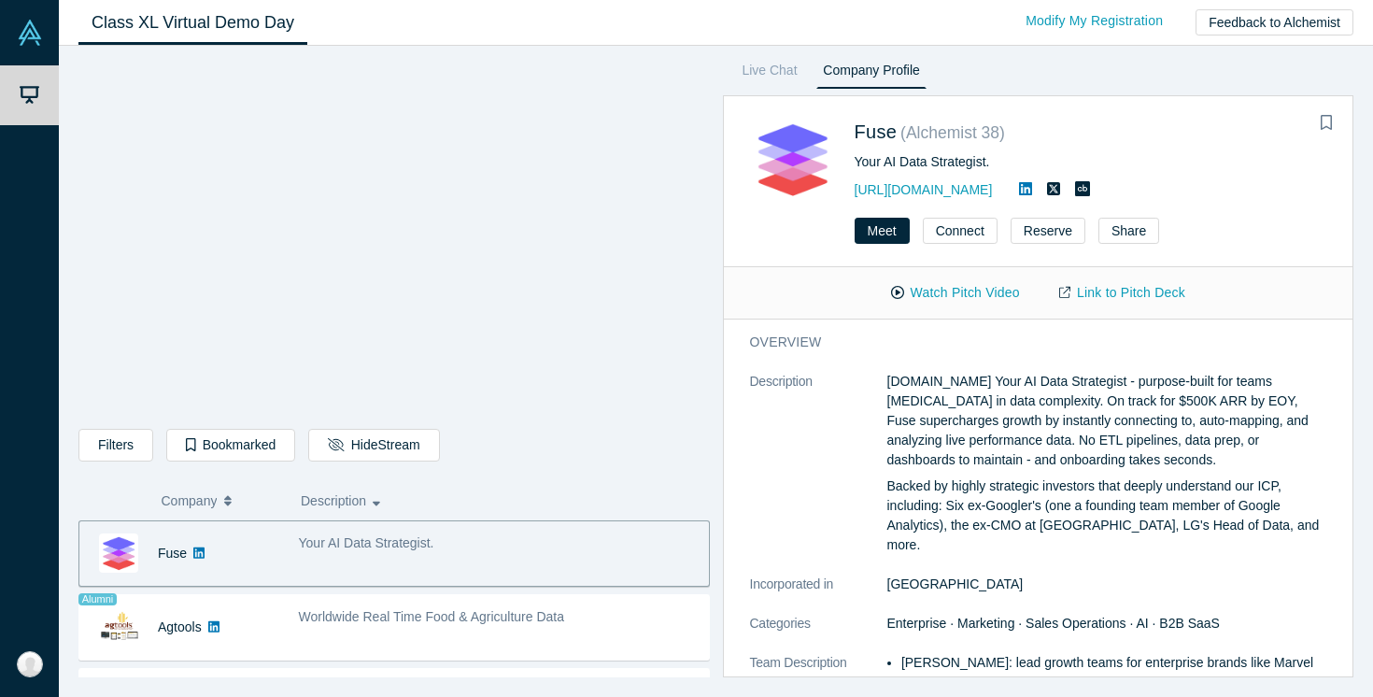
click at [215, 501] on span "Company" at bounding box center [190, 500] width 56 height 39
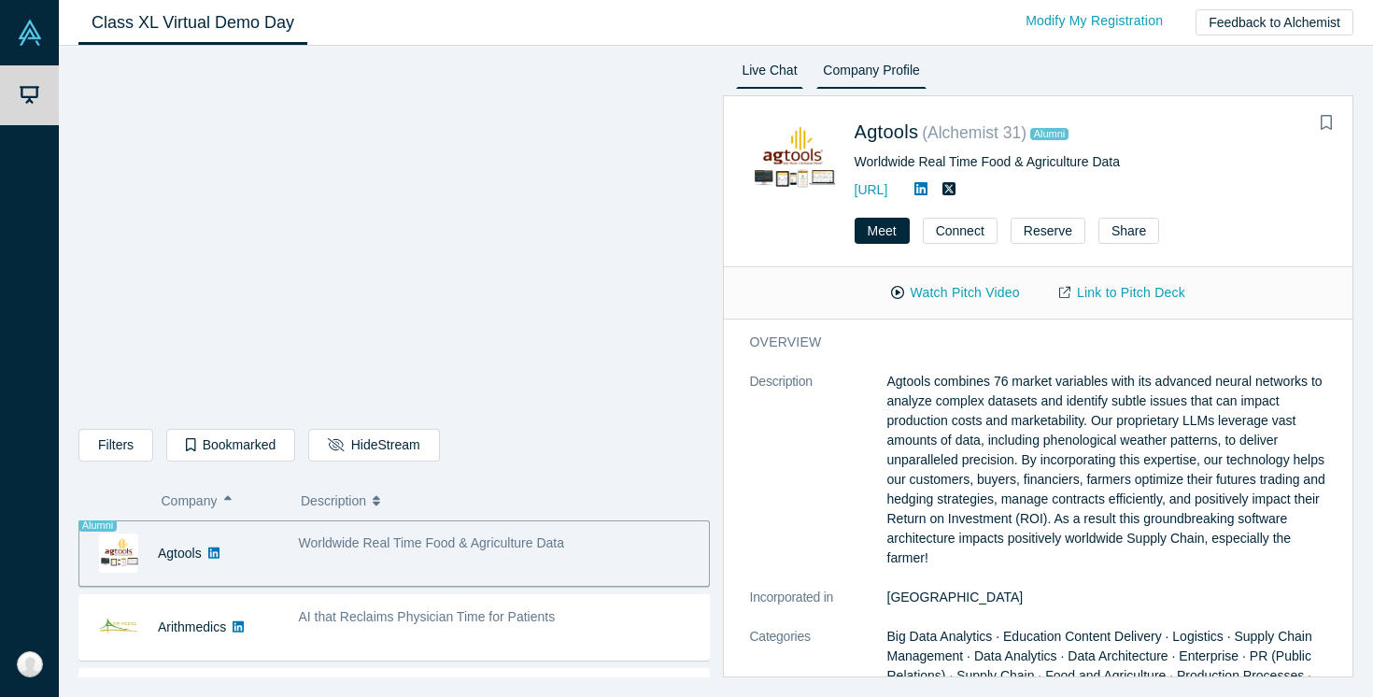
click at [755, 66] on link "Live Chat" at bounding box center [770, 74] width 68 height 30
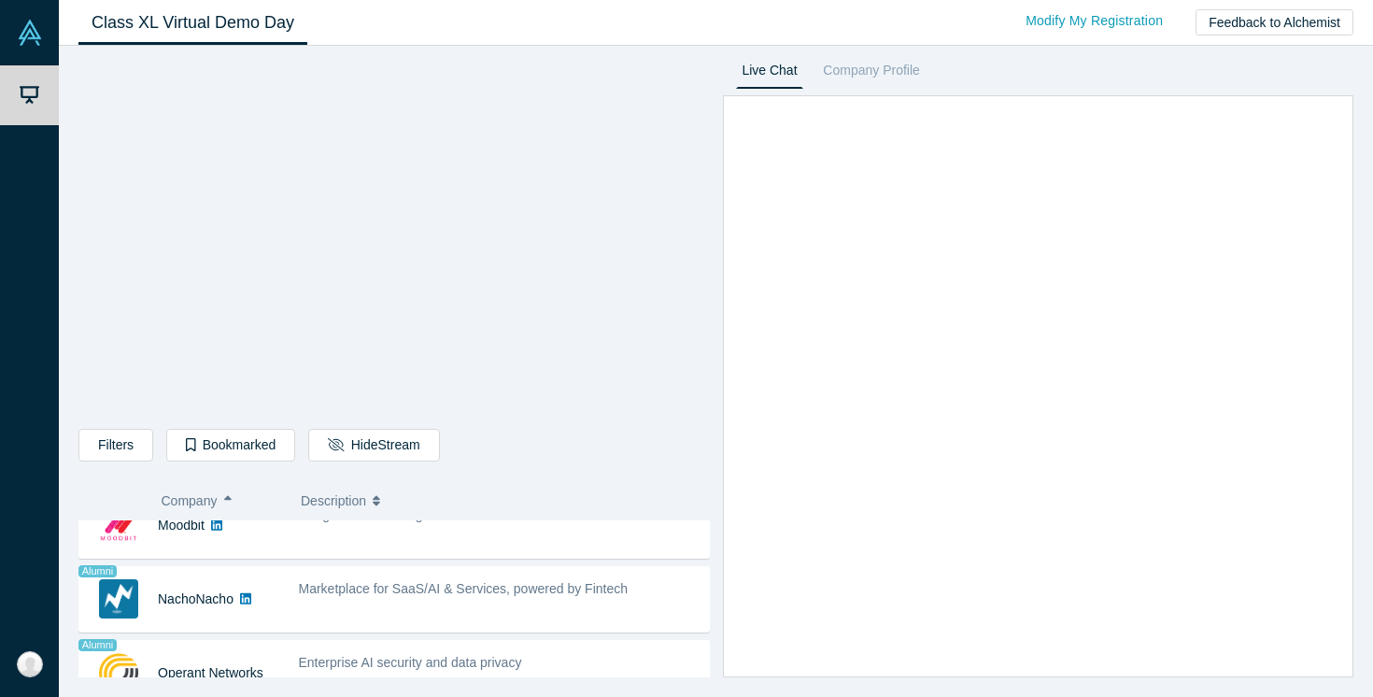
scroll to position [1155, 0]
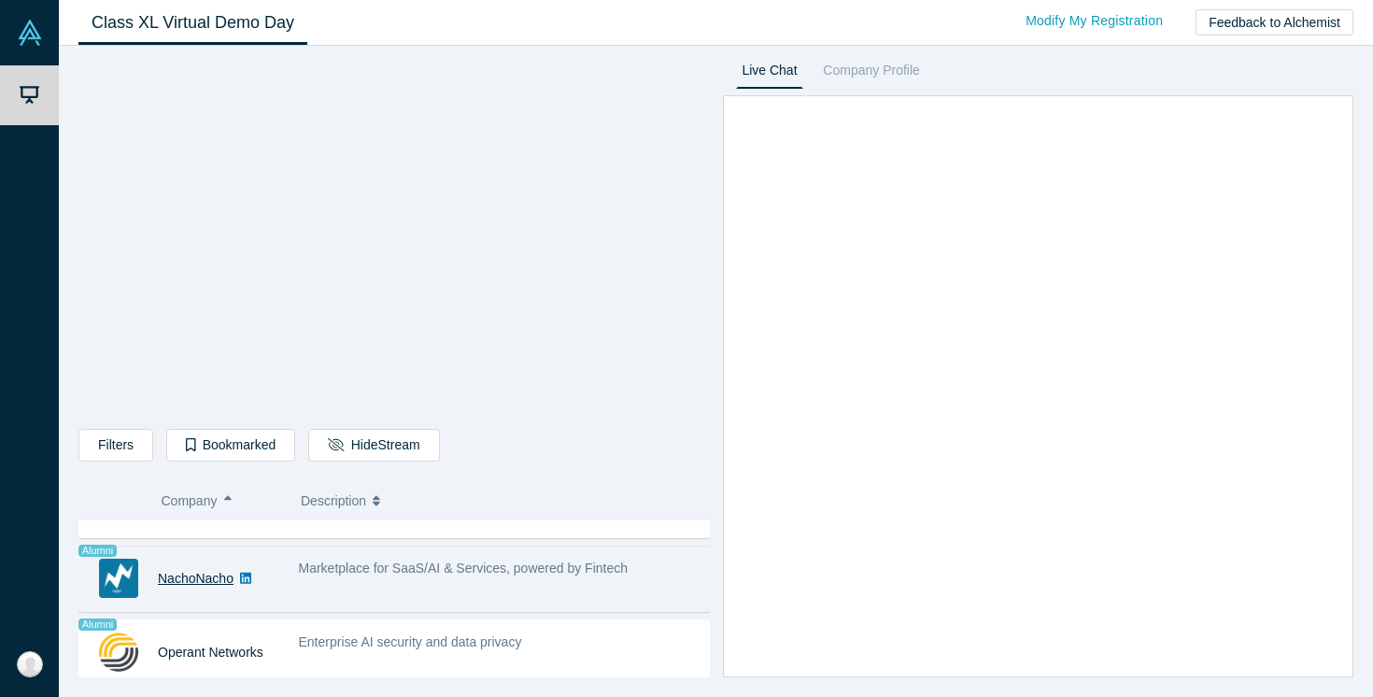
click at [181, 573] on link "NachoNacho" at bounding box center [196, 578] width 76 height 15
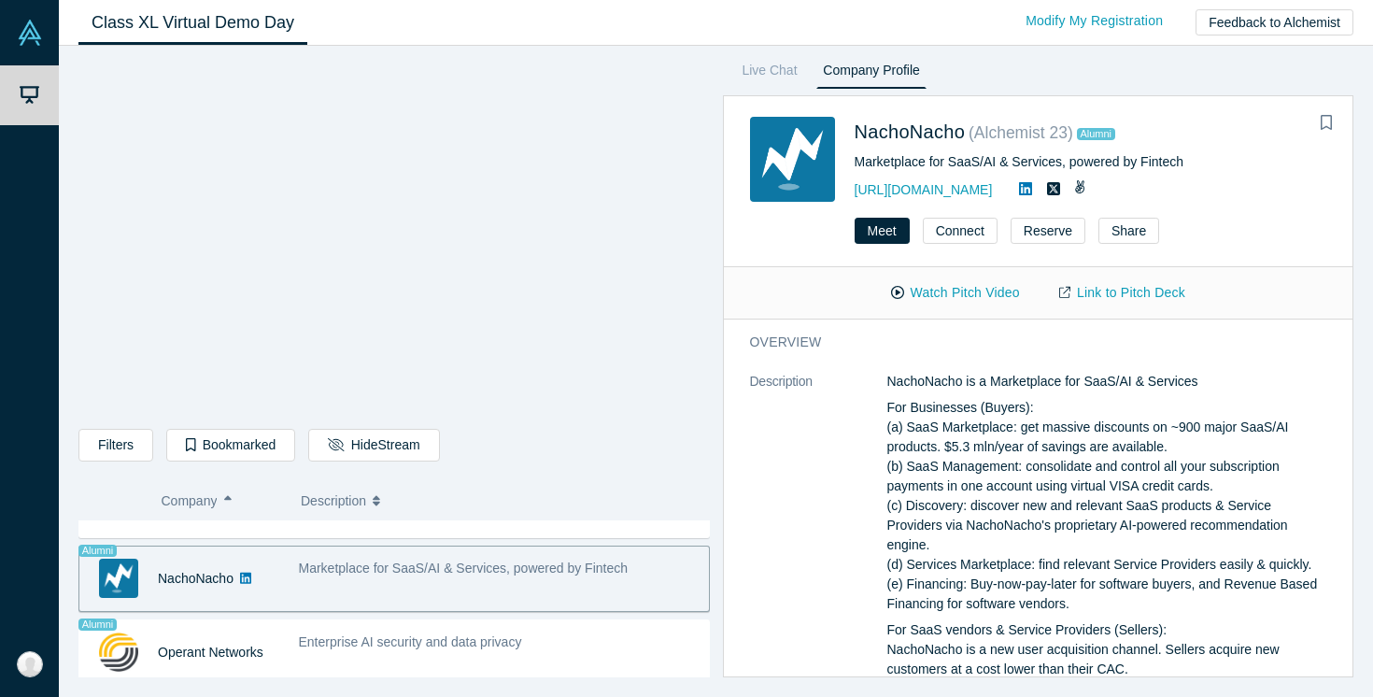
click at [463, 582] on div "Marketplace for SaaS/AI & Services, powered by Fintech" at bounding box center [499, 578] width 420 height 59
click at [515, 581] on div "Marketplace for SaaS/AI & Services, powered by Fintech" at bounding box center [499, 578] width 420 height 59
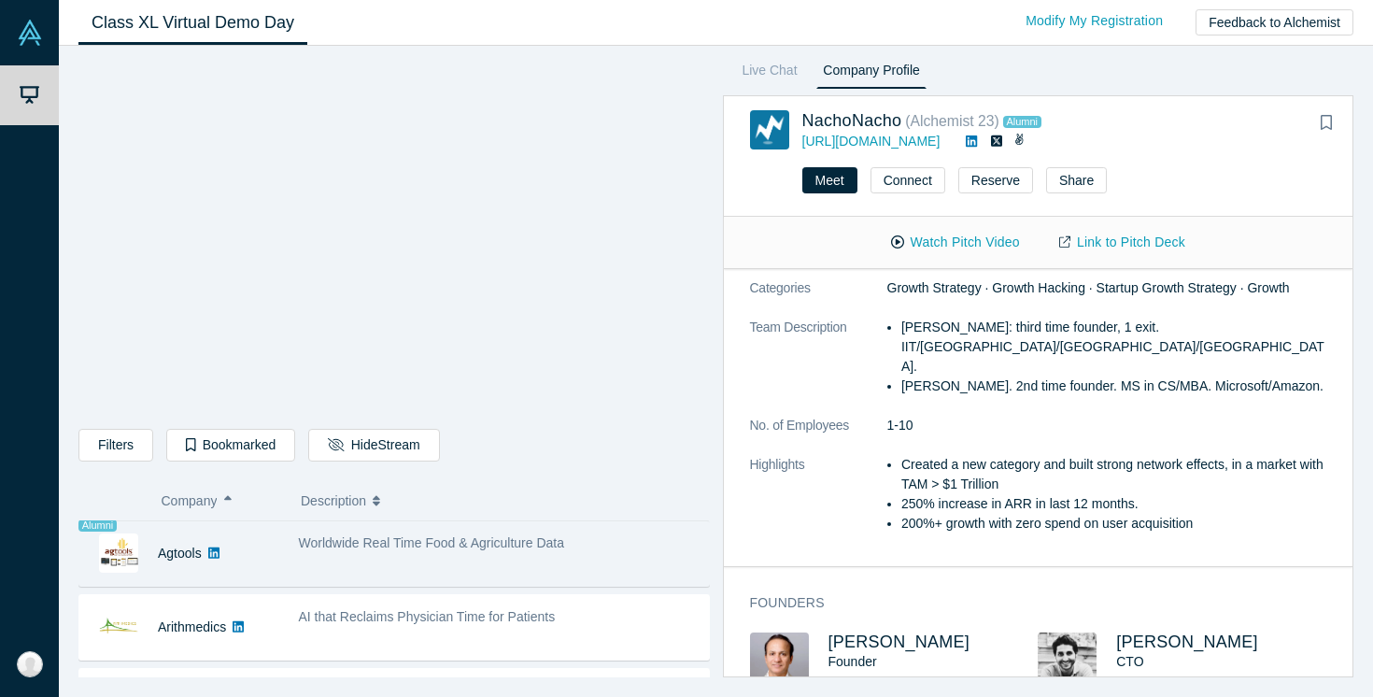
scroll to position [1282, 0]
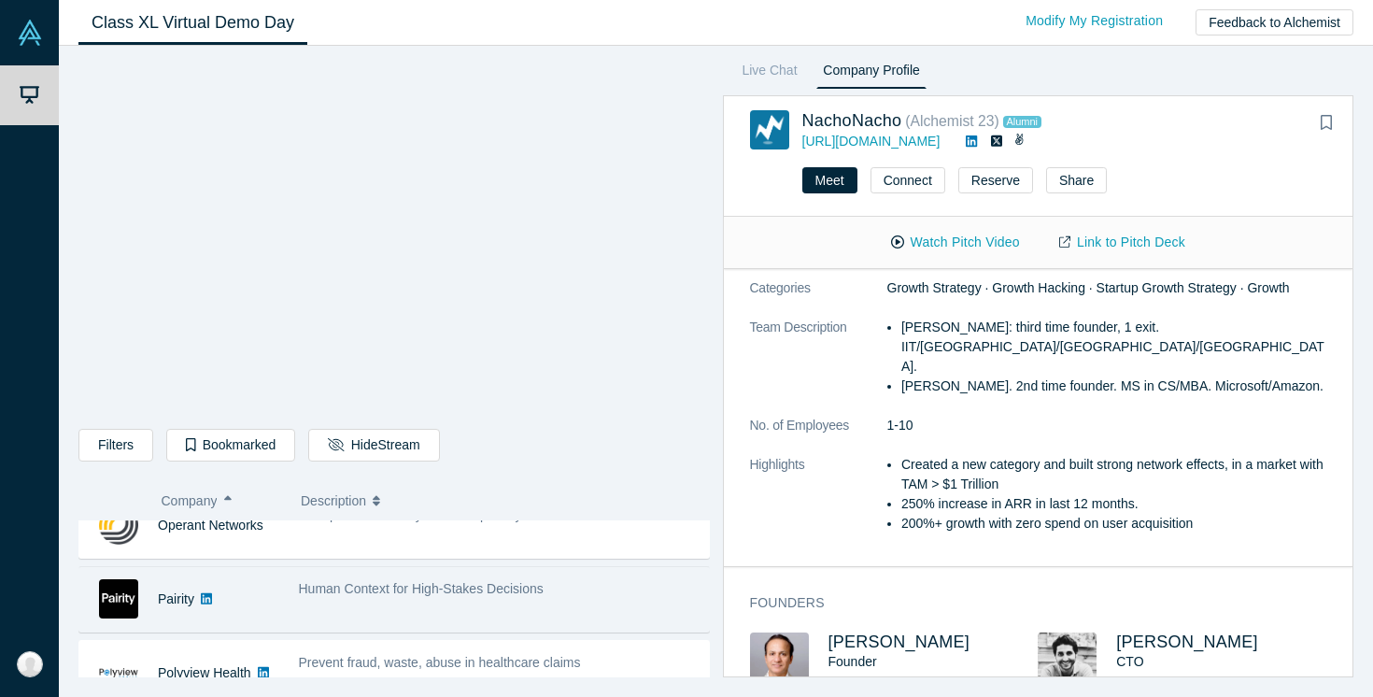
click at [343, 600] on div "Human Context for High-Stakes Decisions" at bounding box center [499, 599] width 420 height 59
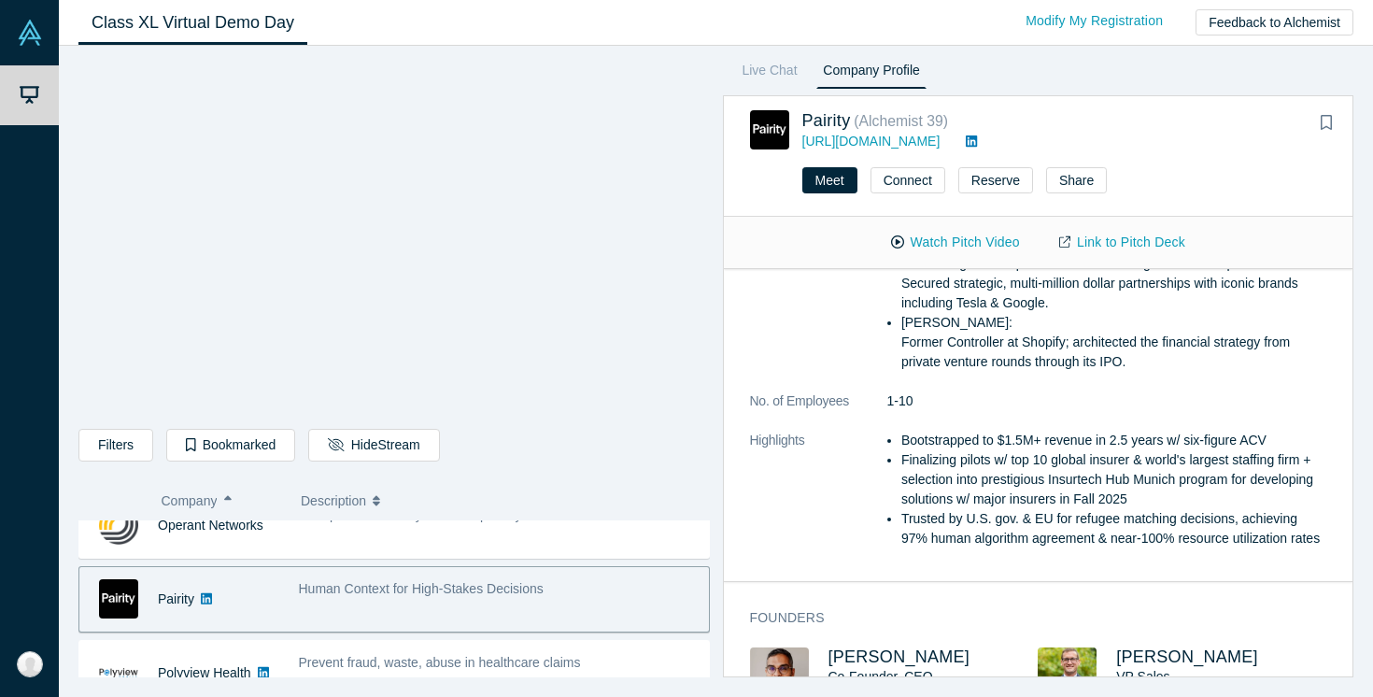
scroll to position [582, 0]
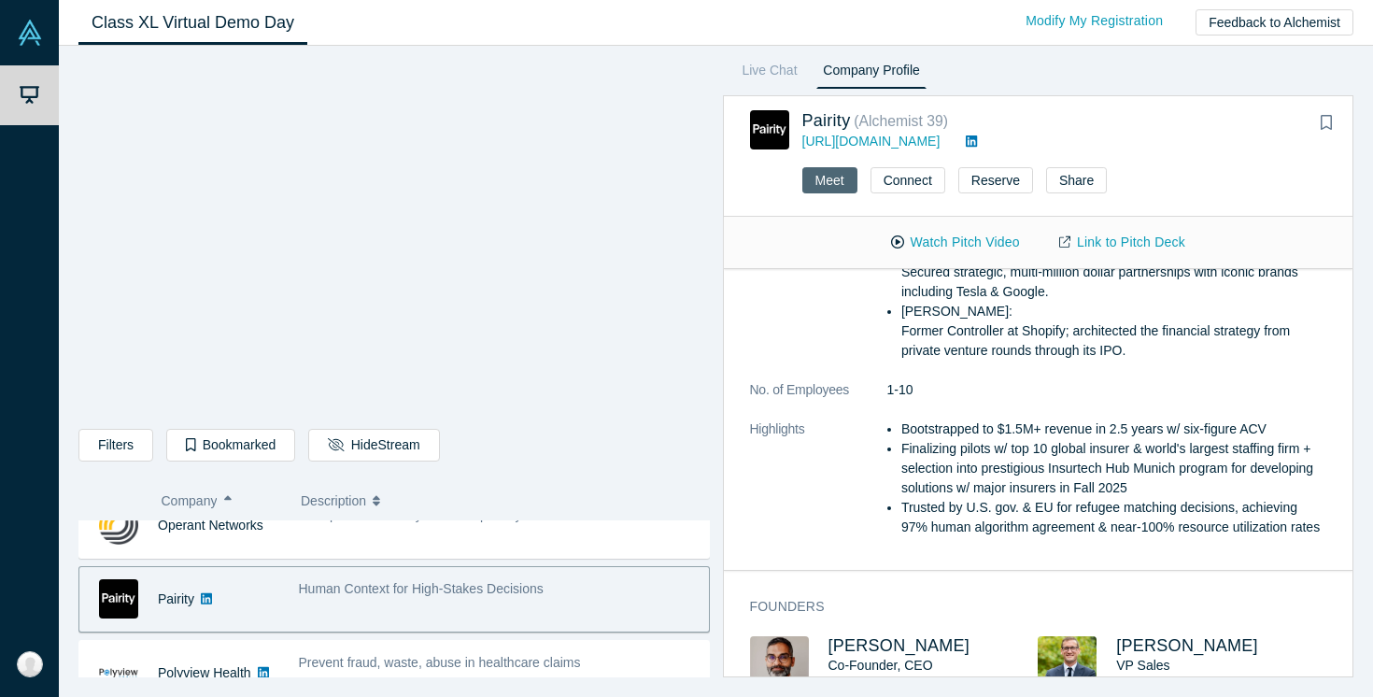
click at [822, 180] on button "Meet" at bounding box center [829, 180] width 55 height 26
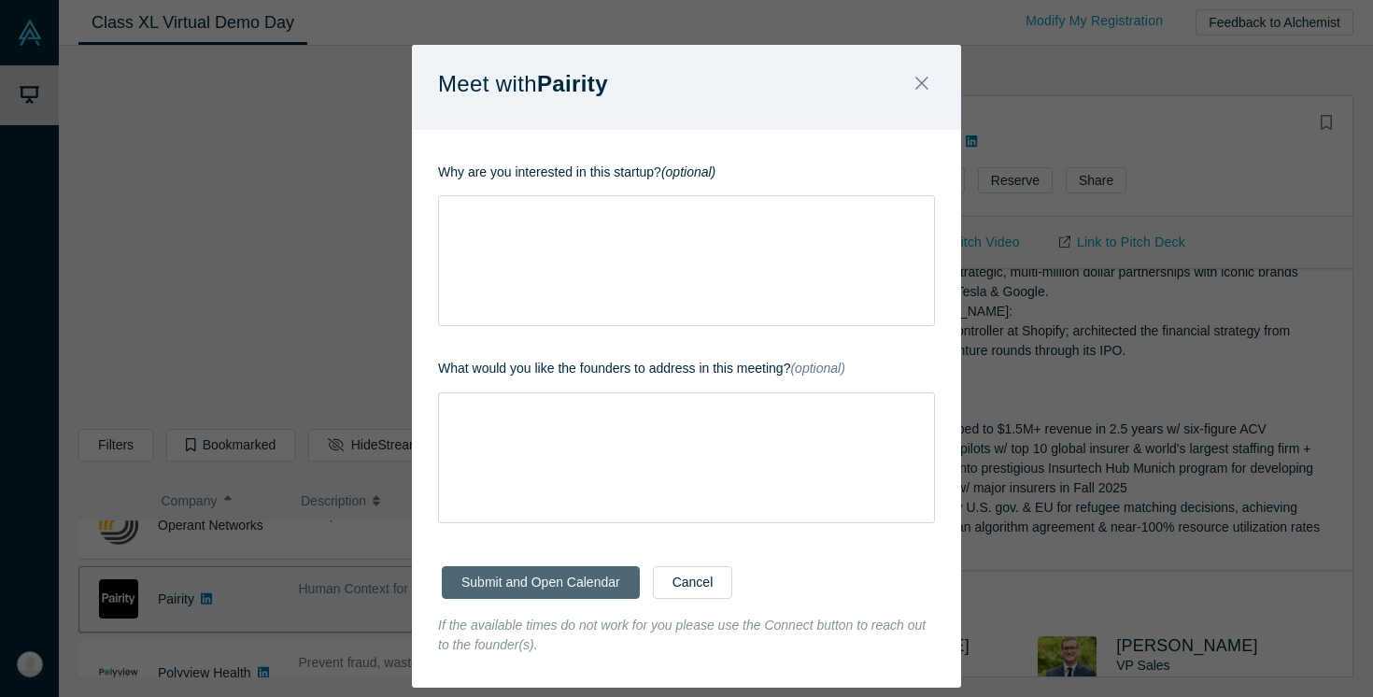
click at [556, 585] on button "Submit and Open Calendar" at bounding box center [541, 582] width 198 height 33
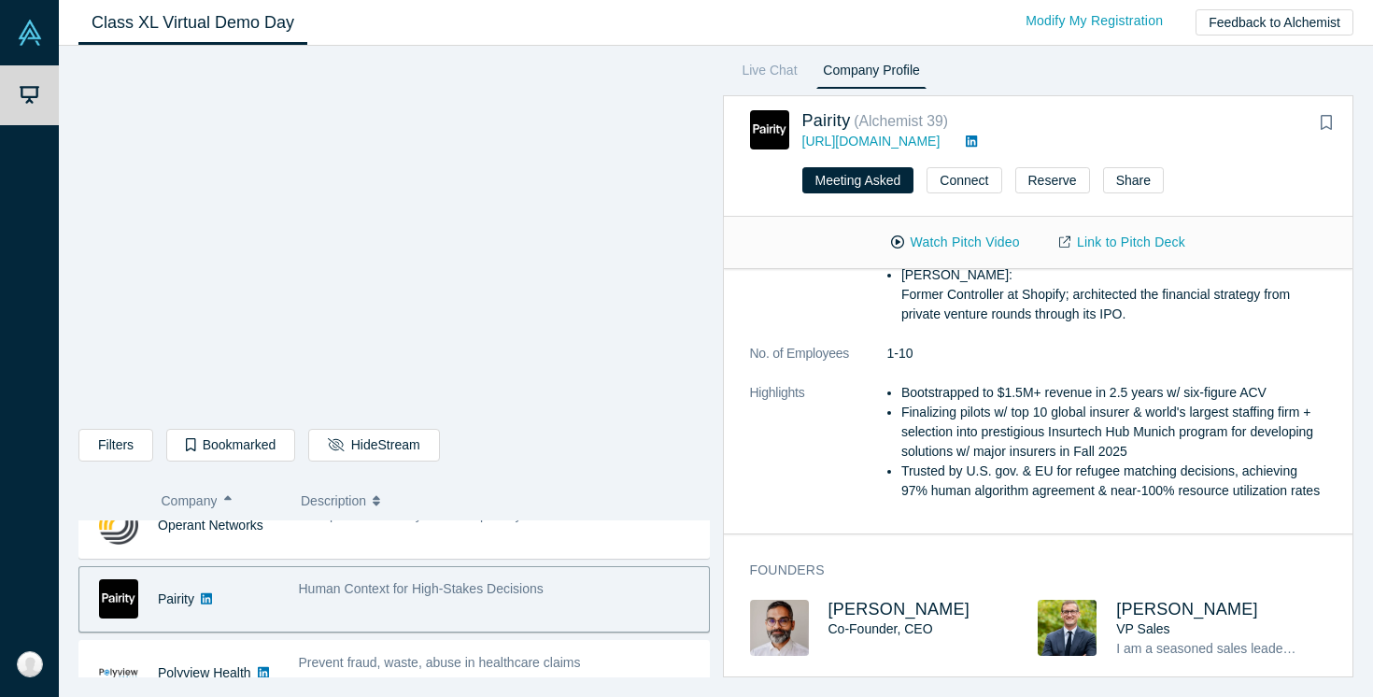
scroll to position [710, 0]
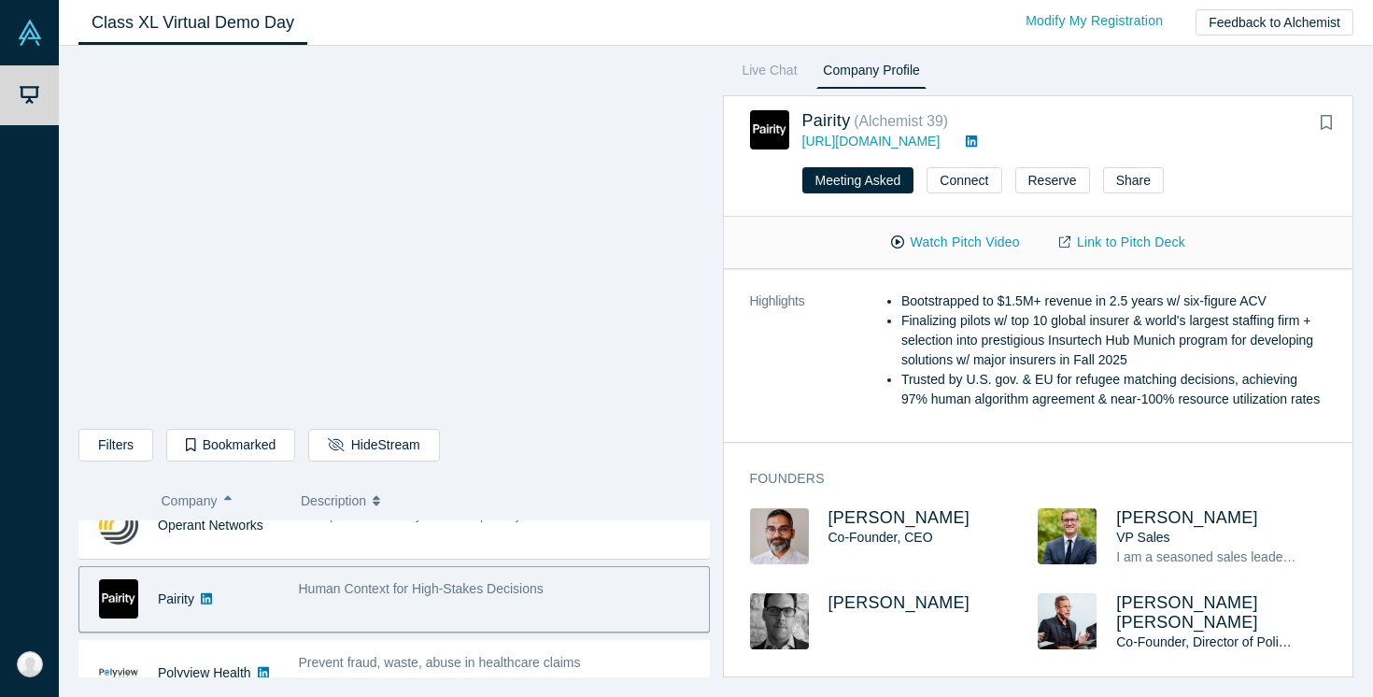
click at [1249, 405] on li "Trusted by U.S. gov. & EU for refugee matching decisions, achieving 97% human a…" at bounding box center [1113, 389] width 425 height 39
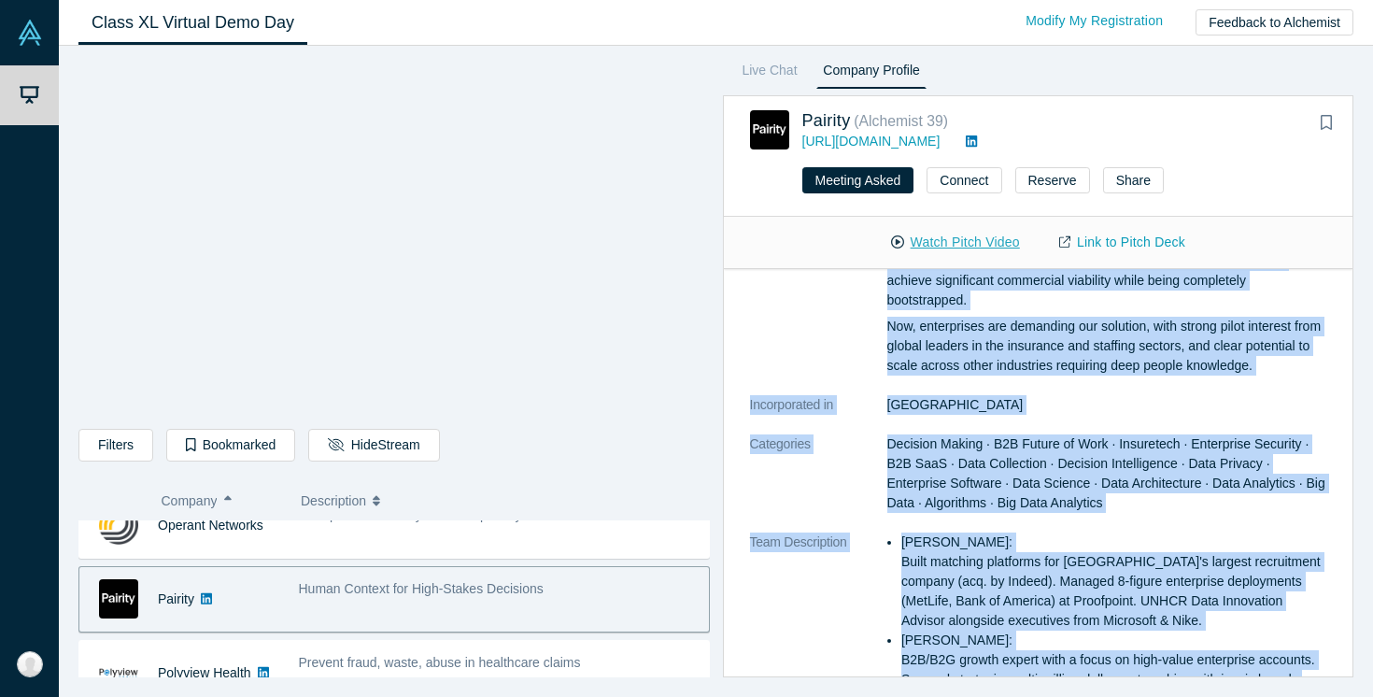
scroll to position [0, 0]
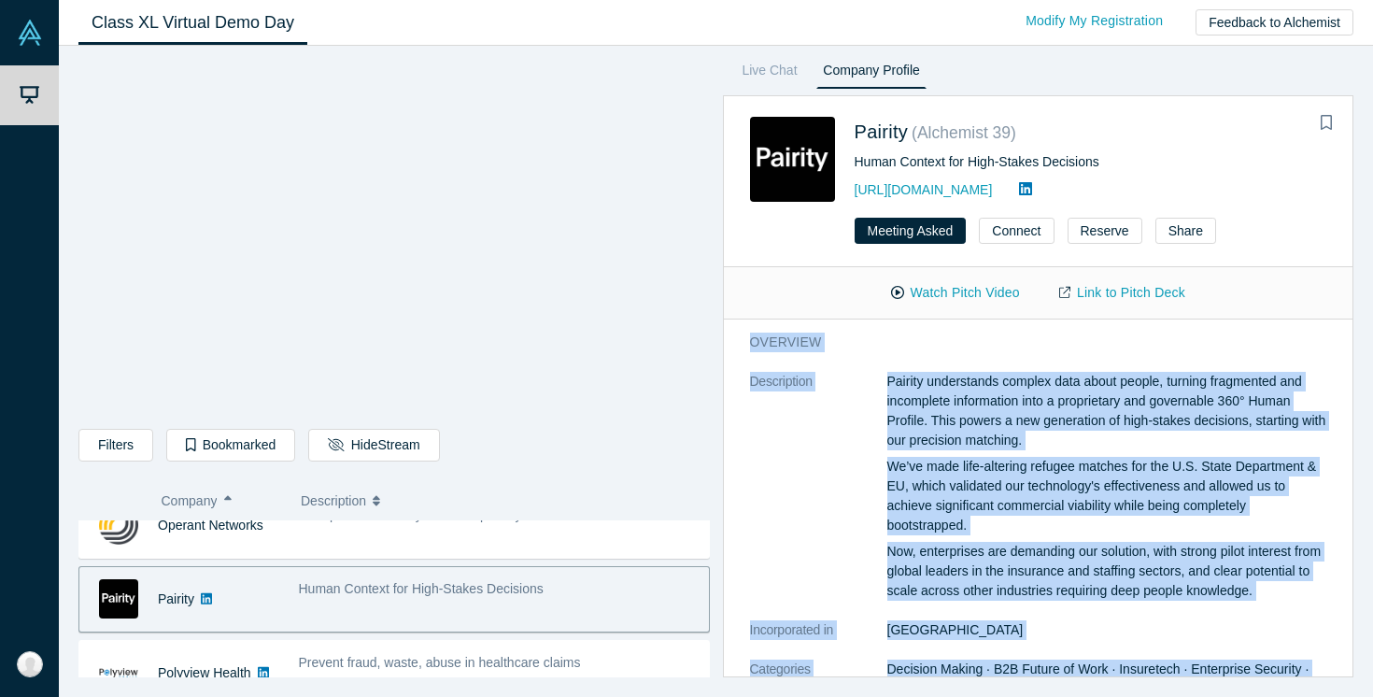
drag, startPoint x: 1320, startPoint y: 445, endPoint x: 749, endPoint y: 343, distance: 579.8
copy div "overview Description Pairity understands complex data about people, turning fra…"
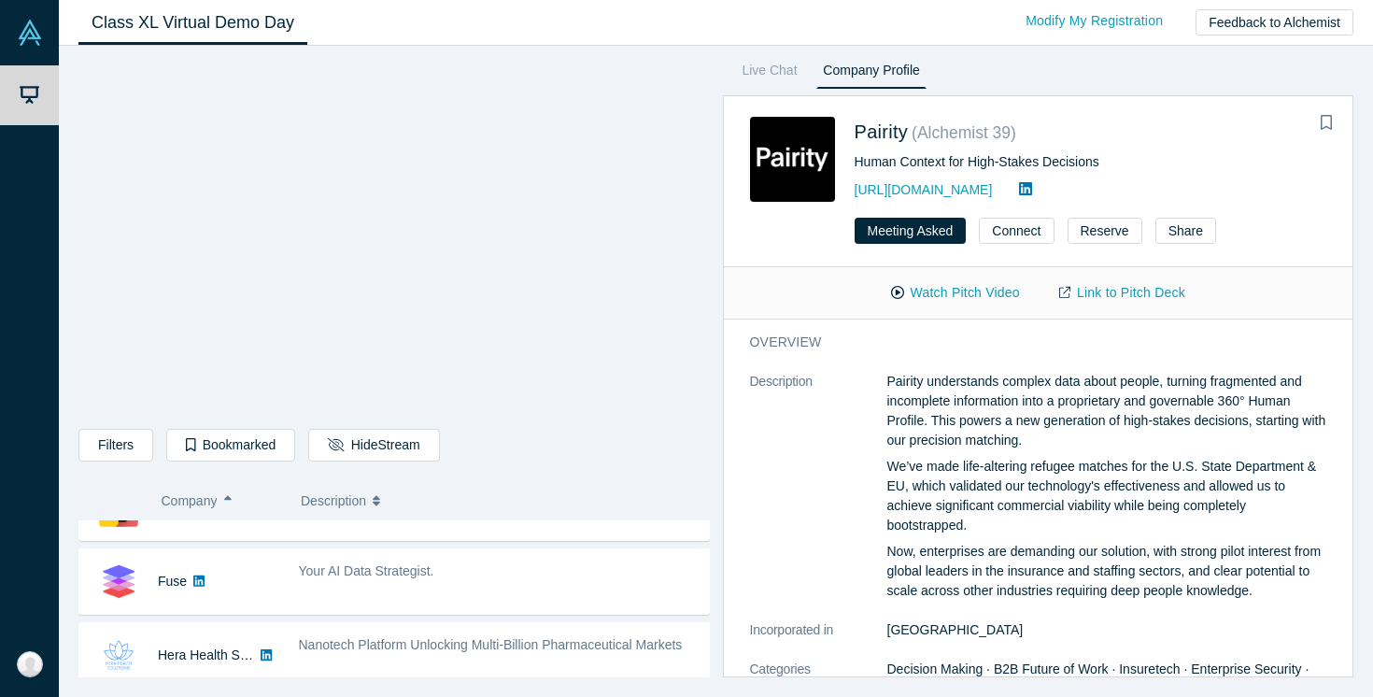
scroll to position [416, 0]
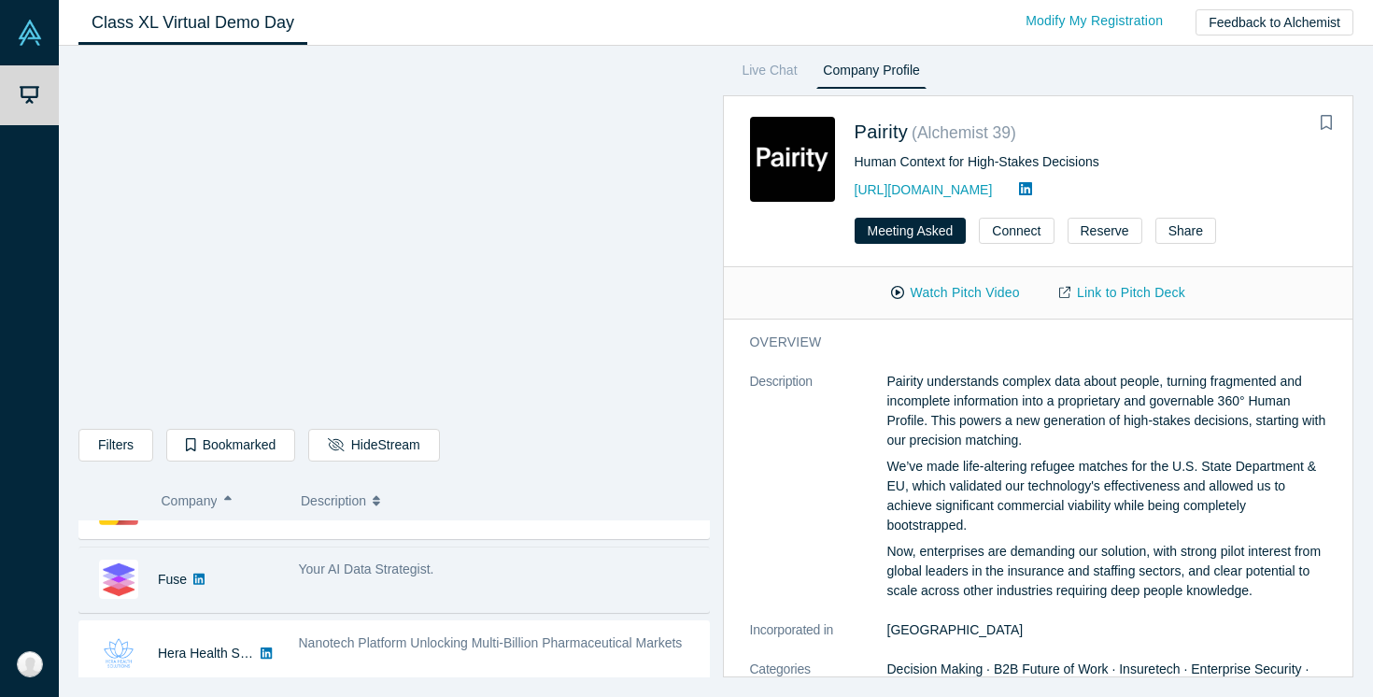
click at [388, 583] on div "Your AI Data Strategist." at bounding box center [499, 579] width 420 height 59
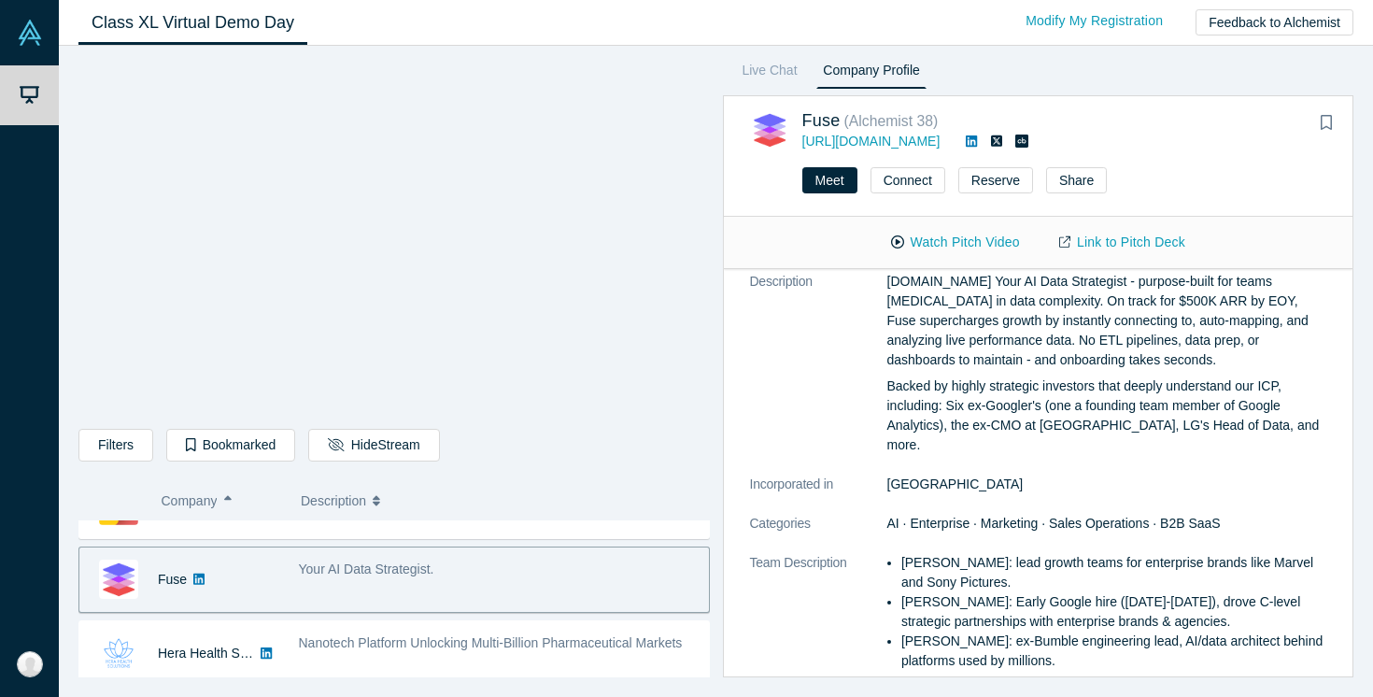
scroll to position [0, 0]
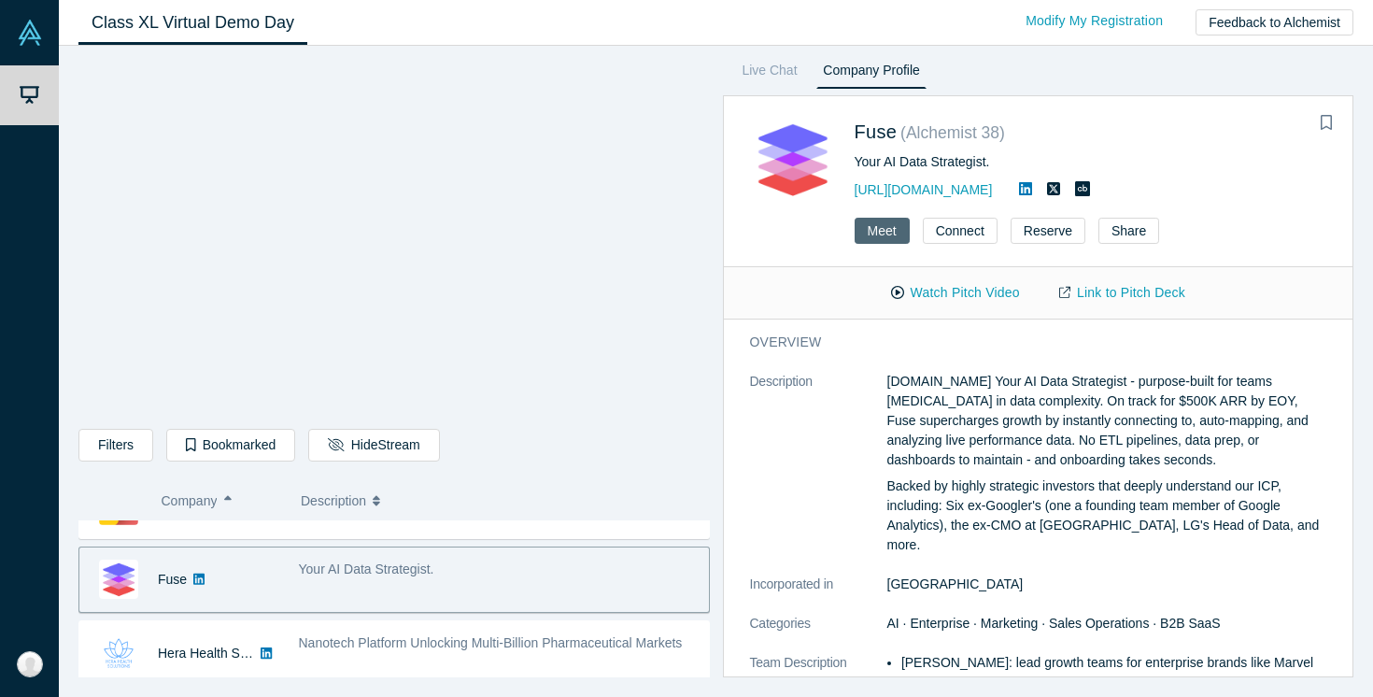
click at [885, 225] on button "Meet" at bounding box center [881, 231] width 55 height 26
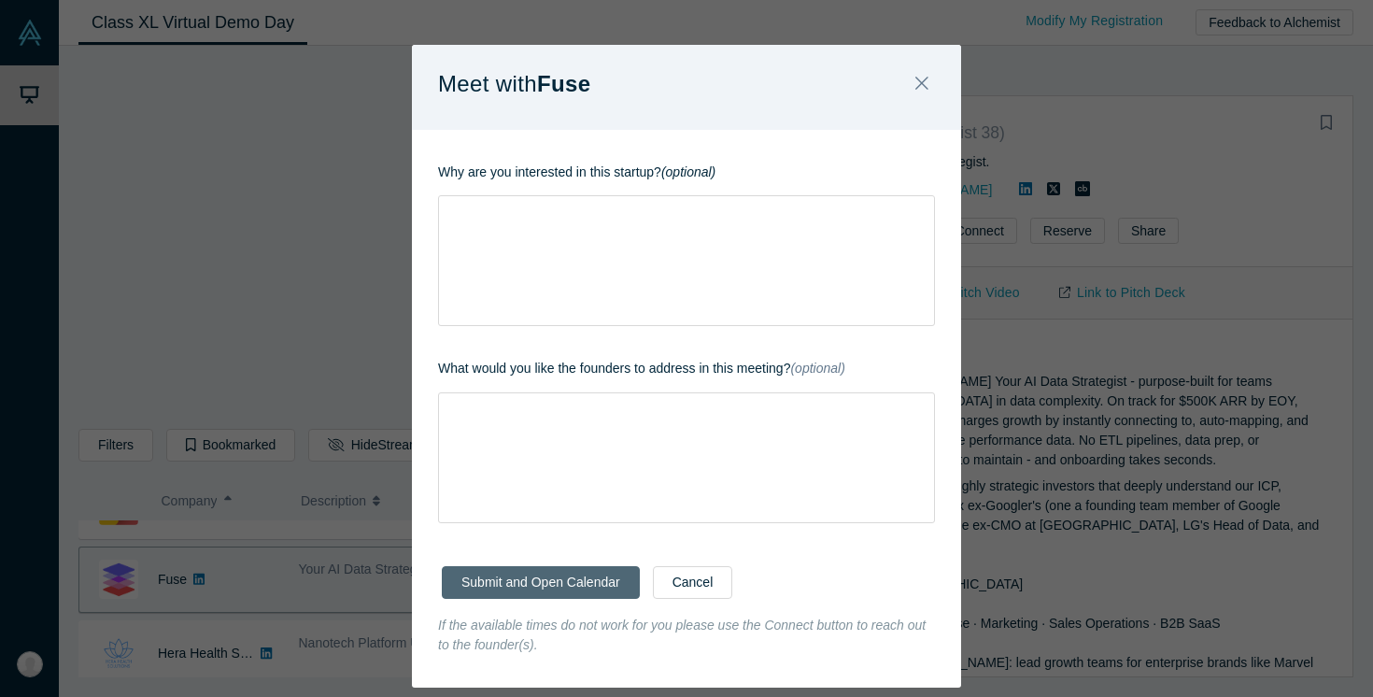
click at [557, 588] on button "Submit and Open Calendar" at bounding box center [541, 582] width 198 height 33
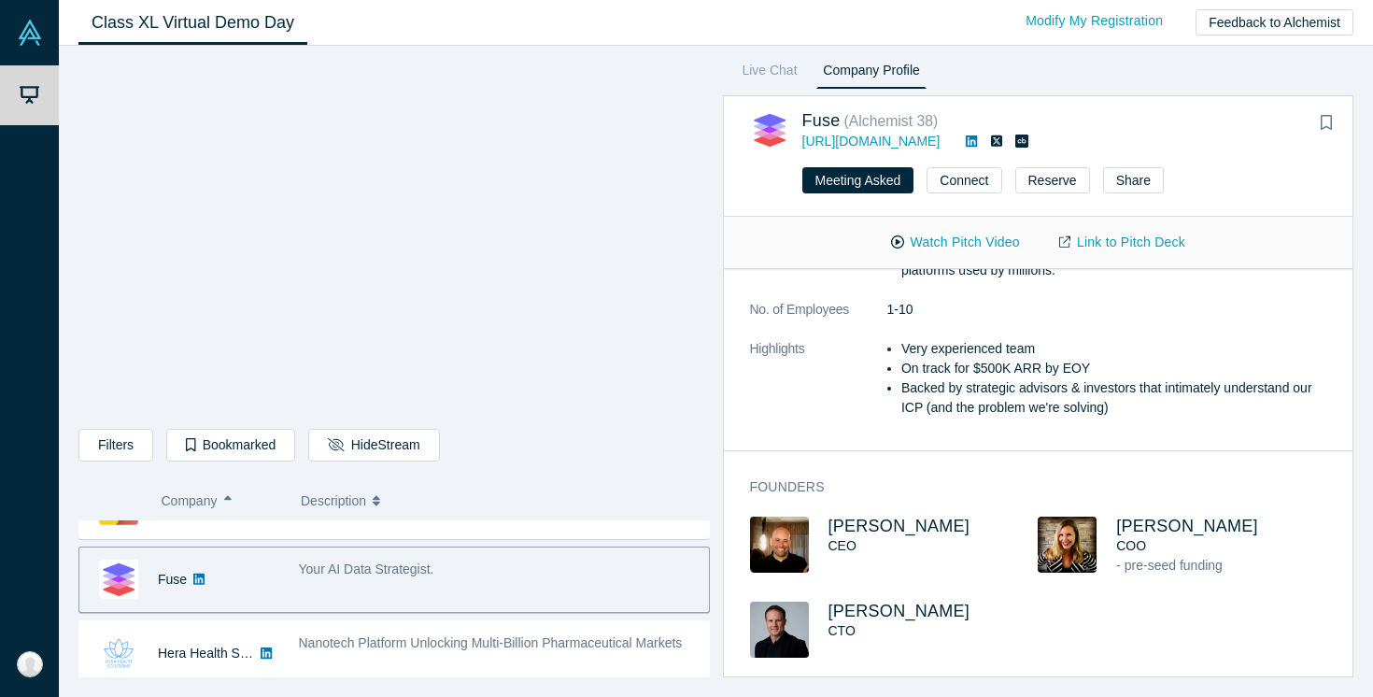
scroll to position [429, 0]
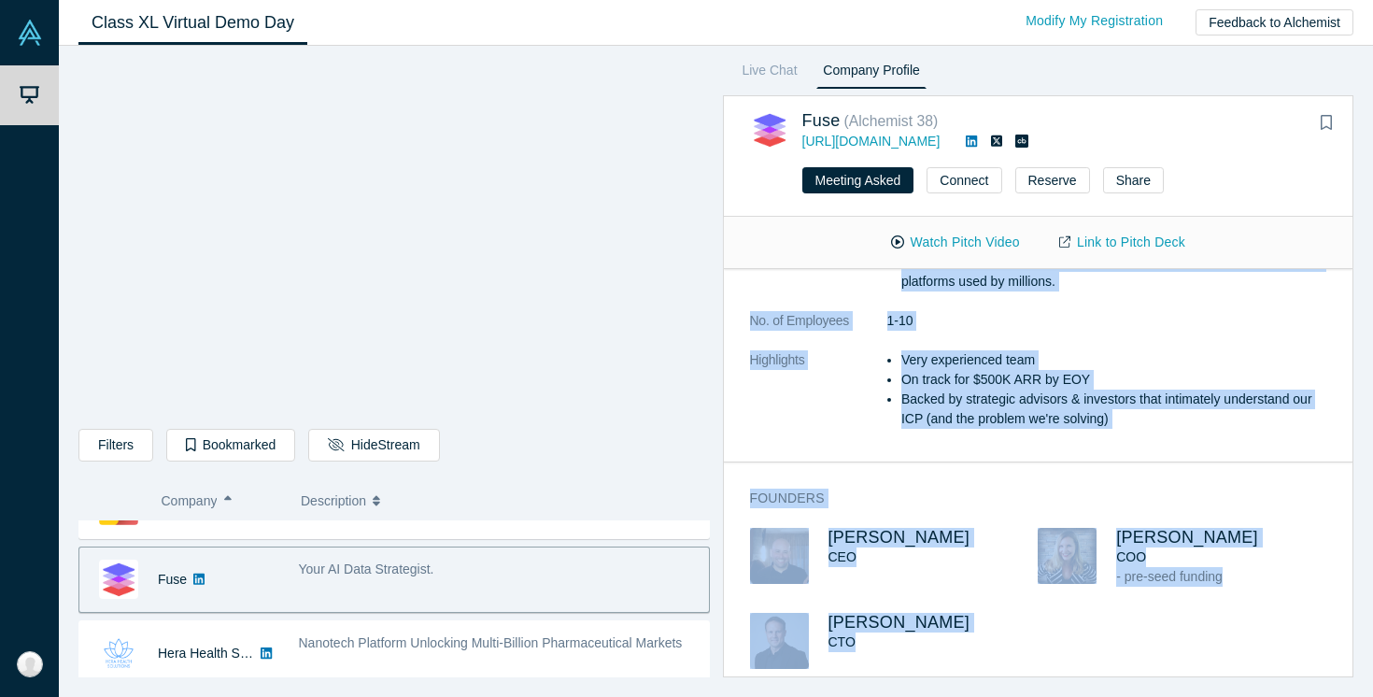
drag, startPoint x: 889, startPoint y: 378, endPoint x: 1002, endPoint y: 662, distance: 305.6
click at [1003, 663] on div "overview Description Fuse.is Your AI Data Strategist - purpose-built for teams …" at bounding box center [1038, 472] width 629 height 407
copy div "Fuse.is Your AI Data Strategist - purpose-built for teams drowning in data comp…"
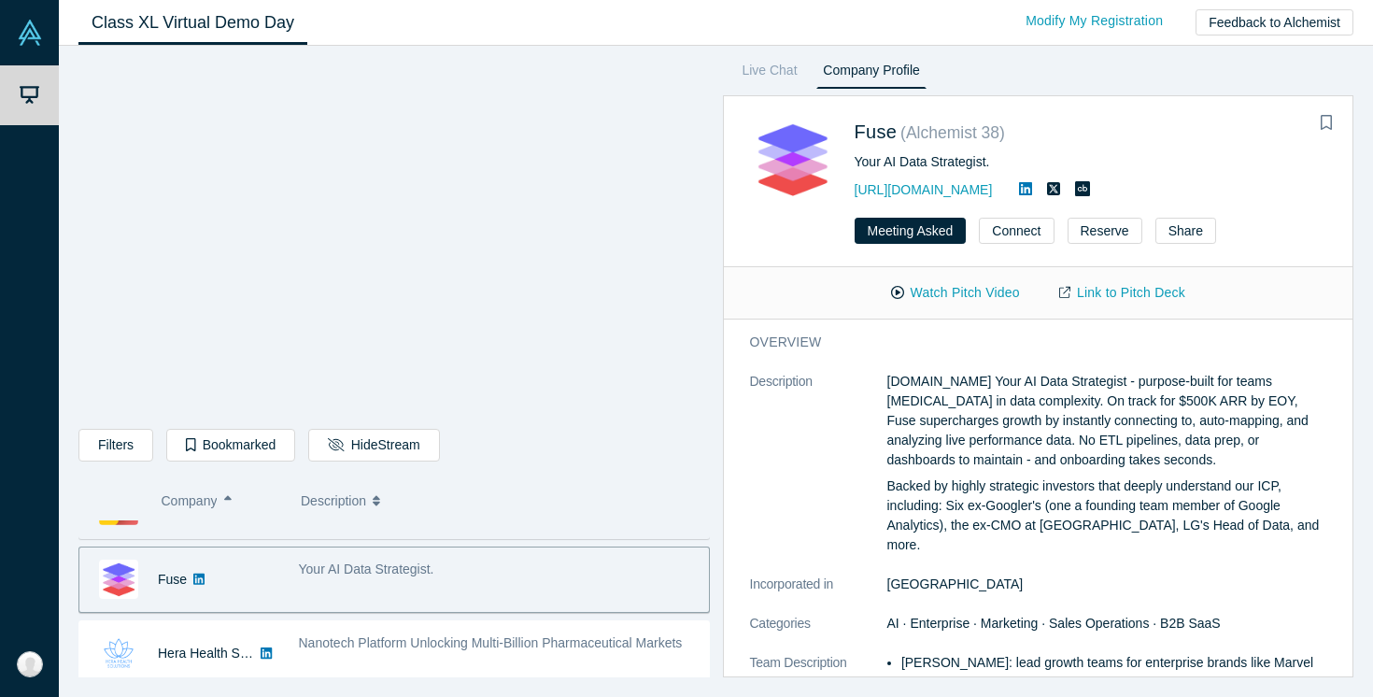
scroll to position [1061, 0]
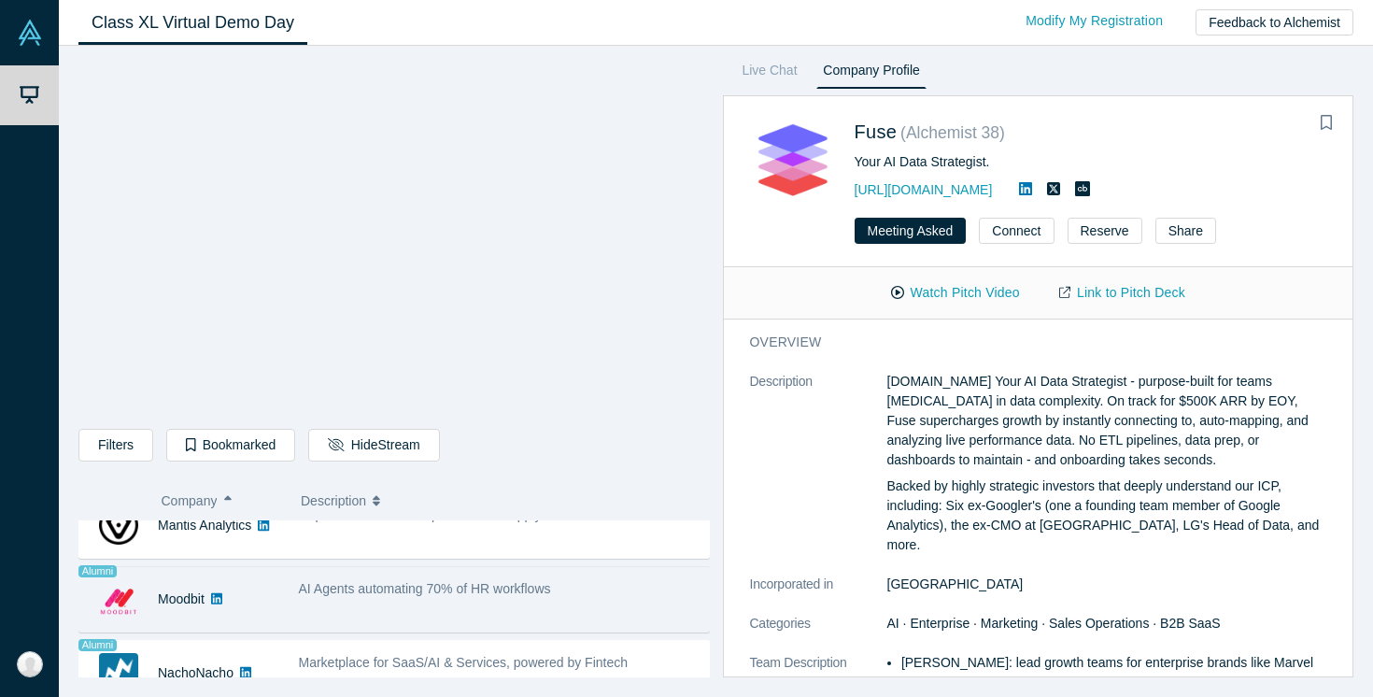
click at [389, 594] on span "AI Agents automating 70% of HR workflows" at bounding box center [425, 588] width 252 height 15
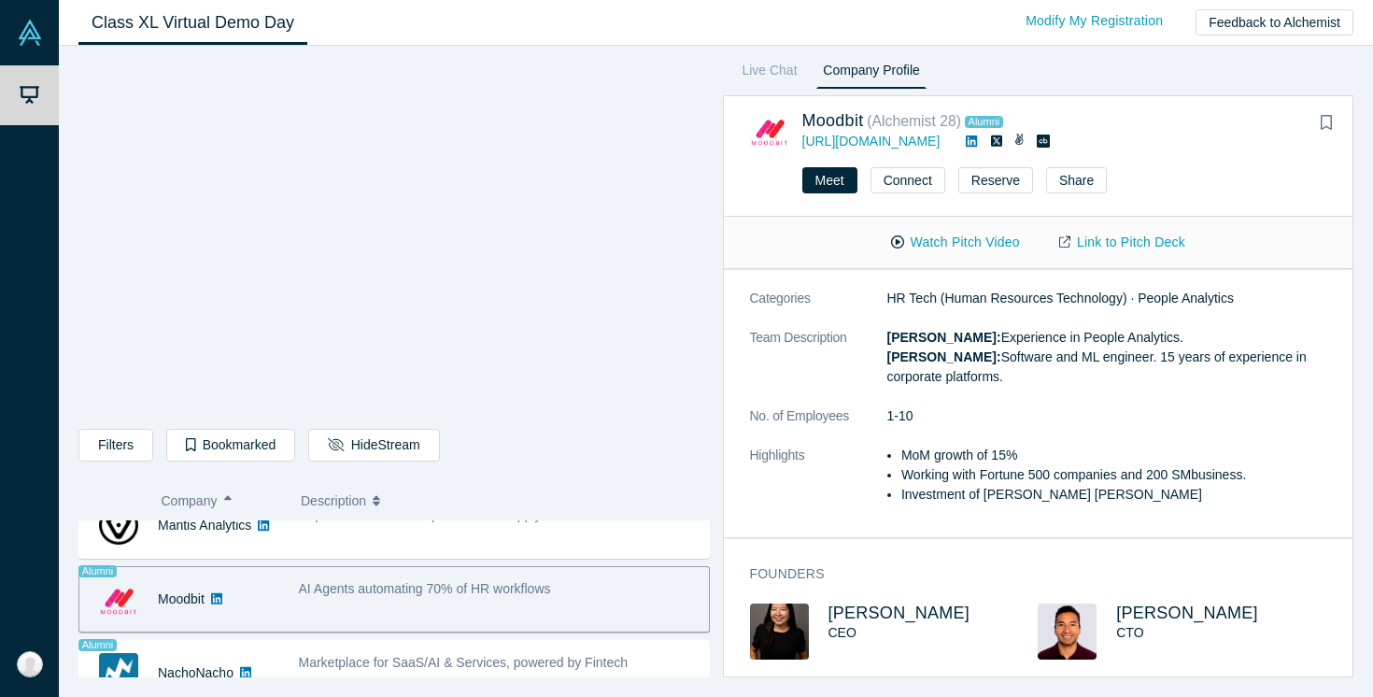
scroll to position [304, 0]
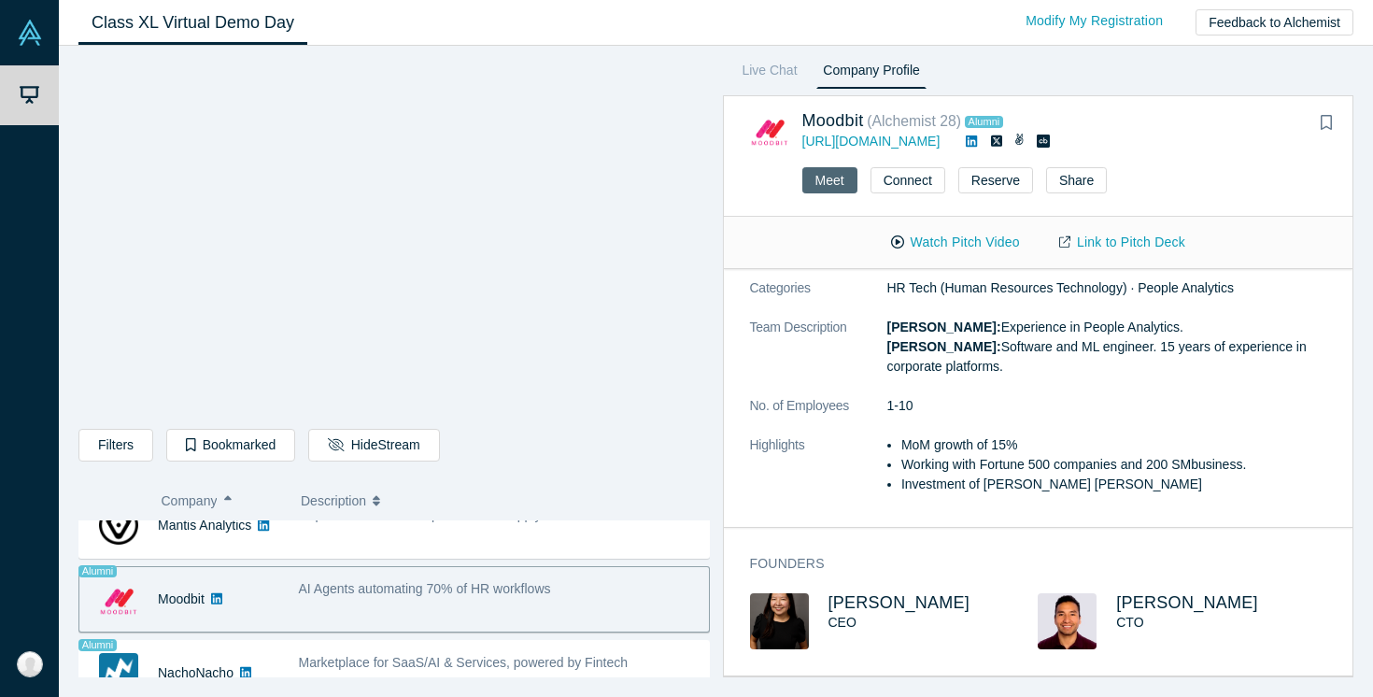
click at [829, 176] on button "Meet" at bounding box center [829, 180] width 55 height 26
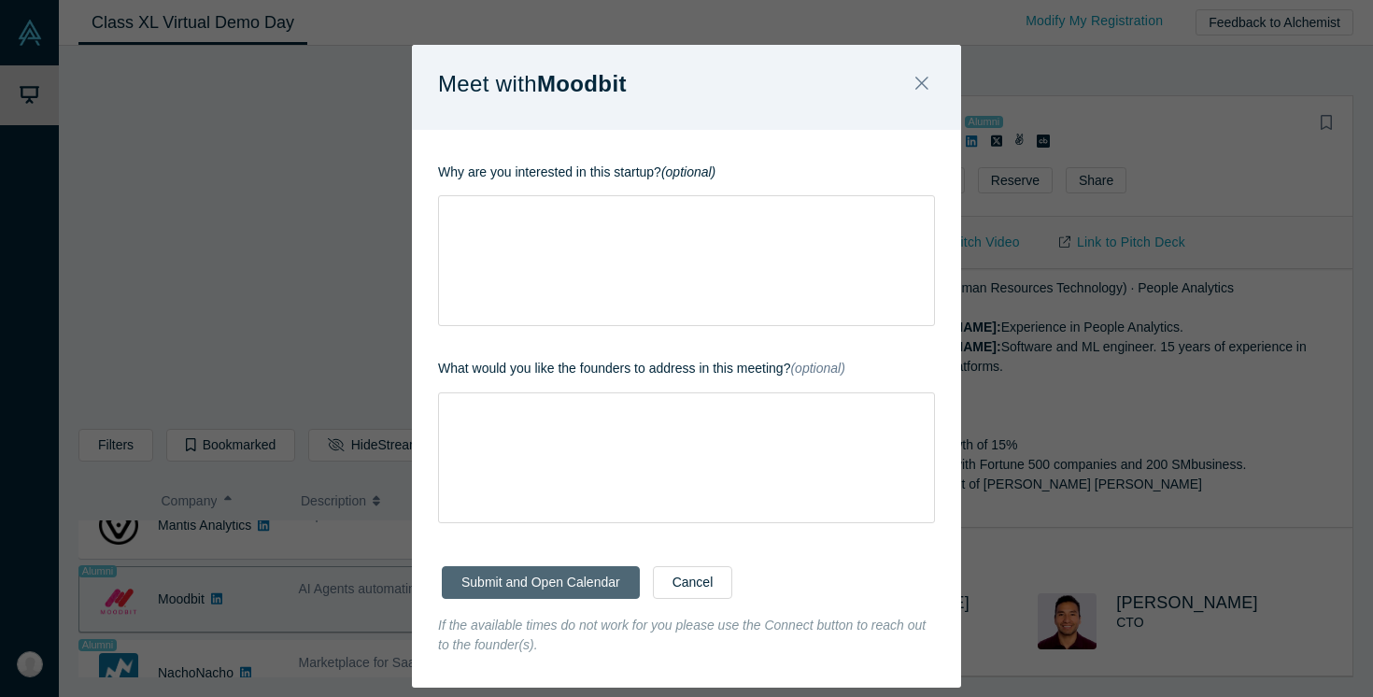
click at [531, 585] on button "Submit and Open Calendar" at bounding box center [541, 582] width 198 height 33
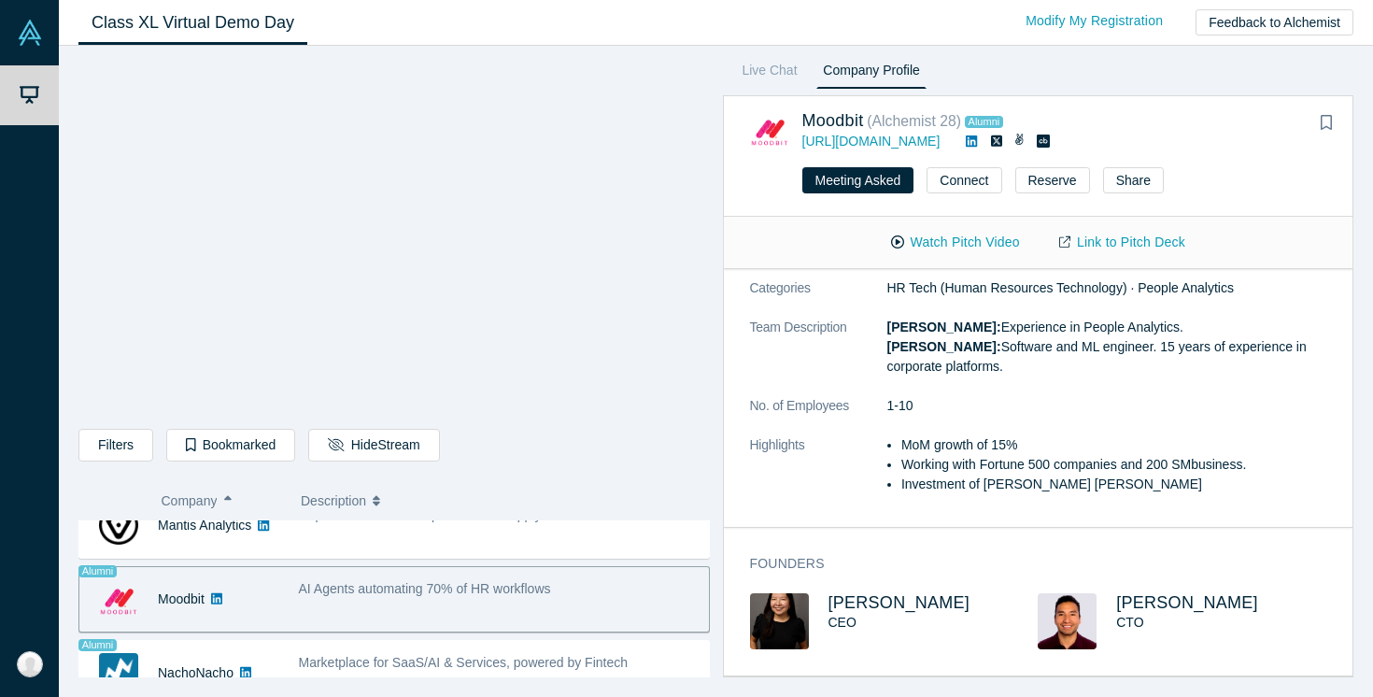
click at [1270, 624] on div "CTO" at bounding box center [1206, 623] width 181 height 20
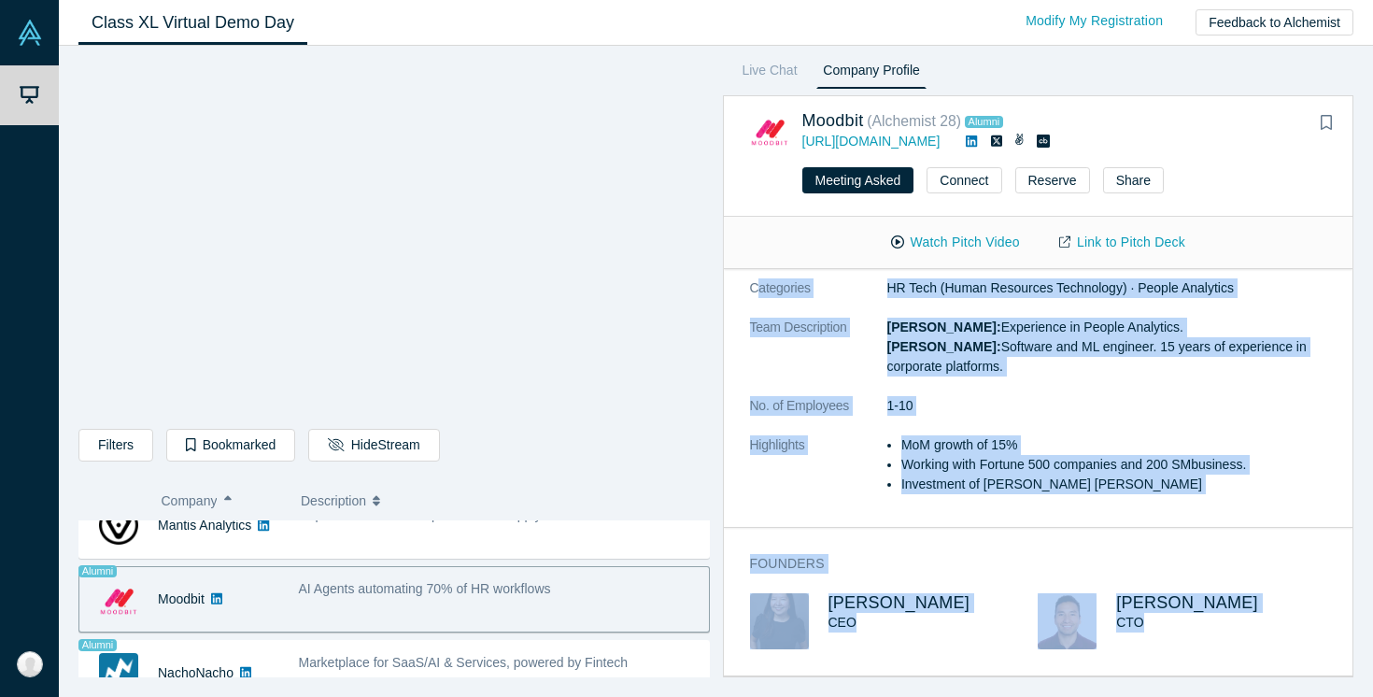
scroll to position [0, 0]
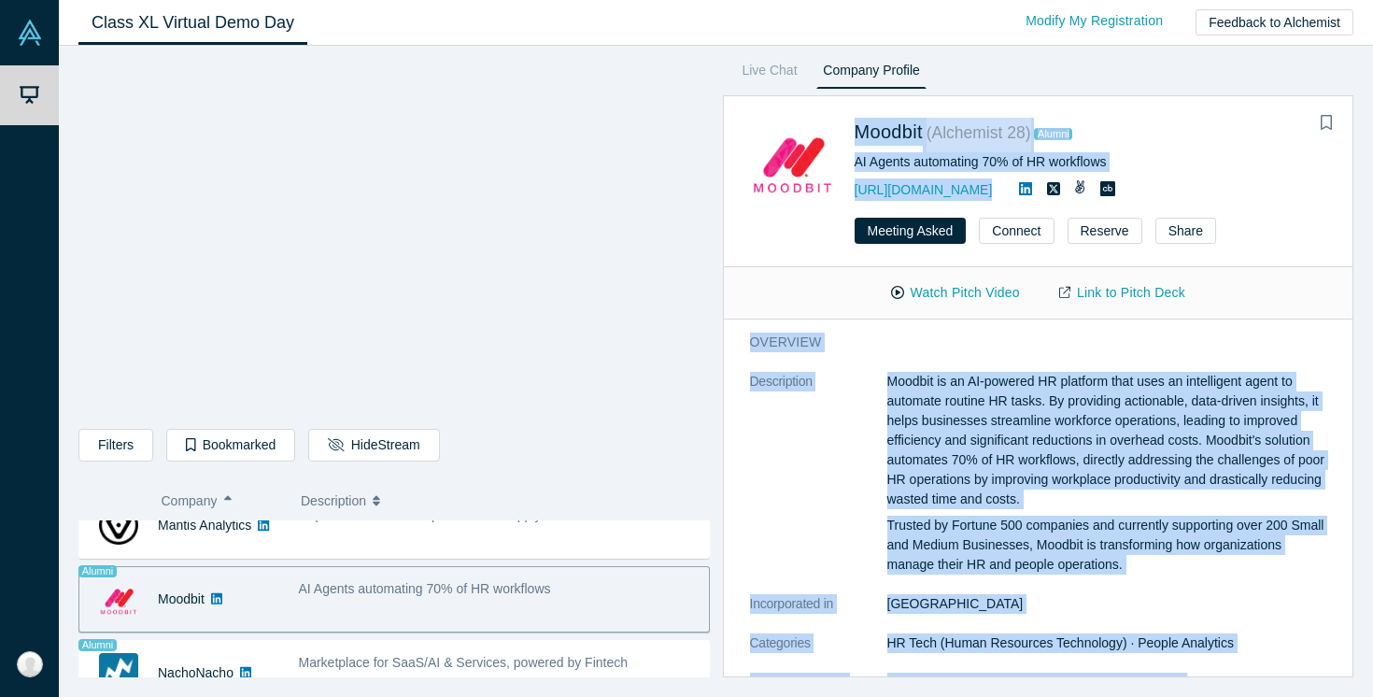
drag, startPoint x: 1295, startPoint y: 631, endPoint x: 769, endPoint y: 158, distance: 707.5
click at [769, 158] on div "Moodbit ( Alchemist 28 ) Alumni AI Agents automating 70% of HR workflows http:/…" at bounding box center [1038, 386] width 631 height 582
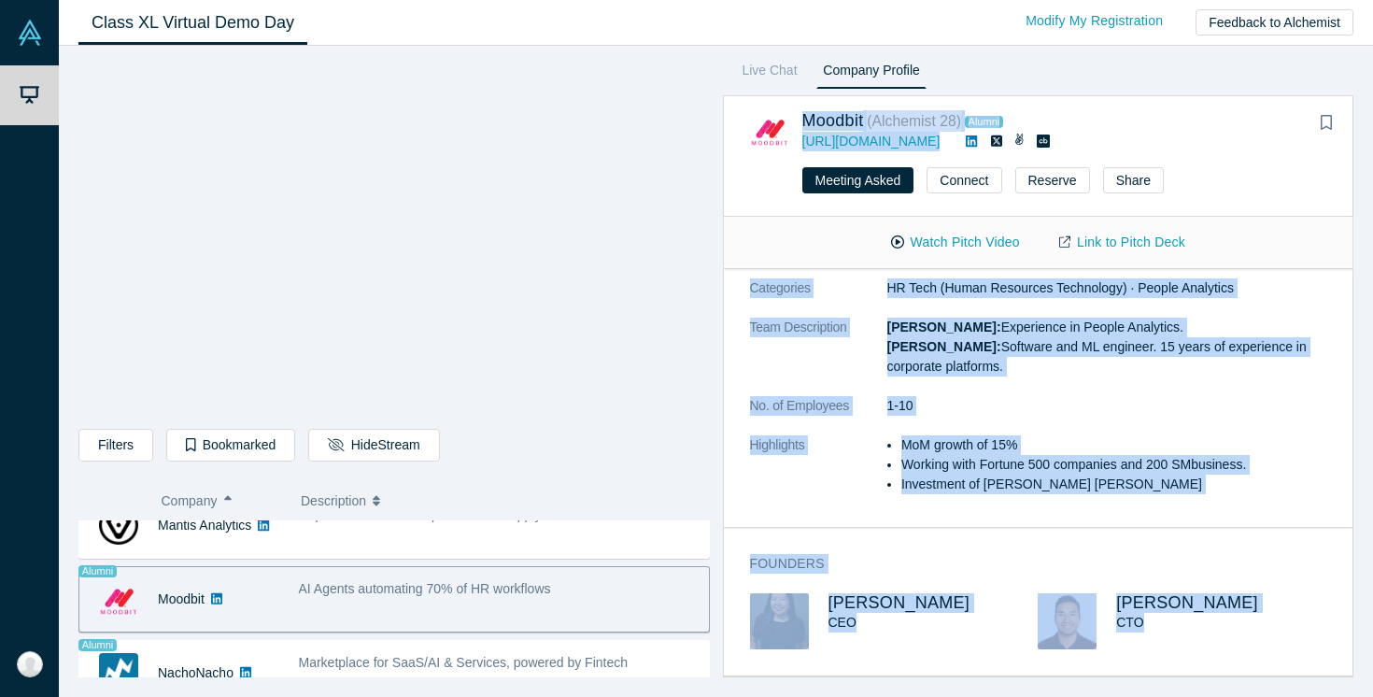
copy div "Moodbit ( Alchemist 28 ) Alumni AI Agents automating 70% of HR workflows http:/…"
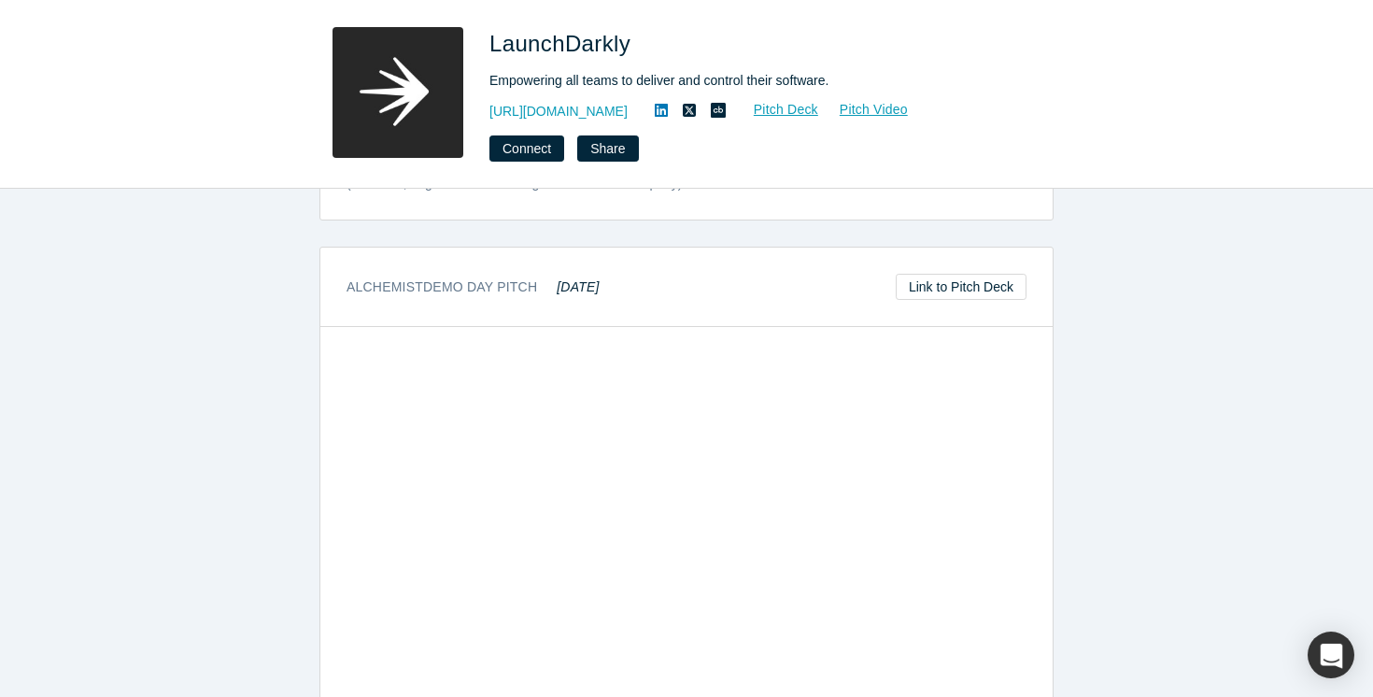
scroll to position [676, 0]
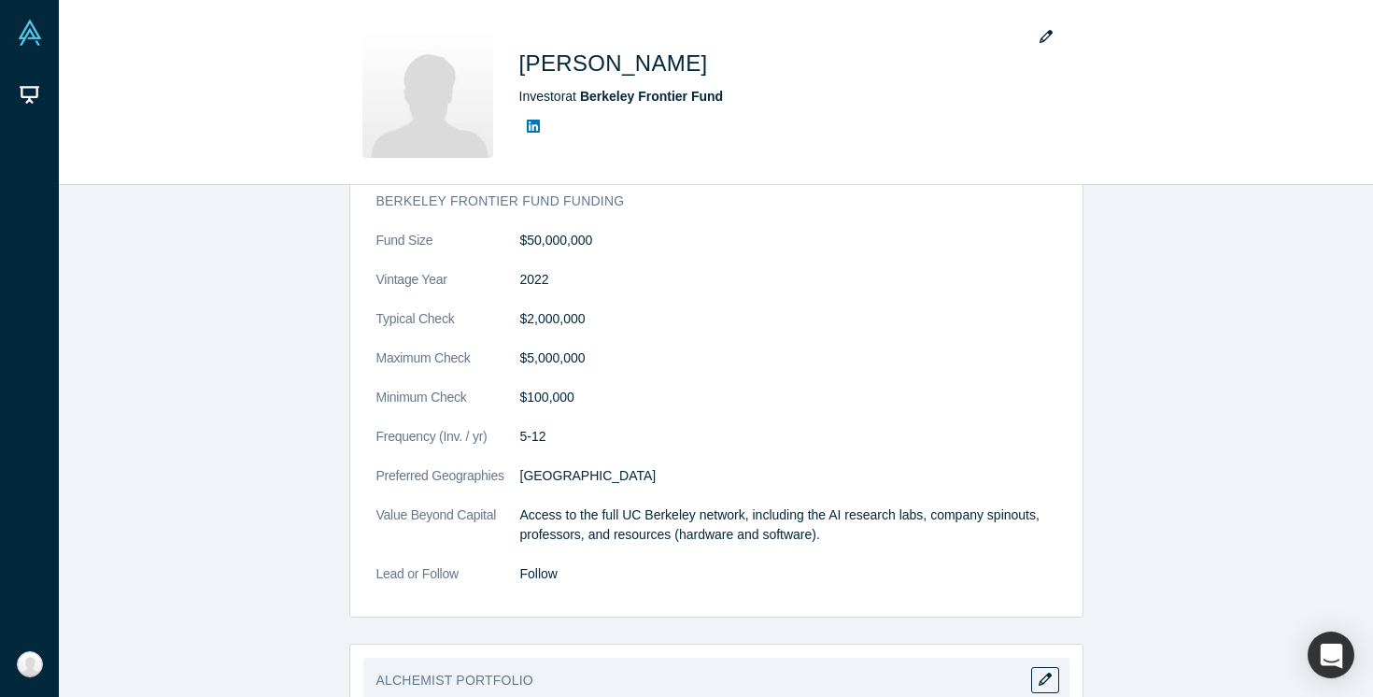
scroll to position [1167, 0]
